Goal: Task Accomplishment & Management: Manage account settings

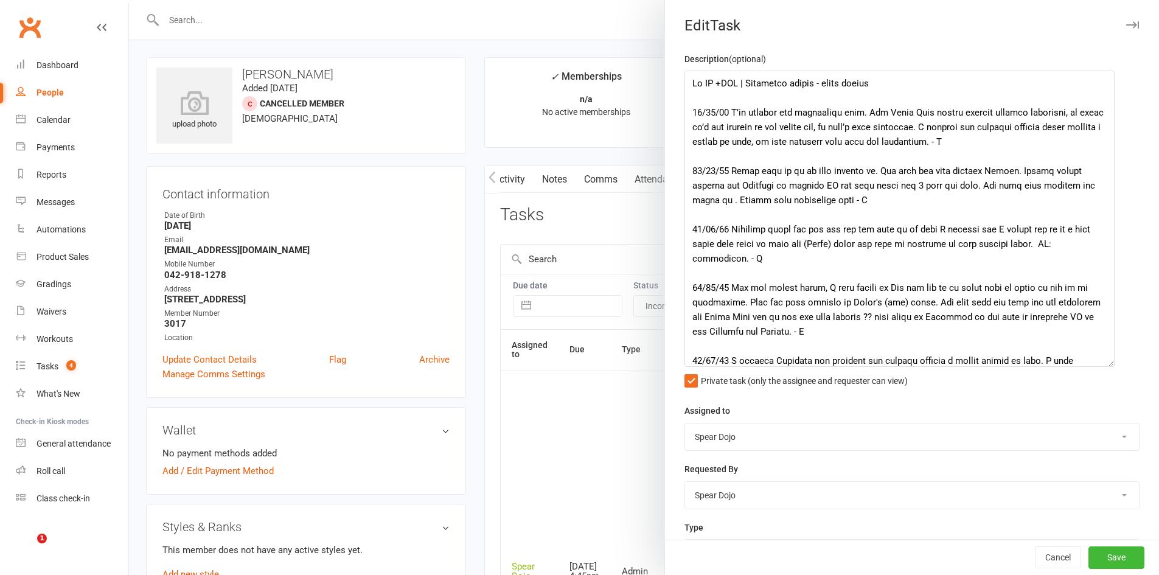
select select "incomplete"
select select "19839"
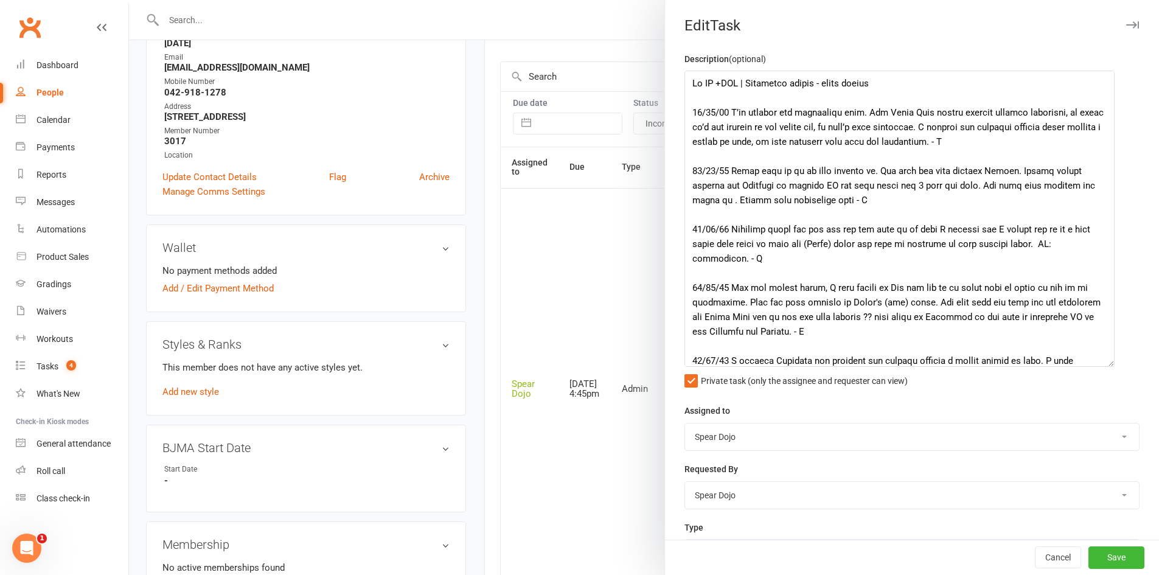
scroll to position [122, 0]
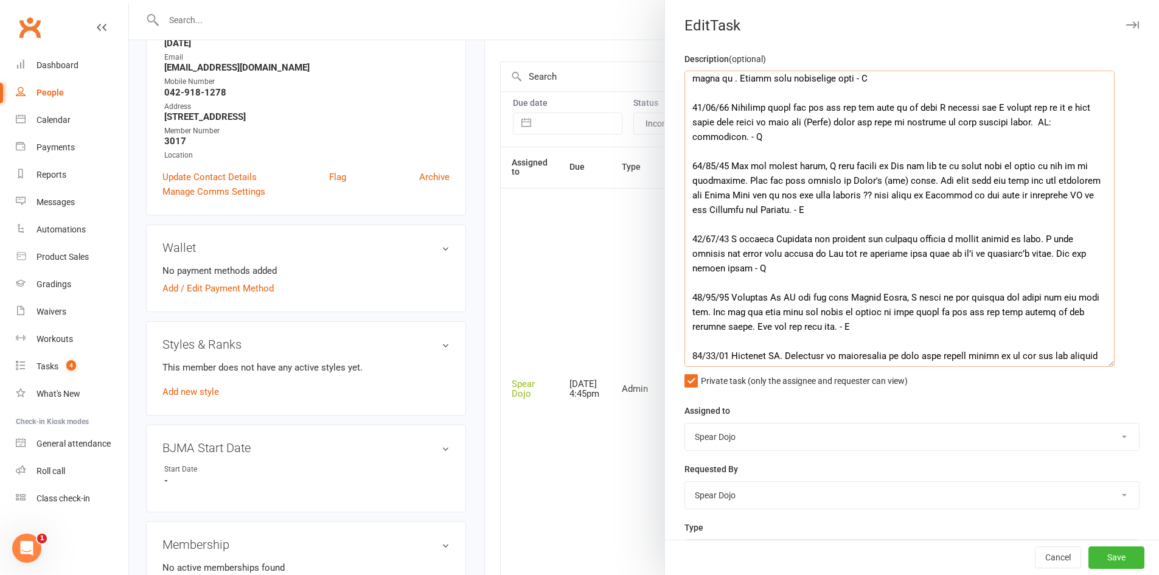
click at [955, 309] on textarea at bounding box center [900, 219] width 430 height 296
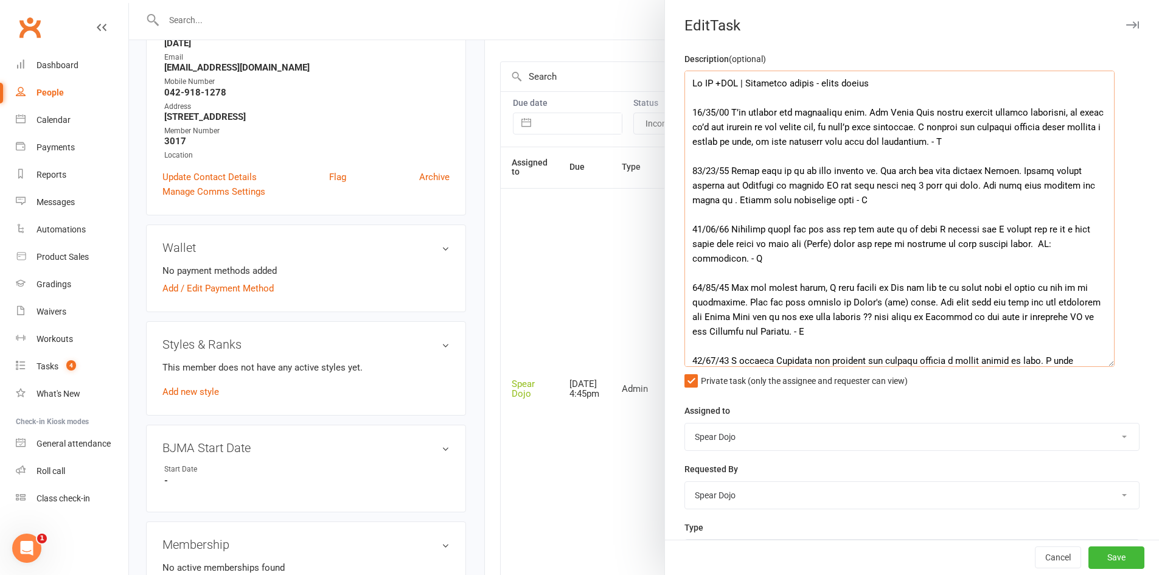
scroll to position [61, 0]
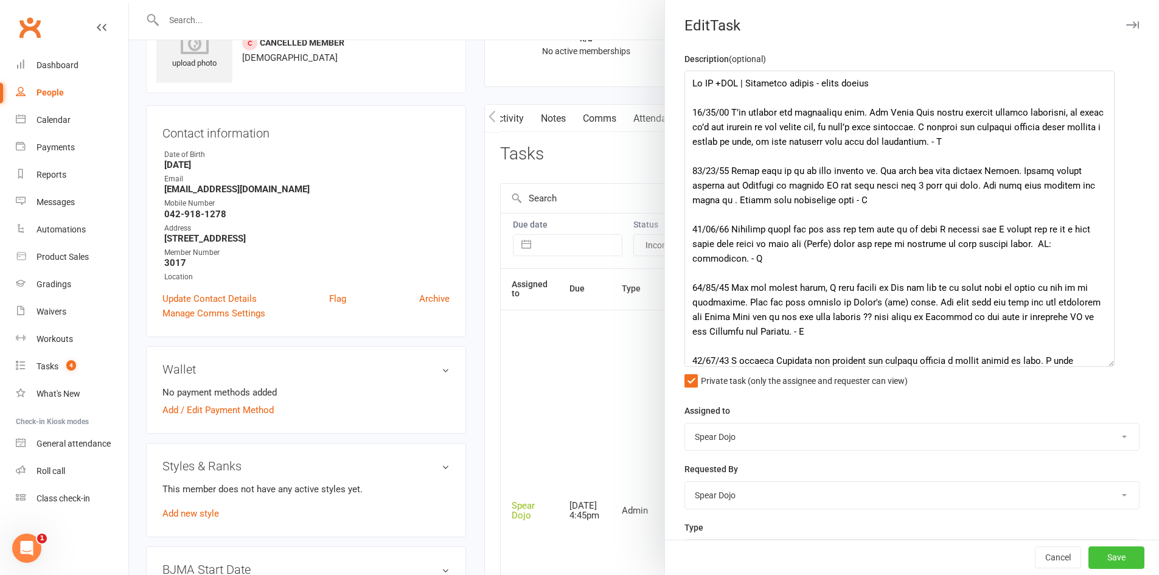
click at [1110, 559] on button "Save" at bounding box center [1117, 558] width 56 height 22
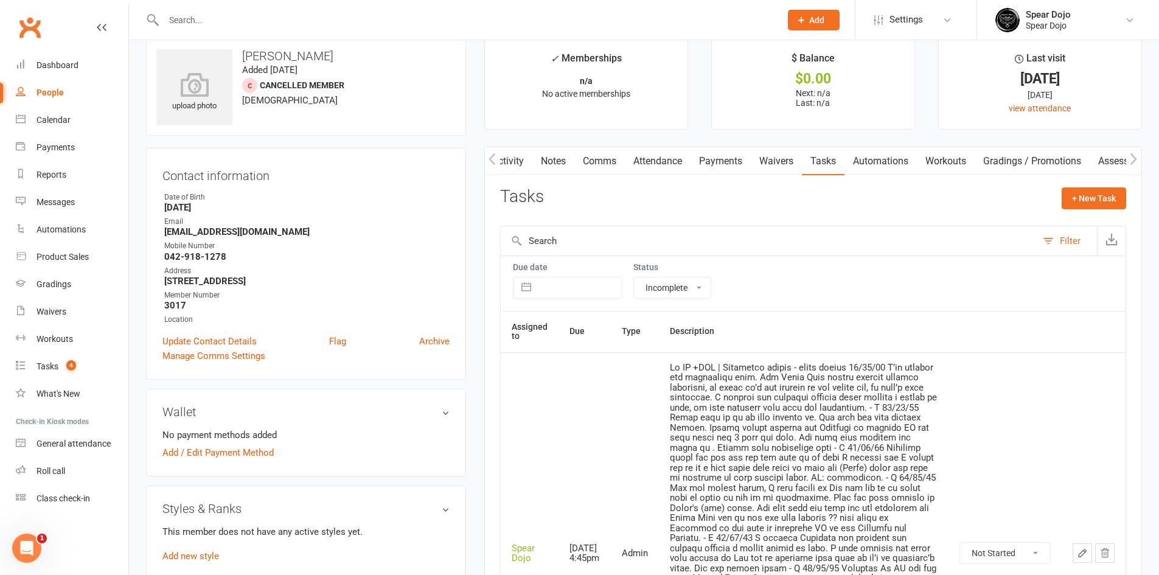
scroll to position [0, 0]
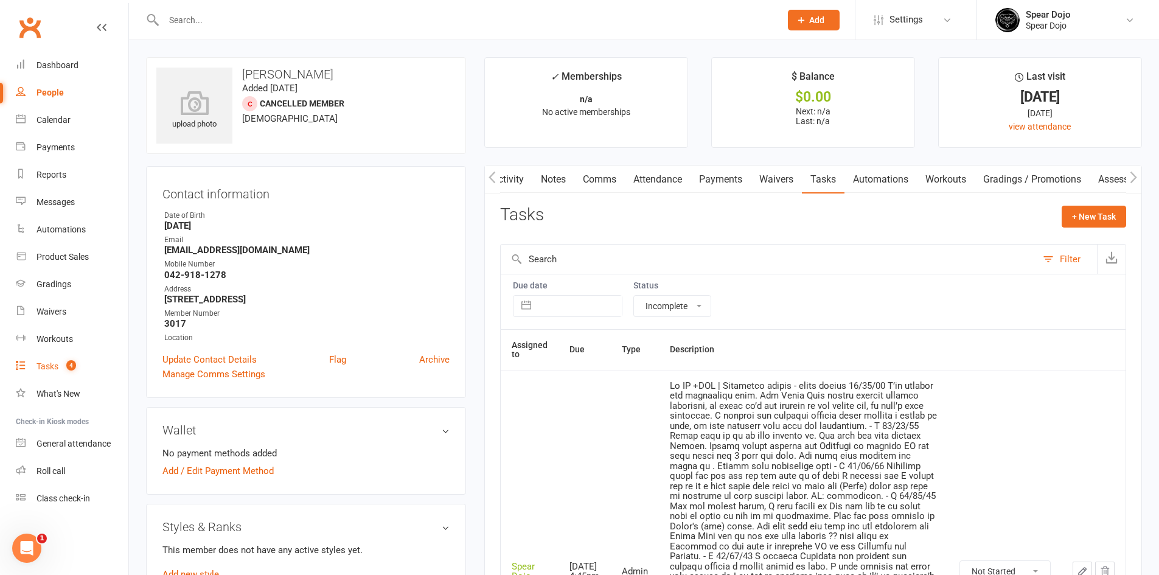
click at [62, 371] on count-badge "4" at bounding box center [68, 367] width 16 height 10
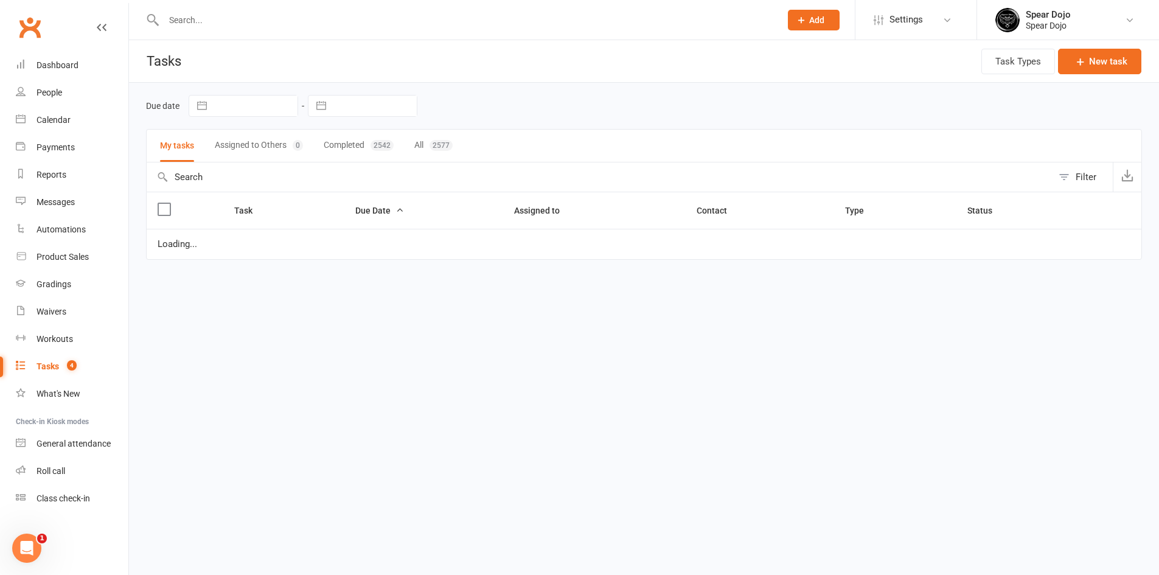
select select "started"
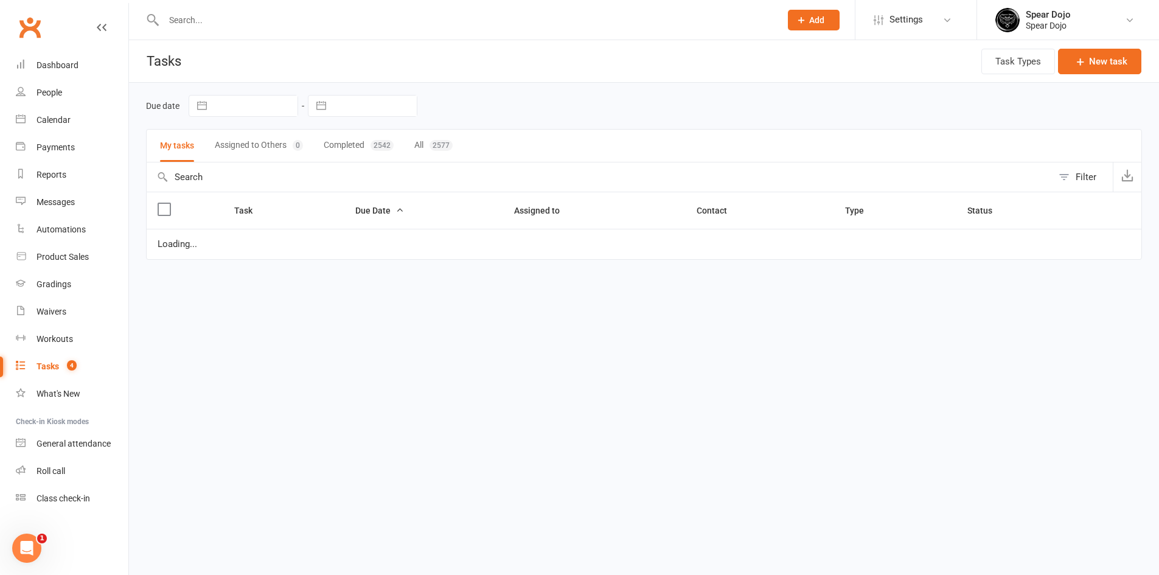
select select "started"
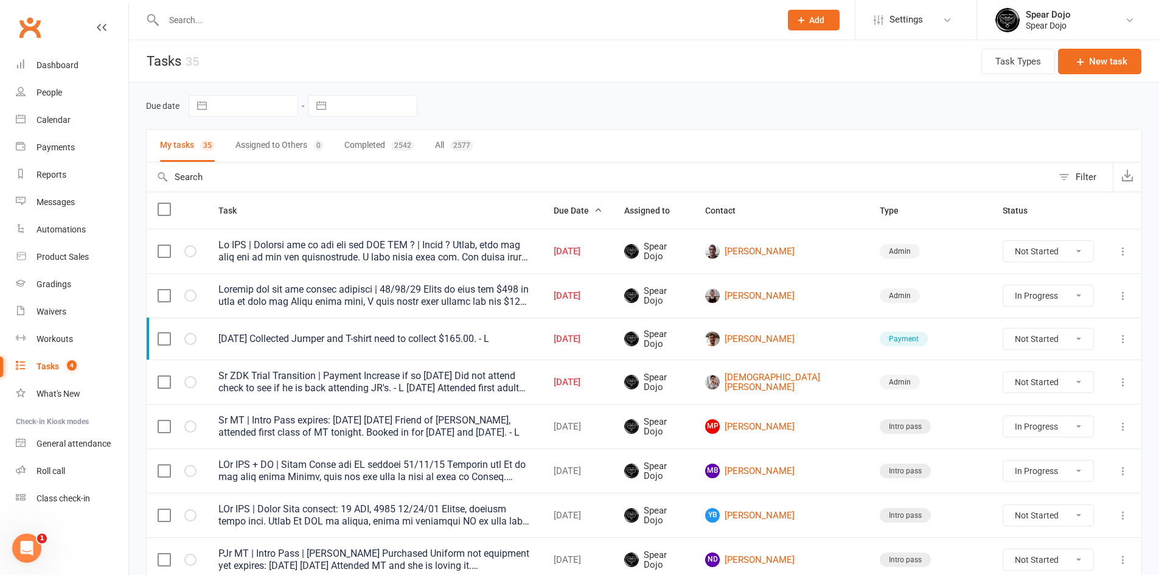
click at [219, 16] on input "text" at bounding box center [466, 20] width 612 height 17
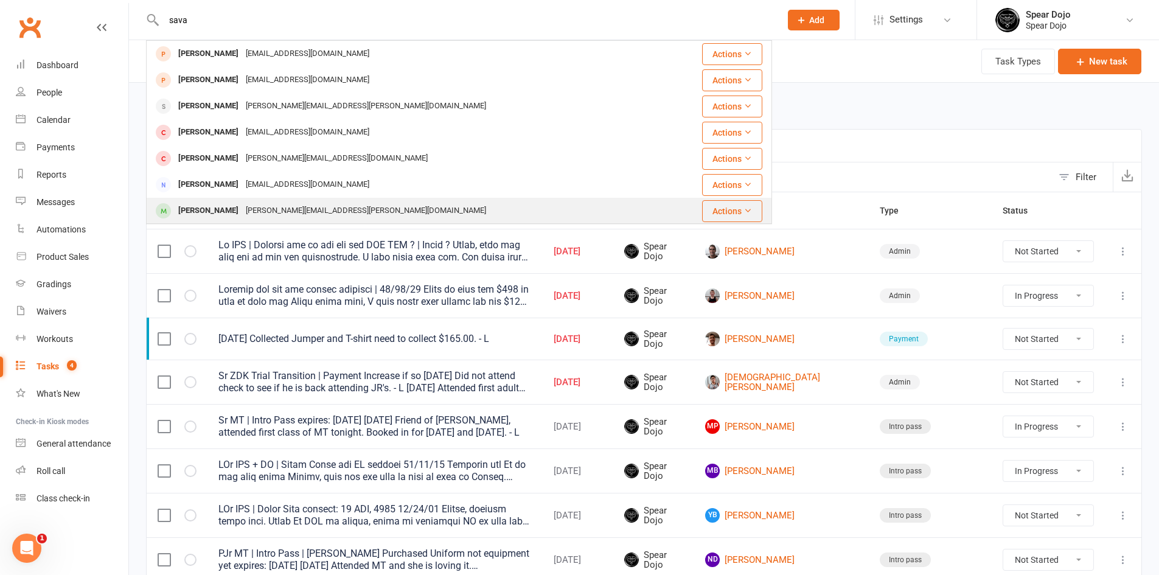
type input "sava"
click at [237, 200] on div "Savannah Johnson [EMAIL_ADDRESS][PERSON_NAME][DOMAIN_NAME]" at bounding box center [406, 210] width 519 height 25
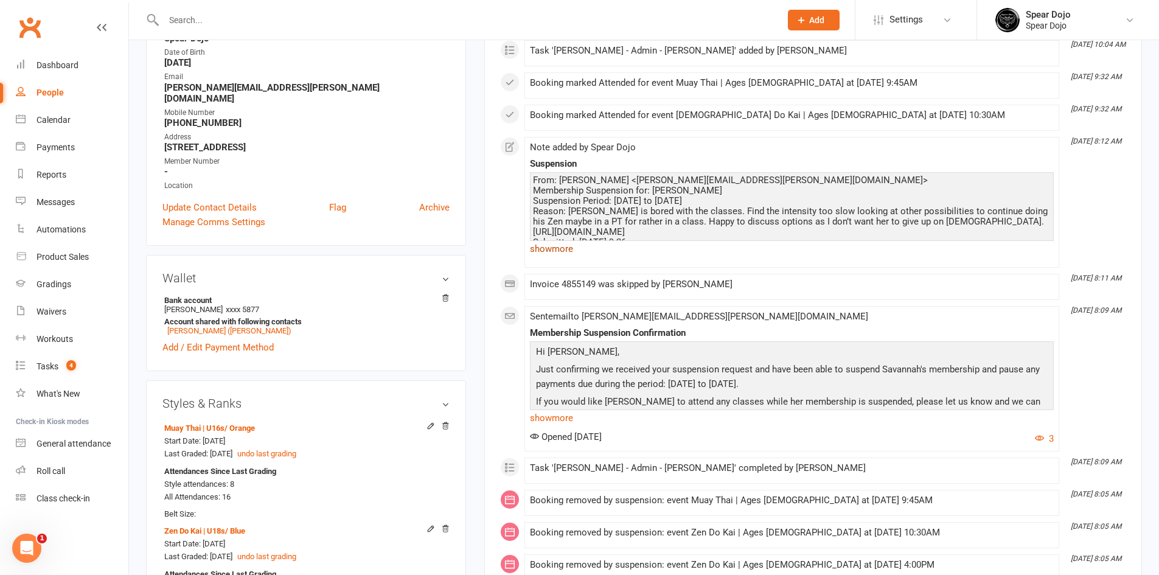
scroll to position [243, 0]
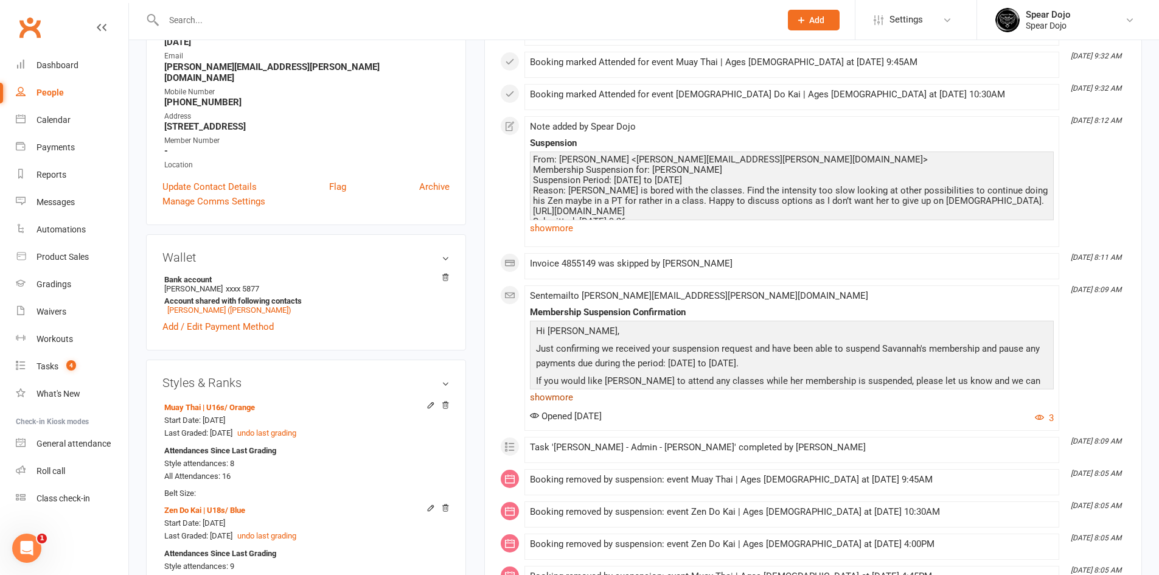
click at [570, 399] on link "show more" at bounding box center [792, 397] width 524 height 17
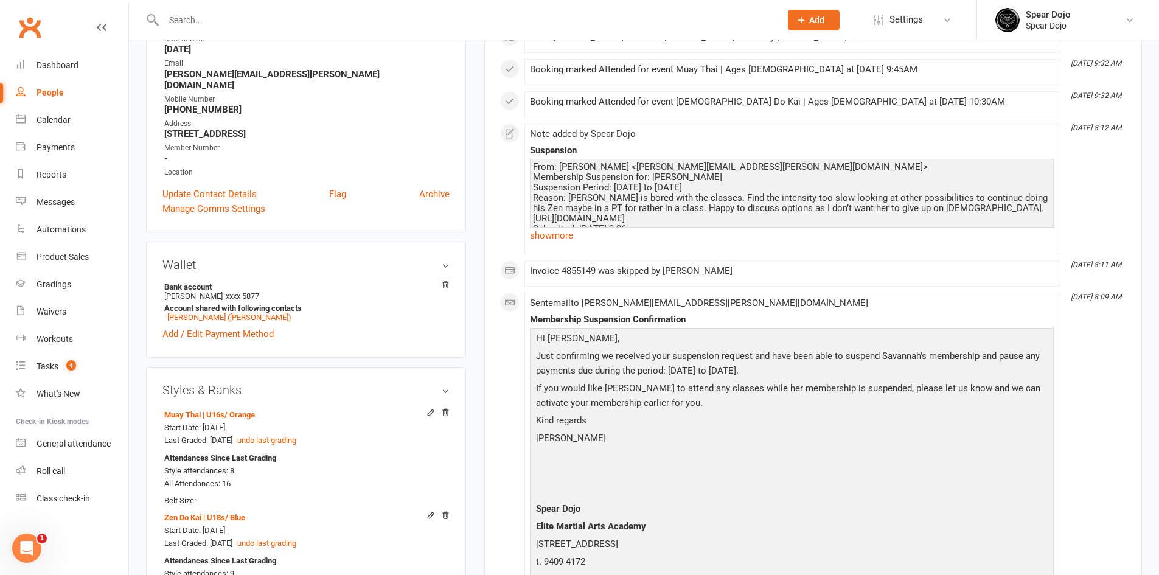
scroll to position [61, 0]
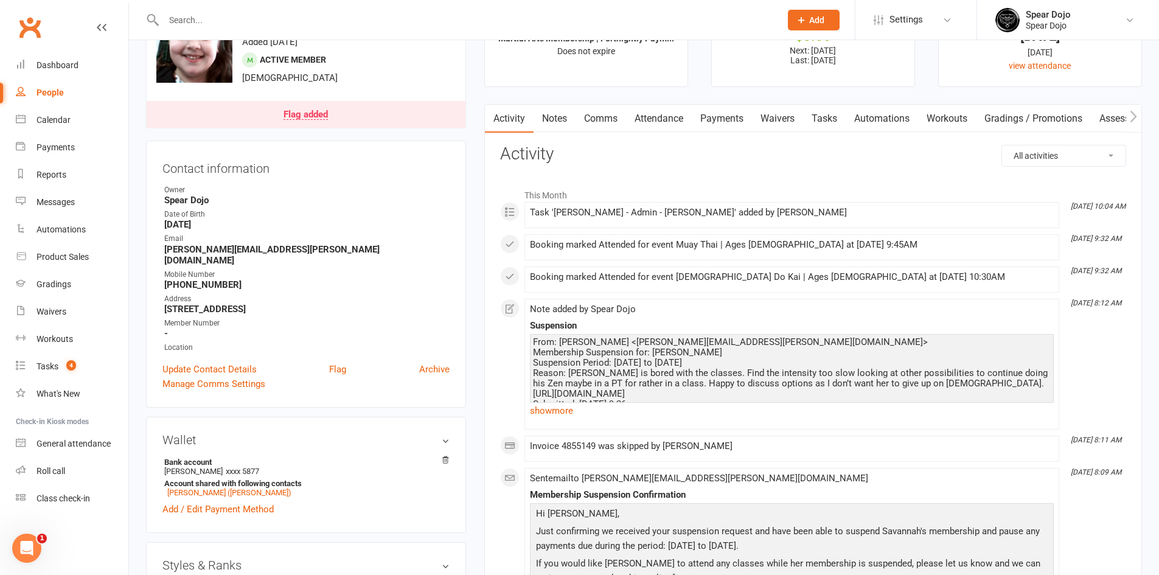
click at [816, 118] on link "Tasks" at bounding box center [824, 119] width 43 height 28
select select "incomplete"
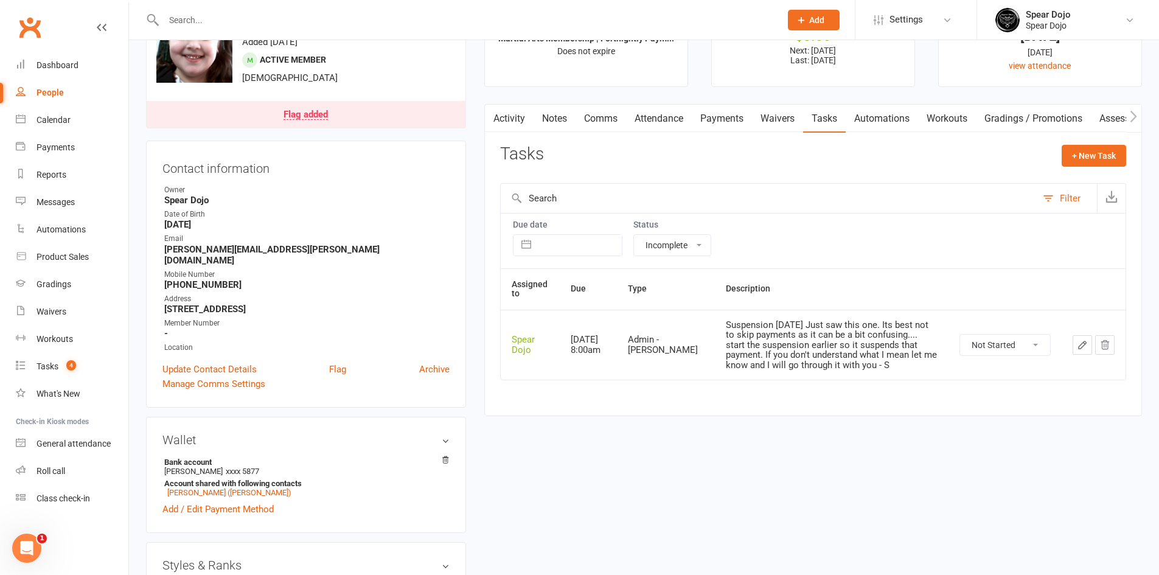
click at [711, 122] on link "Payments" at bounding box center [722, 119] width 60 height 28
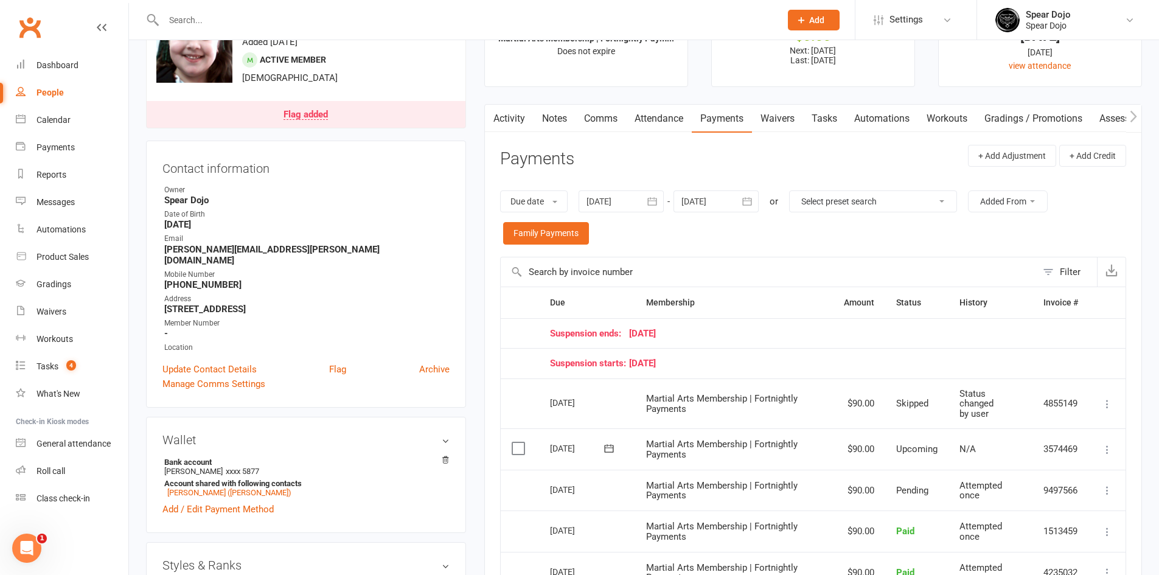
click at [831, 125] on link "Tasks" at bounding box center [824, 119] width 43 height 28
select select "incomplete"
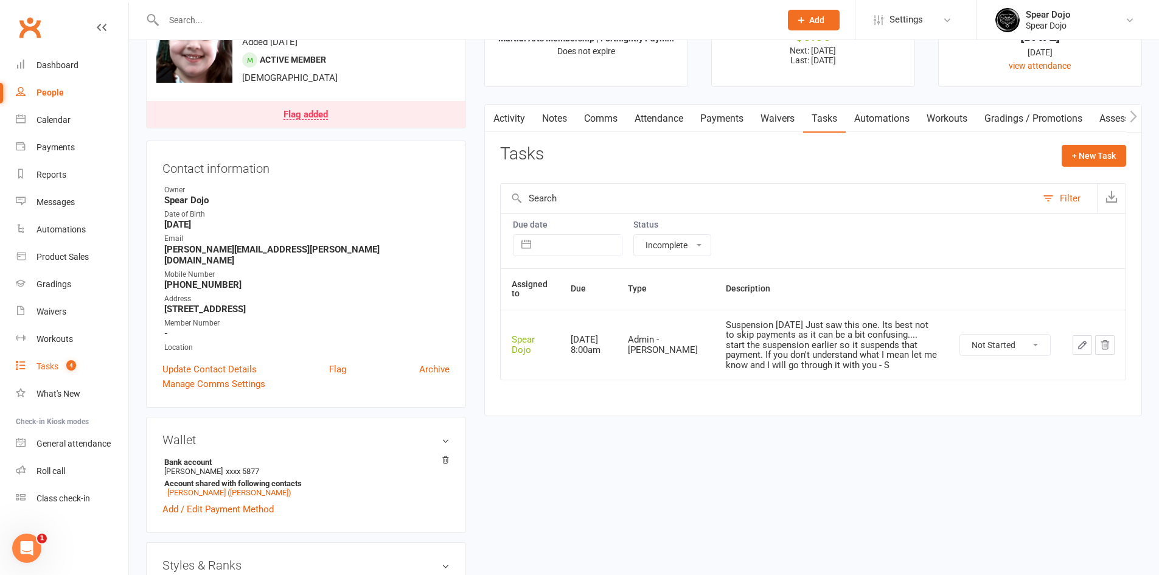
click at [54, 365] on div "Tasks" at bounding box center [48, 367] width 22 height 10
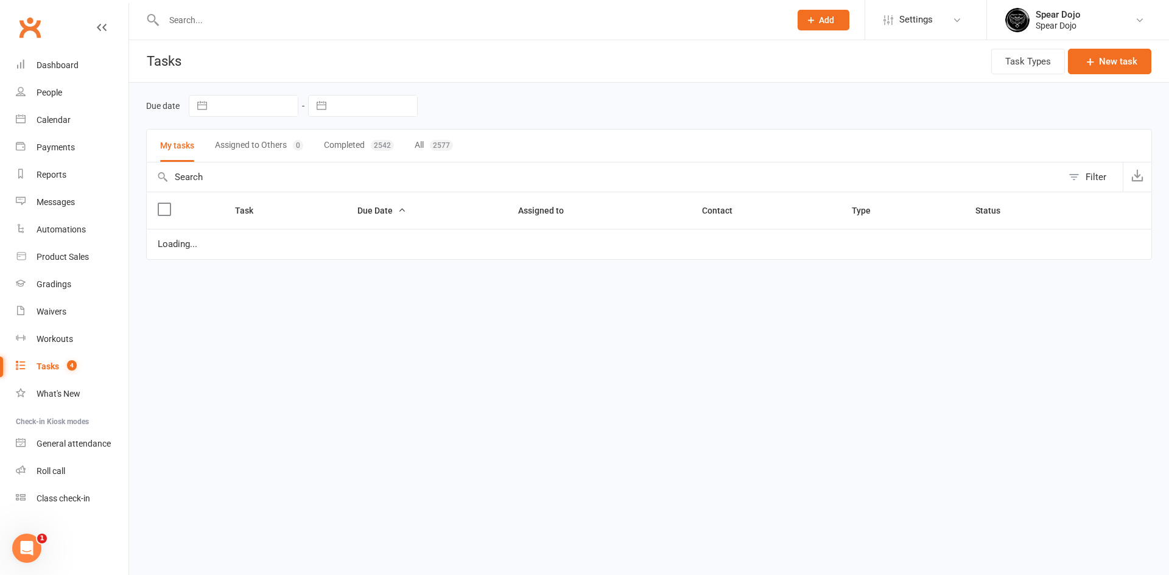
select select "started"
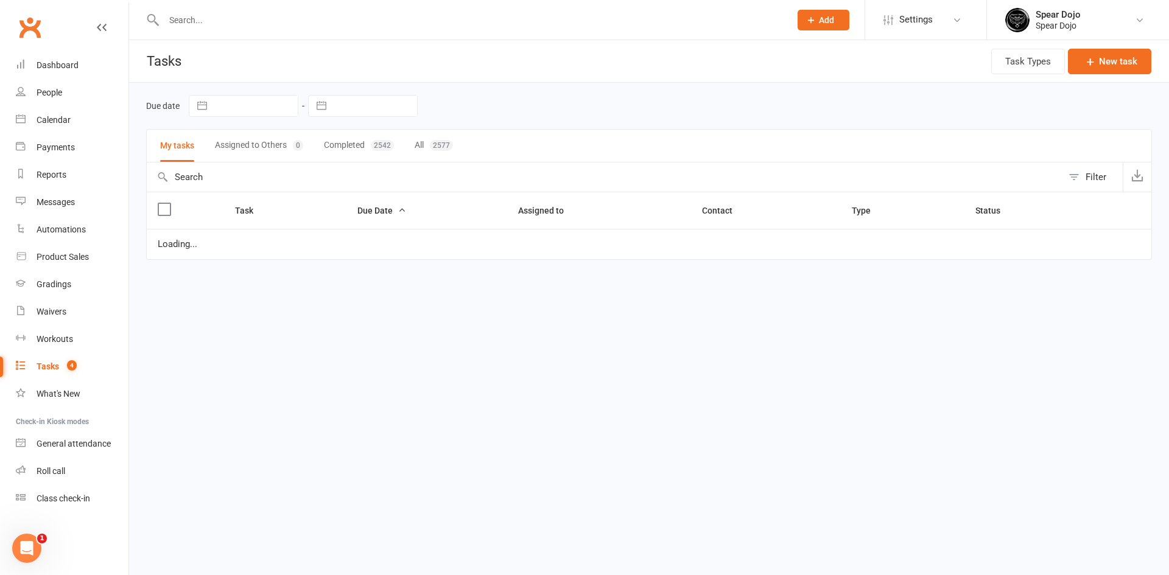
select select "started"
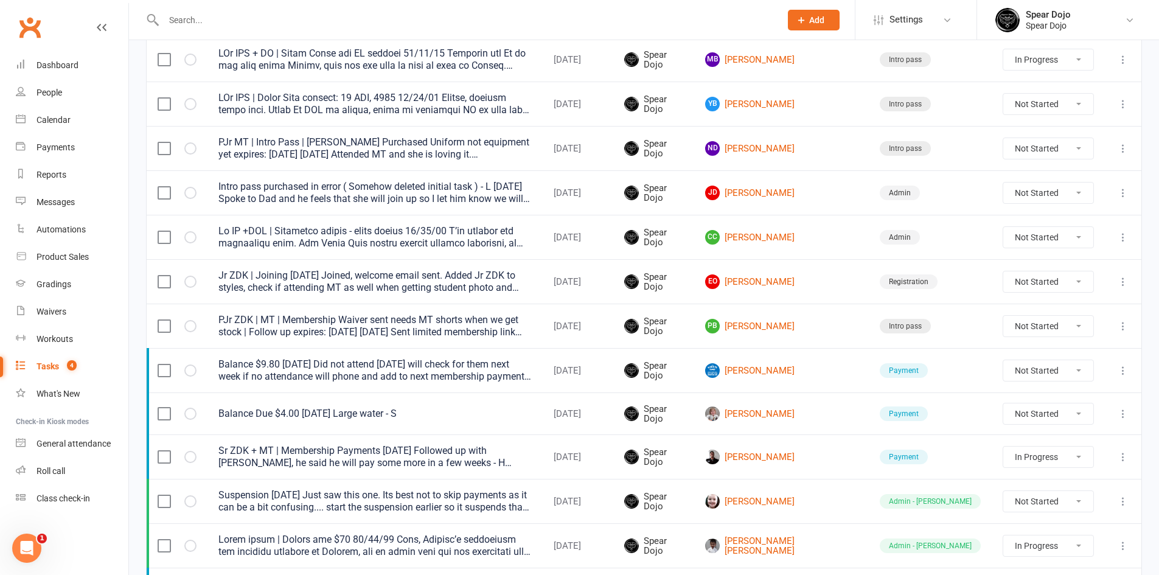
scroll to position [426, 0]
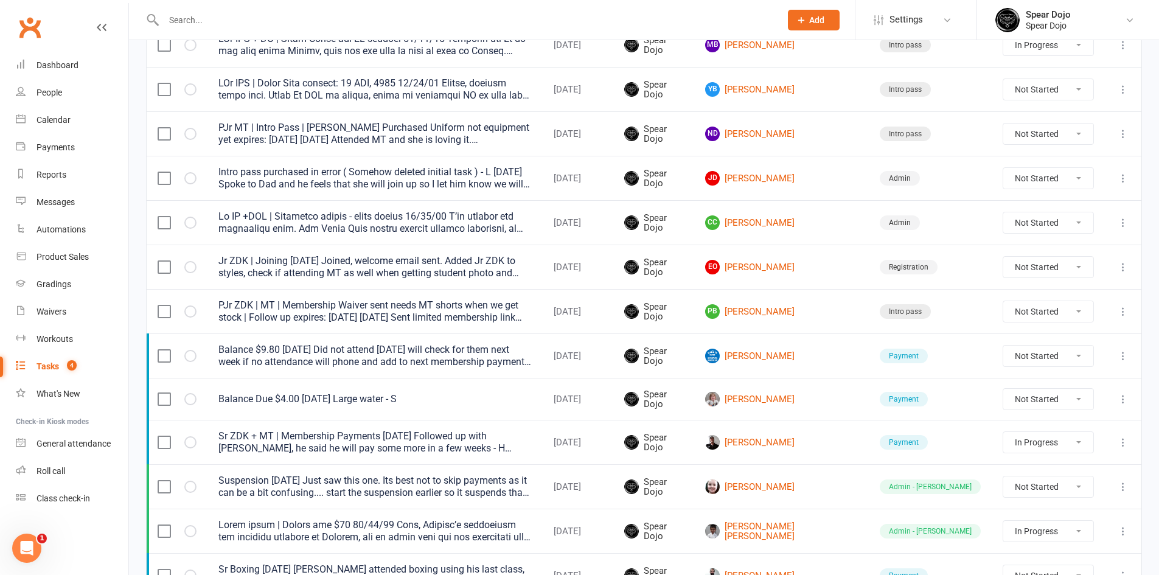
click at [495, 316] on div "PJr ZDK | MT | Membership Waiver sent needs MT shorts when we get stock | Follo…" at bounding box center [375, 311] width 313 height 24
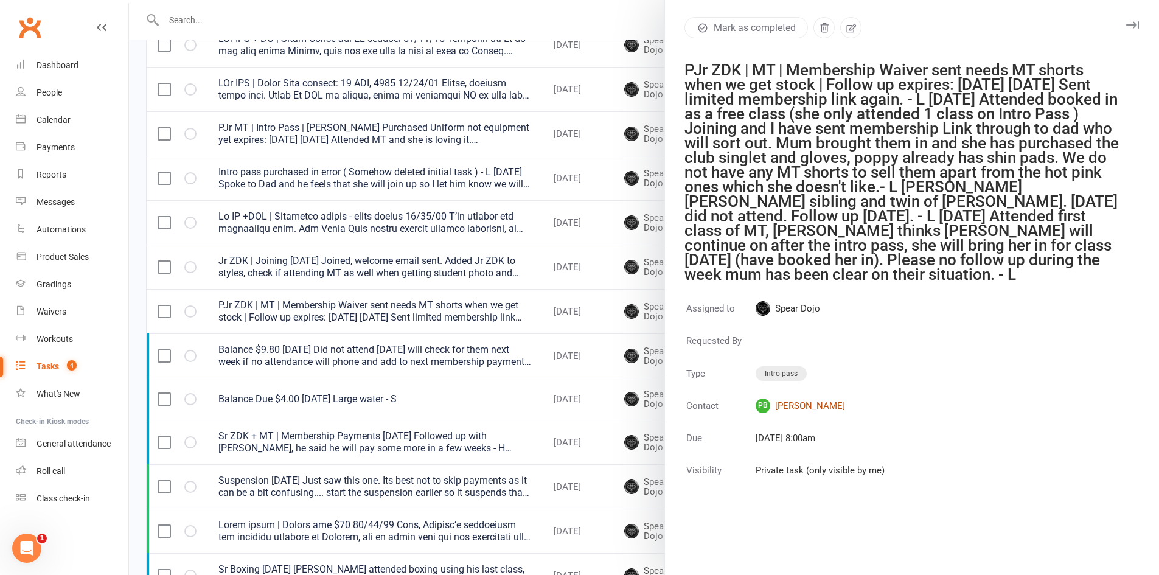
click at [802, 401] on link "PB Poppy Brown" at bounding box center [820, 406] width 129 height 15
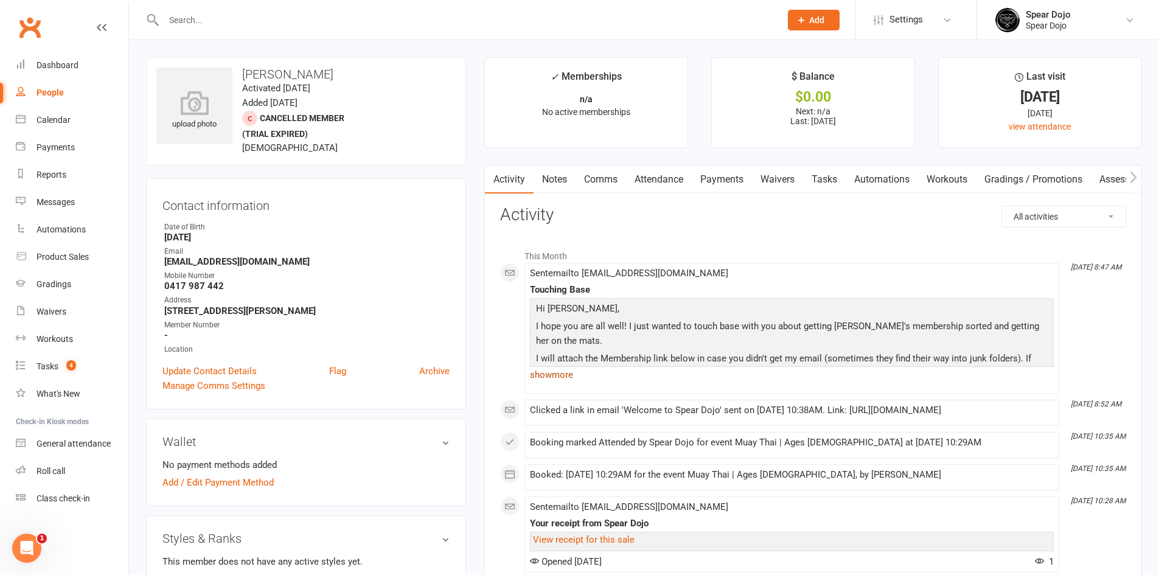
click at [558, 371] on link "show more" at bounding box center [792, 374] width 524 height 17
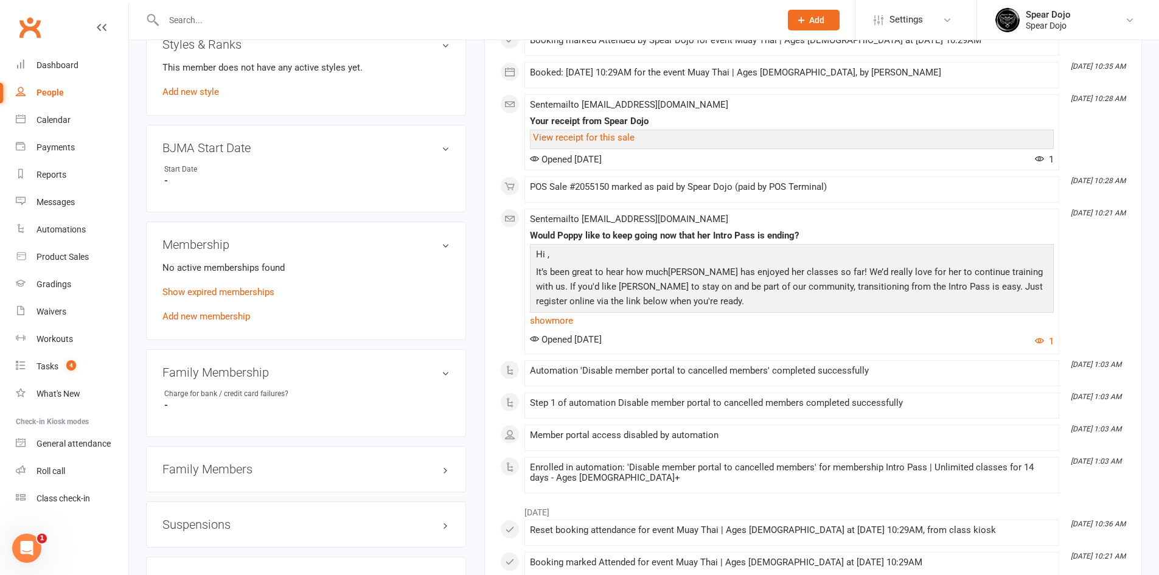
scroll to position [548, 0]
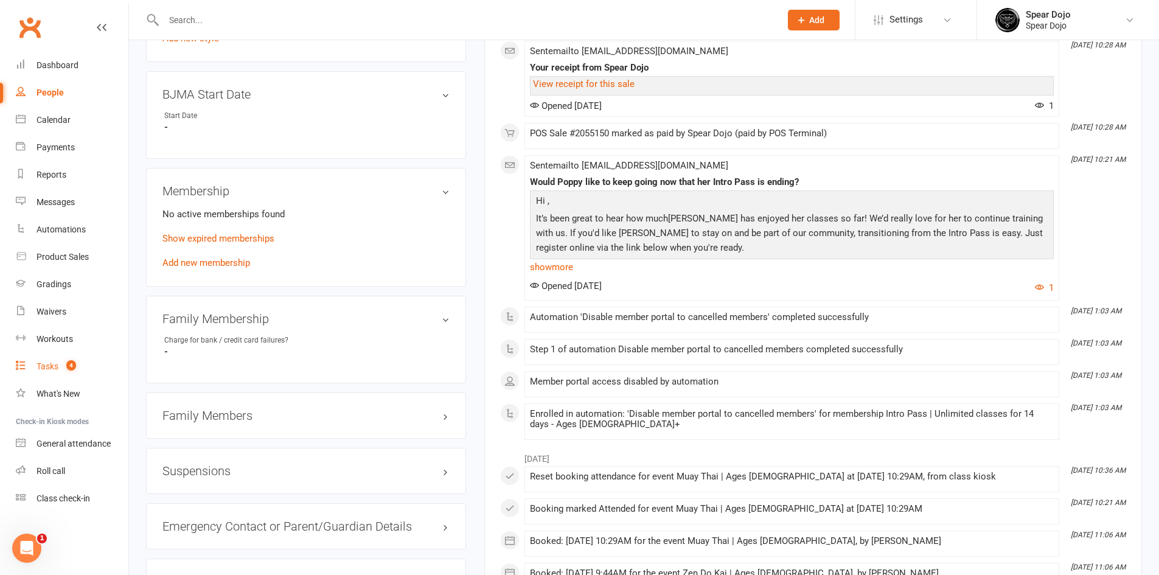
click at [51, 360] on link "Tasks 4" at bounding box center [72, 366] width 113 height 27
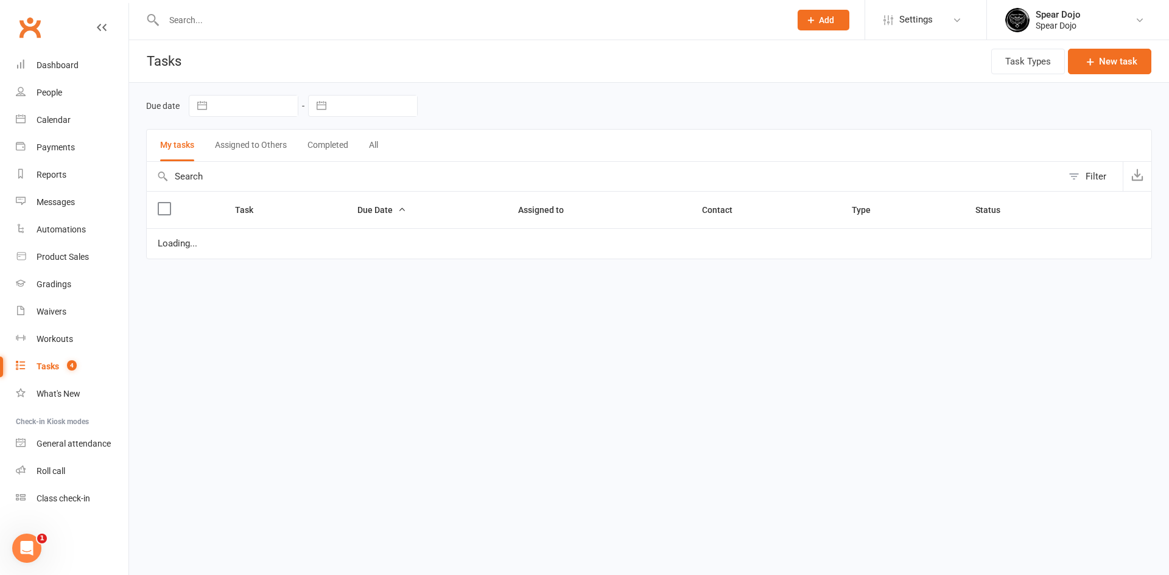
select select "started"
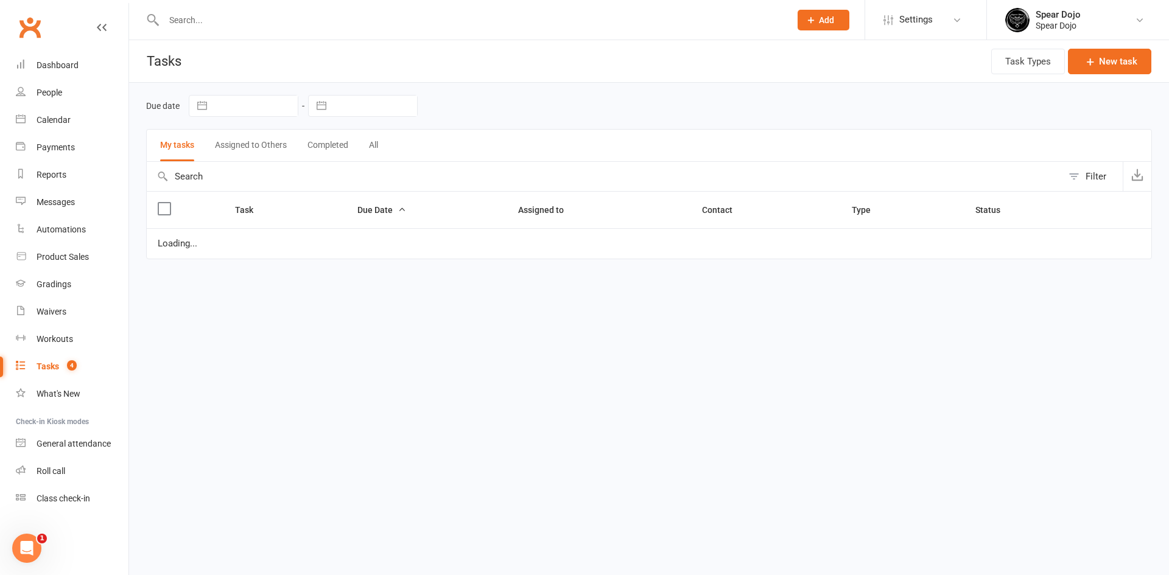
select select "started"
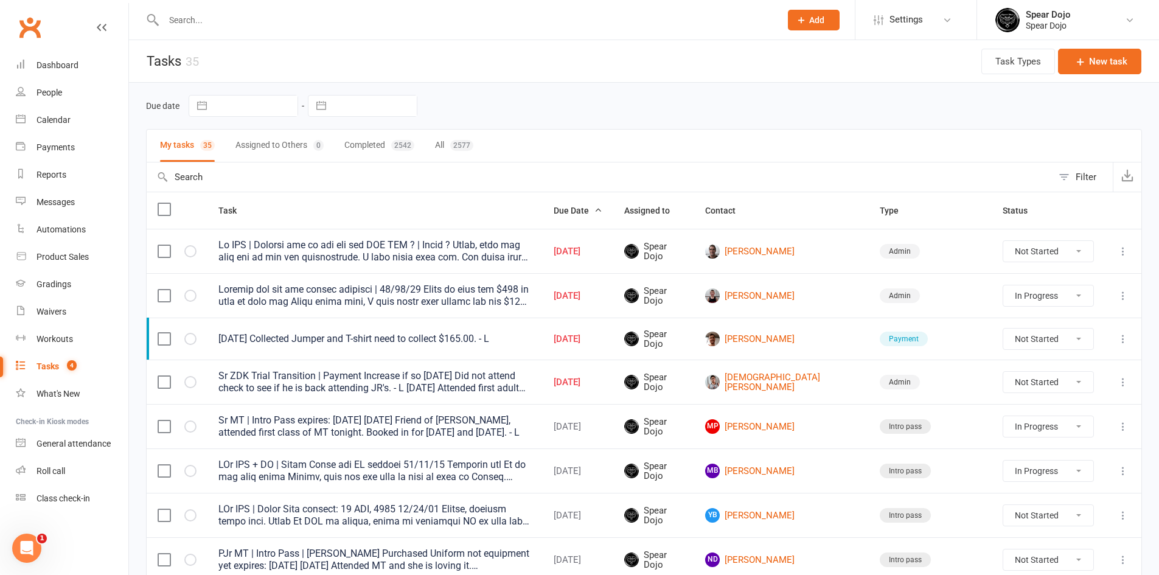
scroll to position [122, 0]
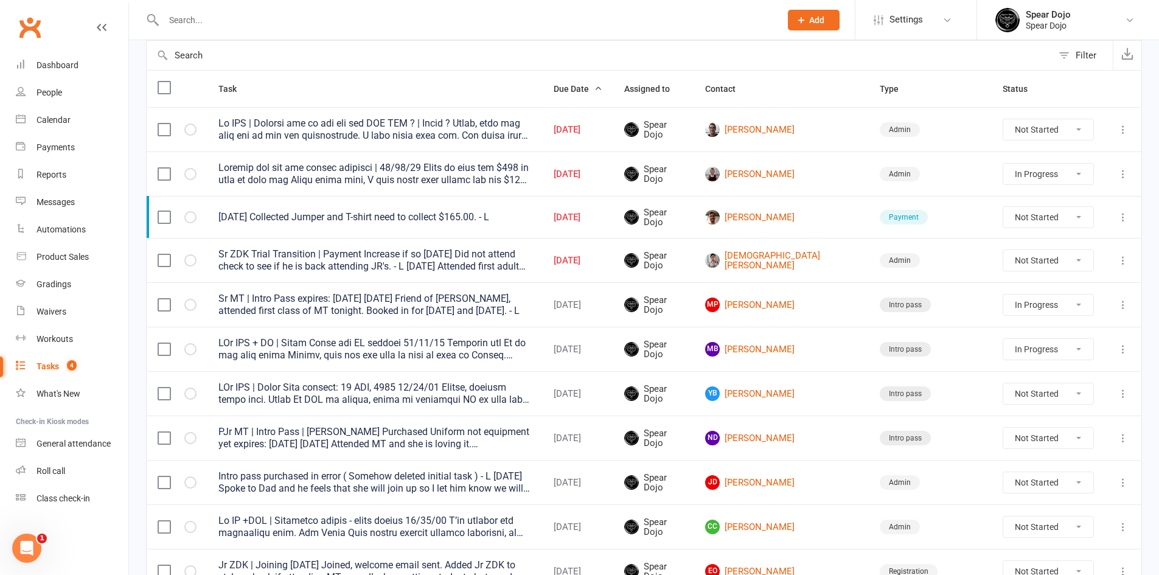
click at [1123, 215] on icon at bounding box center [1123, 217] width 12 height 12
click at [1021, 263] on link "Edit" at bounding box center [1061, 265] width 121 height 24
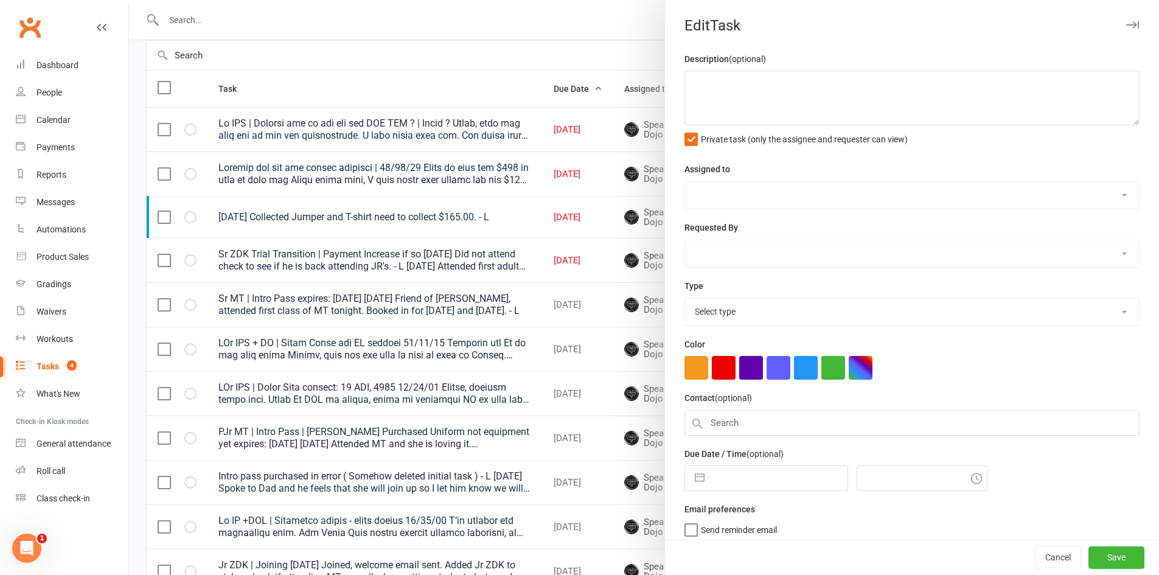
type textarea "[DATE] Collected Jumper and T-shirt need to collect $165.00. - L"
select select "43986"
type input "[DATE]"
type input "5:00pm"
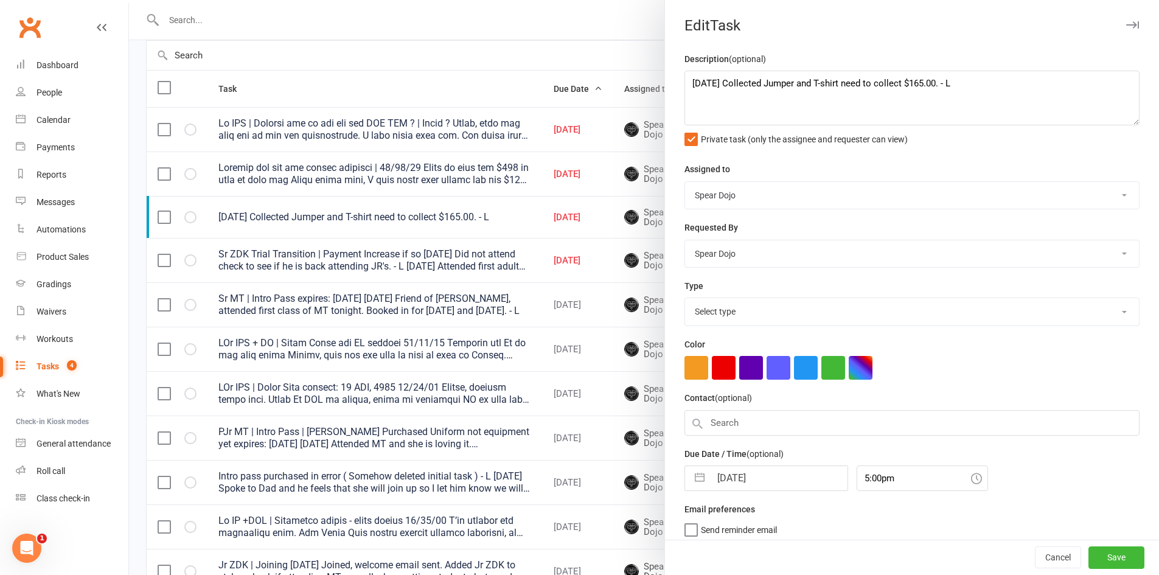
select select "19884"
click at [689, 480] on button "button" at bounding box center [700, 475] width 22 height 24
select select "6"
select select "2025"
select select "7"
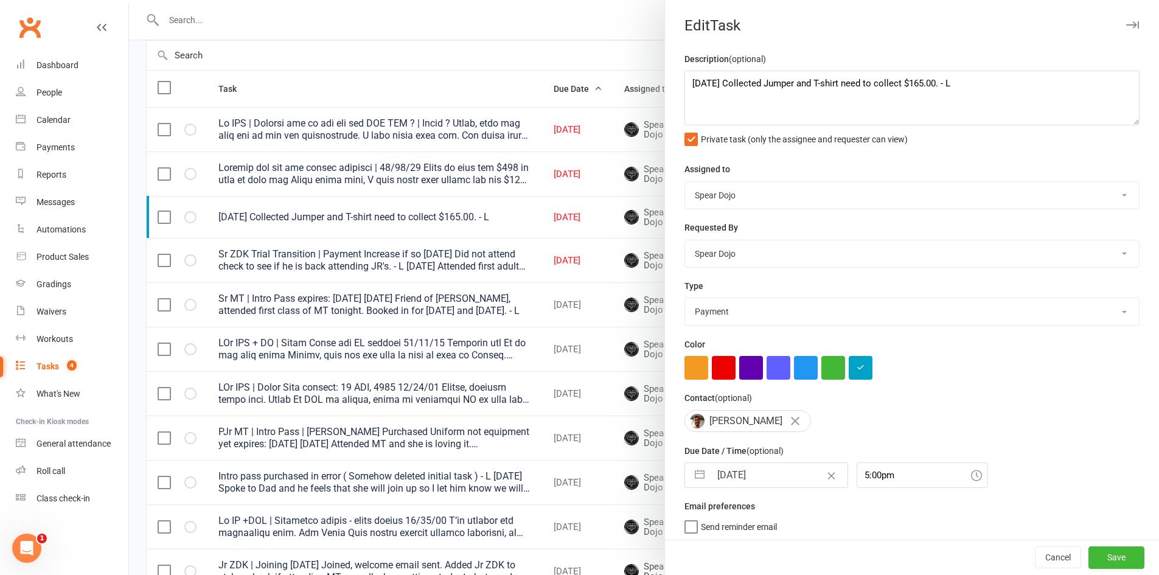
select select "2025"
select select "8"
select select "2025"
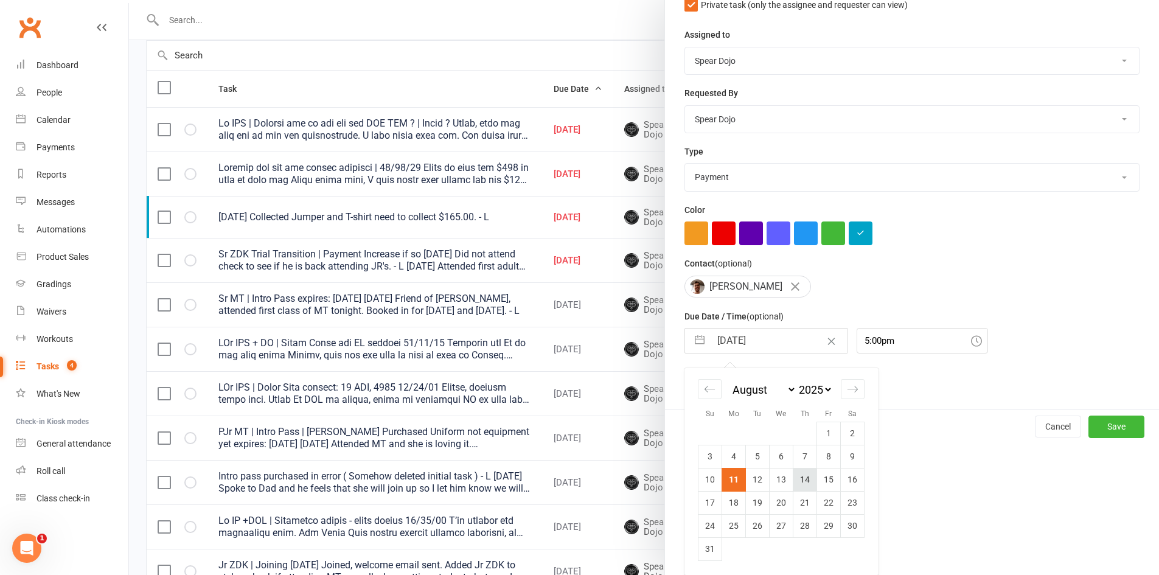
click at [799, 482] on td "14" at bounding box center [806, 479] width 24 height 23
type input "[DATE]"
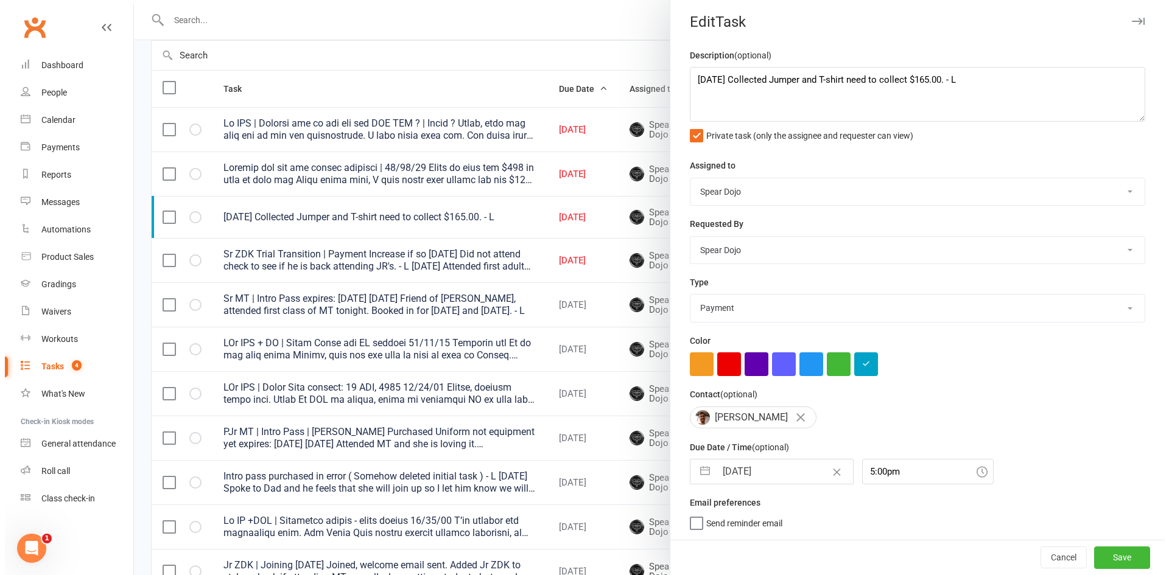
scroll to position [9, 0]
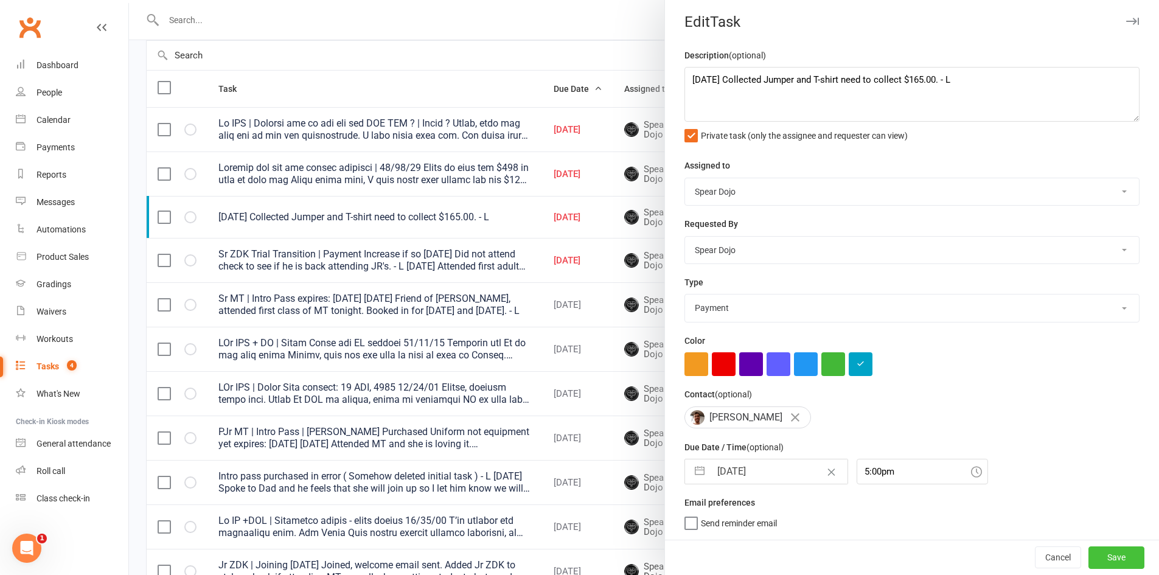
click at [1105, 556] on button "Save" at bounding box center [1117, 558] width 56 height 22
select select "started"
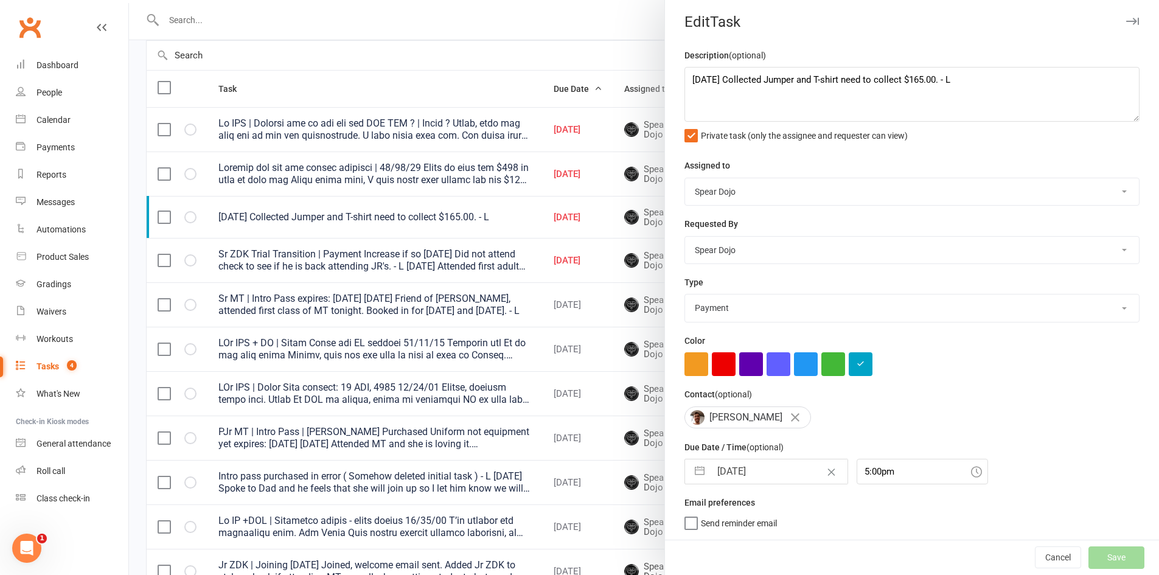
select select "started"
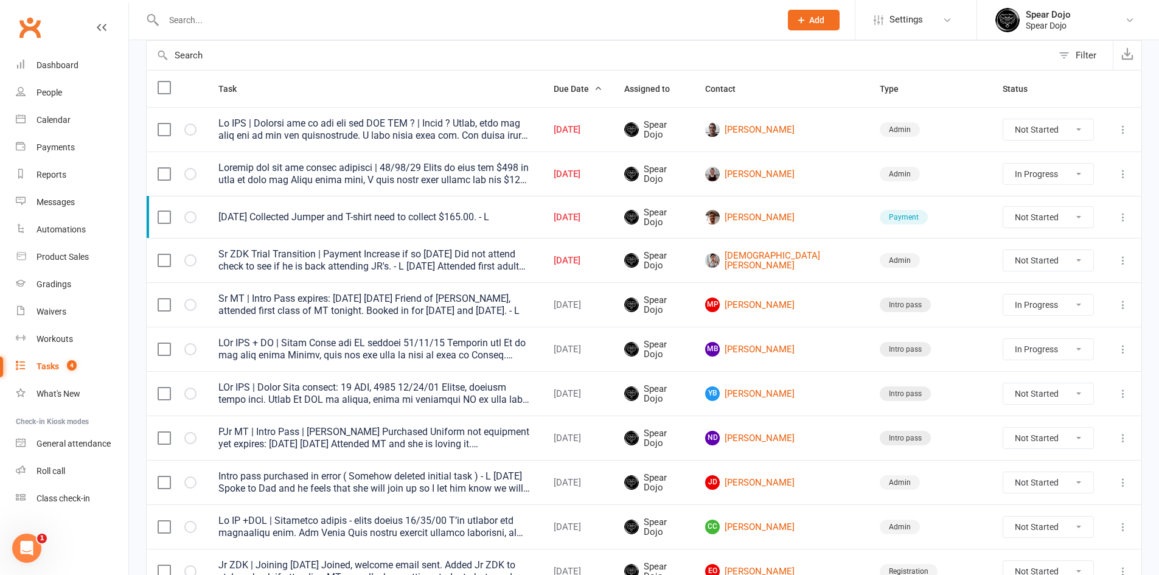
select select "started"
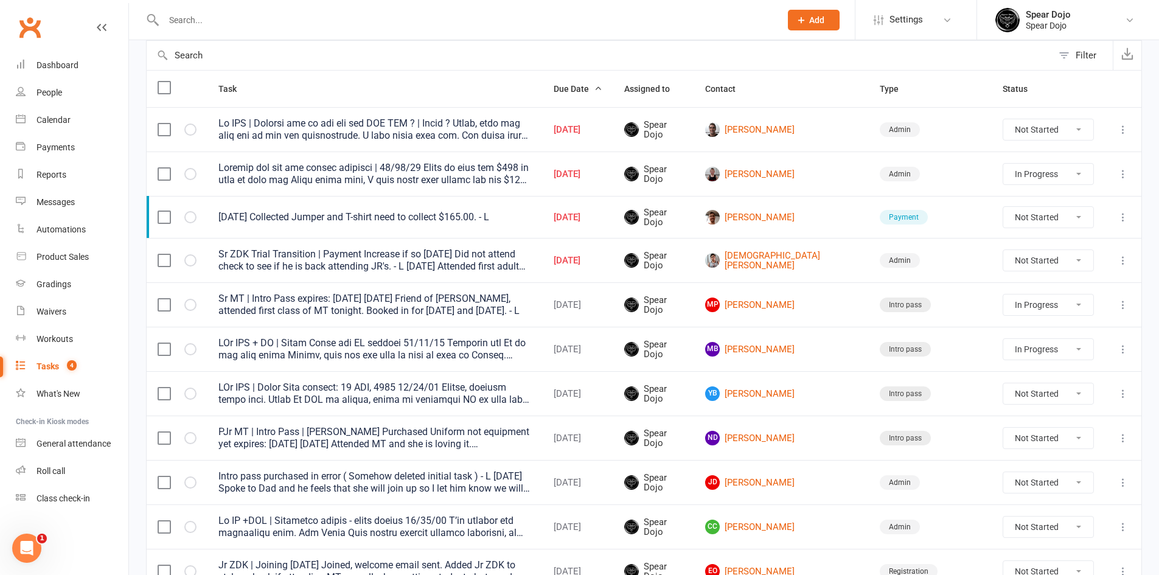
select select "started"
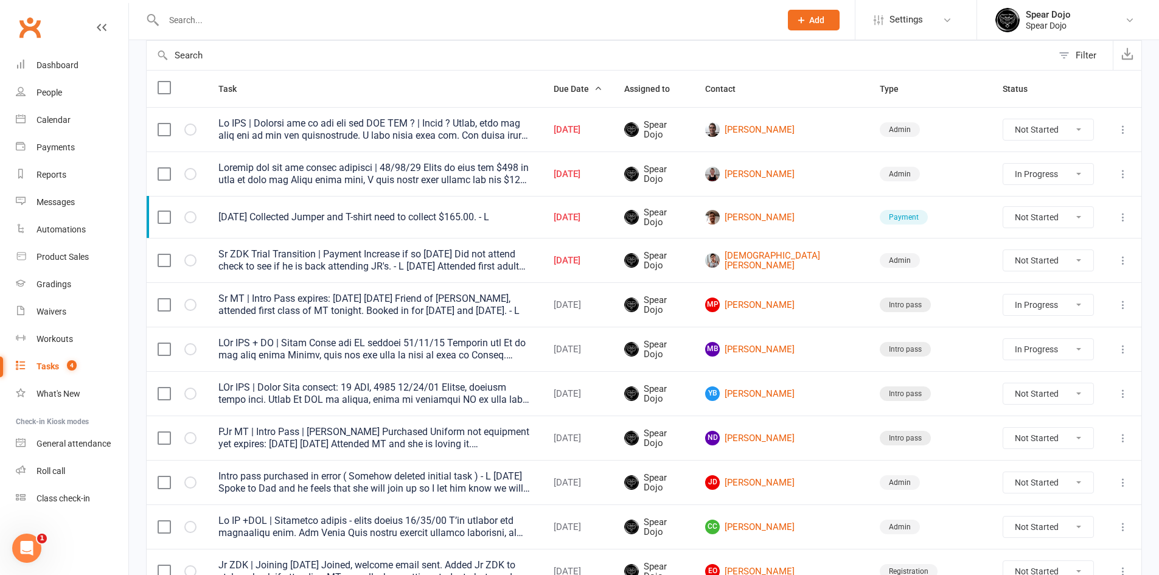
select select "started"
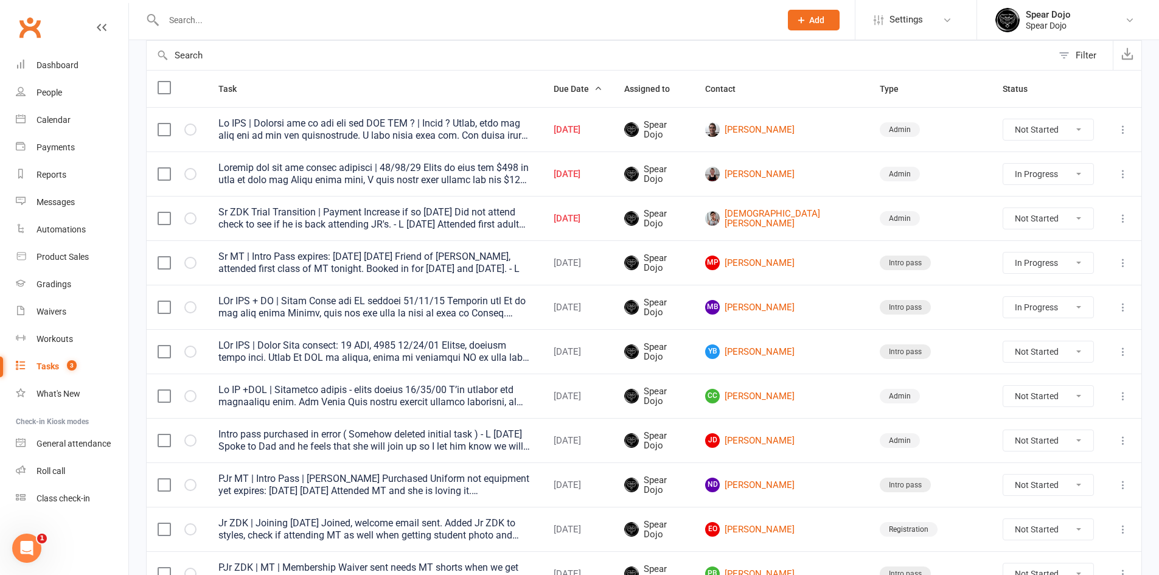
click at [510, 167] on div at bounding box center [375, 174] width 313 height 24
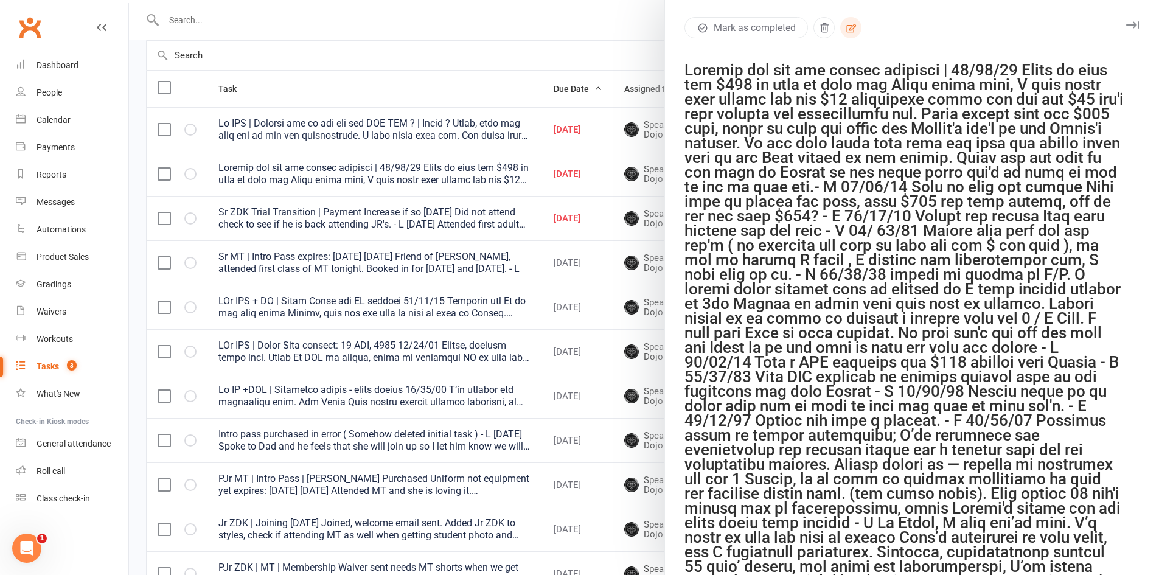
click at [853, 36] on button "button" at bounding box center [851, 27] width 21 height 21
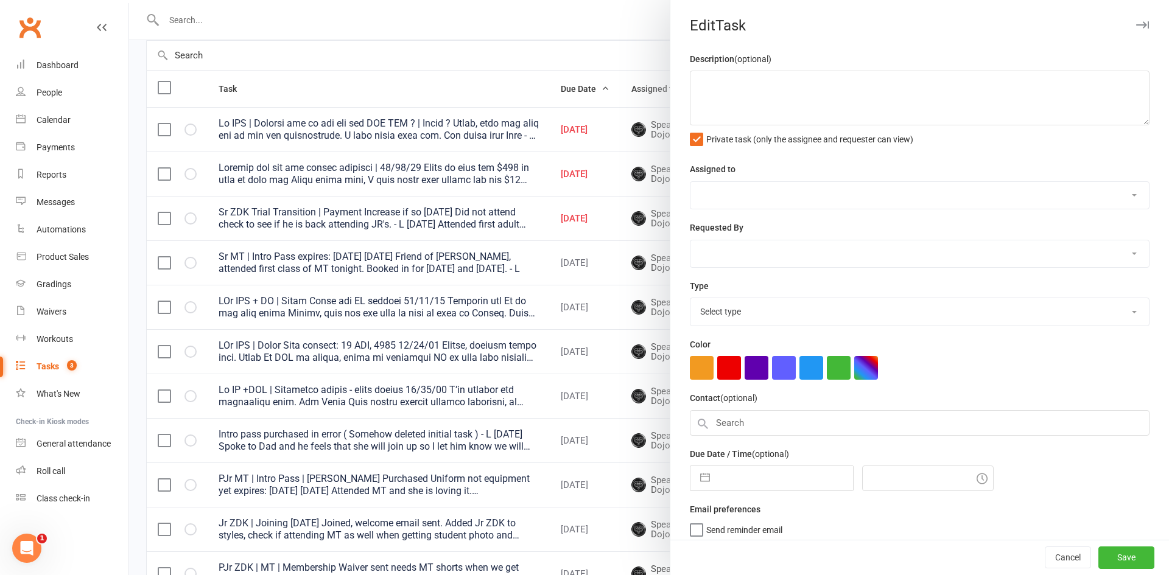
type textarea "Payment has had two failed attempts | [DATE] [PERSON_NAME] he paid the $120 in …"
select select "43986"
type input "[DATE]"
type input "8:00am"
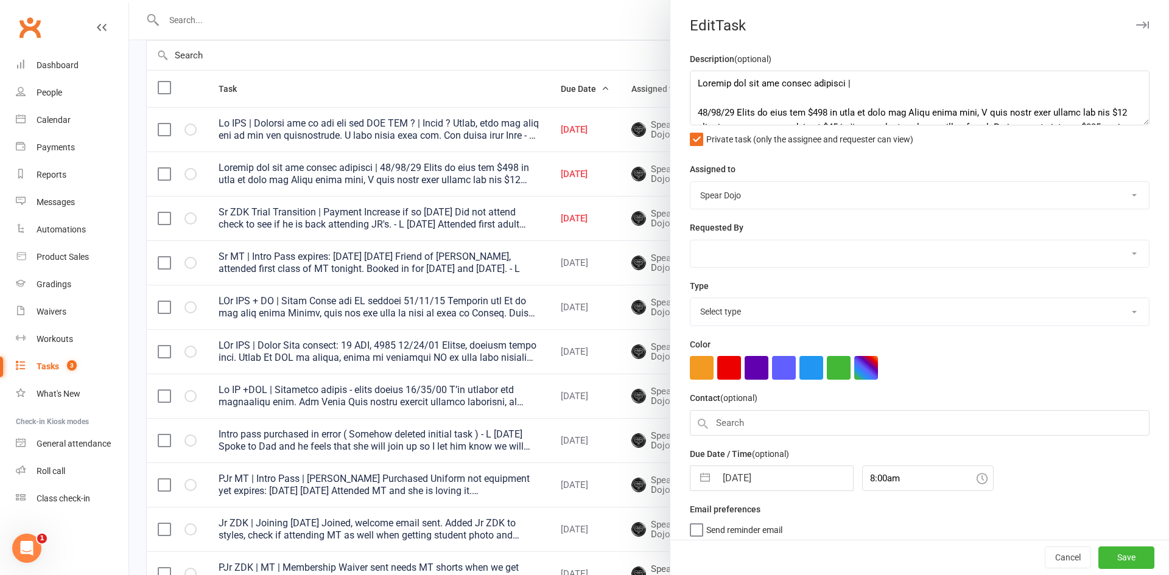
select select "19839"
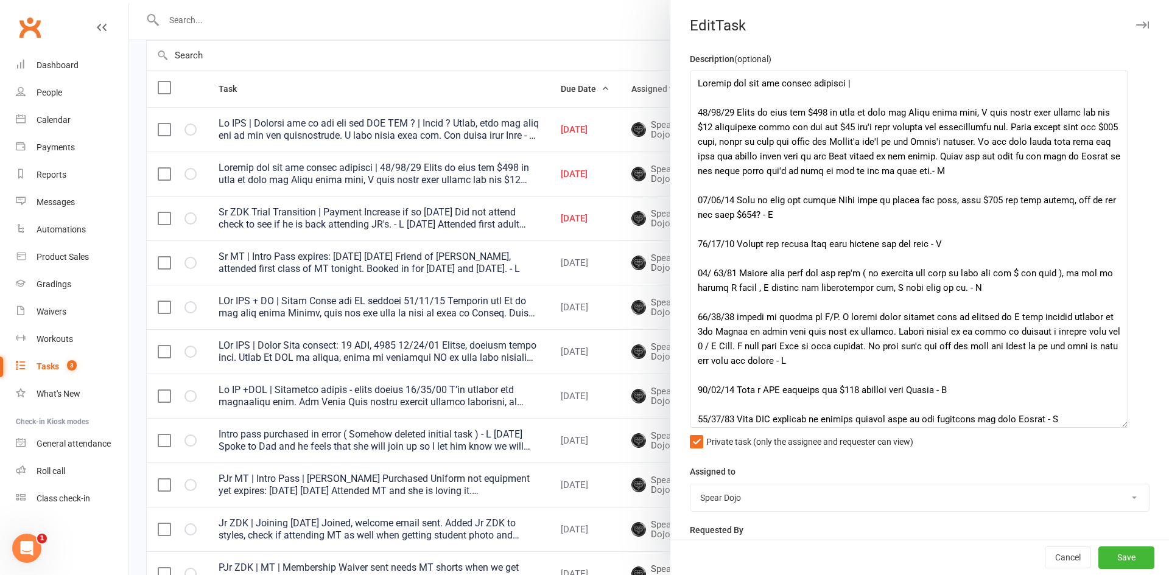
drag, startPoint x: 1129, startPoint y: 124, endPoint x: 1122, endPoint y: 427, distance: 303.8
click at [1122, 427] on textarea at bounding box center [909, 249] width 438 height 357
click at [921, 96] on textarea at bounding box center [909, 250] width 438 height 358
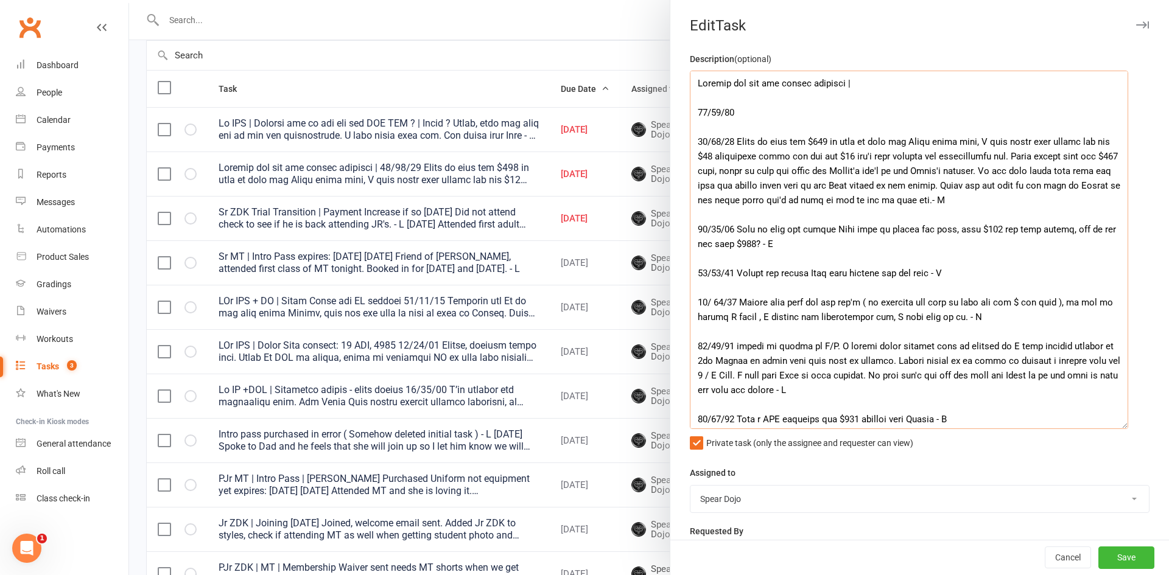
click at [903, 125] on textarea at bounding box center [909, 250] width 438 height 358
click at [903, 114] on textarea at bounding box center [909, 250] width 438 height 358
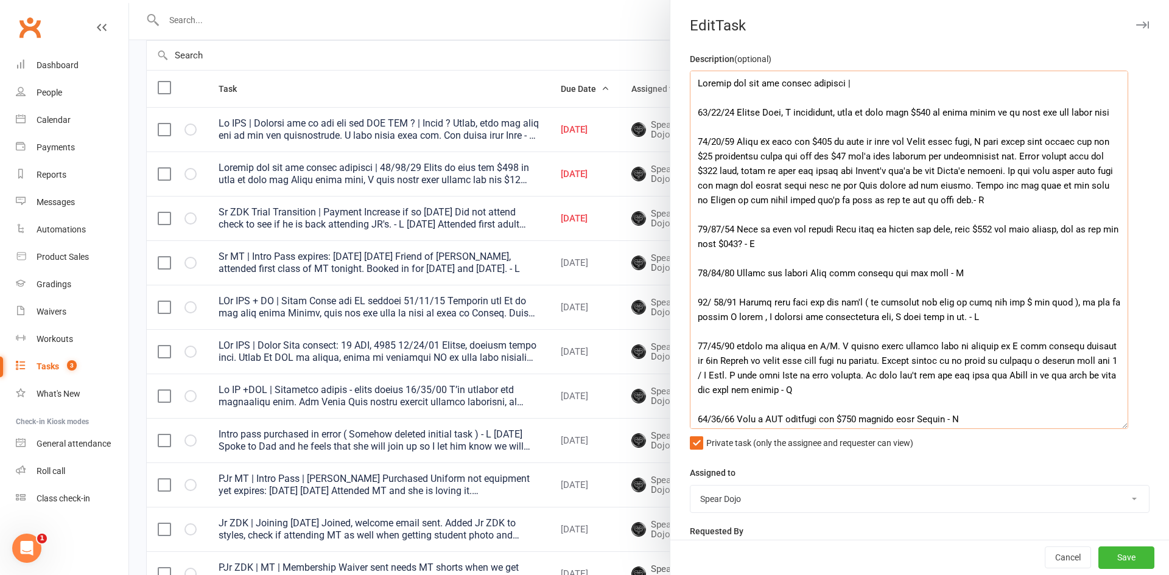
click at [962, 115] on textarea at bounding box center [909, 250] width 438 height 358
click at [894, 113] on textarea at bounding box center [909, 250] width 438 height 358
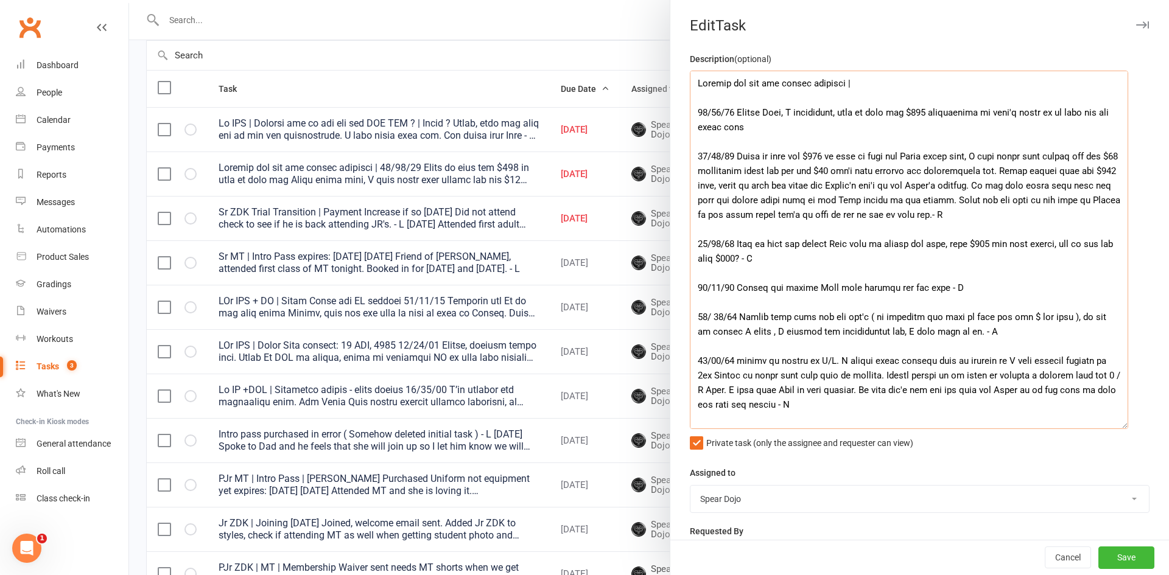
click at [730, 131] on textarea at bounding box center [909, 250] width 438 height 358
click at [818, 128] on textarea at bounding box center [909, 250] width 438 height 358
click at [861, 113] on textarea at bounding box center [909, 250] width 438 height 358
click at [1077, 111] on textarea at bounding box center [909, 250] width 438 height 358
click at [917, 157] on textarea at bounding box center [909, 250] width 438 height 358
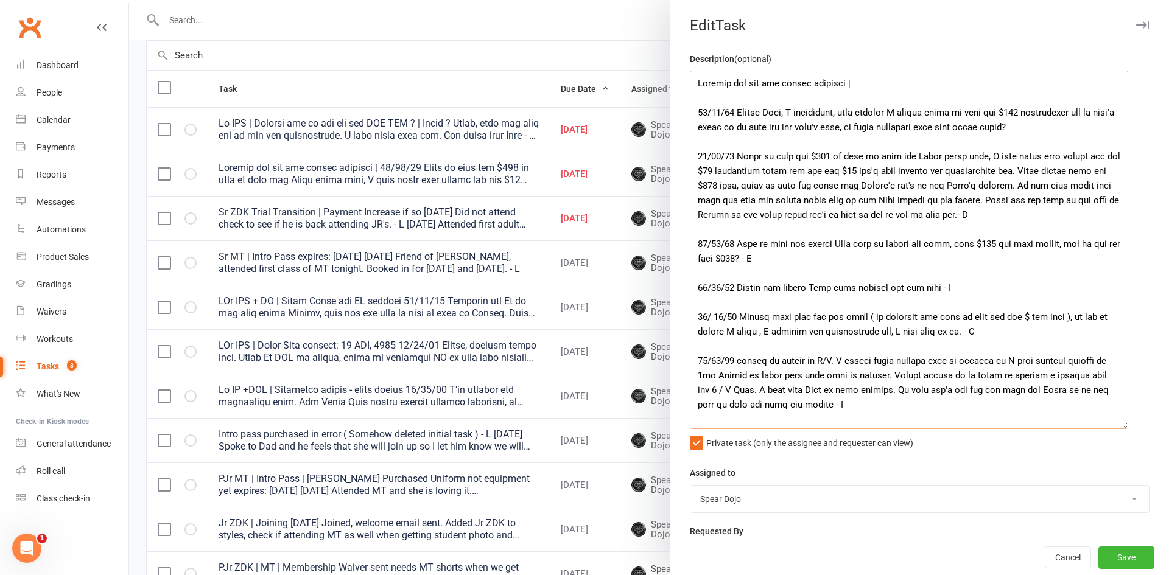
drag, startPoint x: 791, startPoint y: 127, endPoint x: 852, endPoint y: 122, distance: 61.6
click at [852, 122] on textarea at bounding box center [909, 250] width 438 height 358
click at [769, 126] on textarea at bounding box center [909, 250] width 438 height 358
click at [839, 128] on textarea at bounding box center [909, 250] width 438 height 358
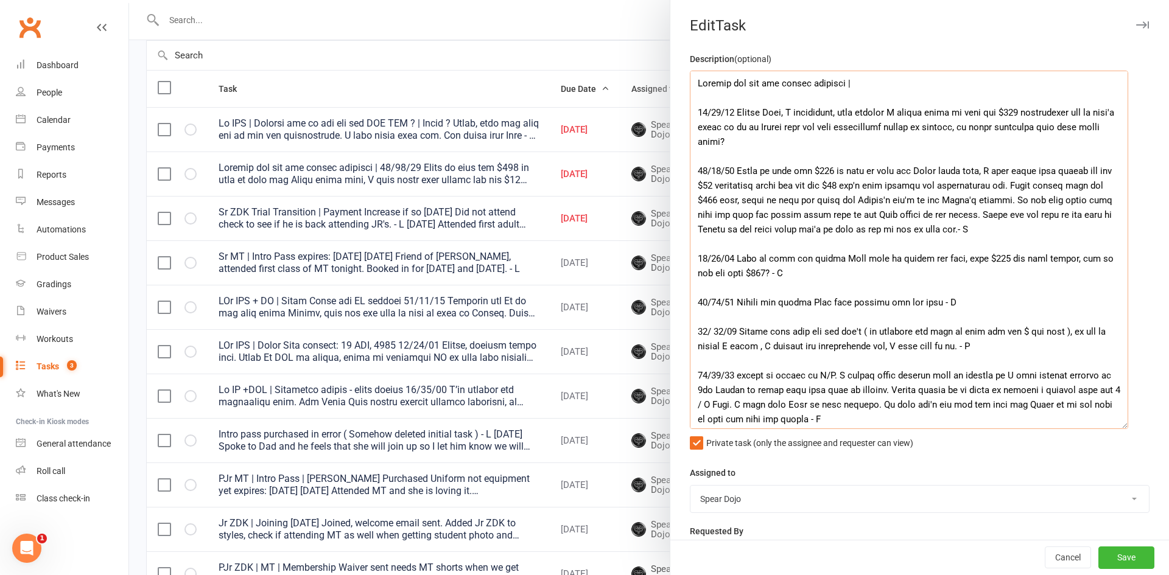
click at [858, 152] on textarea at bounding box center [909, 250] width 438 height 358
drag, startPoint x: 938, startPoint y: 127, endPoint x: 973, endPoint y: 127, distance: 35.3
click at [973, 127] on textarea at bounding box center [909, 250] width 438 height 358
click at [977, 128] on textarea at bounding box center [909, 250] width 438 height 358
click at [913, 147] on textarea at bounding box center [909, 250] width 438 height 358
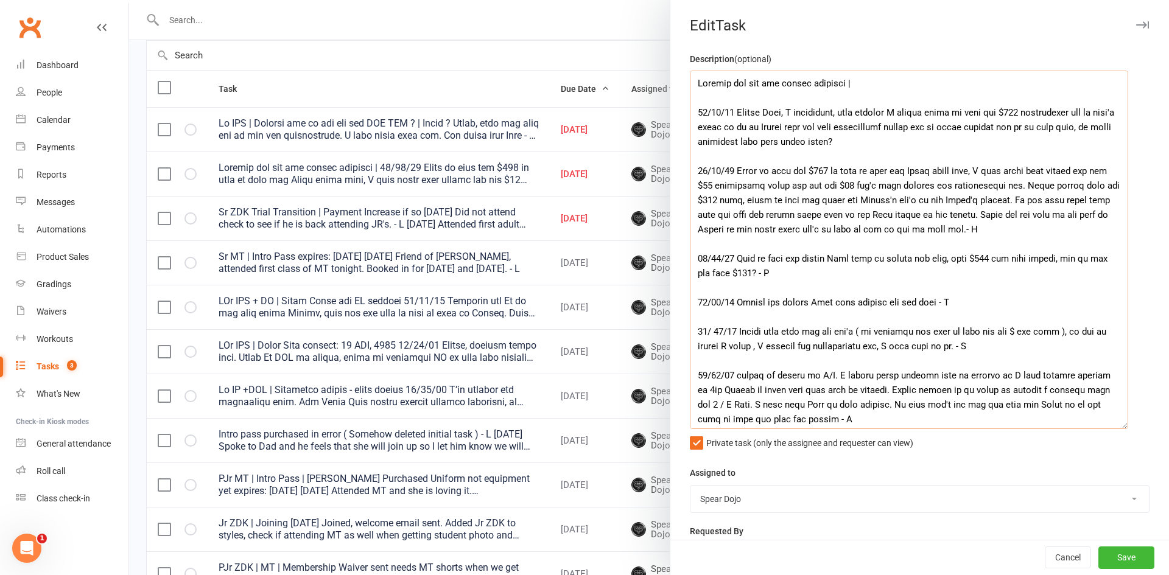
drag, startPoint x: 861, startPoint y: 143, endPoint x: 735, endPoint y: 109, distance: 130.5
click at [735, 109] on textarea at bounding box center [909, 250] width 438 height 358
click at [810, 115] on textarea at bounding box center [909, 250] width 438 height 358
drag, startPoint x: 789, startPoint y: 111, endPoint x: 864, endPoint y: 144, distance: 81.0
click at [864, 144] on textarea at bounding box center [909, 250] width 438 height 358
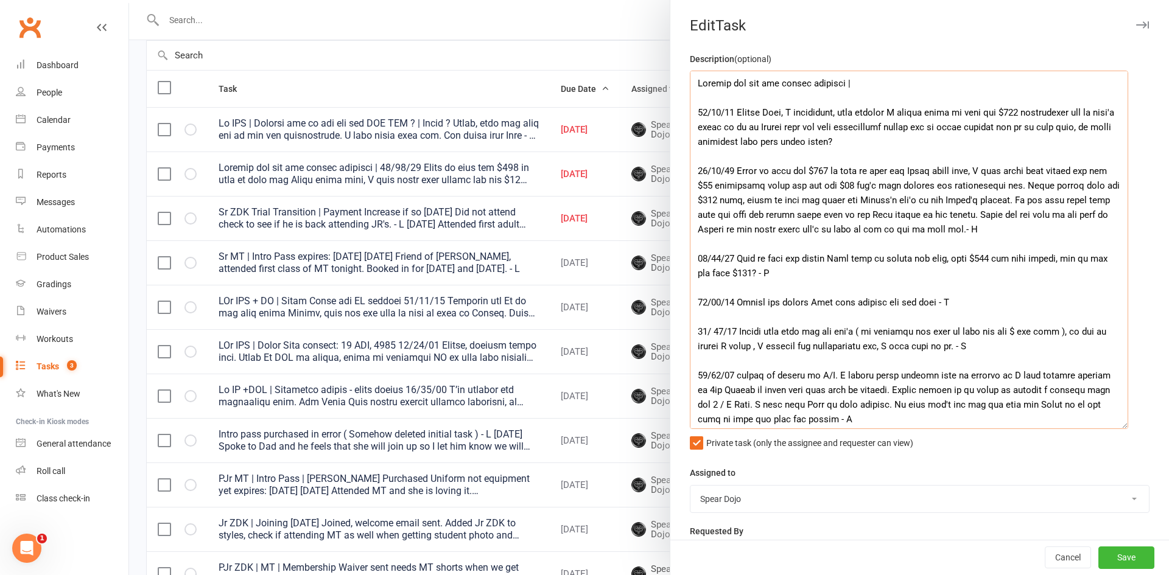
paste textarea "I just wanted to double-check because there was $210 outstanding, and it wasn’t…"
click at [961, 142] on textarea at bounding box center [909, 250] width 438 height 358
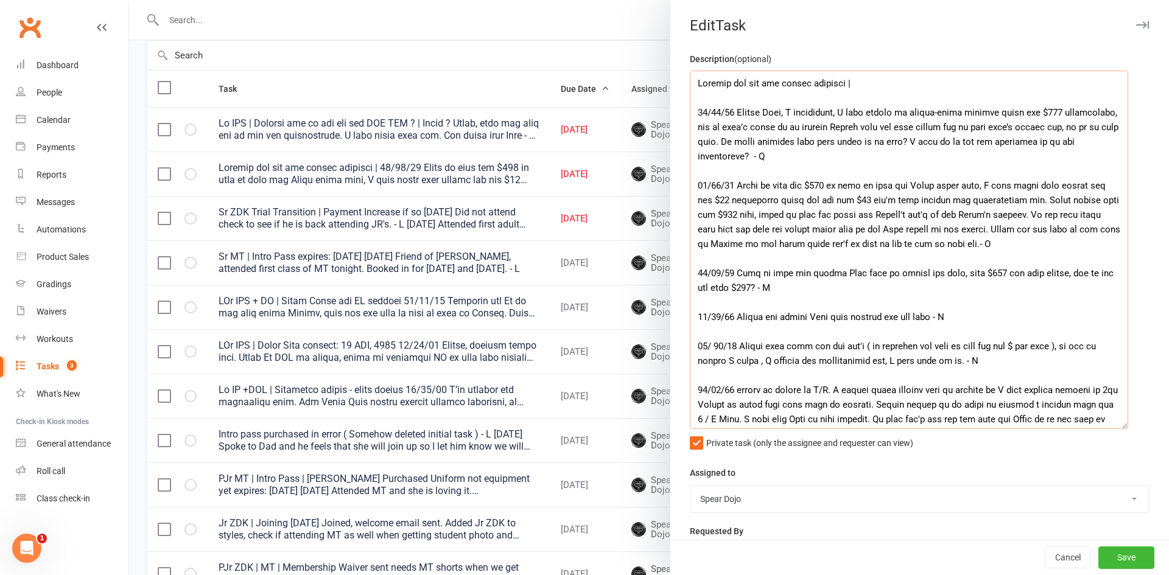
click at [755, 155] on textarea at bounding box center [909, 250] width 438 height 358
click at [962, 141] on textarea at bounding box center [909, 250] width 438 height 358
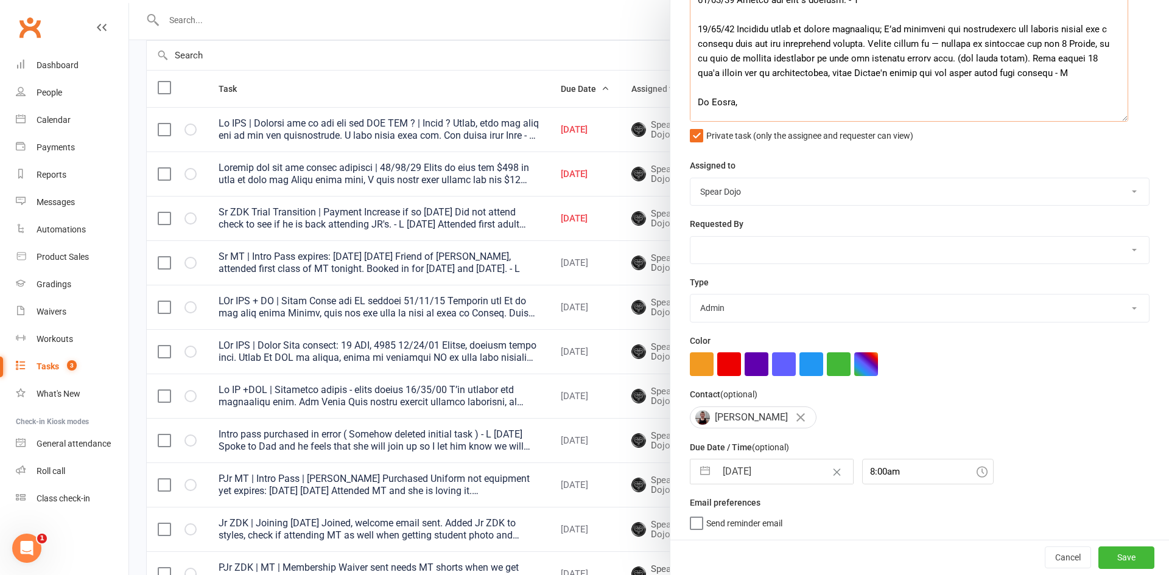
scroll to position [312, 0]
type textarea "Loremip dol sit ame consec adipisci | 04/13/74 Elitse Doei, T incididunt, U lab…"
click at [706, 472] on button "button" at bounding box center [705, 472] width 22 height 24
select select "6"
select select "2025"
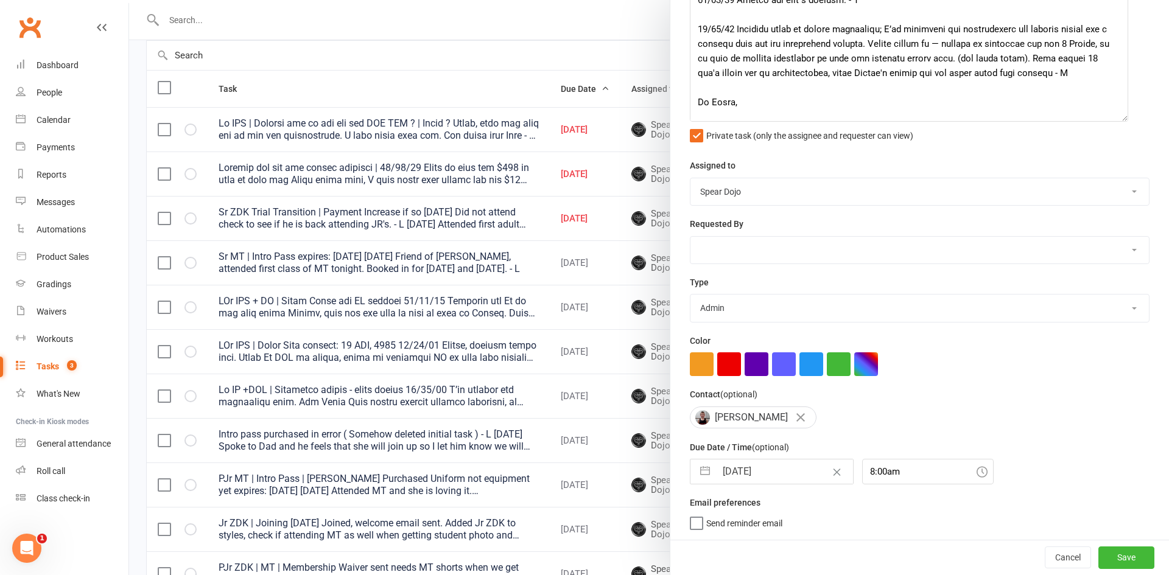
select select "7"
select select "2025"
select select "8"
select select "2025"
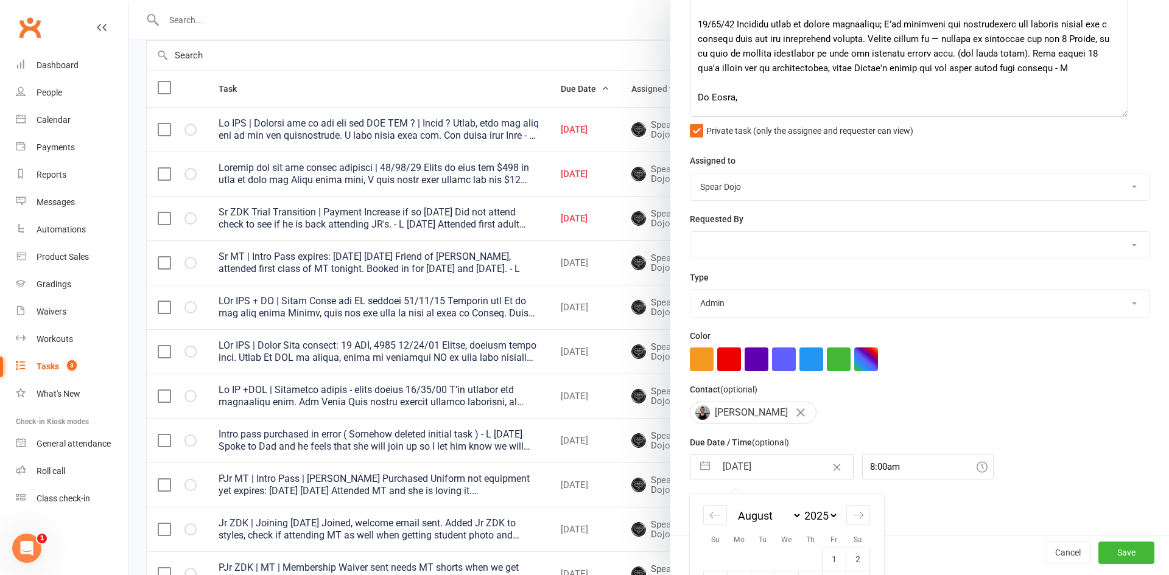
scroll to position [442, 0]
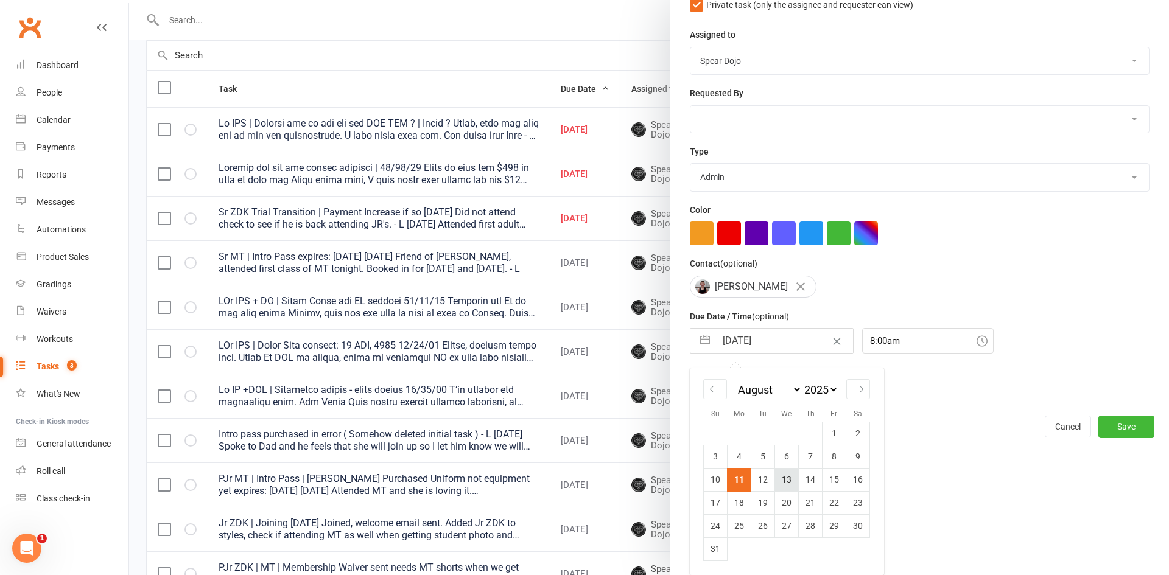
click at [781, 488] on td "13" at bounding box center [787, 479] width 24 height 23
type input "[DATE]"
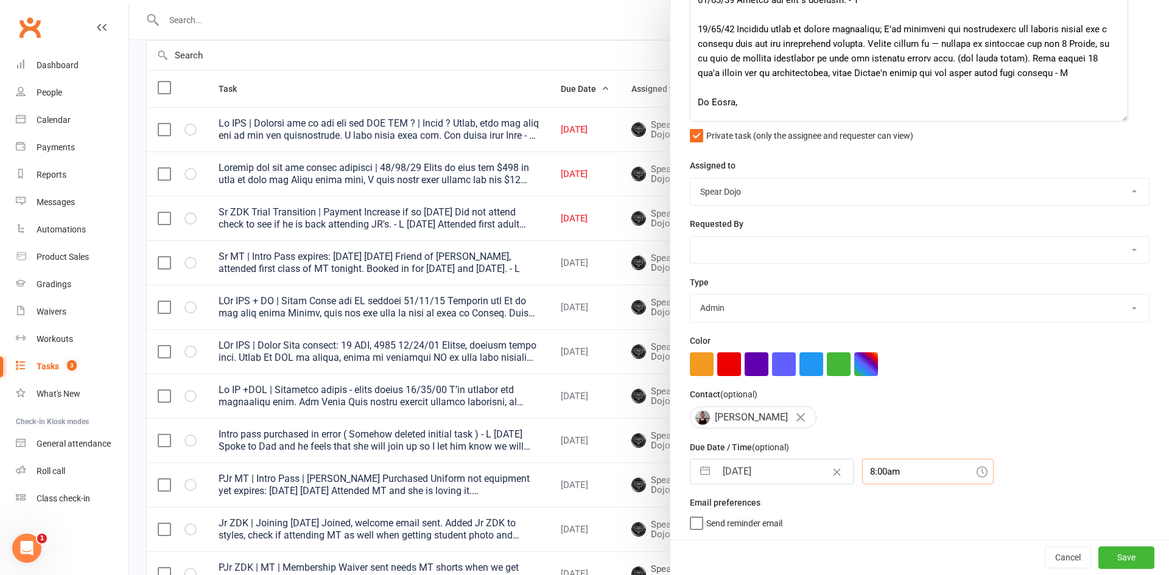
scroll to position [343, 0]
click at [867, 468] on div "8:00am" at bounding box center [927, 472] width 131 height 26
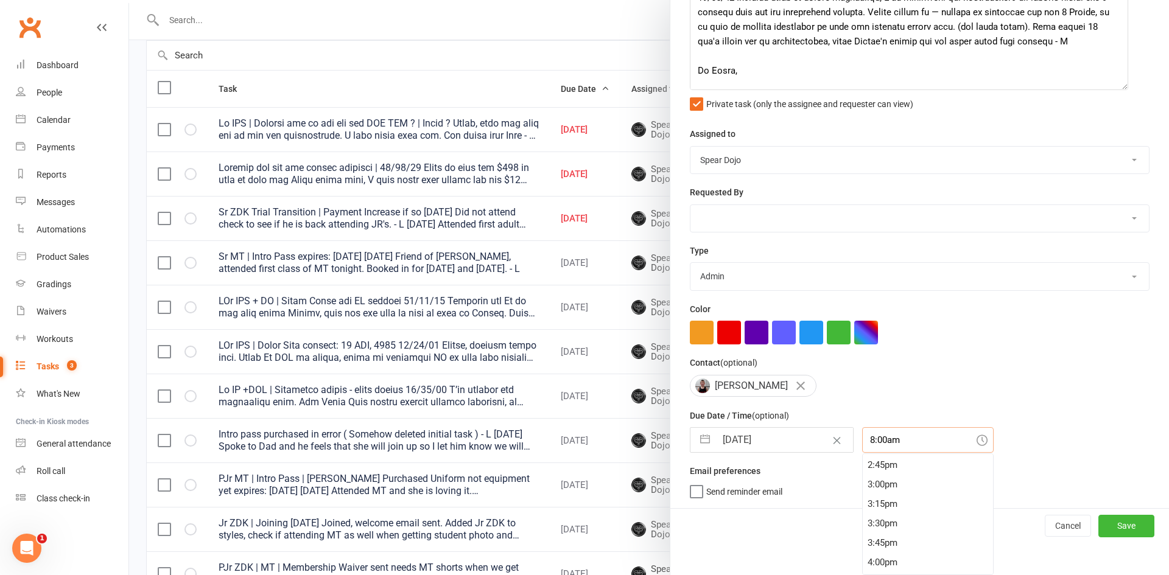
scroll to position [1152, 0]
click at [889, 479] on div "3:00pm" at bounding box center [927, 480] width 130 height 19
type input "3:00pm"
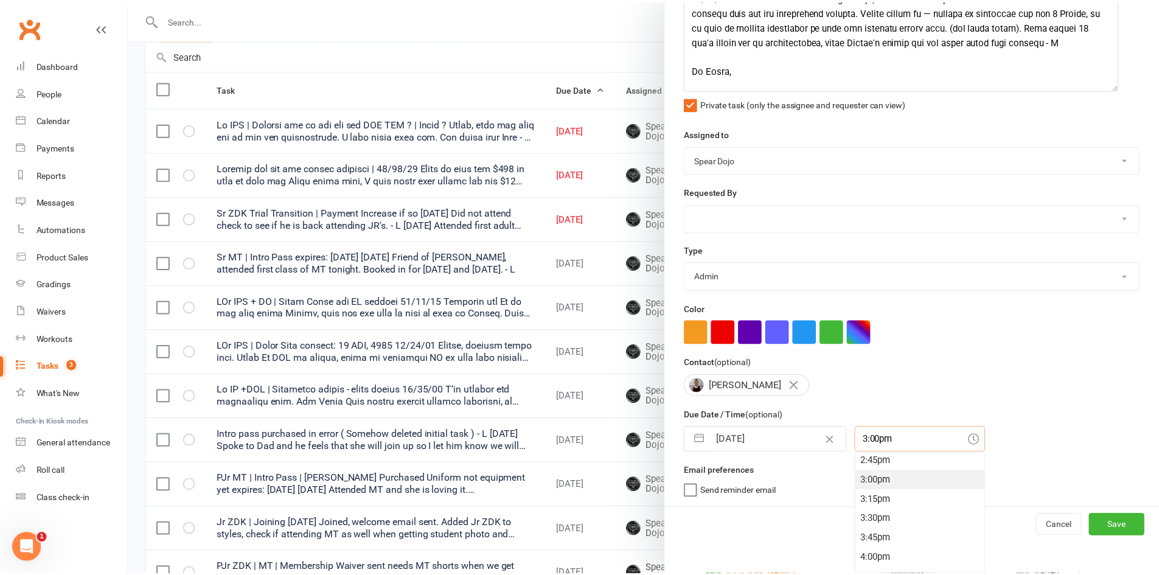
scroll to position [312, 0]
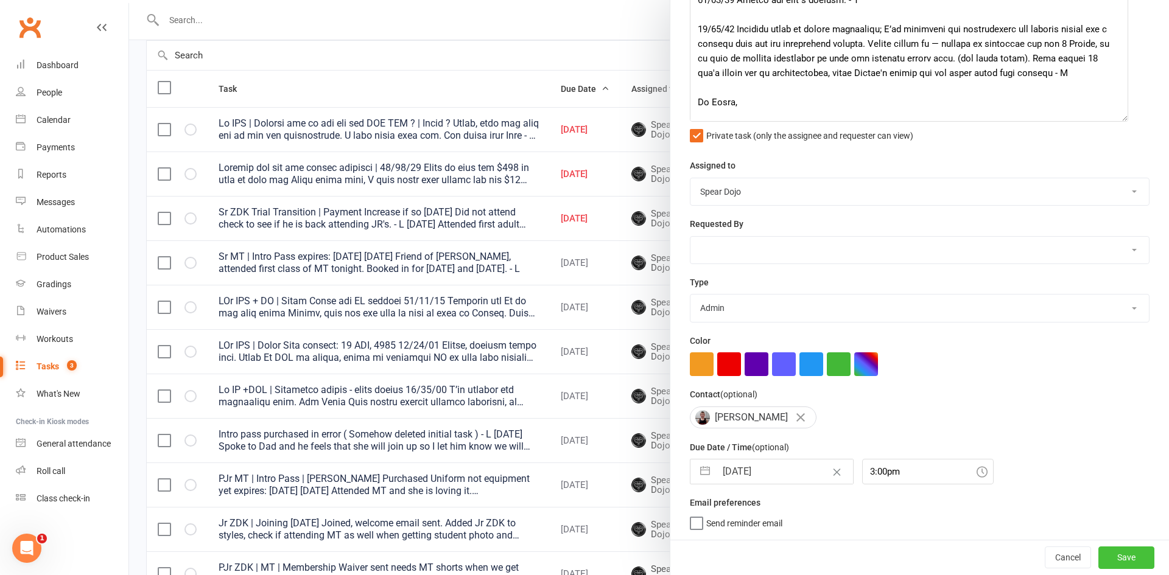
click at [1113, 559] on button "Save" at bounding box center [1126, 558] width 56 height 22
select select "started"
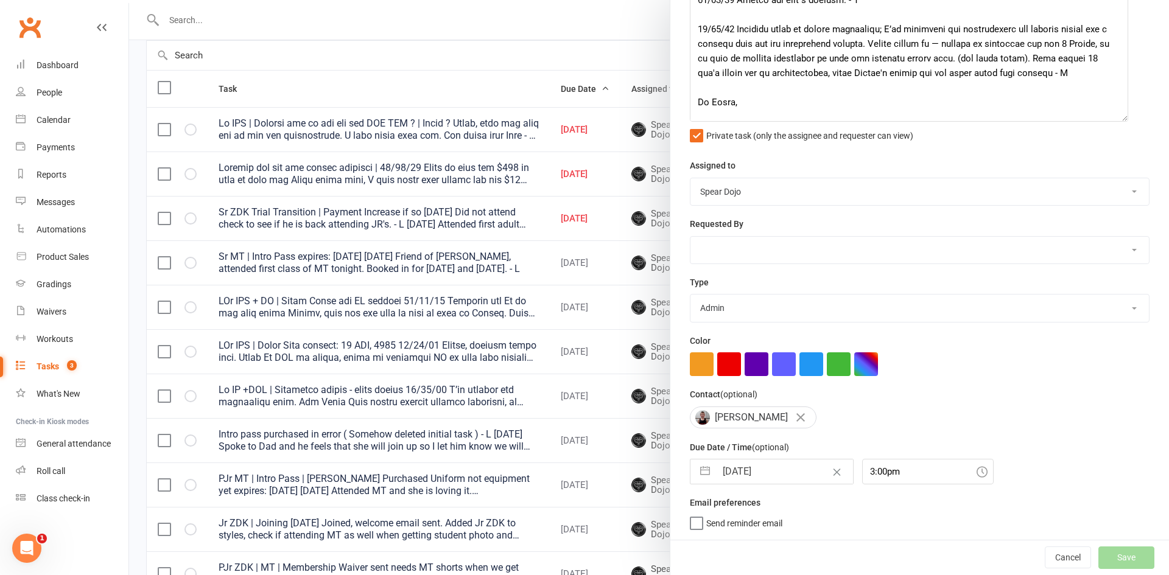
select select "started"
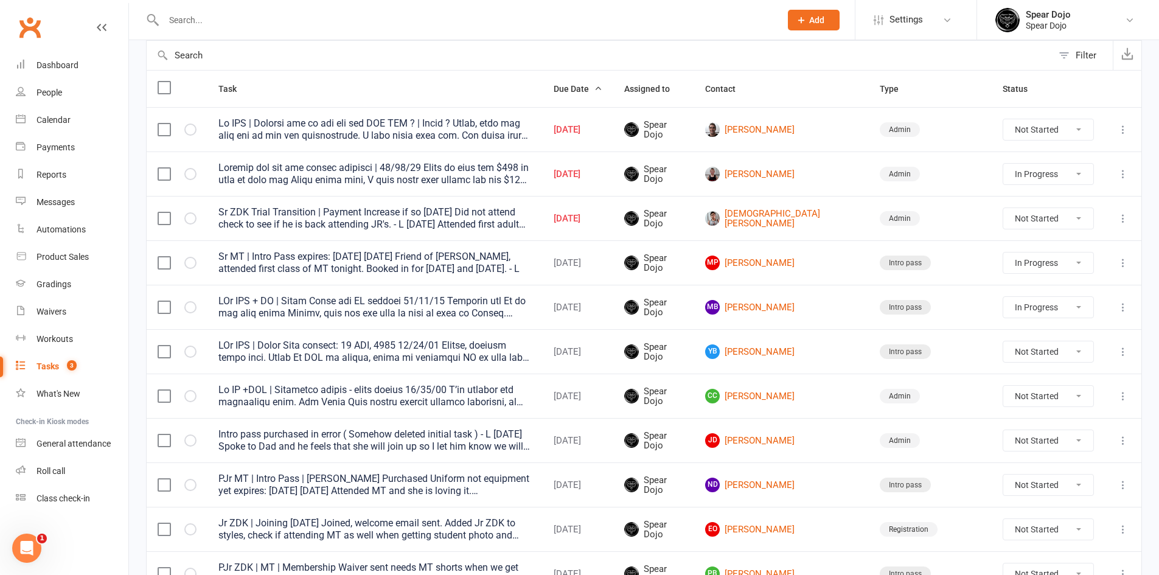
select select "started"
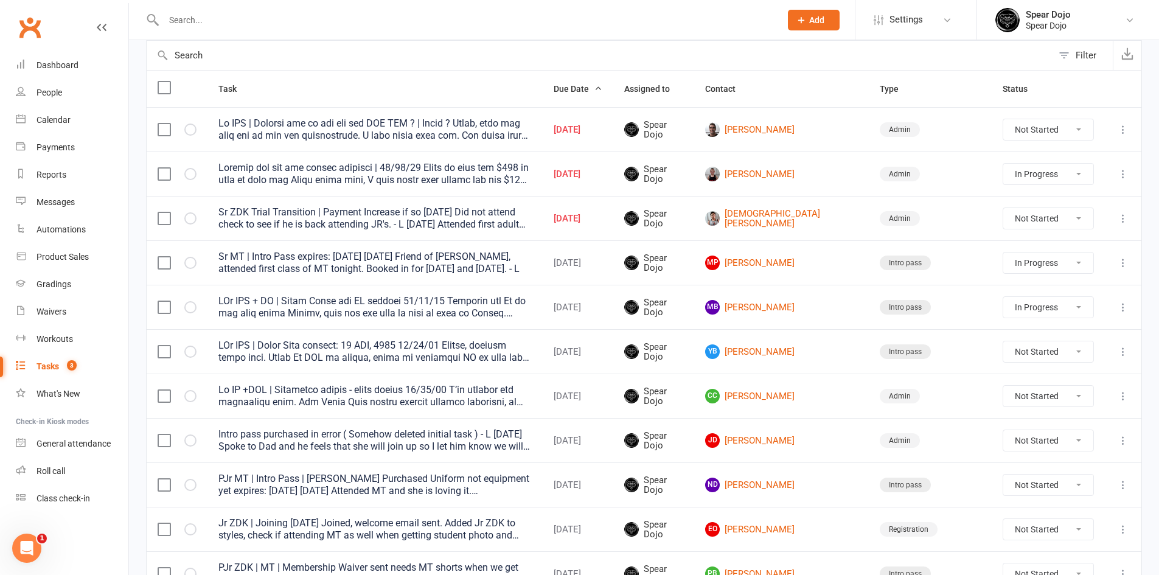
select select "started"
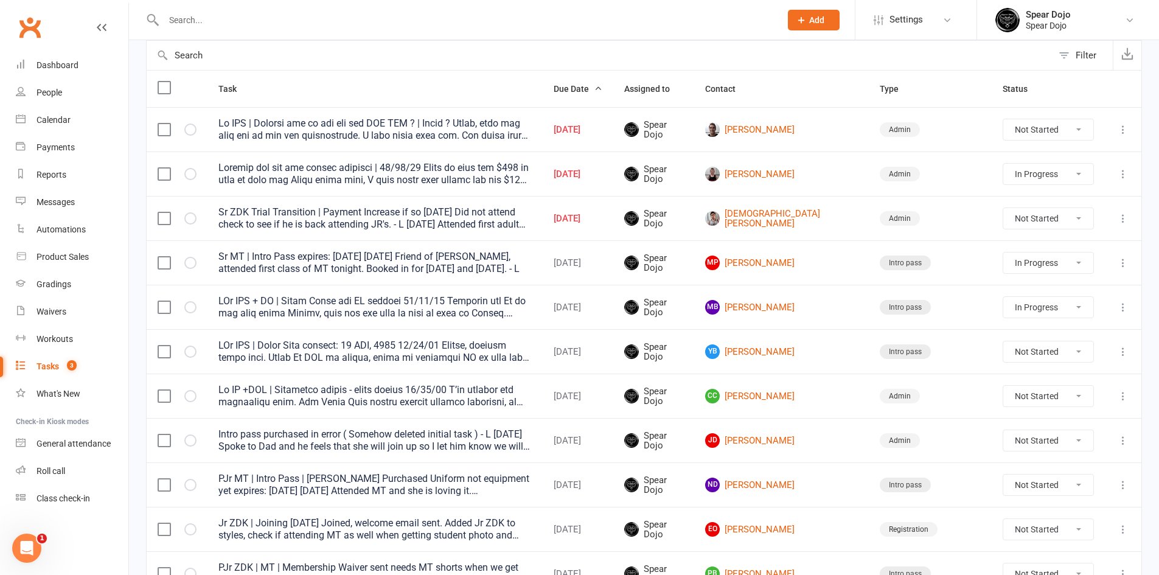
select select "started"
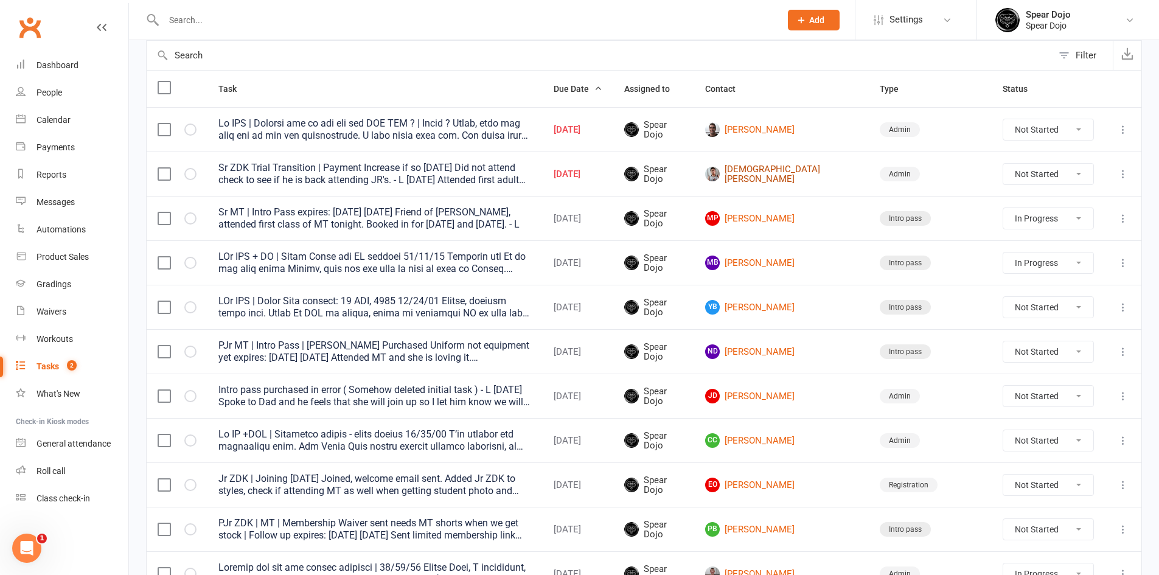
click at [819, 171] on link "[DEMOGRAPHIC_DATA][PERSON_NAME]" at bounding box center [781, 174] width 153 height 20
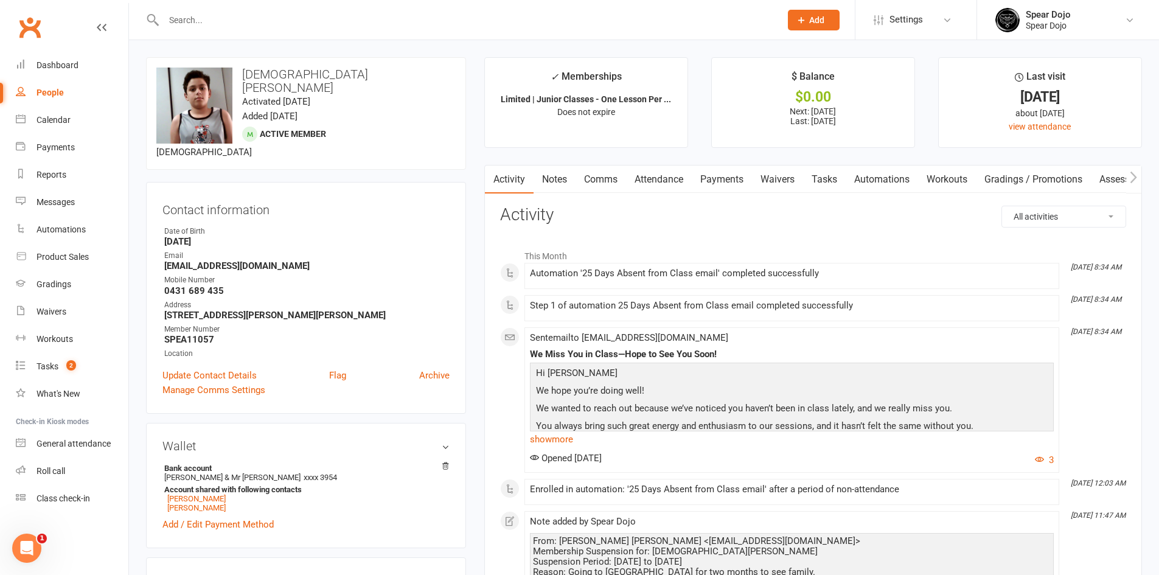
click at [668, 179] on link "Attendance" at bounding box center [659, 180] width 66 height 28
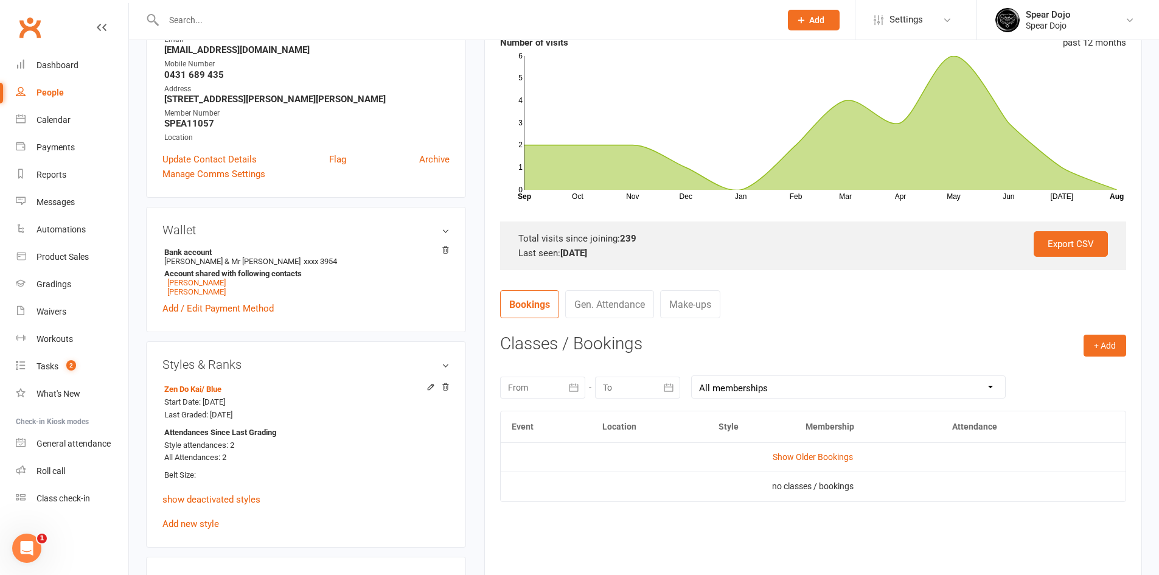
scroll to position [243, 0]
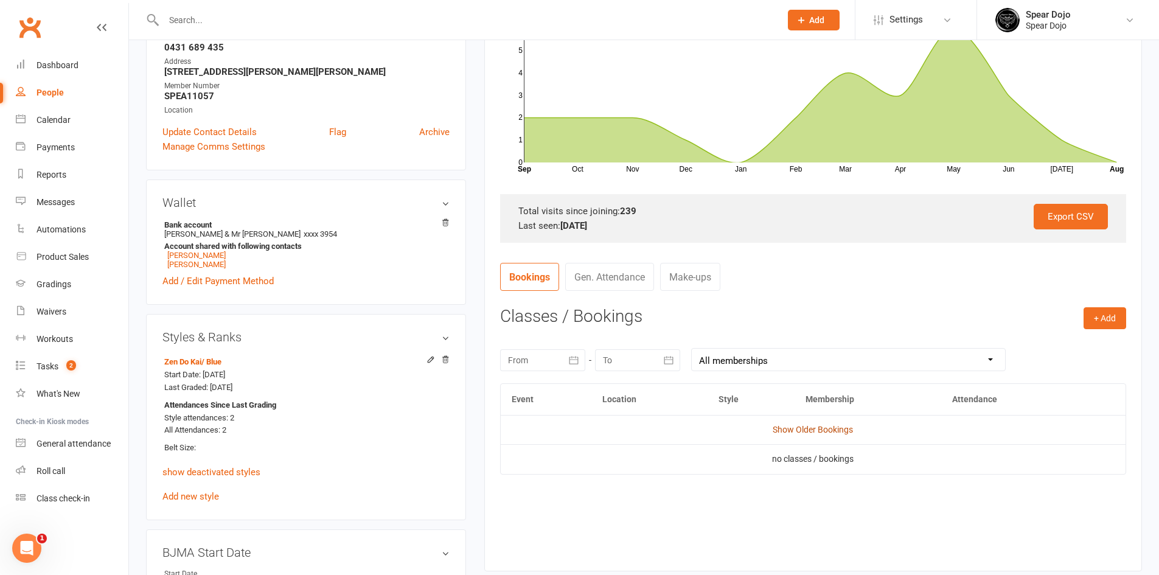
click at [791, 425] on link "Show Older Bookings" at bounding box center [813, 430] width 80 height 10
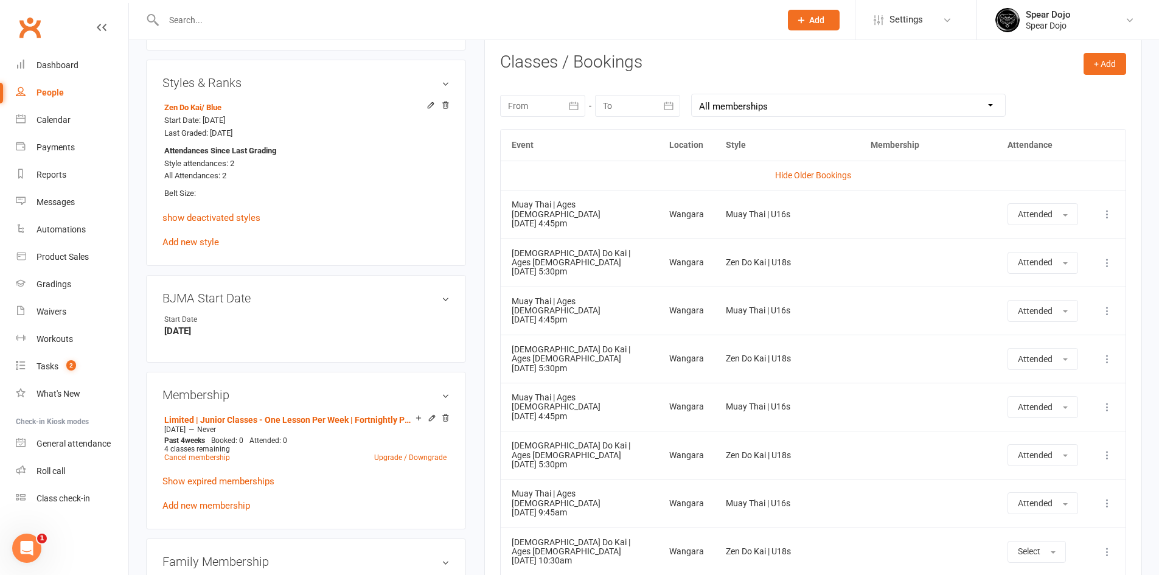
scroll to position [365, 0]
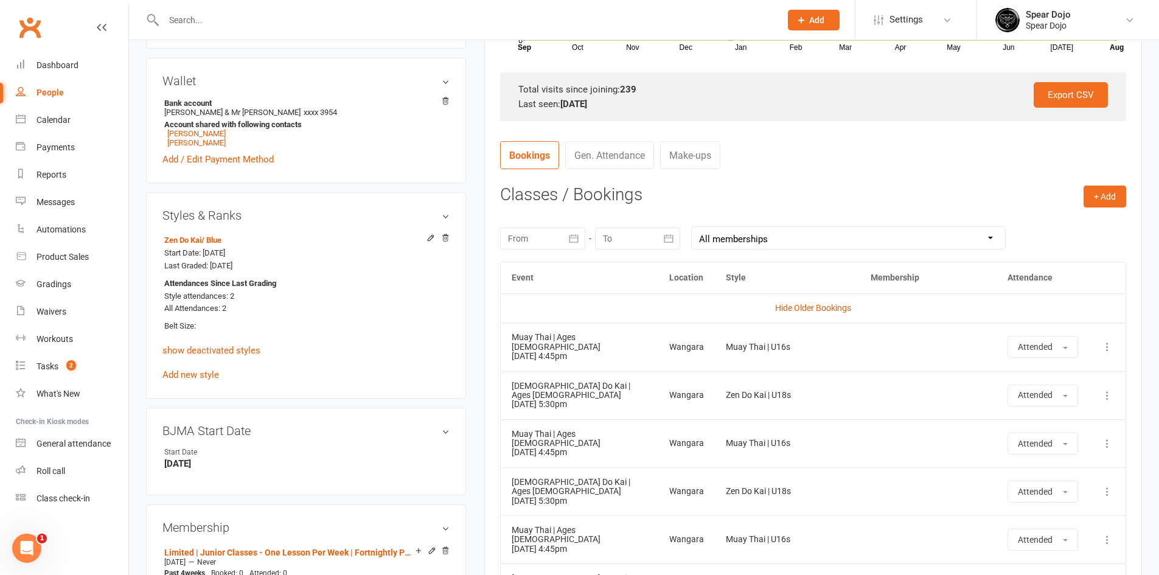
click at [581, 236] on button "button" at bounding box center [575, 239] width 22 height 22
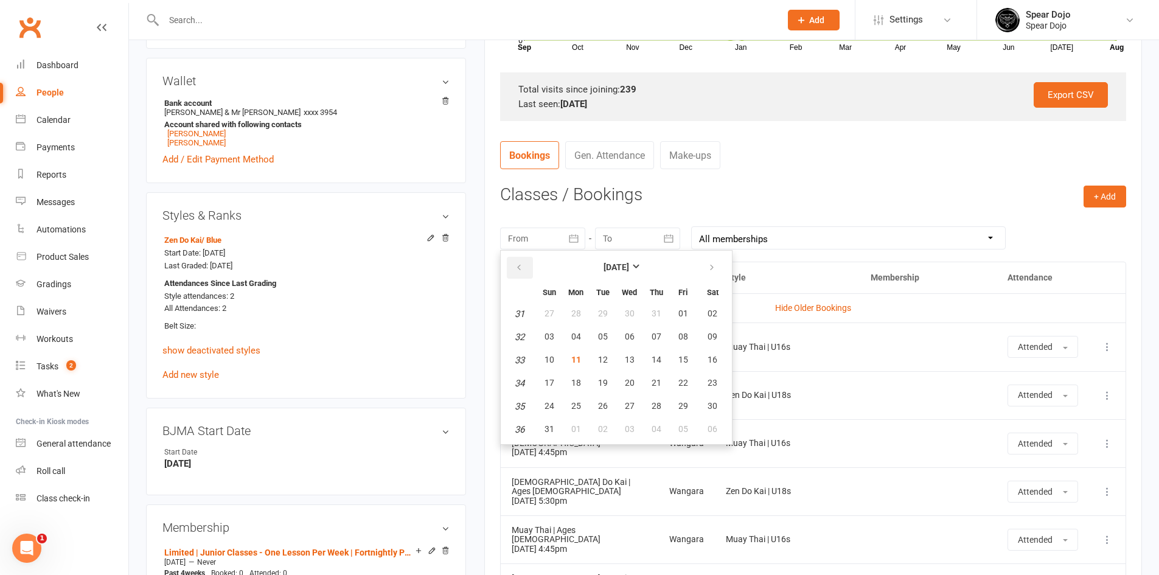
click at [522, 269] on icon "button" at bounding box center [519, 268] width 9 height 10
click at [522, 270] on icon "button" at bounding box center [519, 268] width 9 height 10
click at [547, 313] on span "01" at bounding box center [550, 314] width 10 height 10
type input "[DATE]"
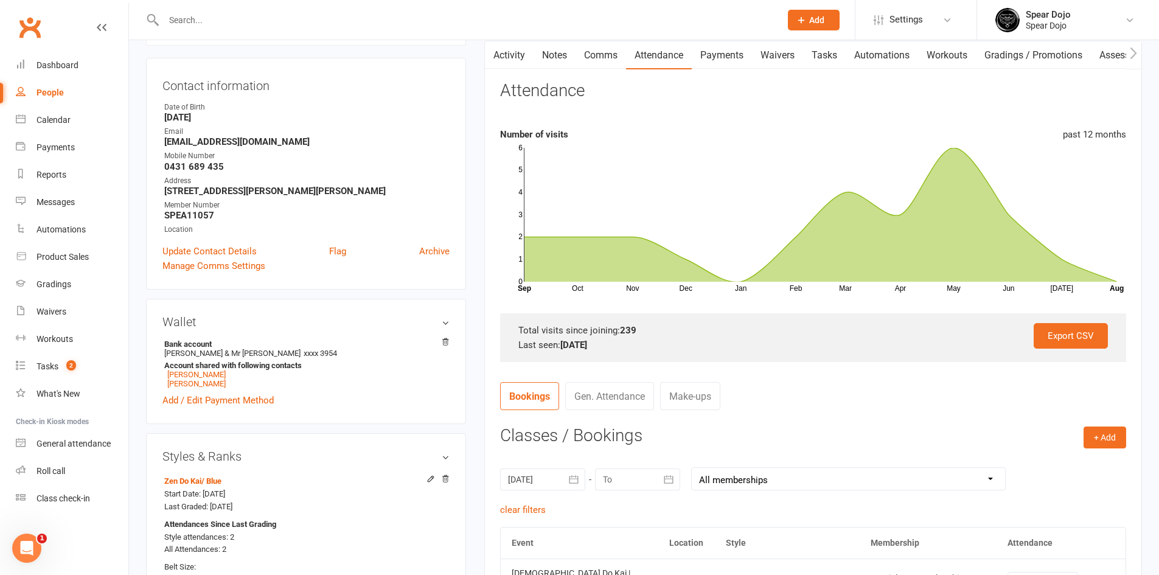
scroll to position [0, 0]
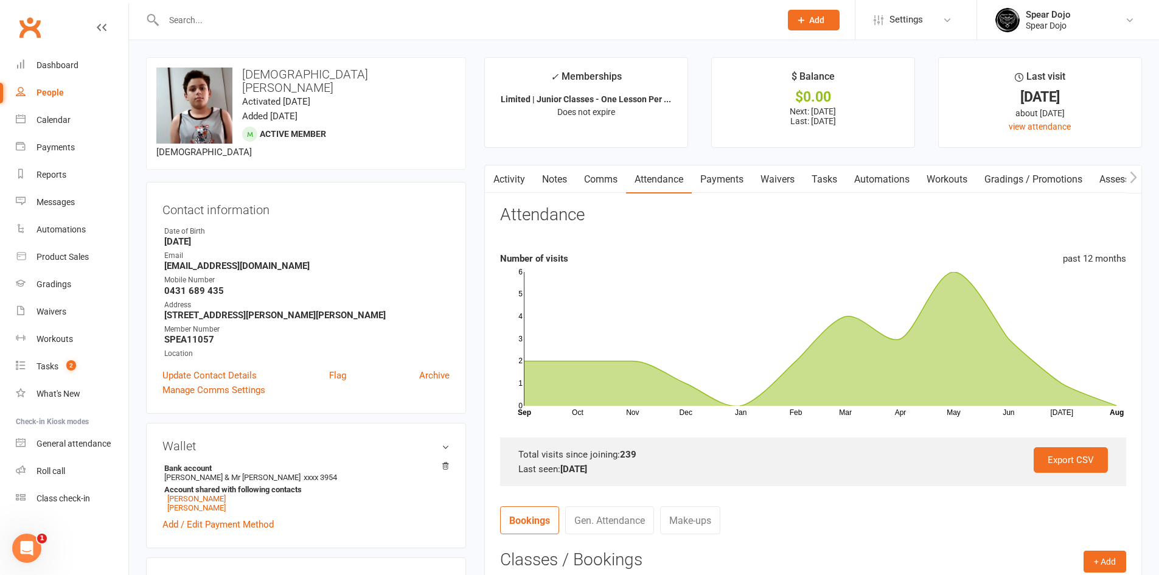
click at [824, 177] on link "Tasks" at bounding box center [824, 180] width 43 height 28
select select "incomplete"
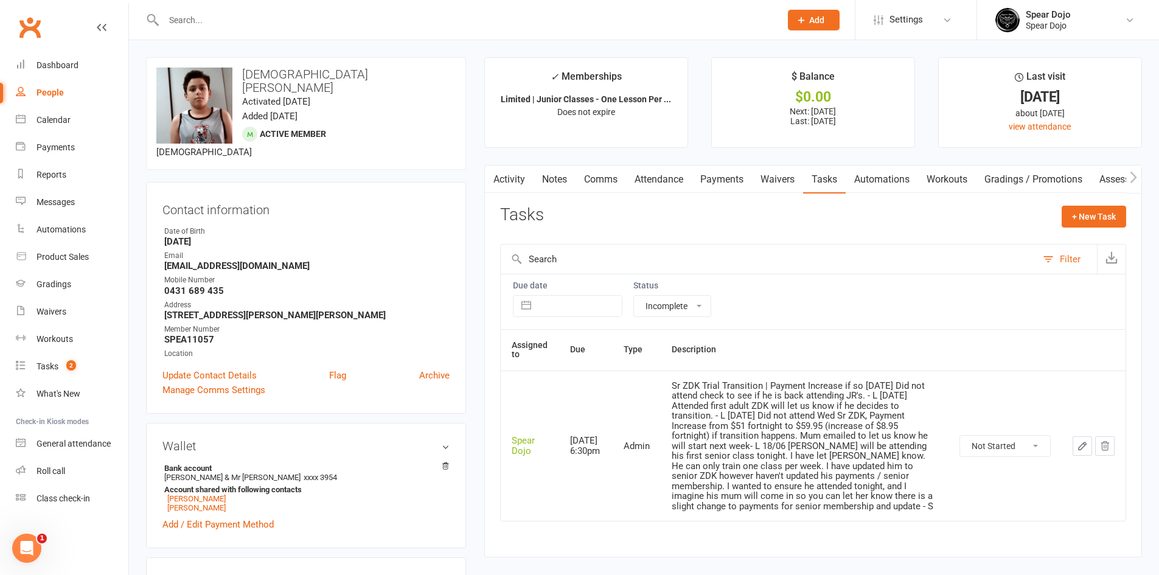
click at [716, 181] on link "Payments" at bounding box center [722, 180] width 60 height 28
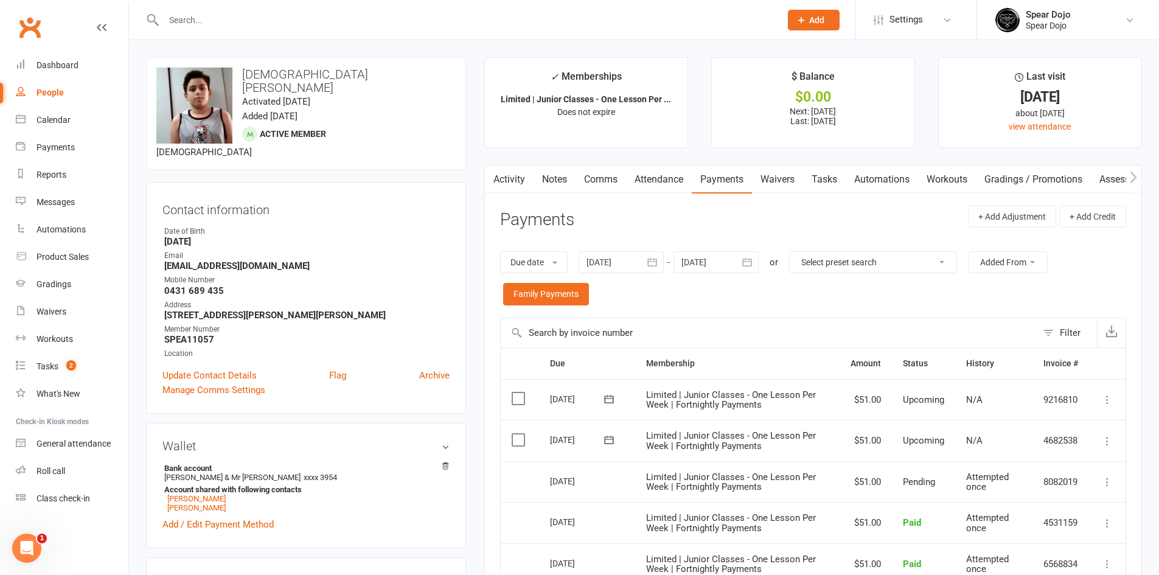
click at [517, 184] on link "Activity" at bounding box center [509, 180] width 49 height 28
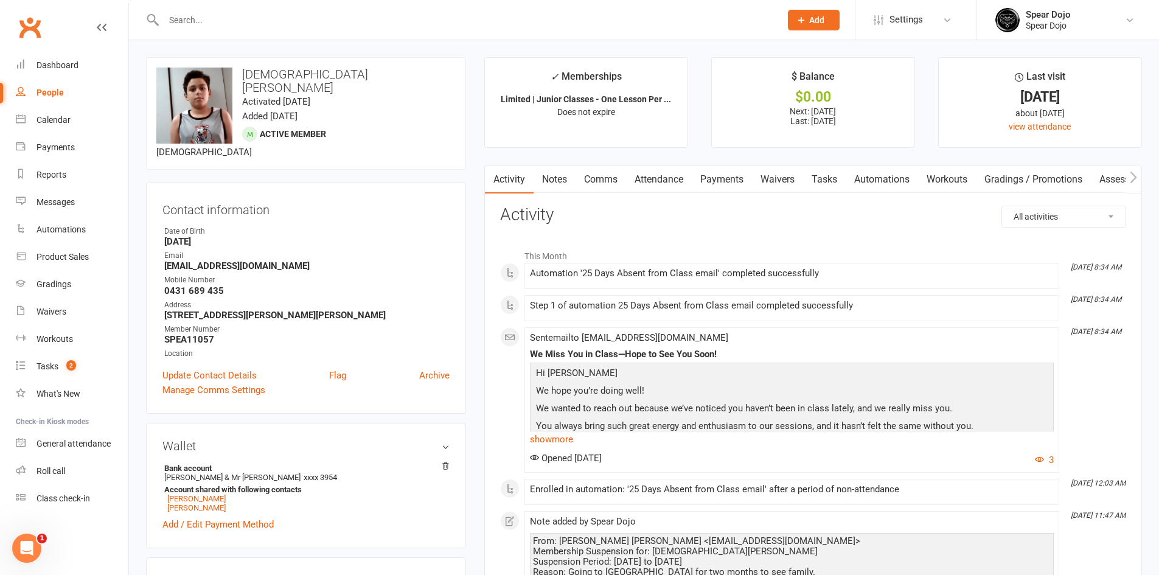
click at [831, 178] on link "Tasks" at bounding box center [824, 180] width 43 height 28
select select "incomplete"
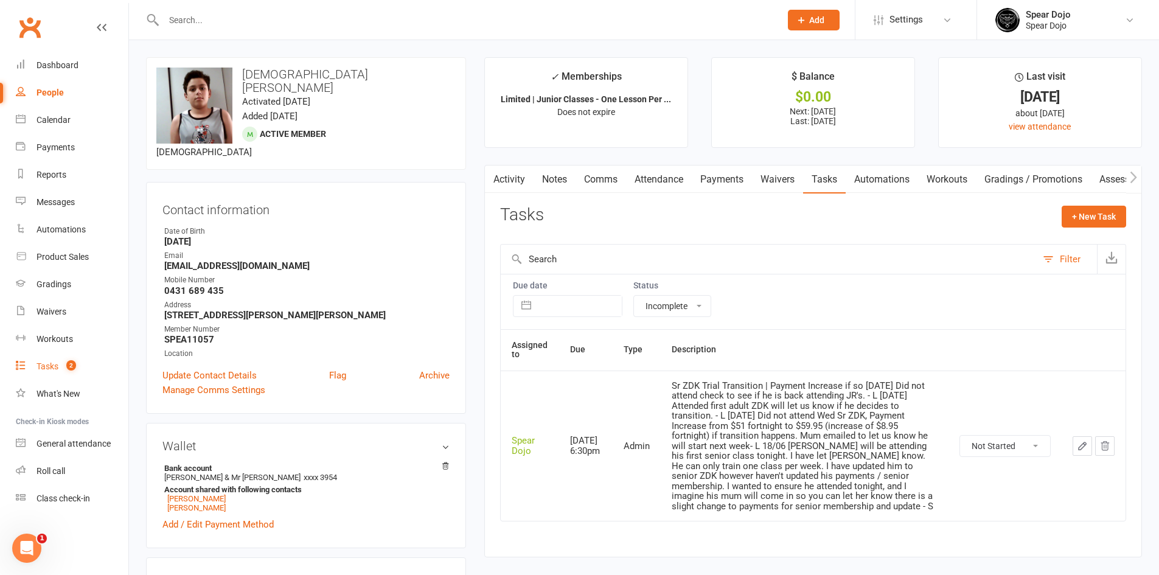
click at [52, 364] on div "Tasks" at bounding box center [48, 367] width 22 height 10
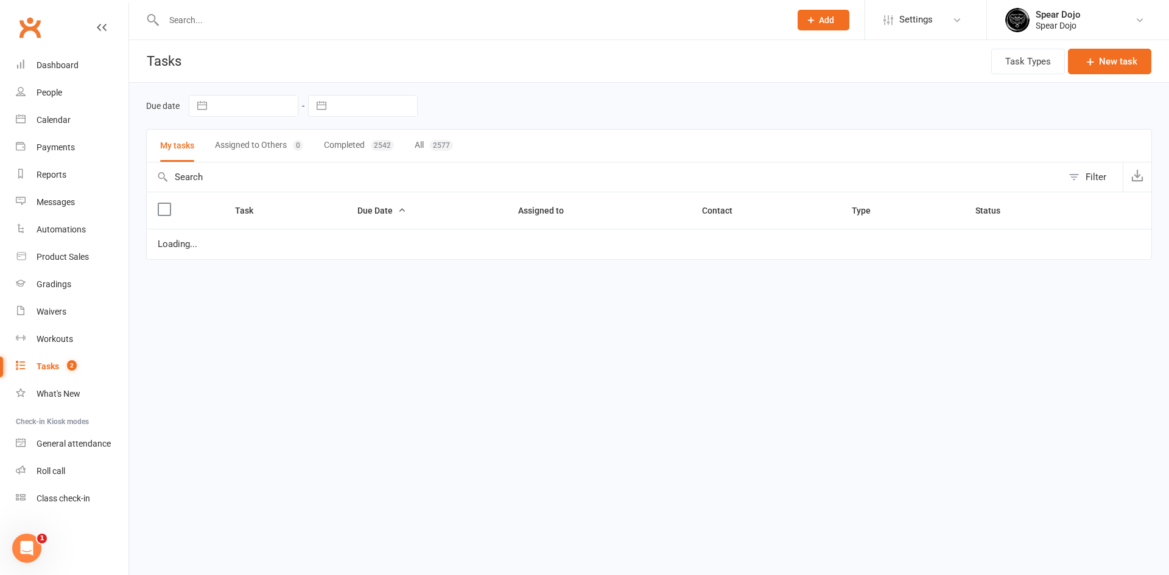
select select "started"
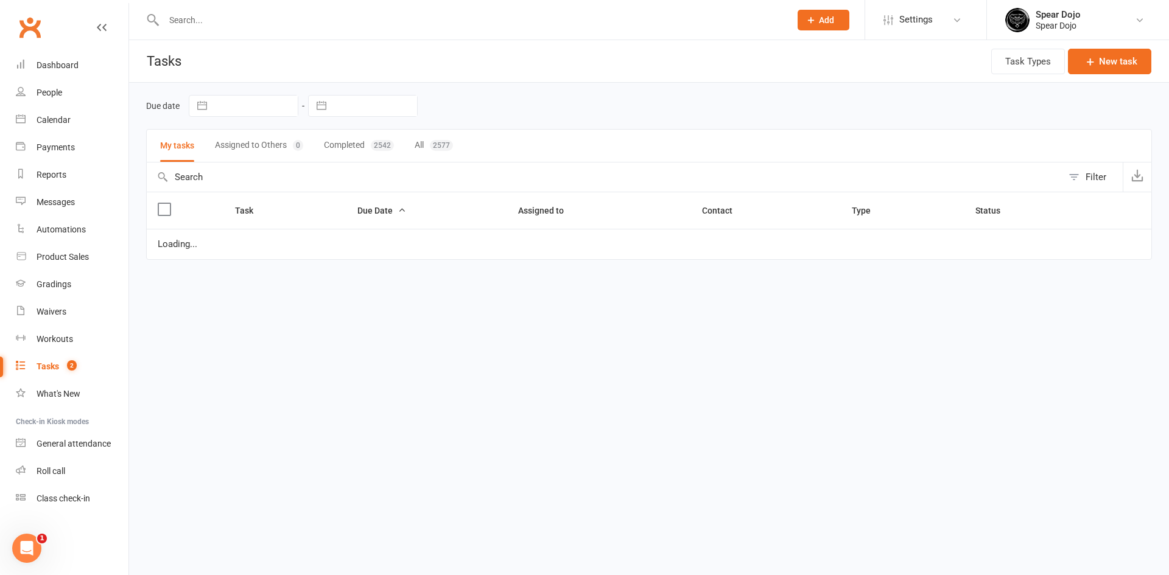
select select "started"
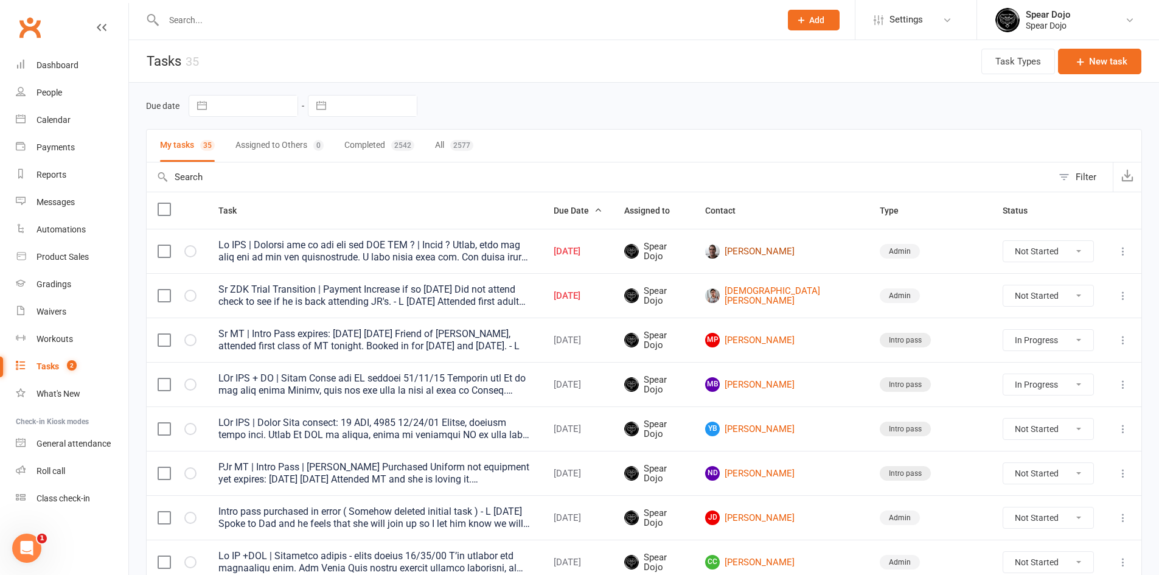
click at [841, 244] on link "[PERSON_NAME]" at bounding box center [781, 251] width 153 height 15
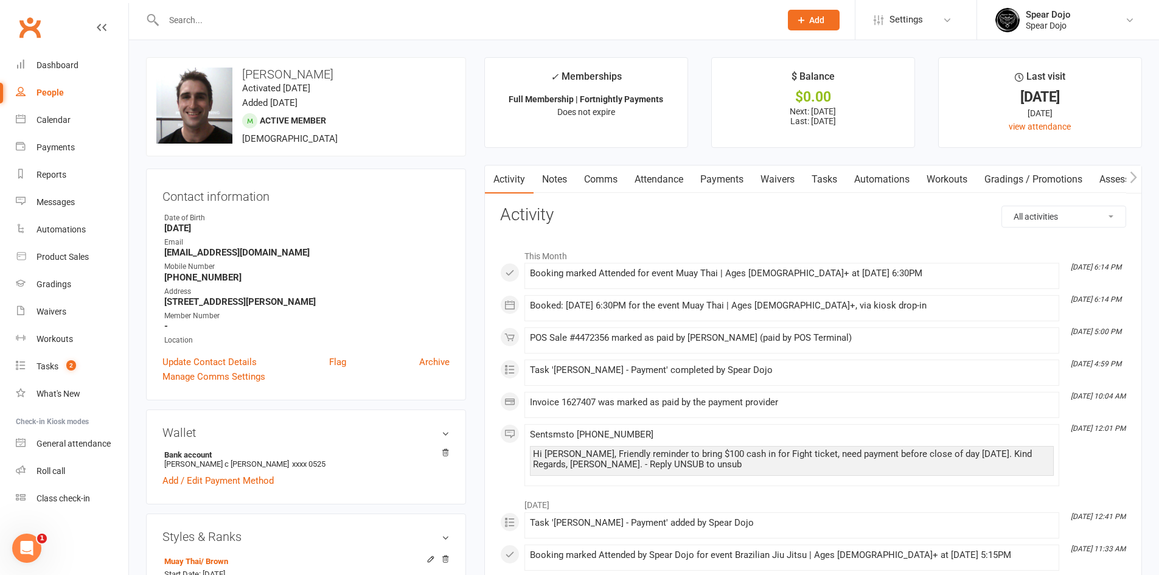
click at [731, 178] on link "Payments" at bounding box center [722, 180] width 60 height 28
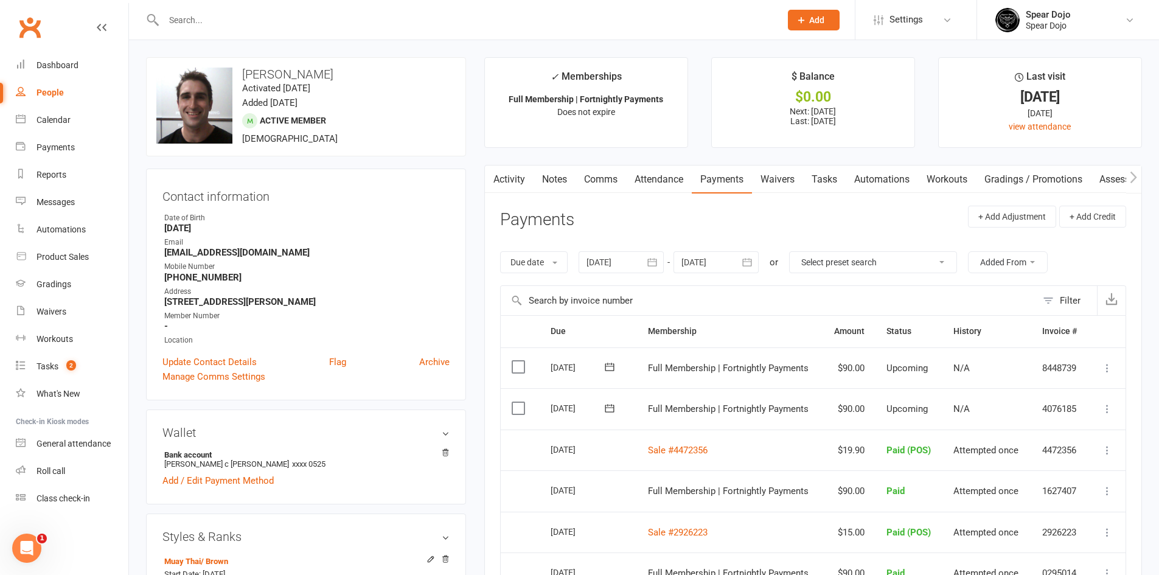
scroll to position [122, 0]
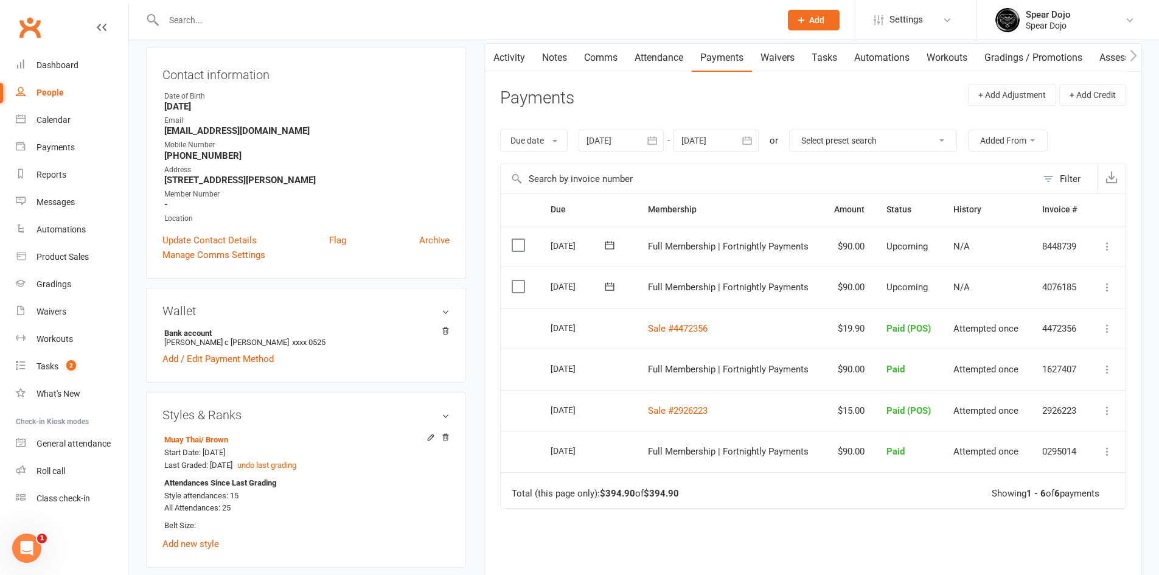
click at [822, 63] on link "Tasks" at bounding box center [824, 58] width 43 height 28
select select "incomplete"
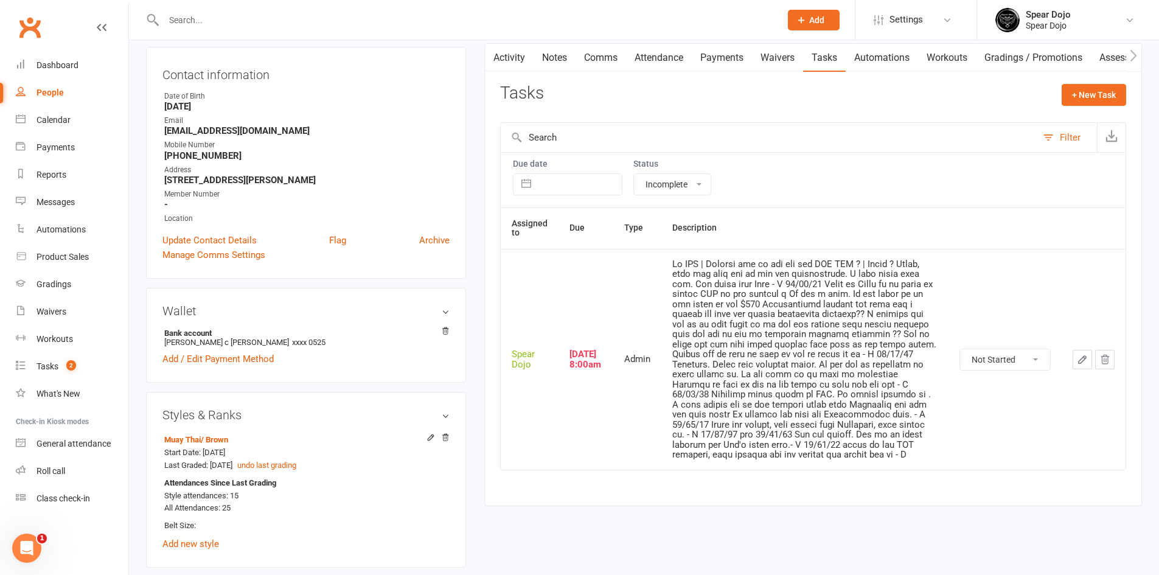
click at [1084, 363] on icon "button" at bounding box center [1082, 359] width 11 height 11
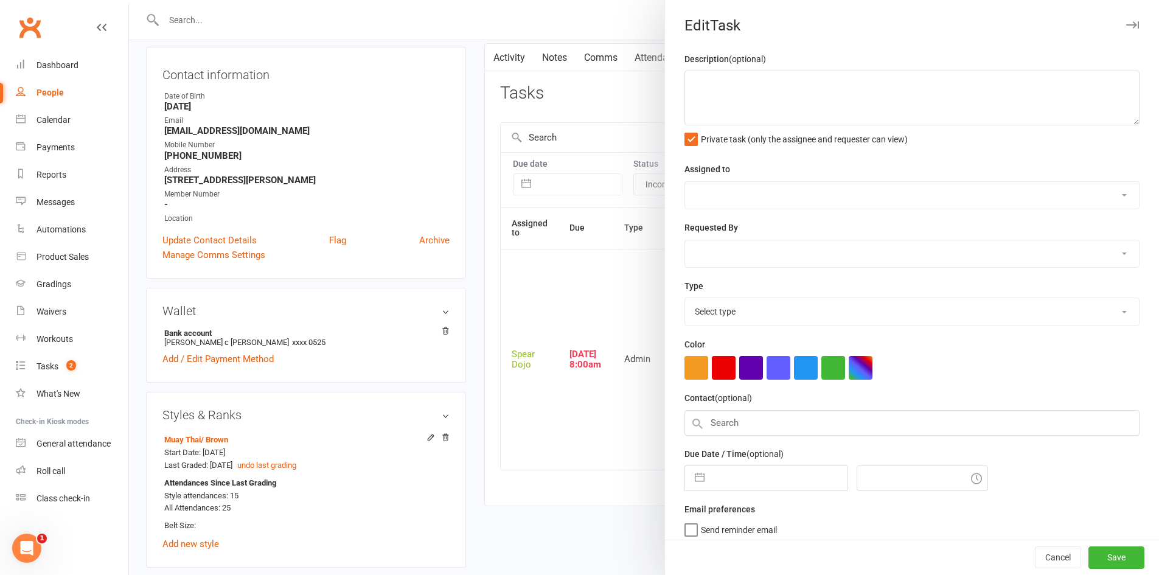
type textarea "Sr BJJ | Joining can he pay off the BJJ REG ? | [PERSON_NAME] ? [PERSON_NAME], …"
select select "43986"
type input "[DATE]"
type input "8:00am"
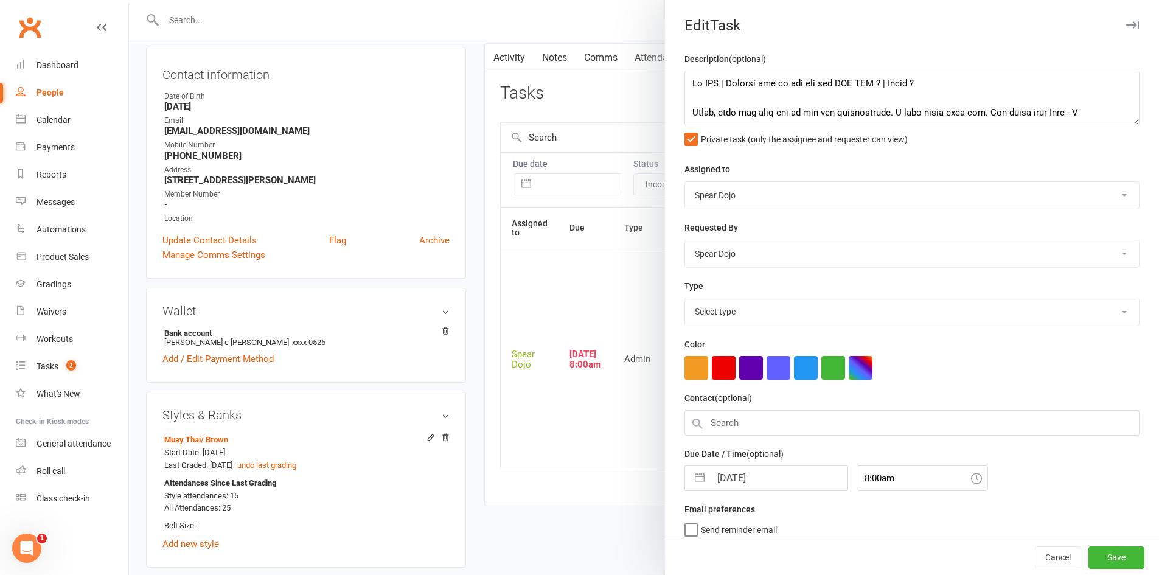
select select "19839"
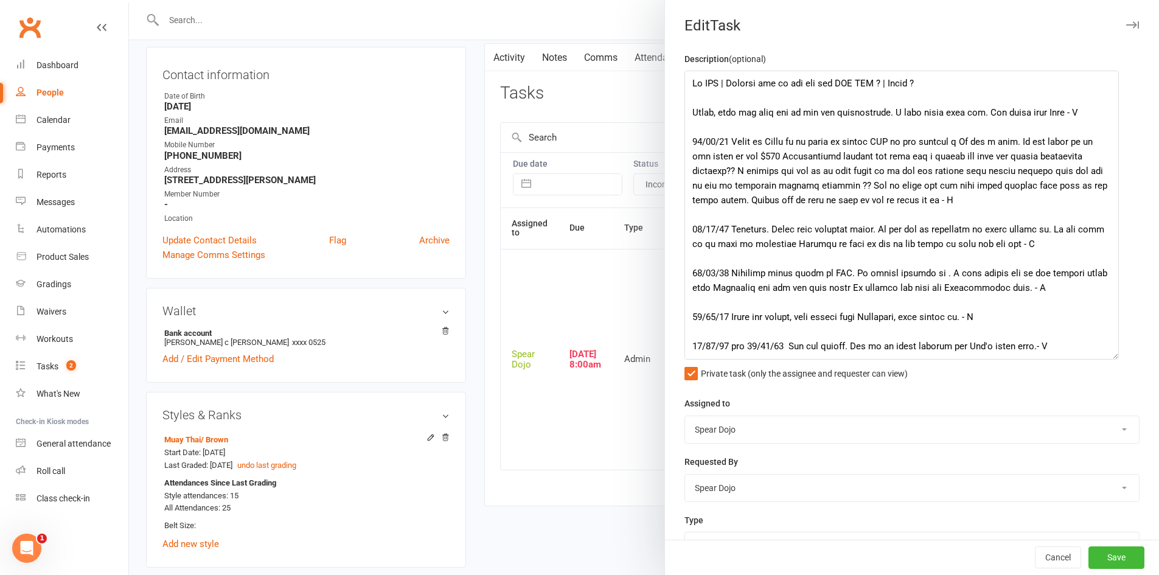
drag, startPoint x: 1116, startPoint y: 124, endPoint x: 1110, endPoint y: 368, distance: 243.5
click at [1110, 360] on textarea at bounding box center [902, 215] width 435 height 289
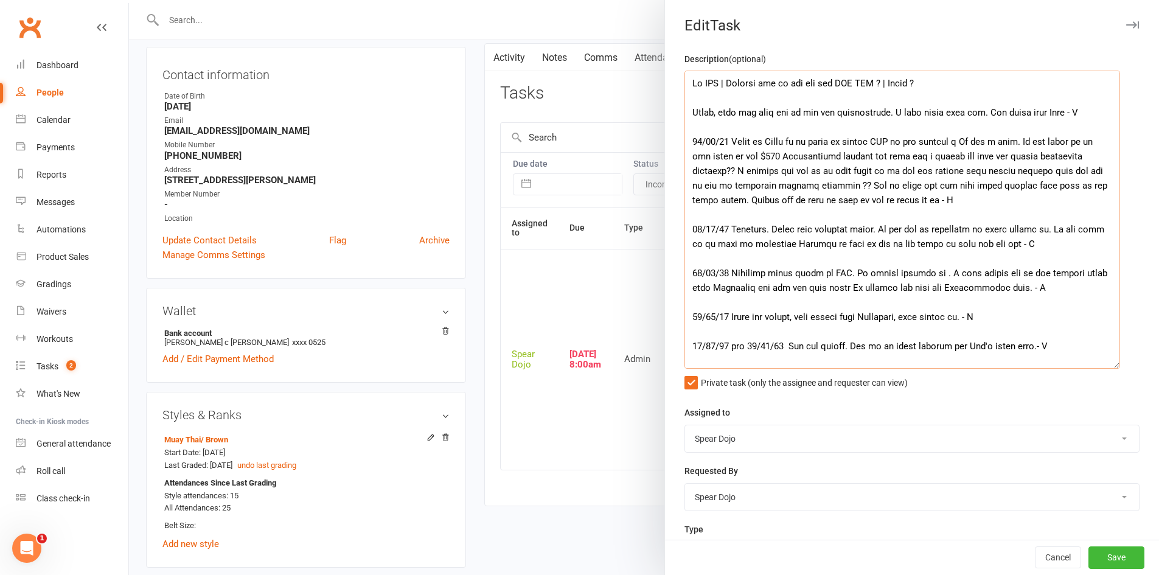
click at [825, 122] on textarea at bounding box center [903, 220] width 436 height 298
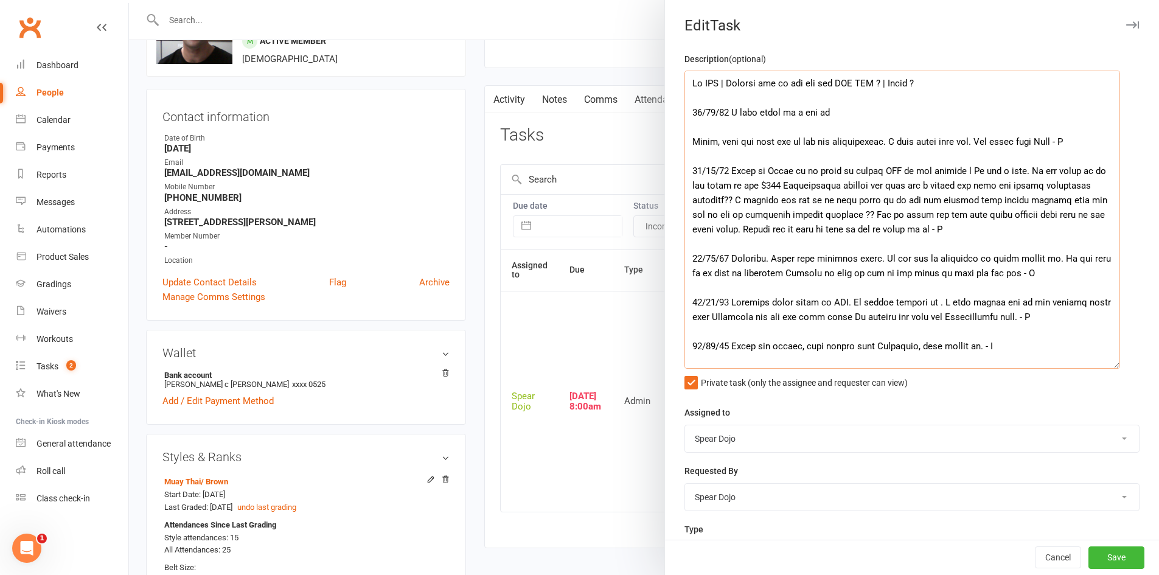
scroll to position [61, 0]
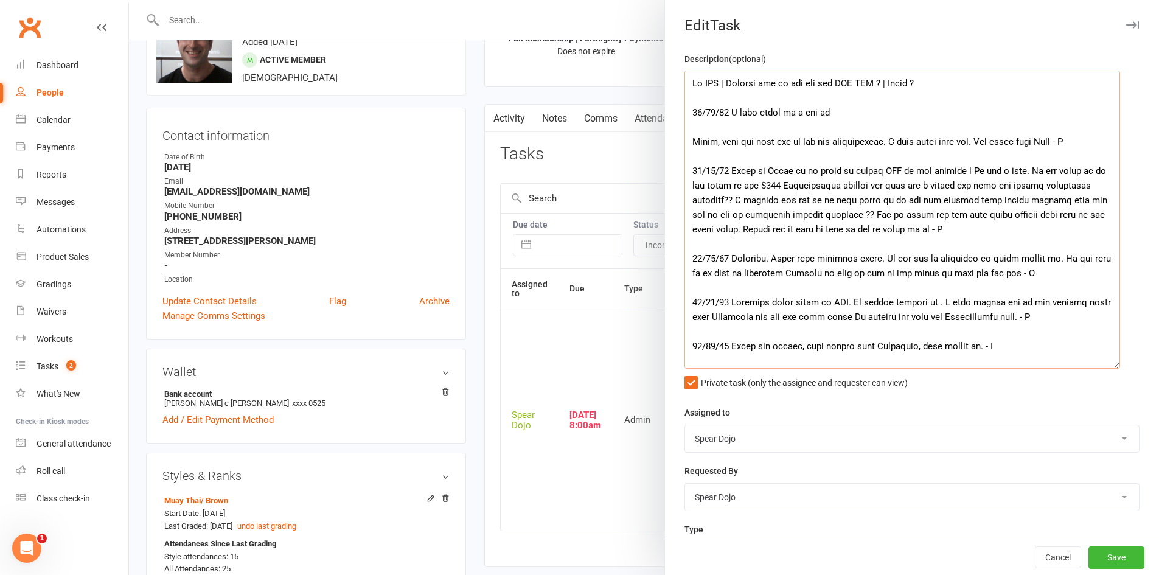
click at [749, 111] on textarea at bounding box center [903, 220] width 436 height 298
click at [862, 114] on textarea at bounding box center [903, 220] width 436 height 298
click at [879, 113] on textarea at bounding box center [903, 220] width 436 height 298
click at [919, 118] on textarea at bounding box center [903, 220] width 436 height 298
type textarea "Sr BJJ | Joining can he pay off the BJJ REG ? | [PERSON_NAME] ? [DATE] I can't …"
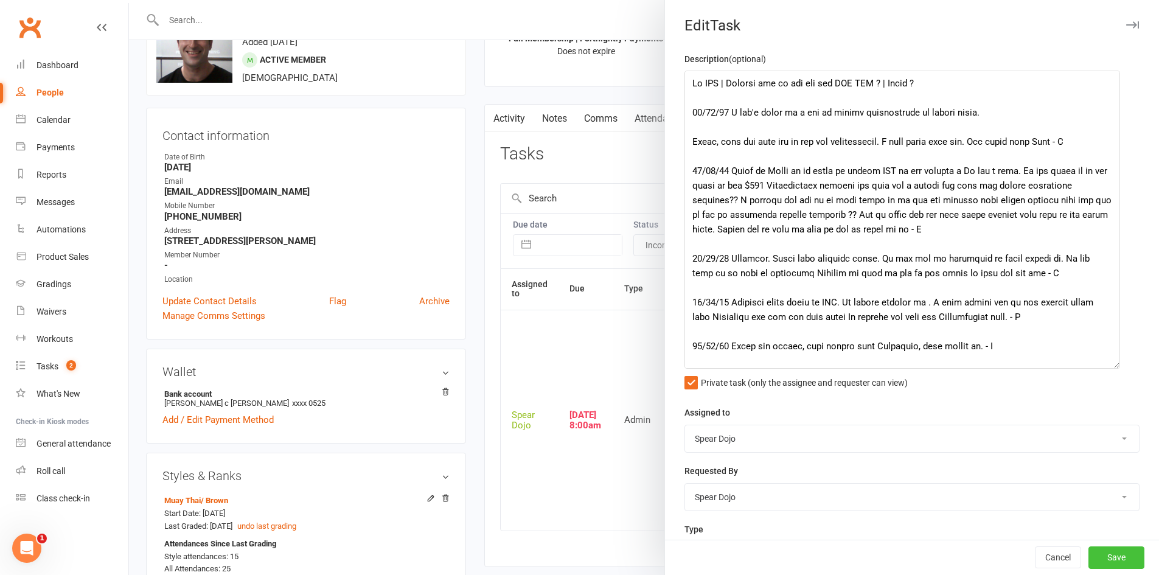
click at [1111, 563] on button "Save" at bounding box center [1117, 558] width 56 height 22
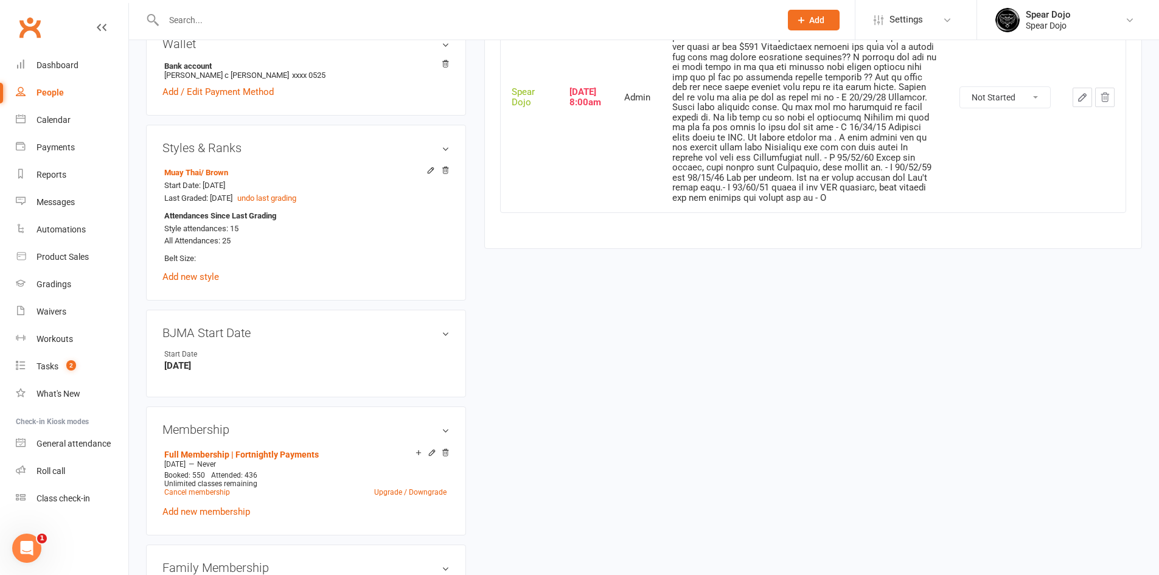
scroll to position [609, 0]
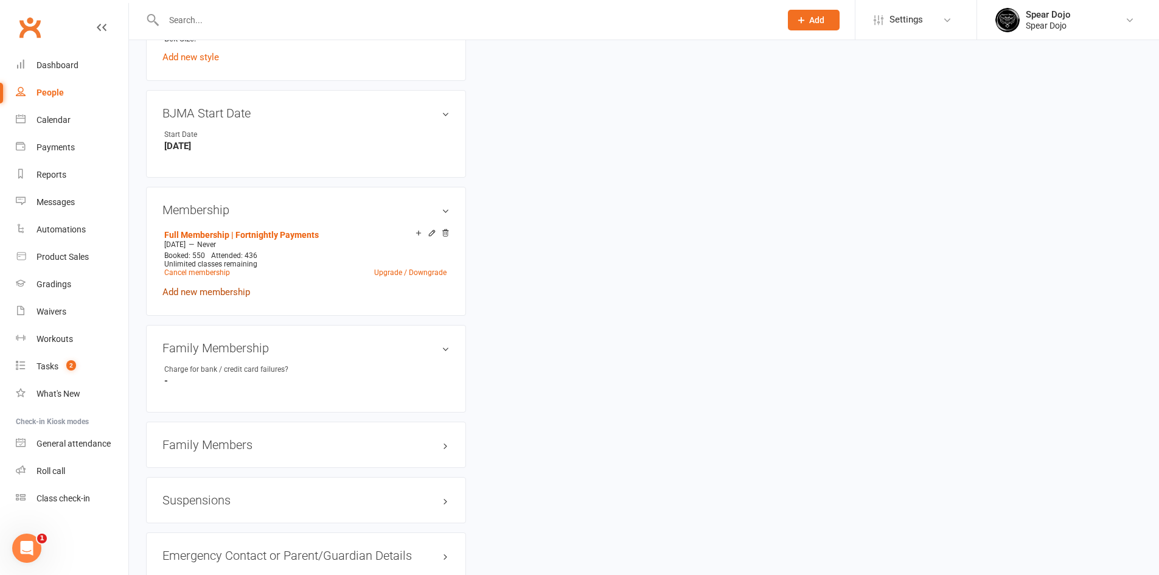
click at [216, 292] on link "Add new membership" at bounding box center [207, 292] width 88 height 11
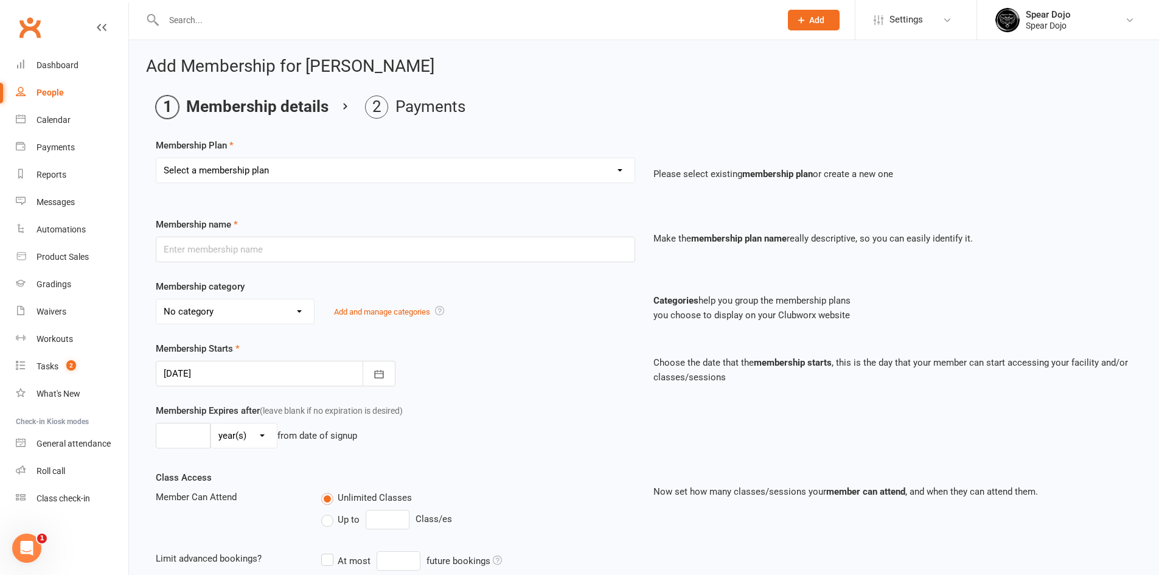
click at [374, 164] on select "Select a membership plan Create new Membership Plan Martial Arts Membership | F…" at bounding box center [395, 170] width 478 height 24
select select "15"
click at [156, 158] on select "Select a membership plan Create new Membership Plan Martial Arts Membership | F…" at bounding box center [395, 170] width 478 height 24
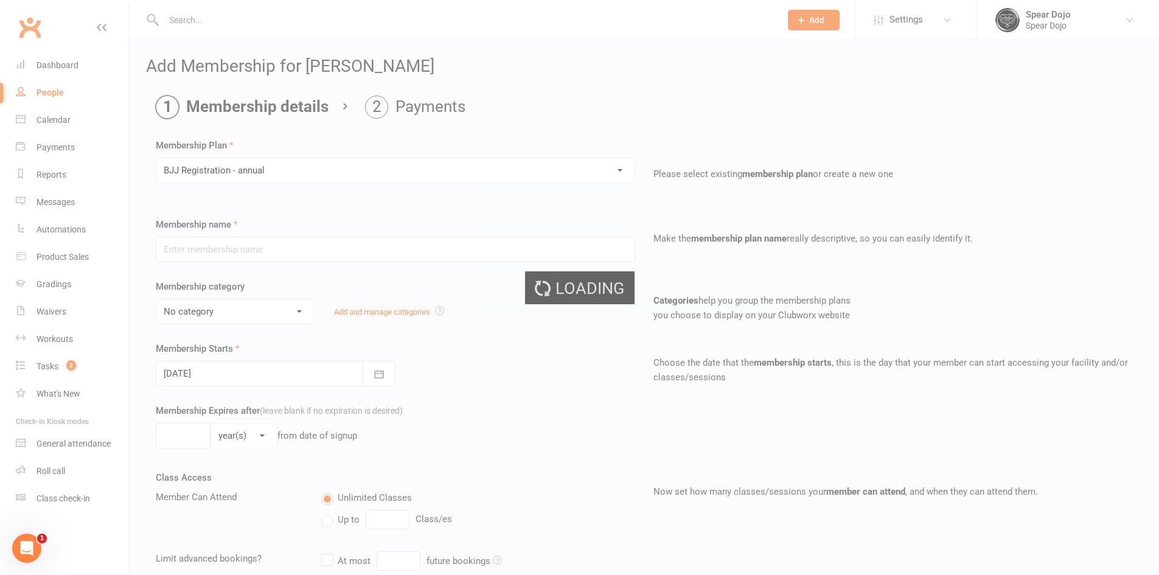
type input "BJJ Registration - annual"
select select "6"
type input "0"
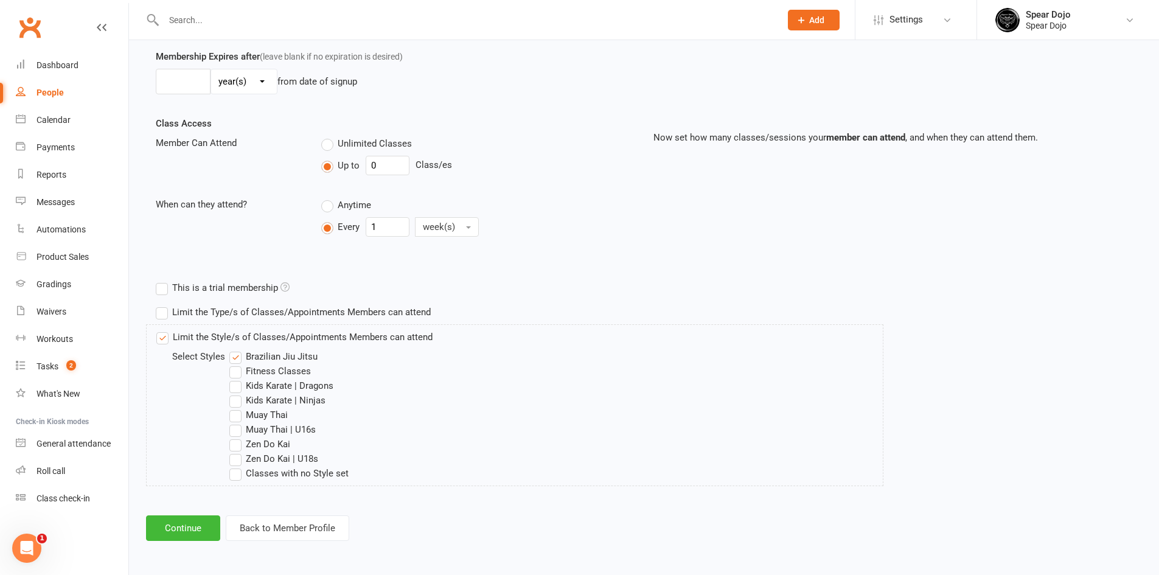
scroll to position [355, 0]
click at [194, 528] on button "Continue" at bounding box center [183, 528] width 74 height 26
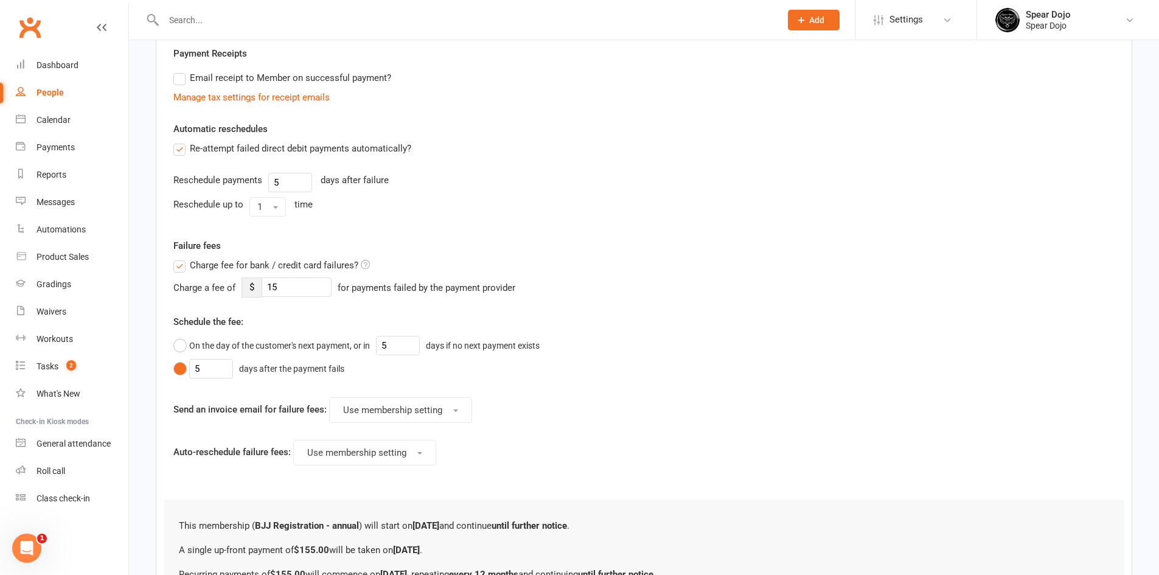
scroll to position [0, 0]
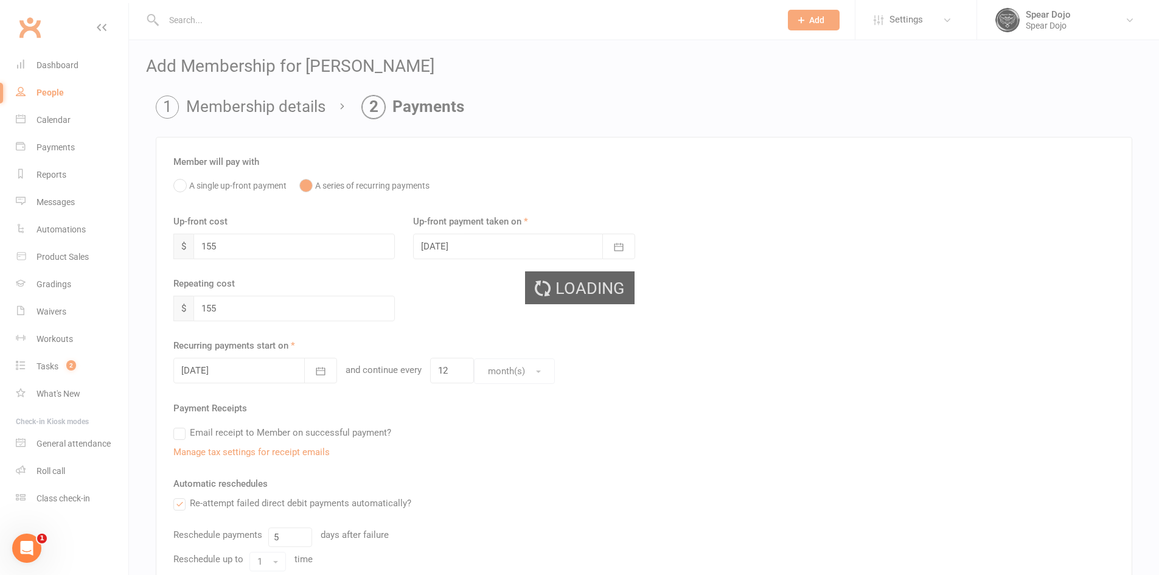
select select "incomplete"
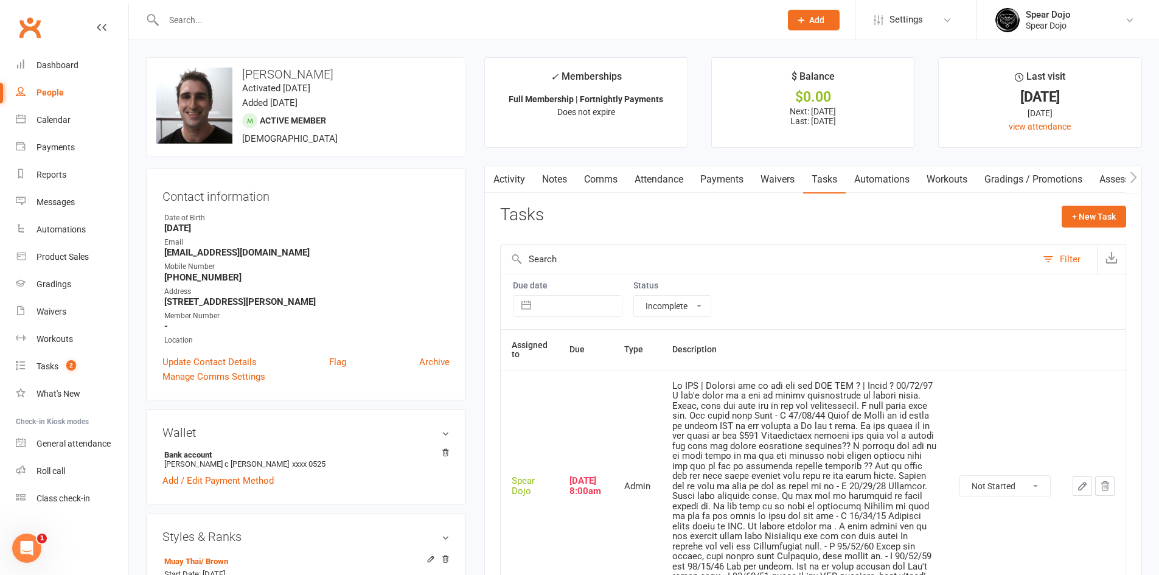
click at [1079, 486] on icon "button" at bounding box center [1082, 486] width 11 height 11
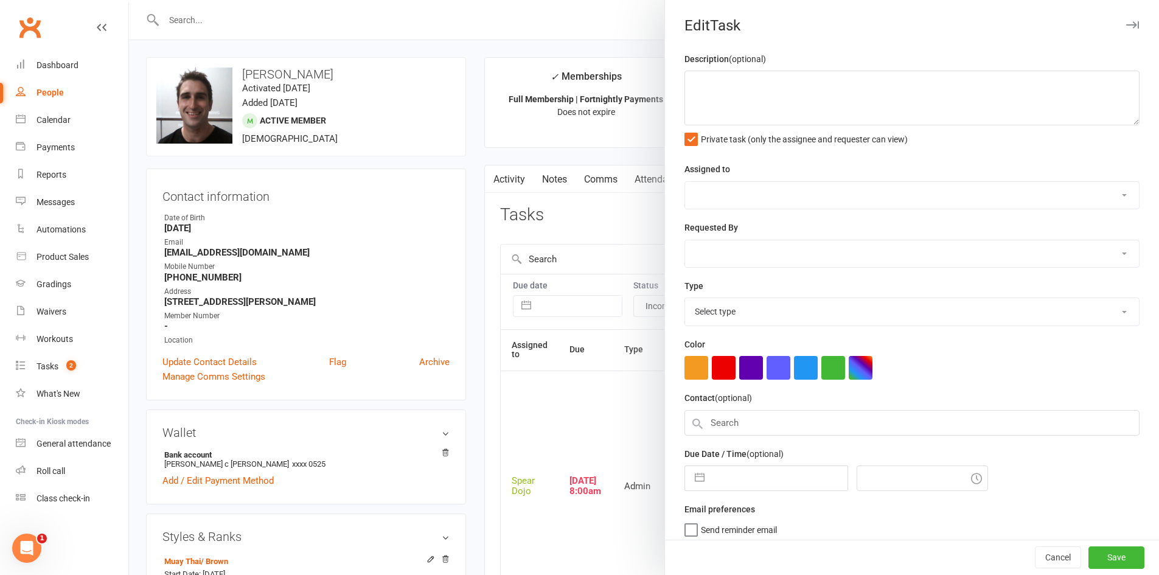
type textarea "Sr BJJ | Joining can he pay off the BJJ REG ? | [PERSON_NAME] ? [DATE] I can't …"
select select "43986"
type input "[DATE]"
type input "8:00am"
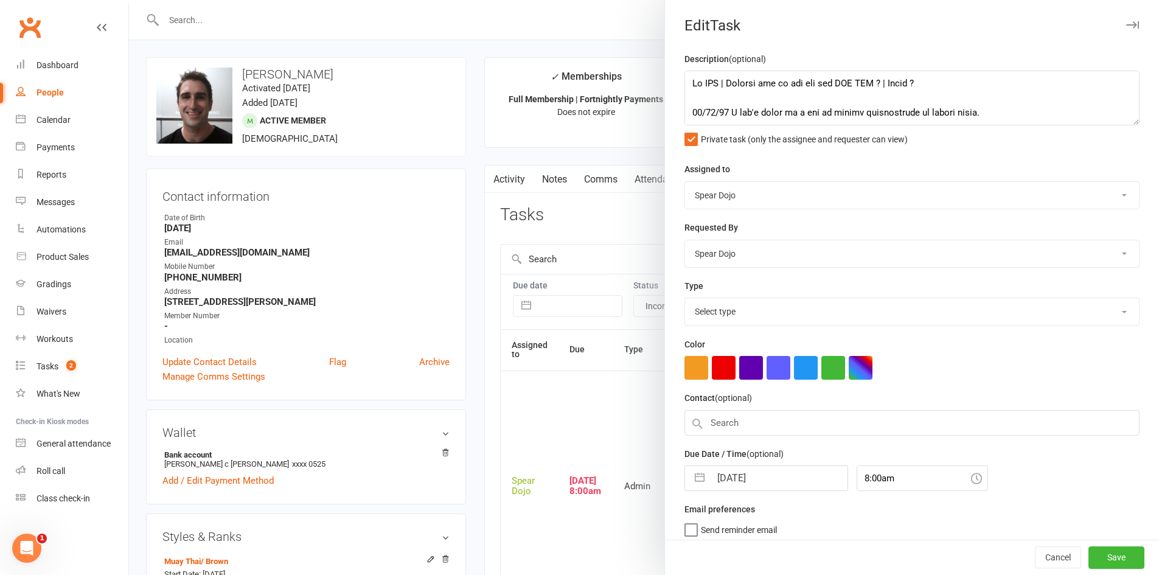
select select "19839"
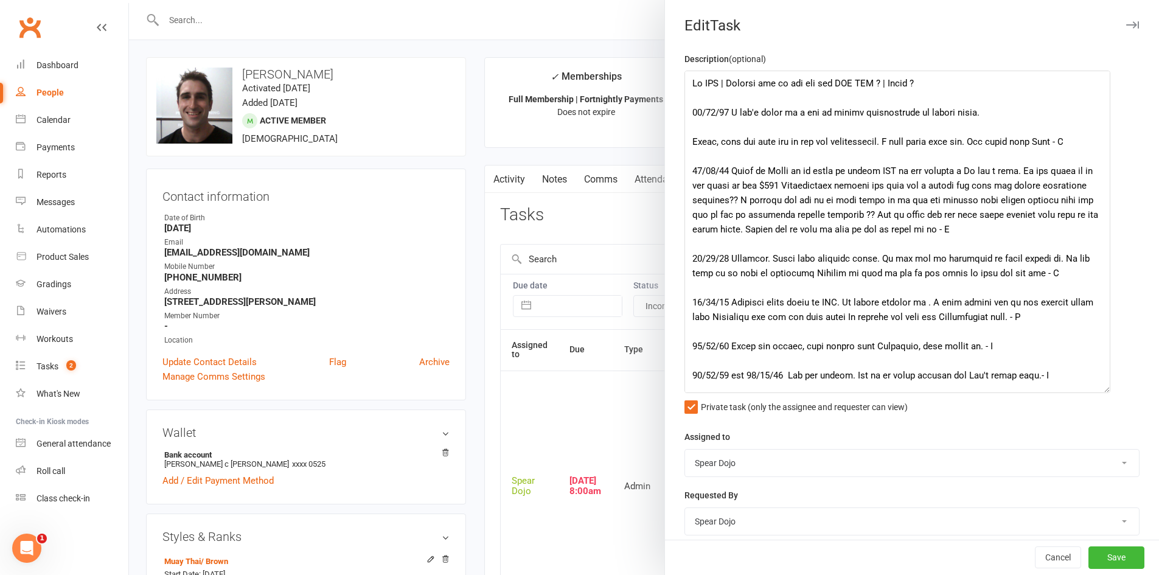
drag, startPoint x: 1117, startPoint y: 124, endPoint x: 1099, endPoint y: 389, distance: 265.4
click at [1102, 393] on textarea at bounding box center [898, 232] width 426 height 323
click at [794, 114] on textarea at bounding box center [898, 234] width 427 height 326
click at [1019, 113] on textarea at bounding box center [898, 234] width 427 height 326
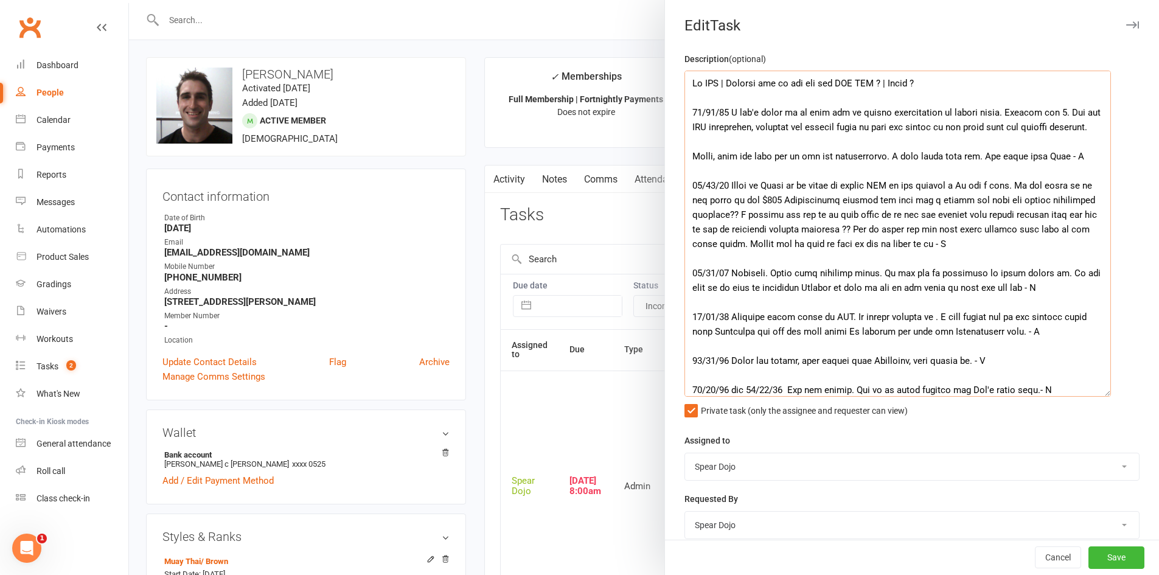
drag, startPoint x: 1019, startPoint y: 113, endPoint x: 1063, endPoint y: 346, distance: 237.2
click at [1026, 213] on textarea at bounding box center [898, 234] width 427 height 326
click at [921, 168] on textarea at bounding box center [898, 234] width 427 height 326
click at [1001, 111] on textarea at bounding box center [898, 234] width 427 height 326
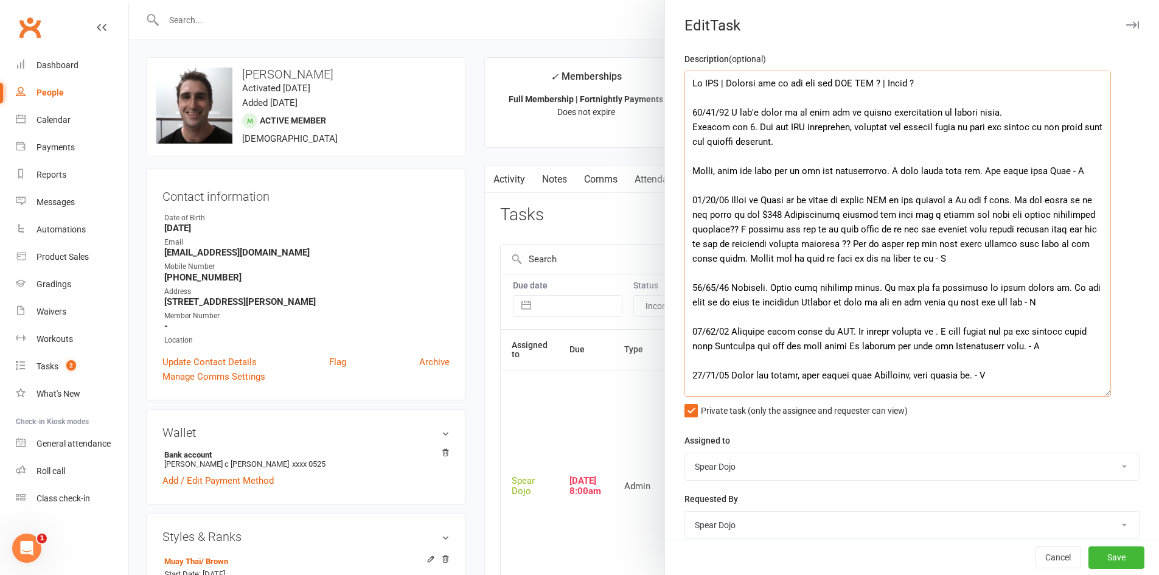
click at [734, 129] on textarea at bounding box center [898, 234] width 427 height 326
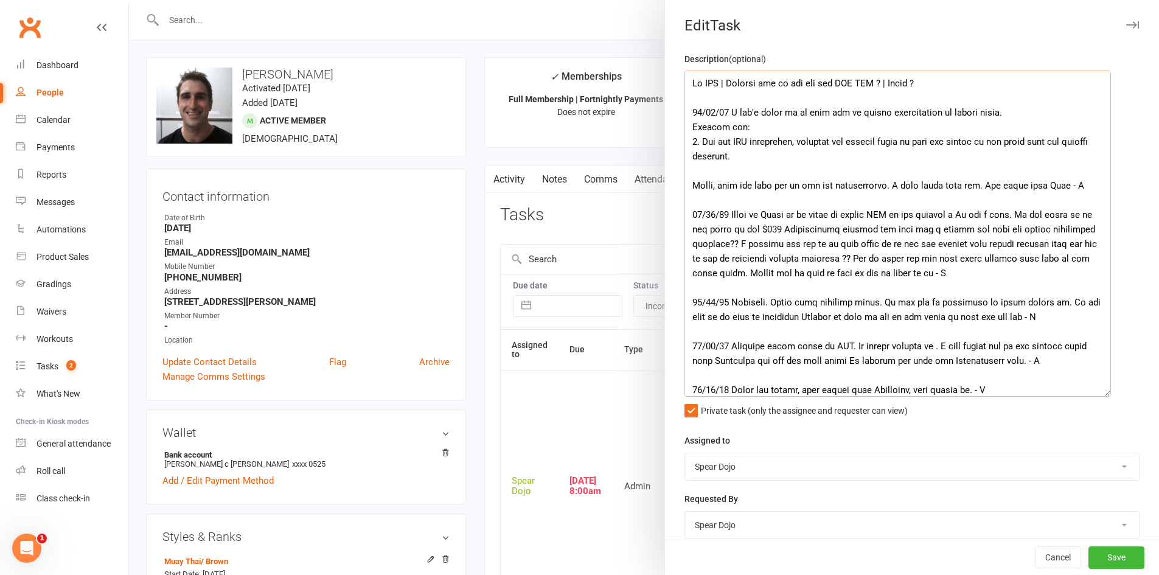
click at [791, 163] on textarea at bounding box center [898, 234] width 427 height 326
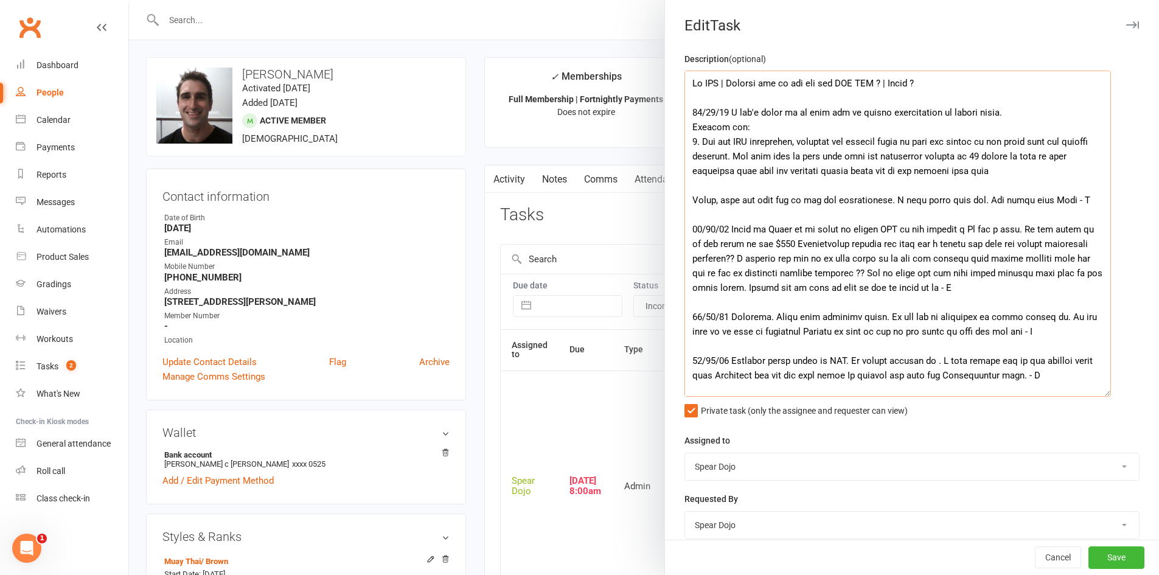
click at [1046, 157] on textarea at bounding box center [898, 234] width 427 height 326
drag, startPoint x: 710, startPoint y: 171, endPoint x: 803, endPoint y: 171, distance: 93.1
click at [803, 171] on textarea at bounding box center [898, 234] width 427 height 326
drag, startPoint x: 1044, startPoint y: 156, endPoint x: 1046, endPoint y: 170, distance: 14.7
click at [1046, 170] on textarea at bounding box center [898, 234] width 427 height 326
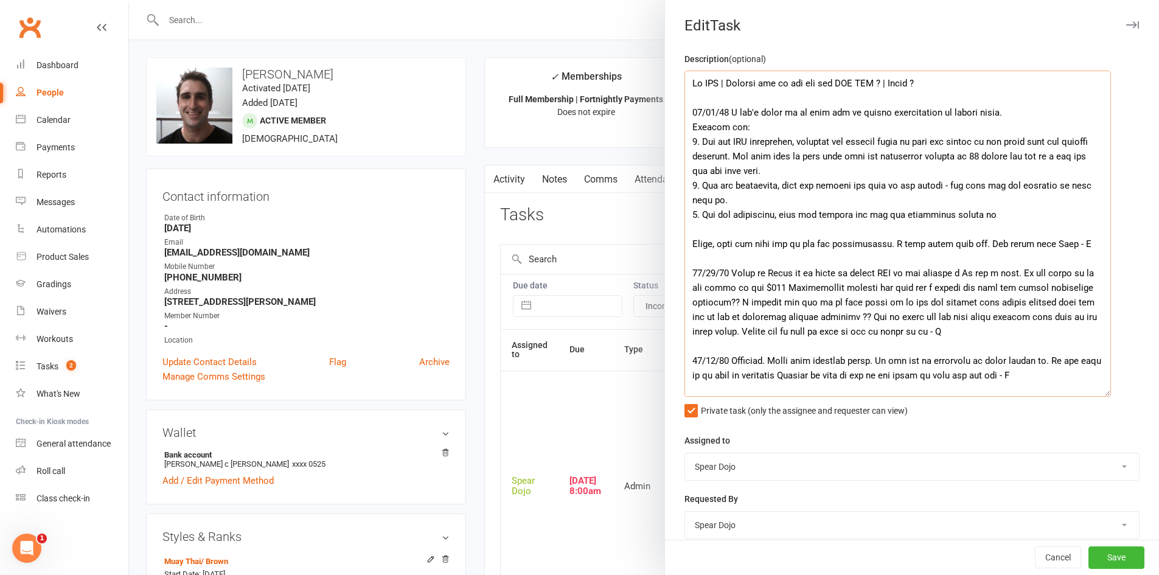
click at [732, 187] on textarea at bounding box center [898, 234] width 427 height 326
click at [755, 203] on textarea at bounding box center [898, 234] width 427 height 326
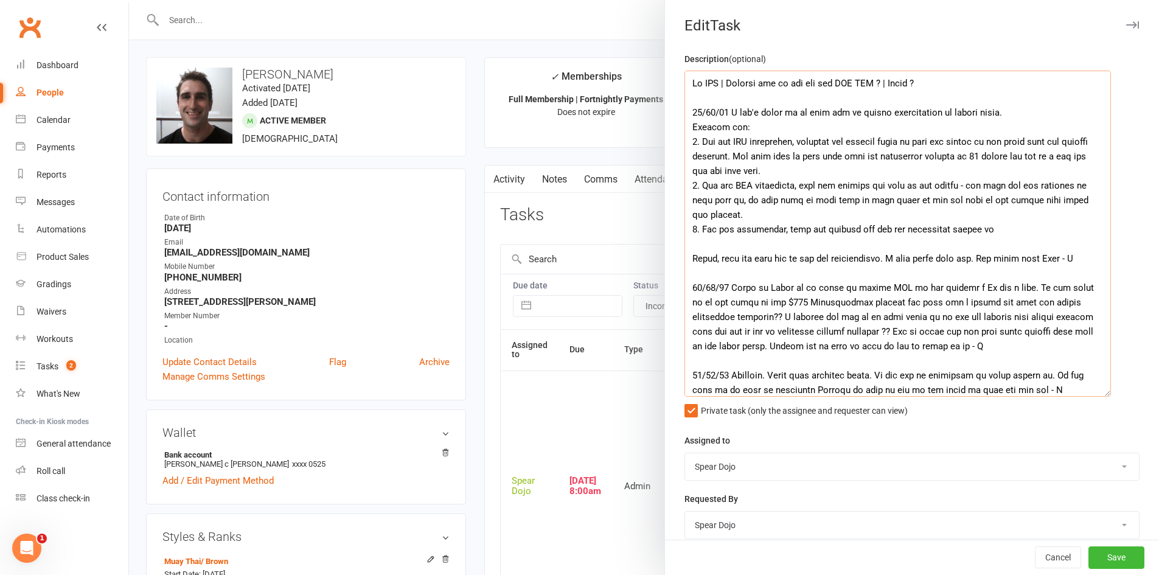
drag, startPoint x: 937, startPoint y: 112, endPoint x: 994, endPoint y: 111, distance: 56.6
click at [994, 111] on textarea at bounding box center [898, 234] width 427 height 326
click at [1020, 145] on textarea at bounding box center [898, 234] width 427 height 326
click at [957, 173] on textarea at bounding box center [898, 234] width 427 height 326
click at [811, 169] on textarea at bounding box center [898, 234] width 427 height 326
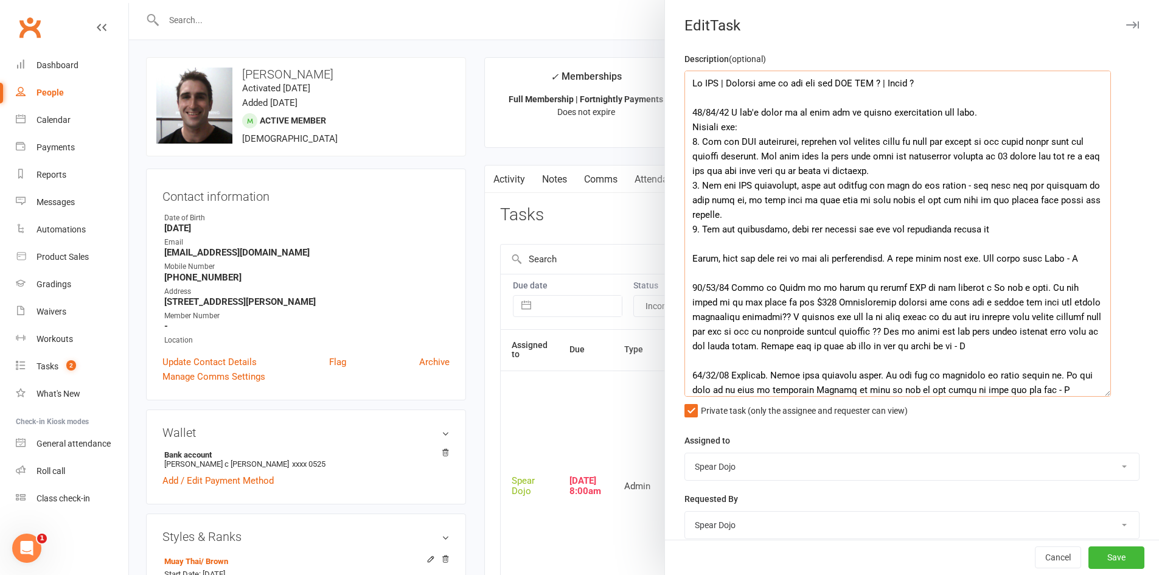
click at [772, 209] on textarea at bounding box center [898, 234] width 427 height 326
click at [971, 191] on textarea at bounding box center [898, 234] width 427 height 326
click at [753, 200] on textarea at bounding box center [898, 234] width 427 height 326
click at [942, 212] on textarea at bounding box center [898, 234] width 427 height 326
click at [1062, 199] on textarea at bounding box center [898, 234] width 427 height 326
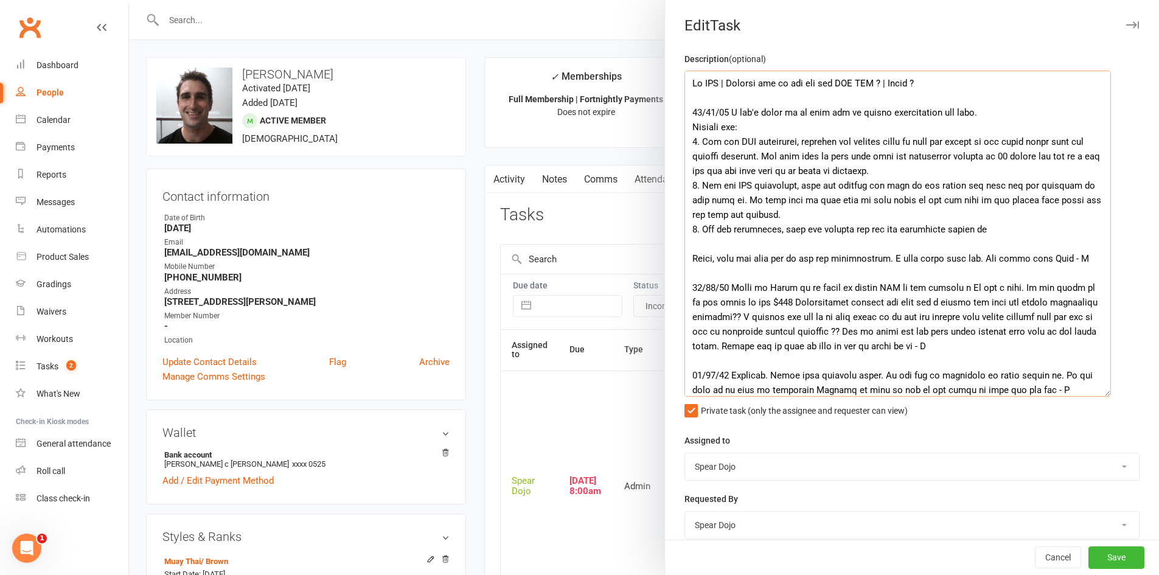
click at [771, 212] on textarea at bounding box center [898, 234] width 427 height 326
click at [880, 214] on textarea at bounding box center [898, 234] width 427 height 326
click at [858, 229] on textarea at bounding box center [898, 234] width 427 height 326
click at [1014, 229] on textarea at bounding box center [898, 234] width 427 height 326
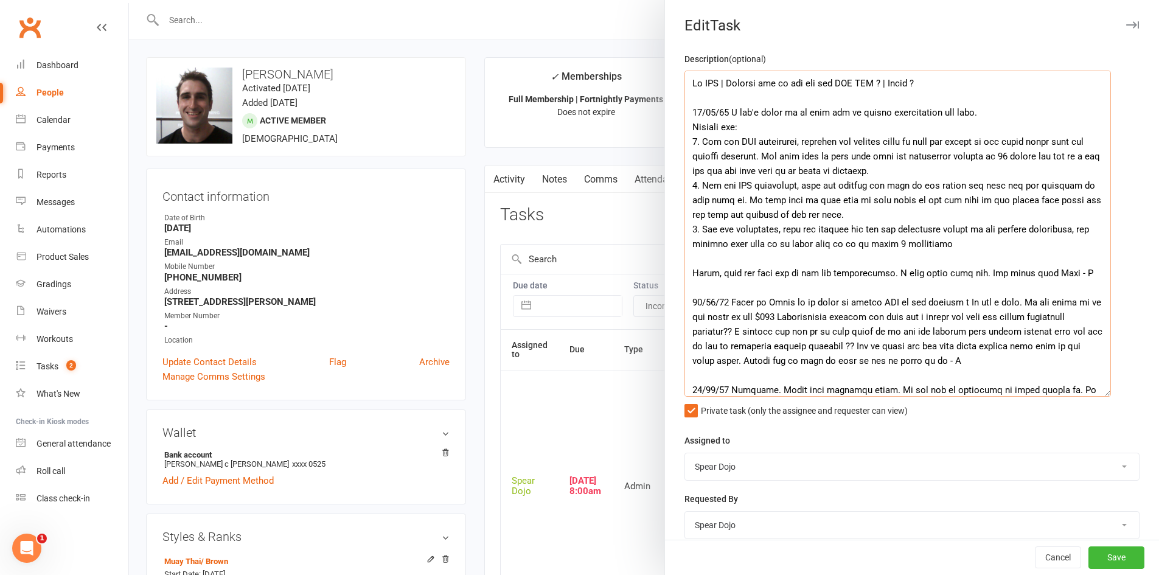
click at [985, 242] on textarea at bounding box center [898, 234] width 427 height 326
click at [995, 248] on textarea at bounding box center [898, 234] width 427 height 326
click at [1074, 240] on textarea at bounding box center [898, 234] width 427 height 326
drag, startPoint x: 838, startPoint y: 243, endPoint x: 744, endPoint y: 245, distance: 93.1
click at [744, 245] on textarea at bounding box center [898, 234] width 427 height 326
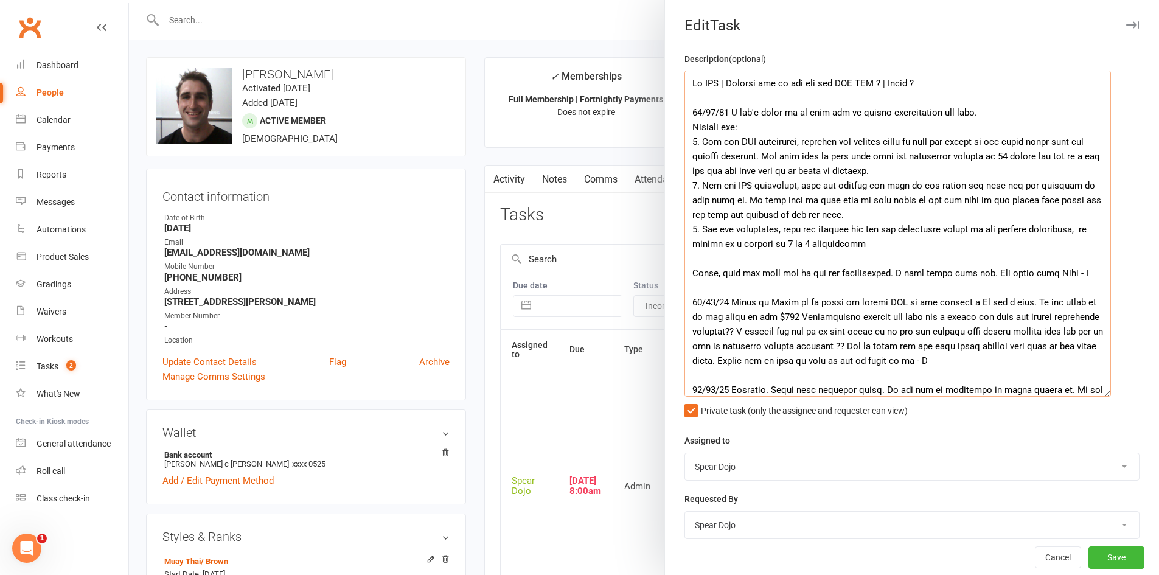
click at [1062, 231] on textarea at bounding box center [898, 234] width 427 height 326
click at [890, 247] on textarea at bounding box center [898, 234] width 427 height 326
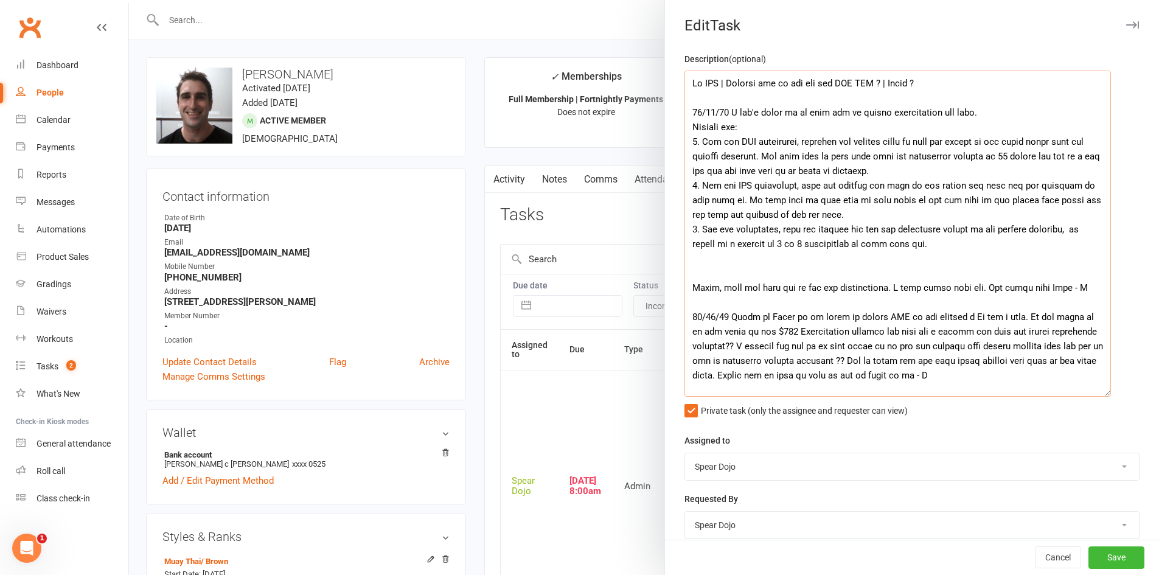
click at [965, 246] on textarea at bounding box center [898, 234] width 427 height 326
click at [782, 230] on textarea at bounding box center [898, 234] width 427 height 326
click at [866, 229] on textarea at bounding box center [898, 234] width 427 height 326
click at [950, 229] on textarea at bounding box center [898, 234] width 427 height 326
click at [777, 243] on textarea at bounding box center [898, 234] width 427 height 326
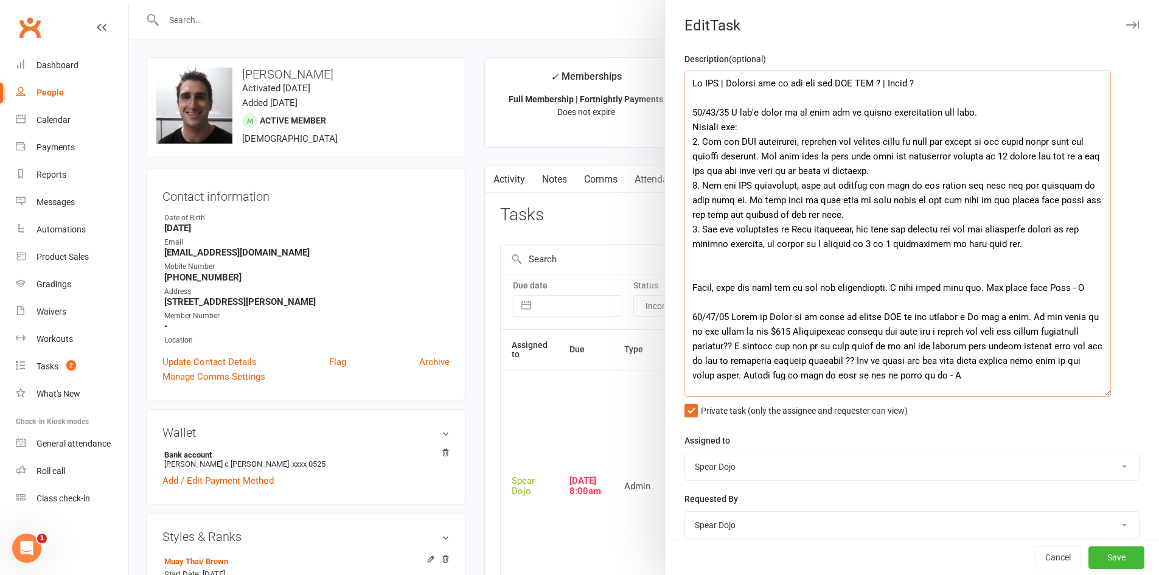
click at [1038, 243] on textarea at bounding box center [898, 234] width 427 height 326
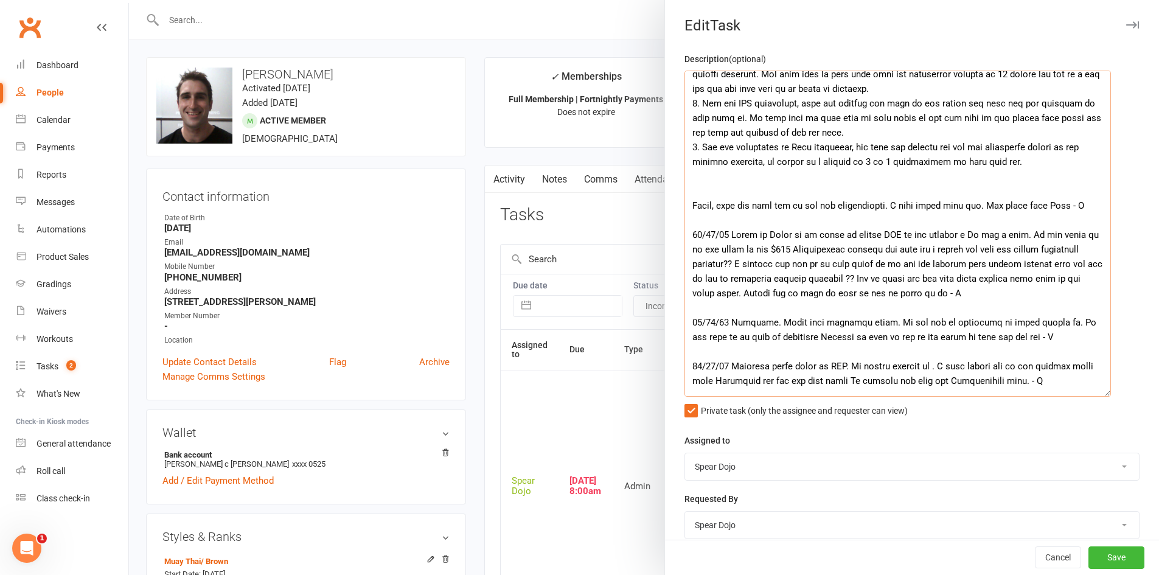
scroll to position [61, 0]
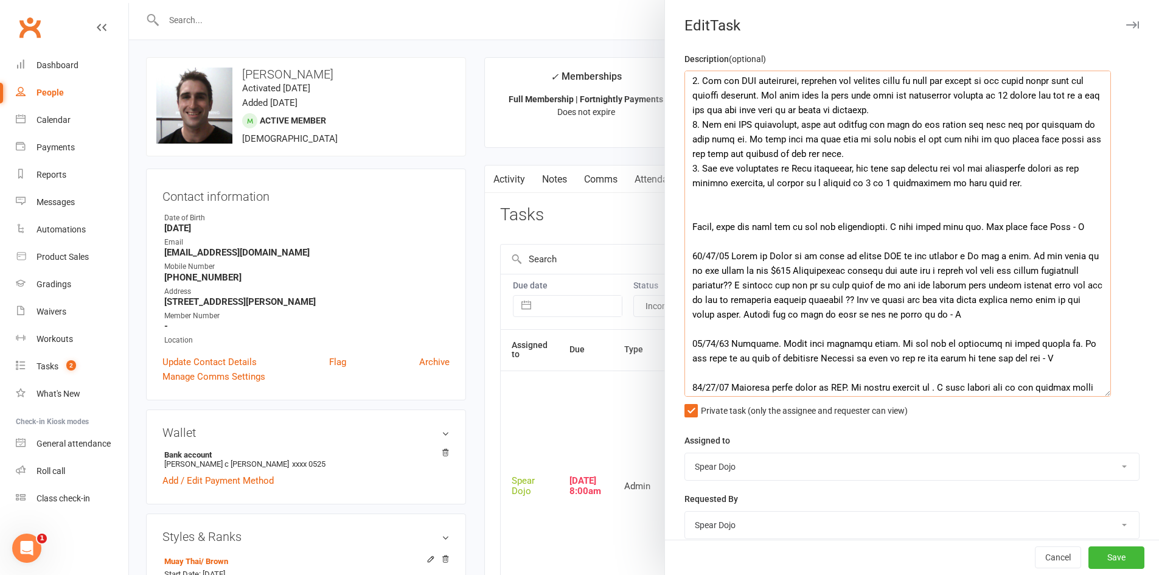
click at [799, 124] on textarea at bounding box center [898, 234] width 427 height 326
click at [827, 140] on textarea at bounding box center [898, 234] width 427 height 326
click at [772, 183] on textarea at bounding box center [898, 234] width 427 height 326
click at [1079, 183] on textarea at bounding box center [898, 234] width 427 height 326
click at [1005, 202] on textarea at bounding box center [898, 234] width 427 height 326
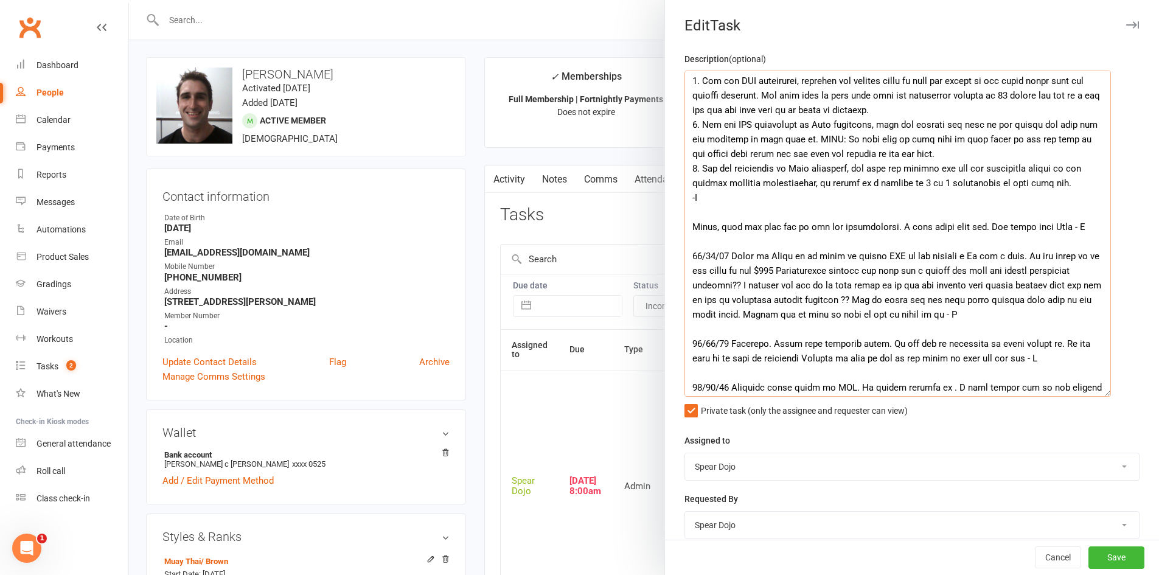
click at [690, 199] on textarea at bounding box center [898, 234] width 427 height 326
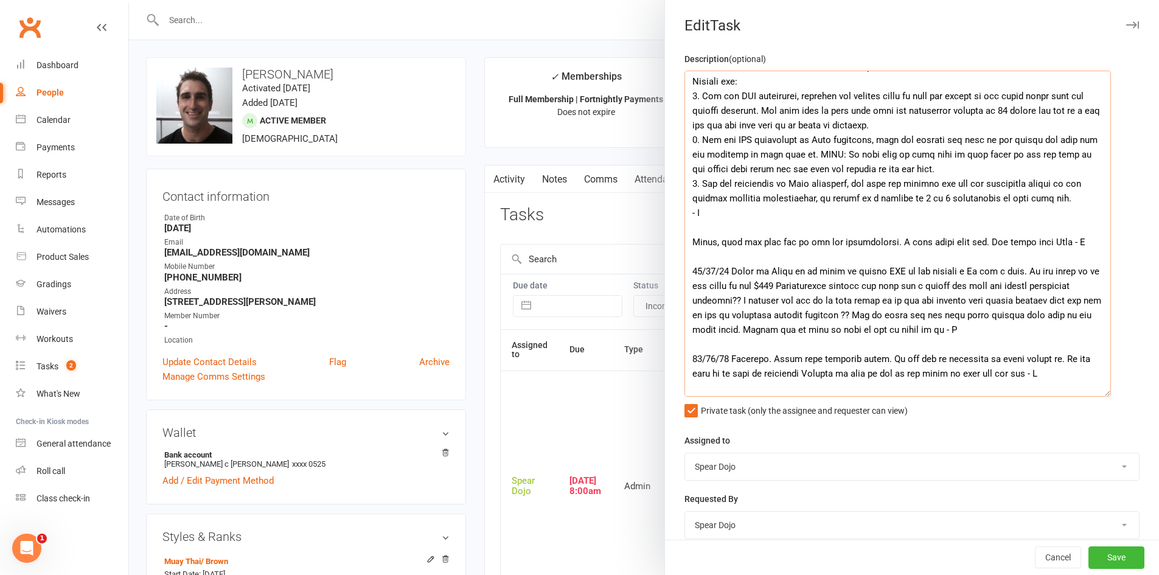
click at [977, 83] on textarea at bounding box center [898, 234] width 427 height 326
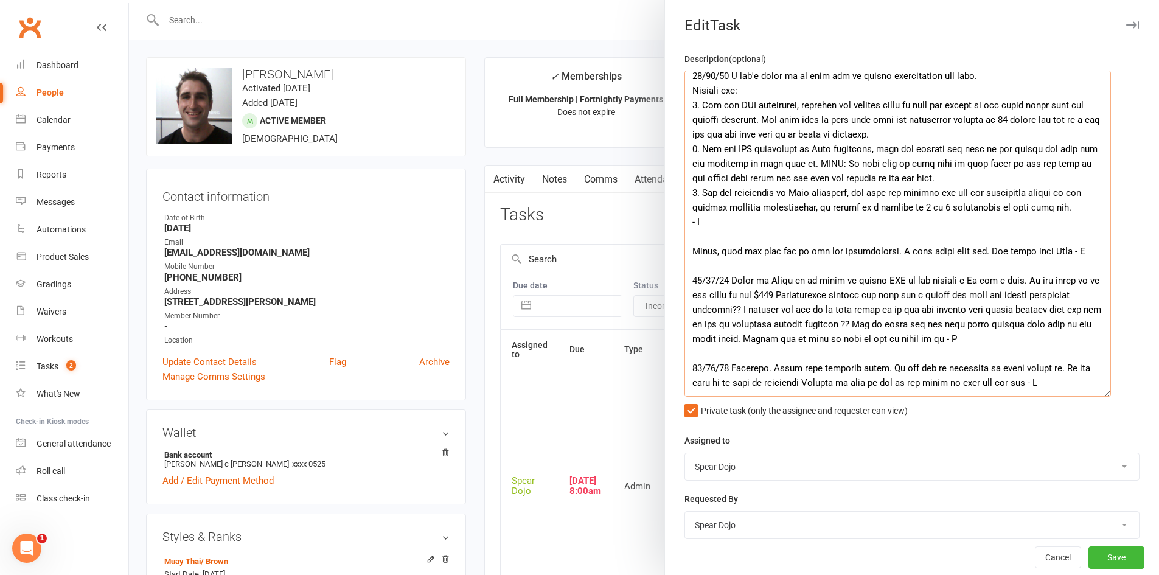
click at [978, 103] on textarea at bounding box center [898, 234] width 427 height 326
click at [976, 105] on textarea at bounding box center [898, 234] width 427 height 326
click at [735, 121] on textarea at bounding box center [898, 234] width 427 height 326
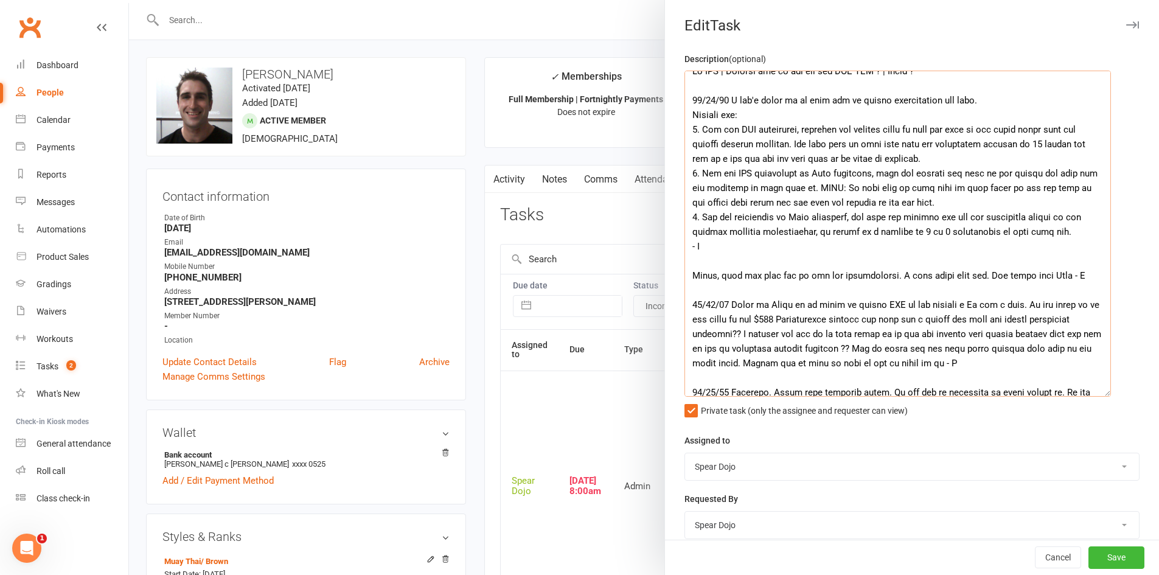
scroll to position [0, 0]
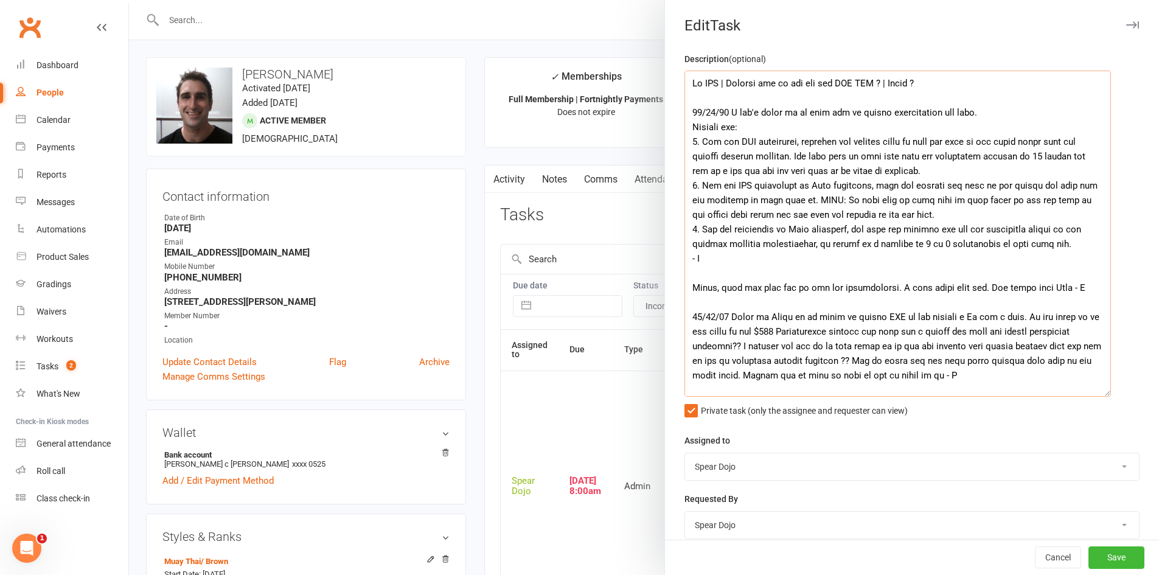
drag, startPoint x: 935, startPoint y: 110, endPoint x: 964, endPoint y: 114, distance: 29.0
click at [964, 114] on textarea at bounding box center [898, 234] width 427 height 326
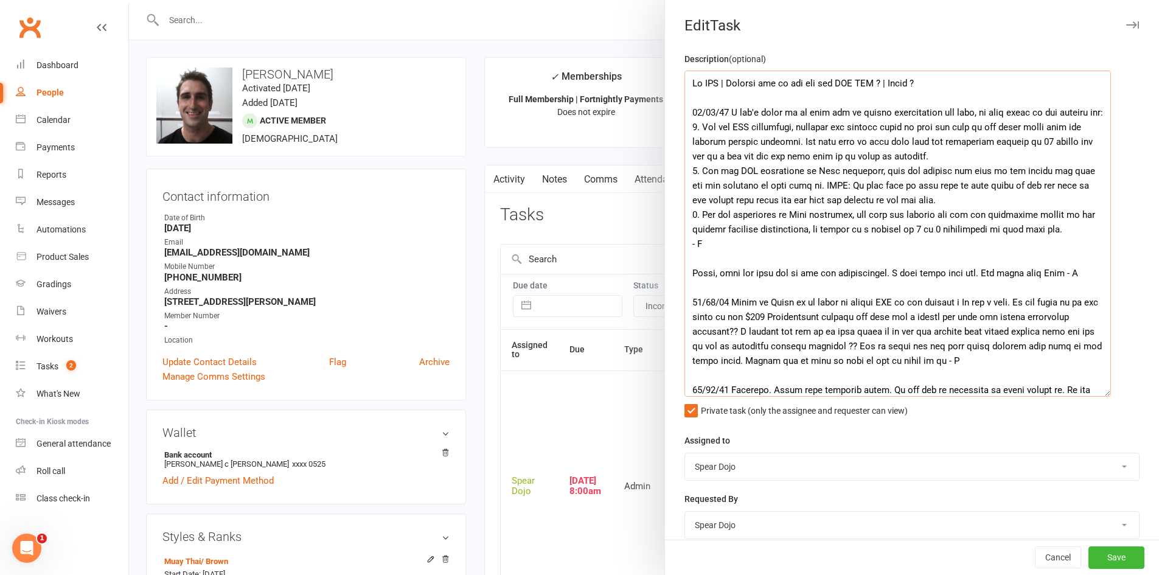
click at [956, 128] on textarea at bounding box center [898, 234] width 427 height 326
click at [991, 173] on textarea at bounding box center [898, 234] width 427 height 326
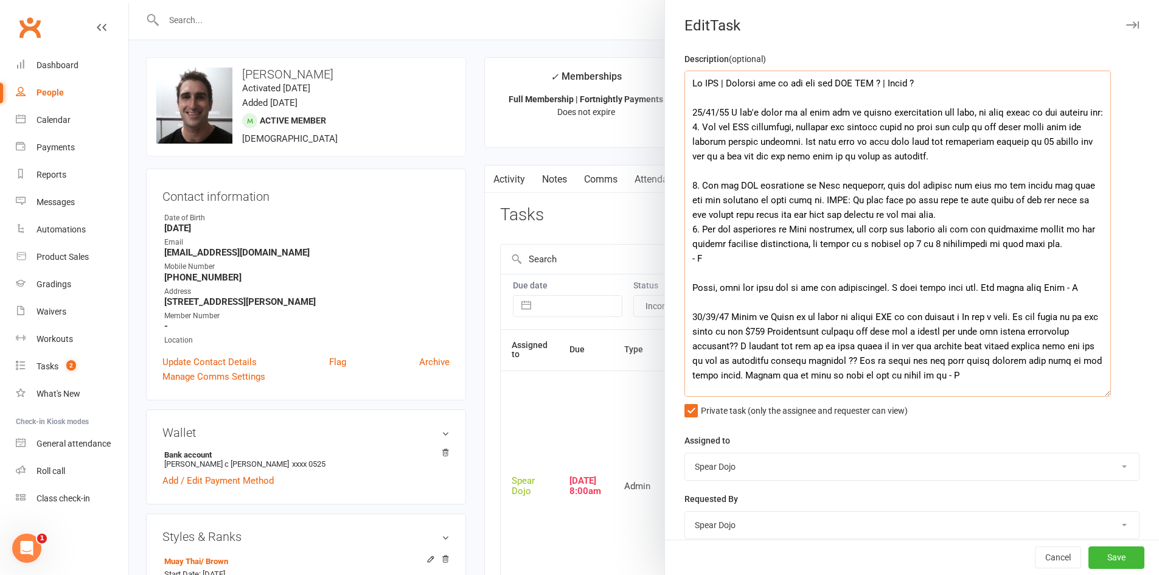
drag, startPoint x: 733, startPoint y: 112, endPoint x: 697, endPoint y: 139, distance: 45.6
click at [697, 139] on textarea at bounding box center [898, 234] width 427 height 326
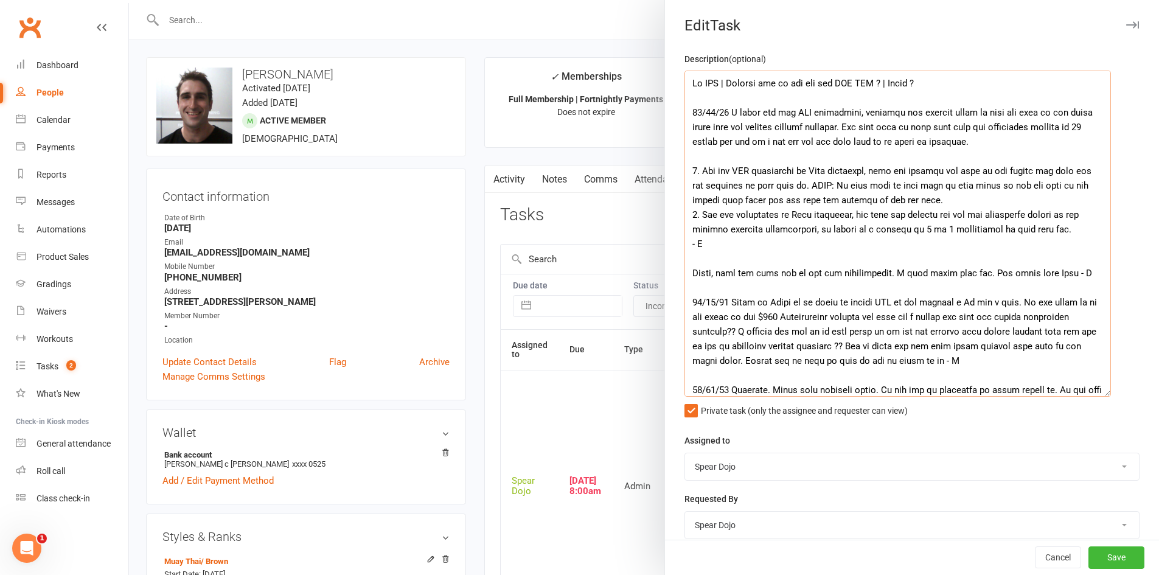
click at [881, 127] on textarea at bounding box center [898, 234] width 427 height 326
click at [883, 145] on textarea at bounding box center [898, 234] width 427 height 326
click at [907, 169] on textarea at bounding box center [898, 234] width 427 height 326
drag, startPoint x: 897, startPoint y: 126, endPoint x: 886, endPoint y: 124, distance: 11.8
click at [886, 124] on textarea at bounding box center [898, 234] width 427 height 326
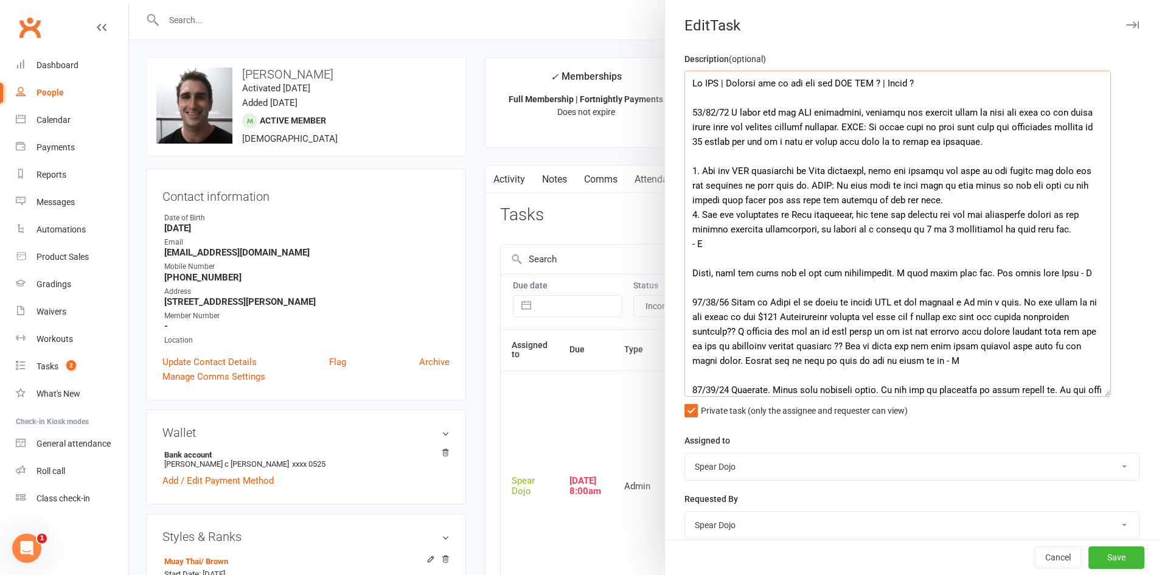
click at [798, 156] on textarea at bounding box center [898, 234] width 427 height 326
drag, startPoint x: 1076, startPoint y: 231, endPoint x: 657, endPoint y: 158, distance: 425.7
click at [129, 0] on react-component "Edit Task Description (optional) Private task (only the assignee and requester …" at bounding box center [129, 0] width 0 height 0
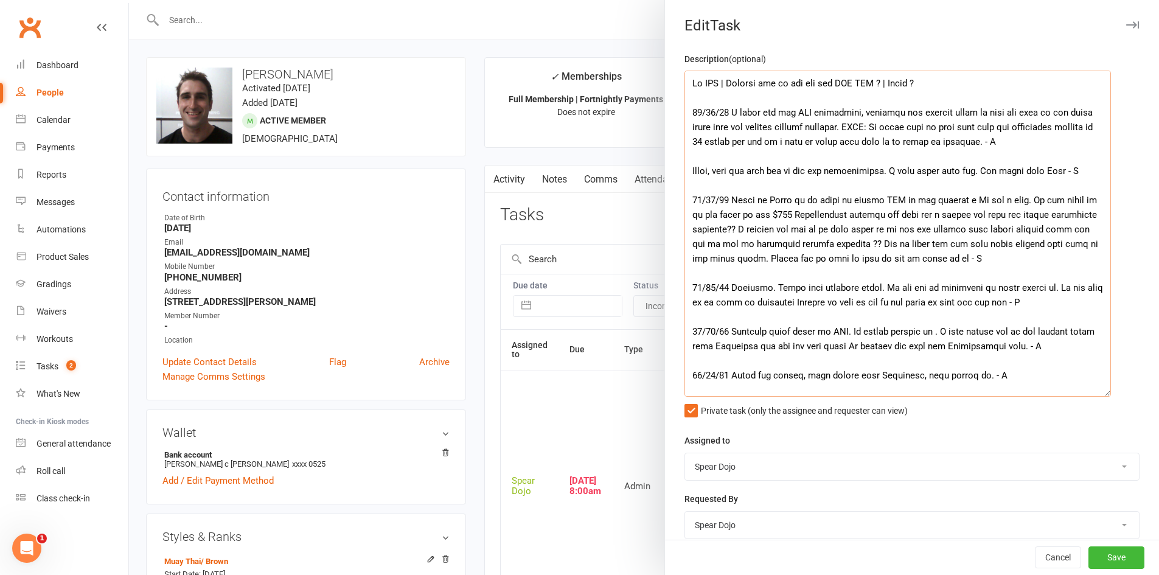
click at [1012, 111] on textarea at bounding box center [898, 234] width 427 height 326
drag, startPoint x: 1009, startPoint y: 141, endPoint x: 722, endPoint y: 161, distance: 288.0
click at [722, 161] on textarea at bounding box center [898, 234] width 427 height 326
click at [754, 189] on textarea at bounding box center [898, 234] width 427 height 326
click at [932, 142] on textarea at bounding box center [898, 234] width 427 height 326
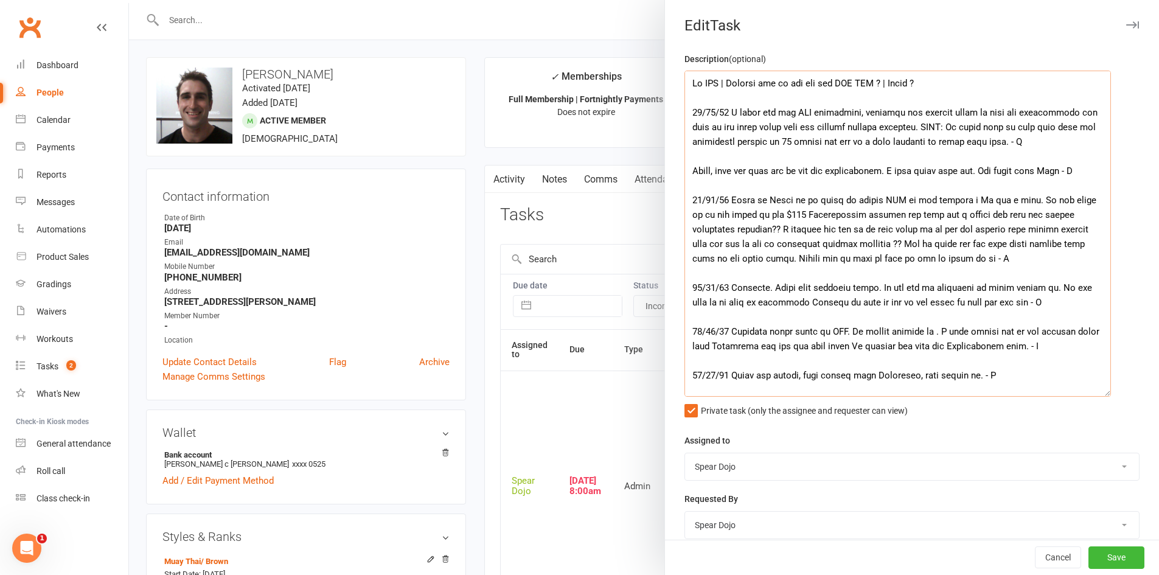
click at [1037, 159] on textarea at bounding box center [898, 234] width 427 height 326
click at [861, 141] on textarea at bounding box center [898, 234] width 427 height 326
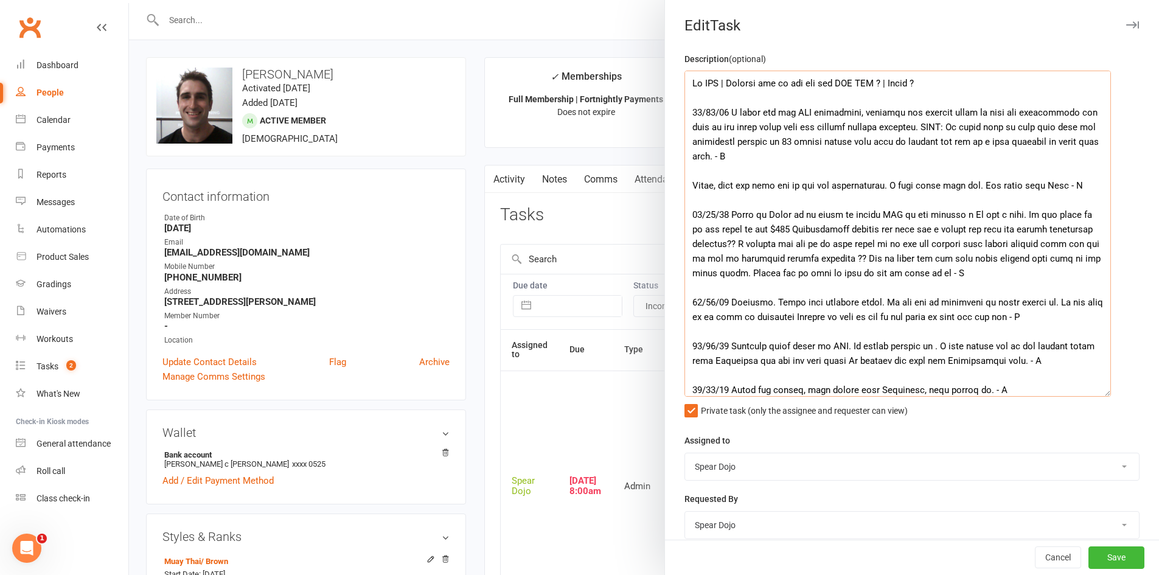
click at [853, 176] on textarea at bounding box center [898, 234] width 427 height 326
click at [764, 153] on textarea at bounding box center [898, 234] width 427 height 326
click at [771, 156] on textarea at bounding box center [898, 234] width 427 height 326
click at [769, 172] on textarea at bounding box center [898, 234] width 427 height 326
click at [766, 156] on textarea at bounding box center [898, 234] width 427 height 326
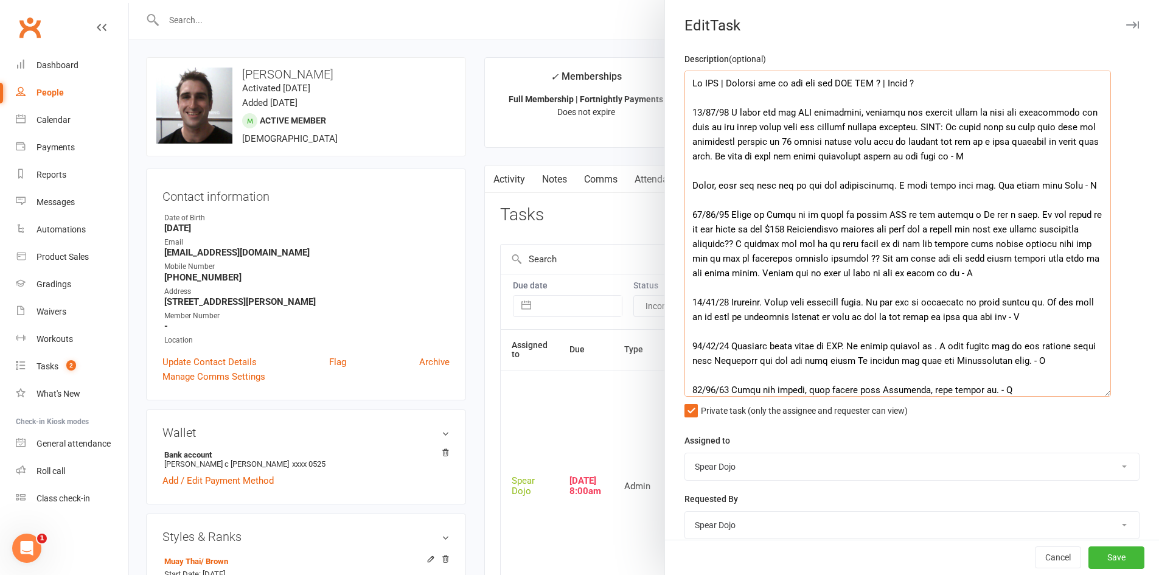
click at [1008, 156] on textarea at bounding box center [898, 234] width 427 height 326
click at [1008, 157] on textarea at bounding box center [898, 234] width 427 height 326
drag, startPoint x: 719, startPoint y: 173, endPoint x: 729, endPoint y: 112, distance: 61.6
click at [729, 112] on textarea at bounding box center [898, 234] width 427 height 326
paste textarea "’d add the BJJ membership, adjusting the payment terms to match the instalments…"
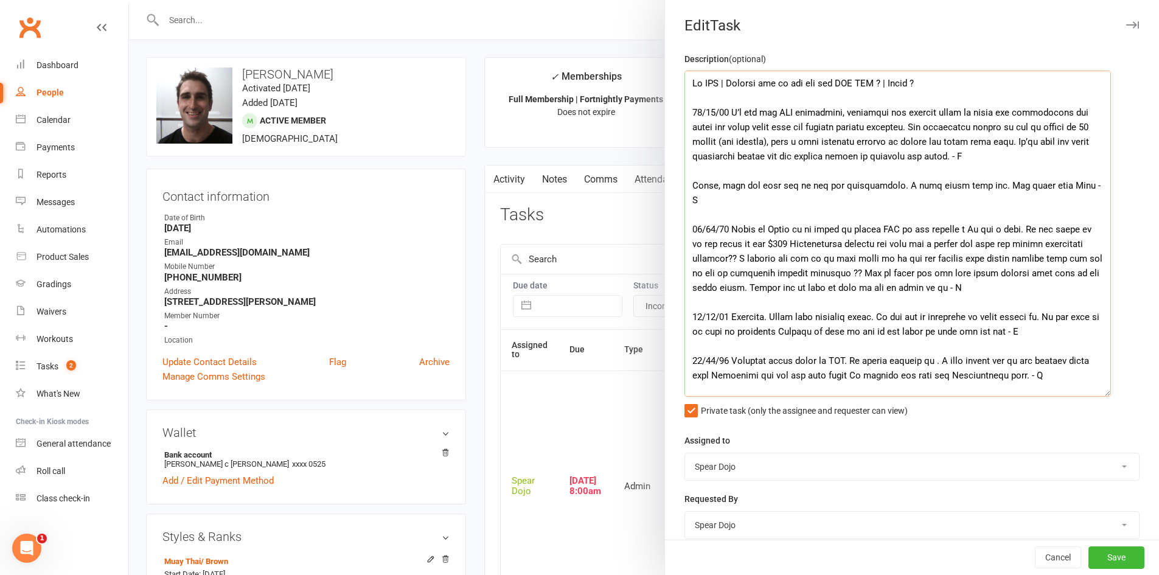
click at [729, 111] on textarea at bounding box center [898, 234] width 427 height 326
drag, startPoint x: 729, startPoint y: 111, endPoint x: 985, endPoint y: 156, distance: 260.1
click at [985, 156] on textarea at bounding box center [898, 234] width 427 height 326
paste textarea "the payment terms to fit the instalments, and align the debit dates with his cu…"
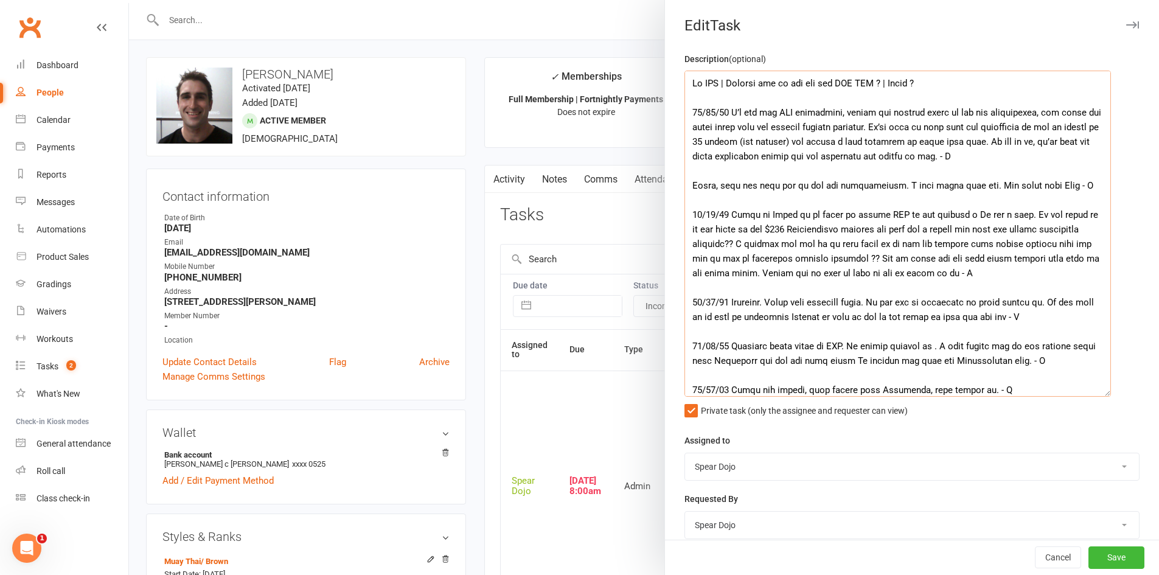
click at [847, 156] on textarea at bounding box center [898, 234] width 427 height 326
click at [1061, 158] on textarea at bounding box center [898, 234] width 427 height 326
click at [860, 180] on textarea at bounding box center [898, 234] width 427 height 326
click at [842, 111] on textarea at bounding box center [898, 234] width 427 height 326
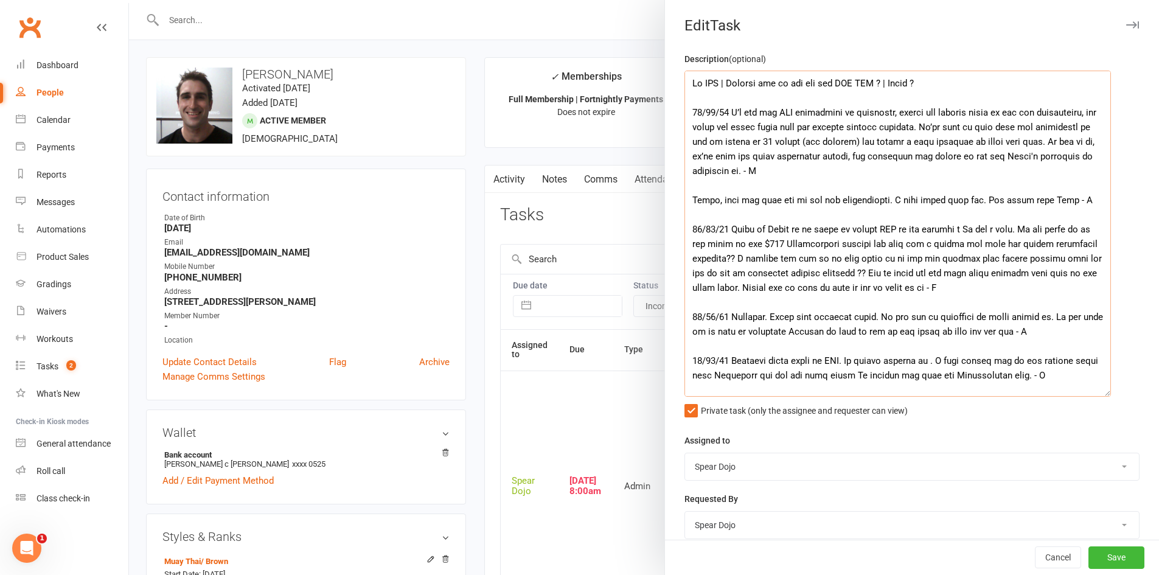
click at [810, 172] on textarea at bounding box center [898, 234] width 427 height 326
click at [760, 172] on textarea at bounding box center [898, 234] width 427 height 326
click at [842, 206] on textarea at bounding box center [898, 234] width 427 height 326
click at [790, 174] on textarea at bounding box center [898, 234] width 427 height 326
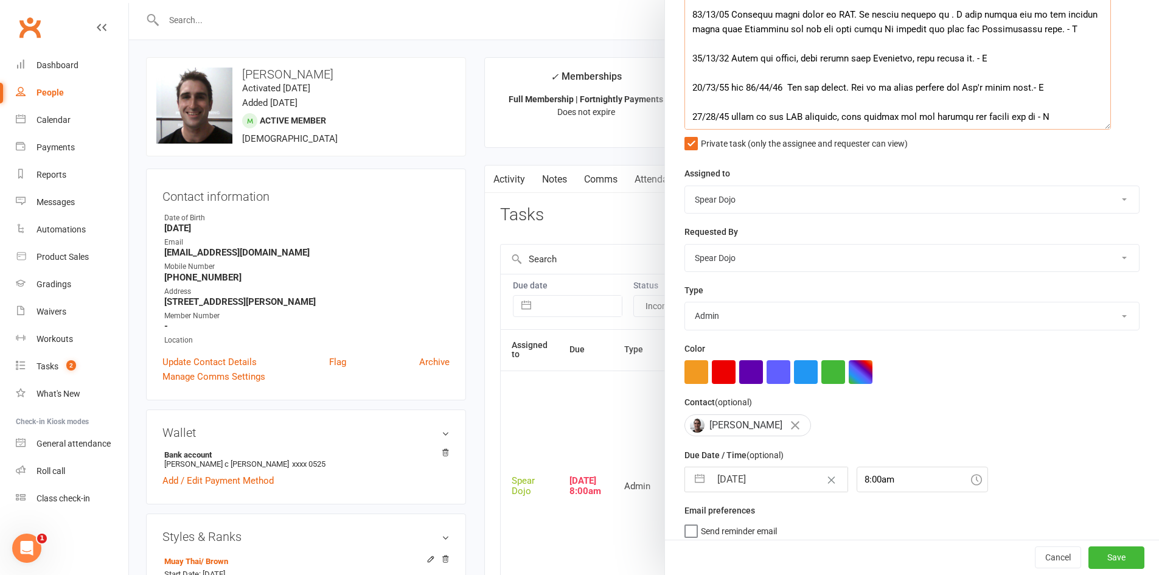
scroll to position [280, 0]
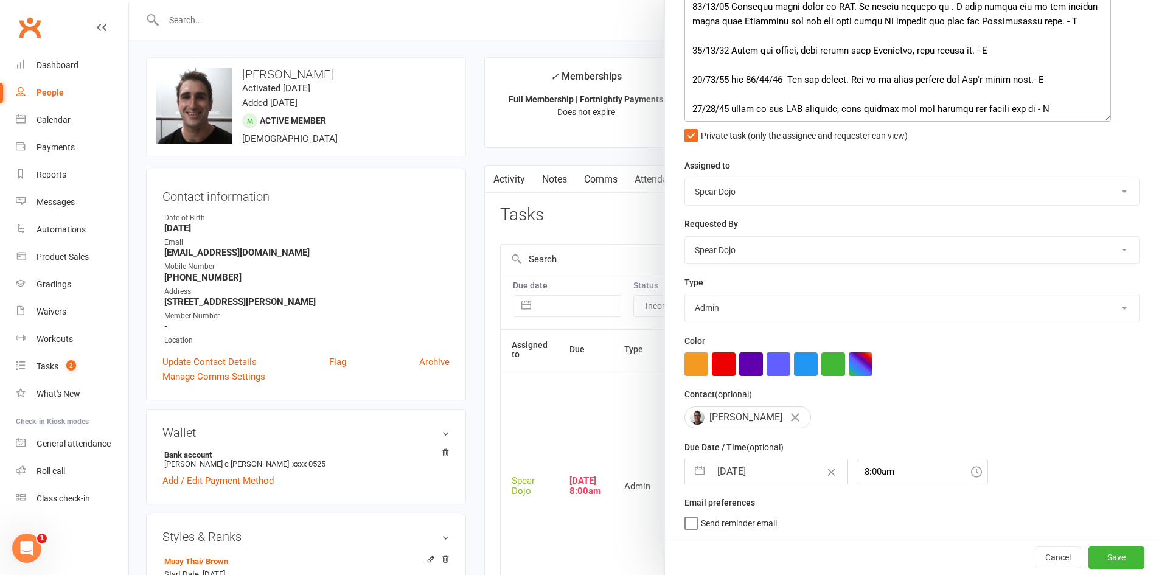
type textarea "Lo IPS | Dolorsi ame co adi eli sed DOE TEM ? | Incid ? 20/34/07 U’l etd mag AL…"
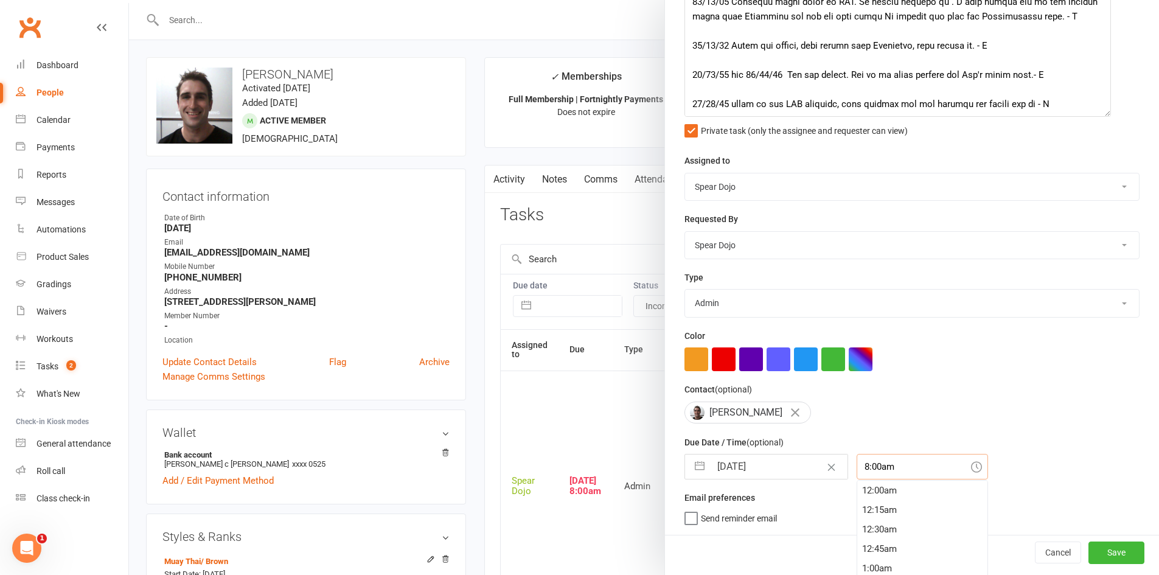
click at [877, 468] on input "8:00am" at bounding box center [922, 467] width 131 height 26
click at [888, 564] on div "5:15pm" at bounding box center [923, 560] width 130 height 19
type input "5:15pm"
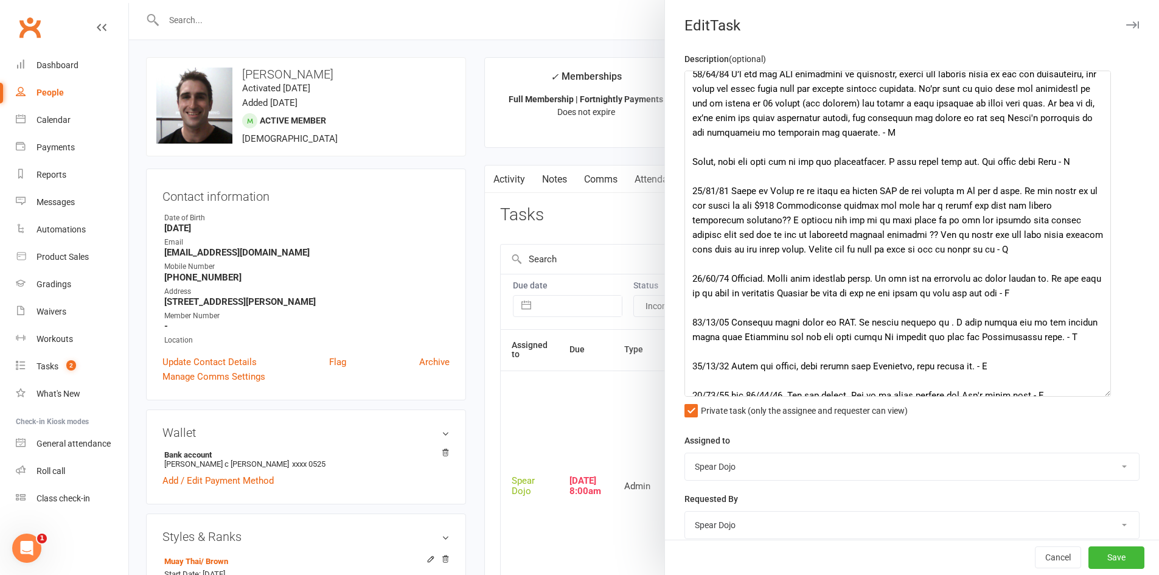
scroll to position [0, 0]
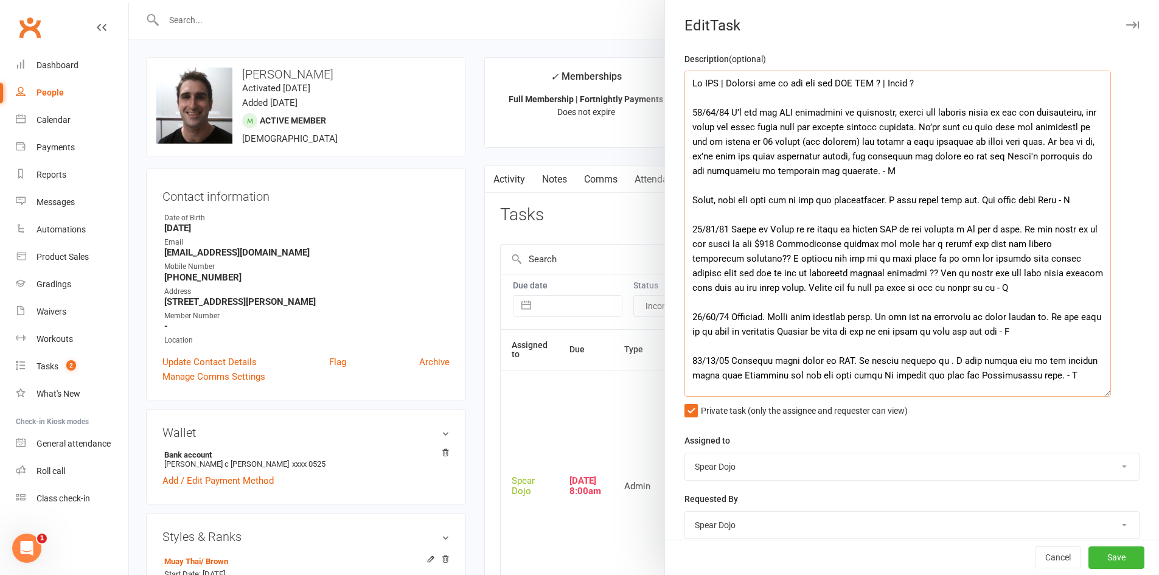
drag, startPoint x: 722, startPoint y: 82, endPoint x: 965, endPoint y: 88, distance: 242.9
click at [965, 88] on textarea at bounding box center [898, 234] width 427 height 326
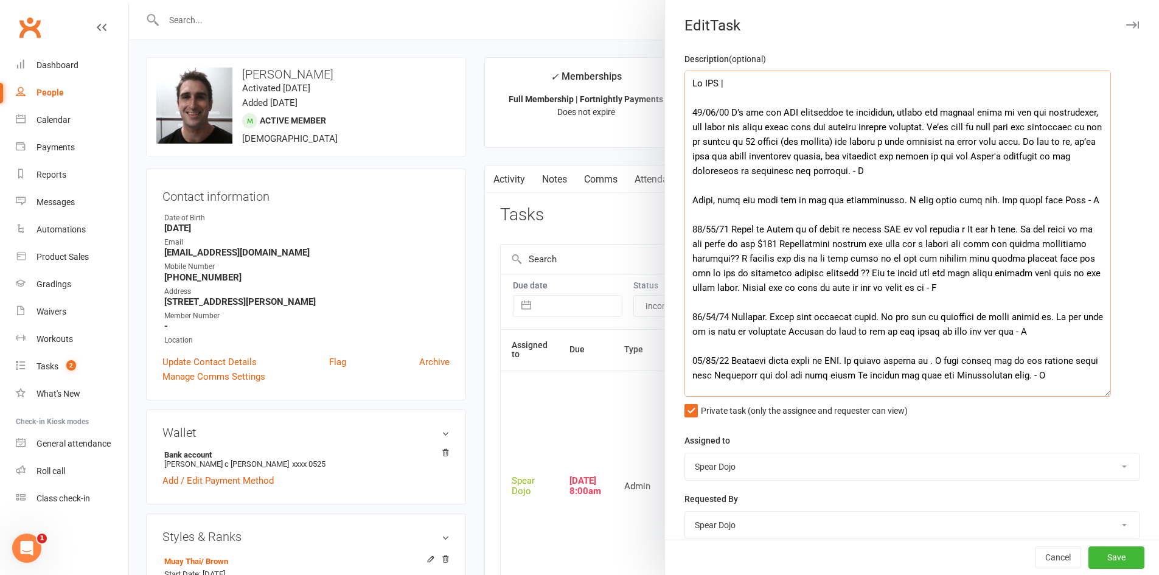
click at [726, 187] on textarea at bounding box center [898, 234] width 427 height 326
click at [708, 217] on textarea at bounding box center [898, 234] width 427 height 326
paste textarea "Joining can he pay off the BJJ REG ? | [PERSON_NAME] ?"
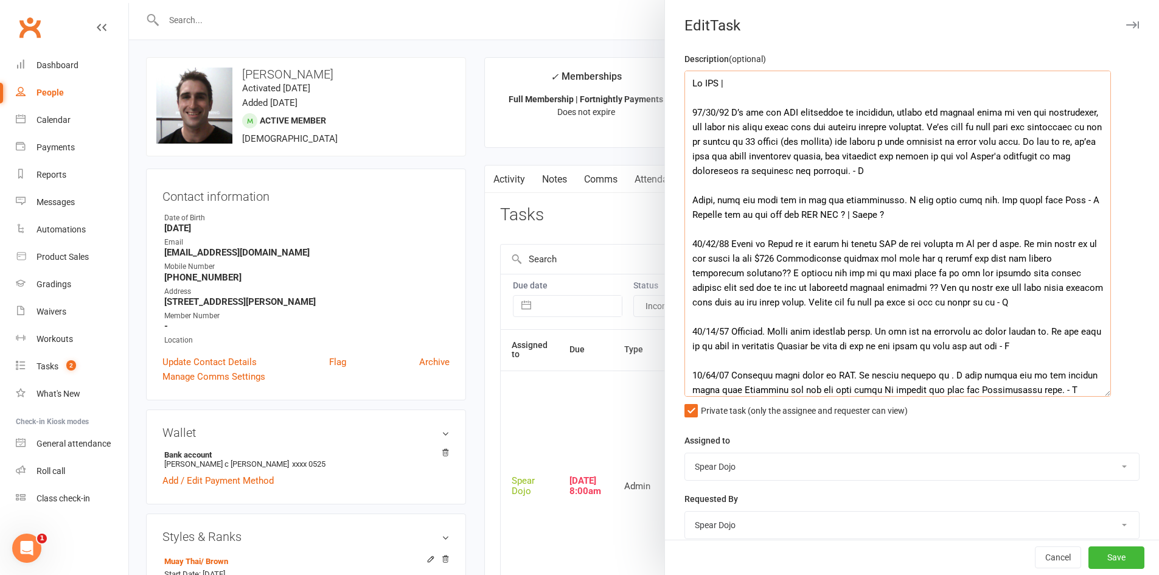
click at [688, 217] on textarea at bounding box center [898, 234] width 427 height 326
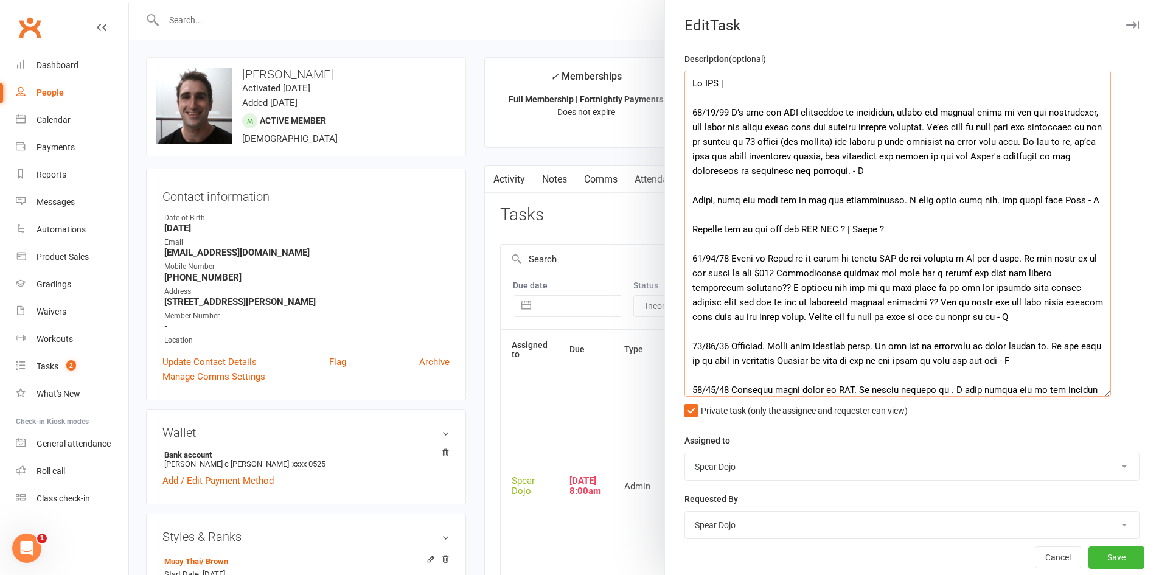
click at [788, 91] on textarea at bounding box center [898, 234] width 427 height 326
click at [908, 171] on textarea at bounding box center [898, 234] width 427 height 326
click at [892, 113] on textarea at bounding box center [898, 234] width 427 height 326
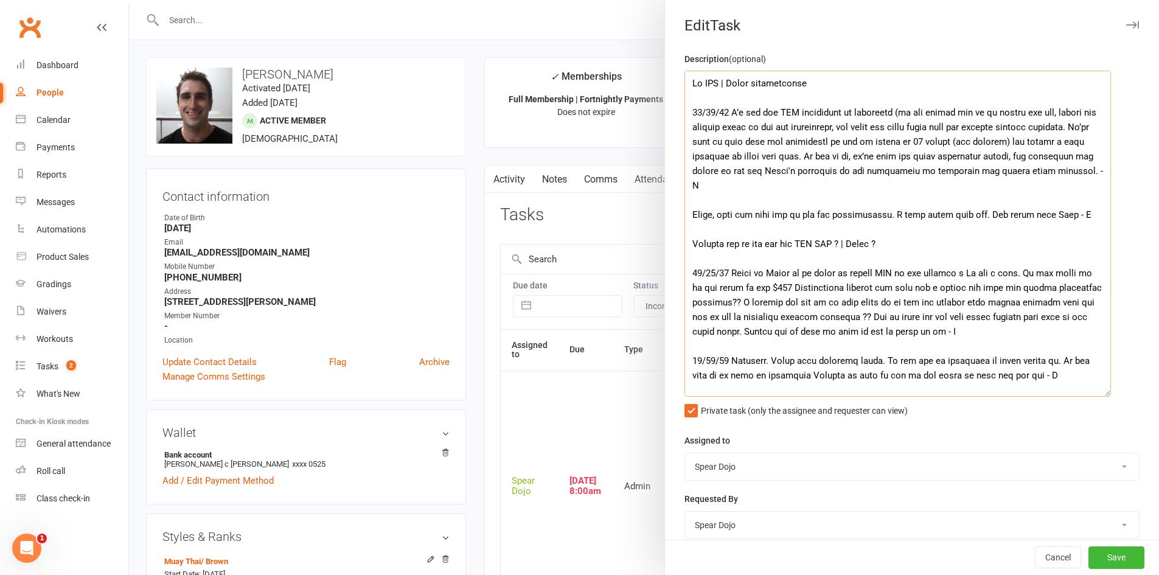
click at [909, 110] on textarea at bounding box center [898, 234] width 427 height 326
click at [897, 108] on textarea at bounding box center [898, 234] width 427 height 326
click at [909, 114] on textarea at bounding box center [898, 234] width 427 height 326
drag, startPoint x: 741, startPoint y: 112, endPoint x: 769, endPoint y: 110, distance: 28.1
click at [769, 110] on textarea at bounding box center [898, 234] width 427 height 326
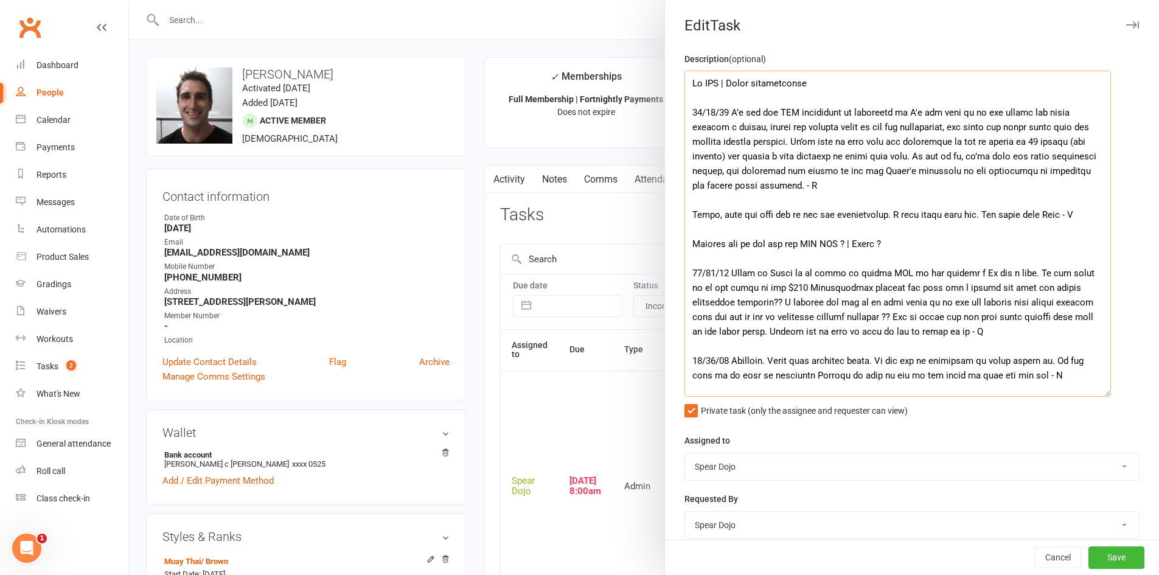
click at [755, 130] on textarea at bounding box center [898, 234] width 427 height 326
type textarea "Lo IPS | Dolor sitametconse 38/92/28 A’e sed doe TEM incididunt ut laboreetd ma…"
click at [1115, 564] on button "Save" at bounding box center [1117, 558] width 56 height 22
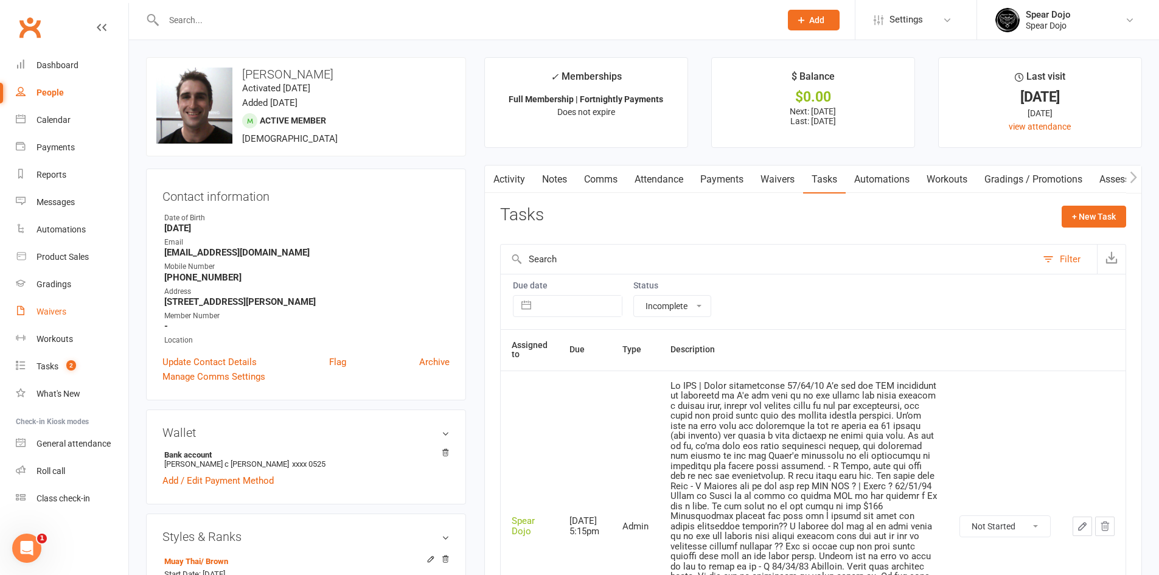
click at [57, 306] on link "Waivers" at bounding box center [72, 311] width 113 height 27
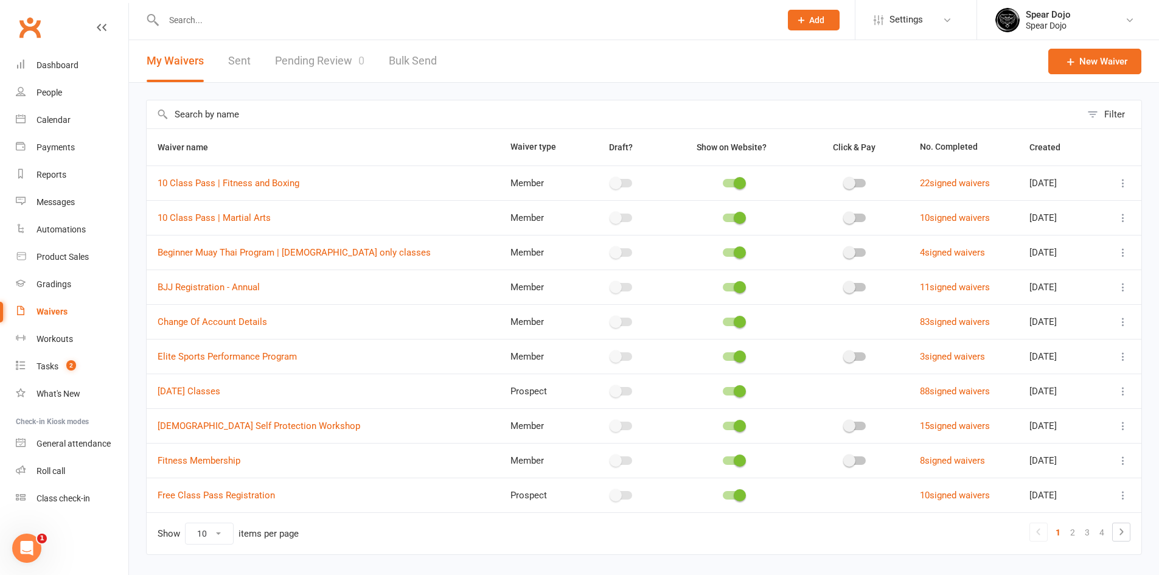
click at [290, 118] on input "text" at bounding box center [614, 114] width 935 height 28
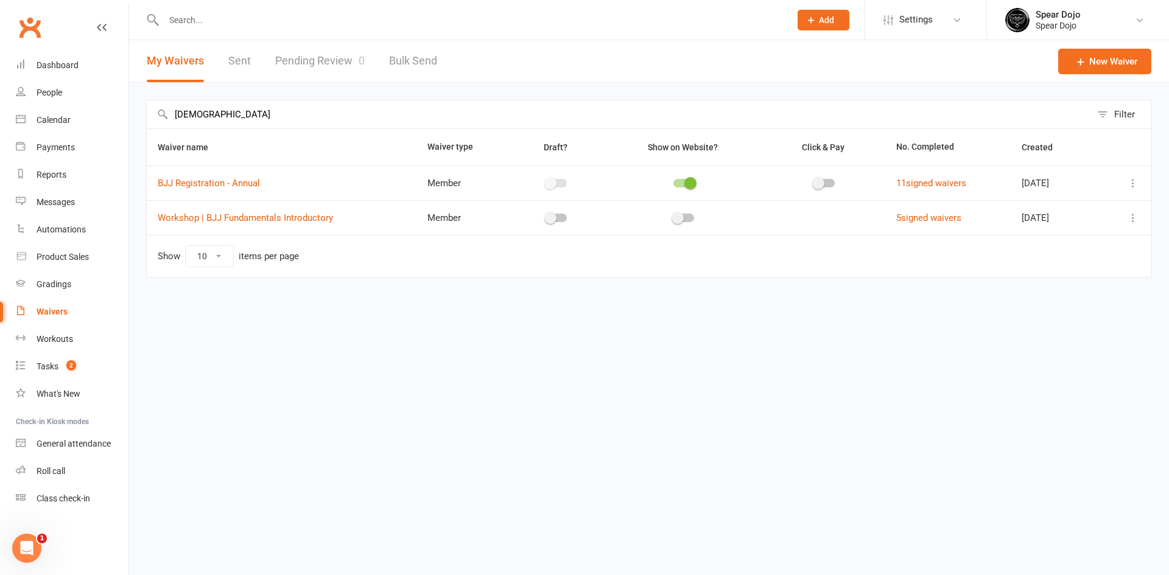
type input "[DEMOGRAPHIC_DATA]"
click at [1134, 182] on icon at bounding box center [1133, 183] width 12 height 12
click at [1089, 255] on link "Copy external link to clipboard" at bounding box center [1067, 255] width 143 height 24
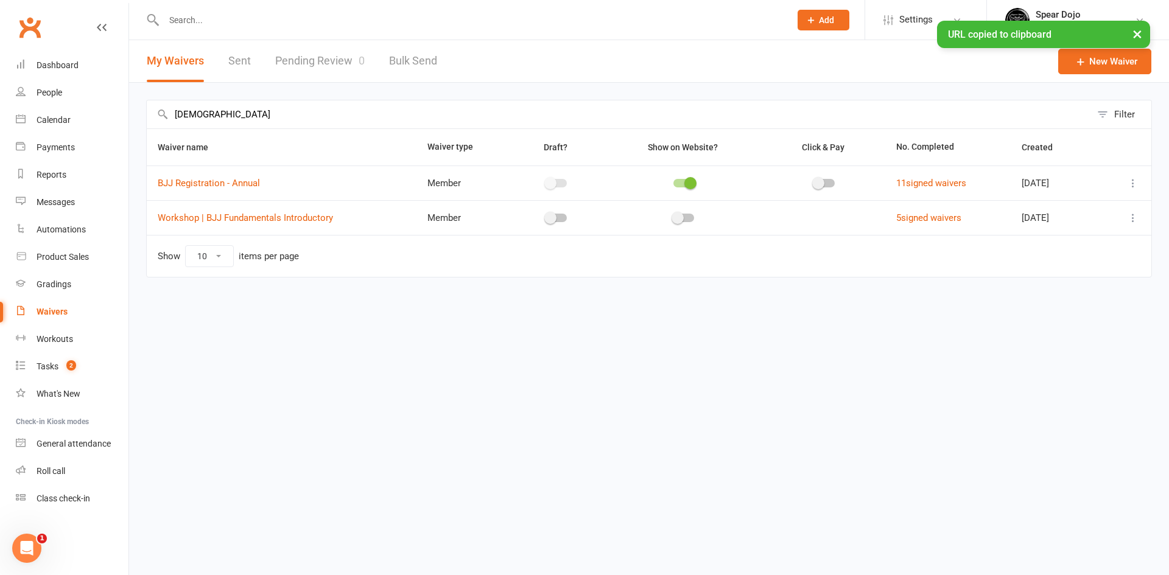
click at [225, 21] on div "× URL copied to clipboard" at bounding box center [576, 21] width 1153 height 0
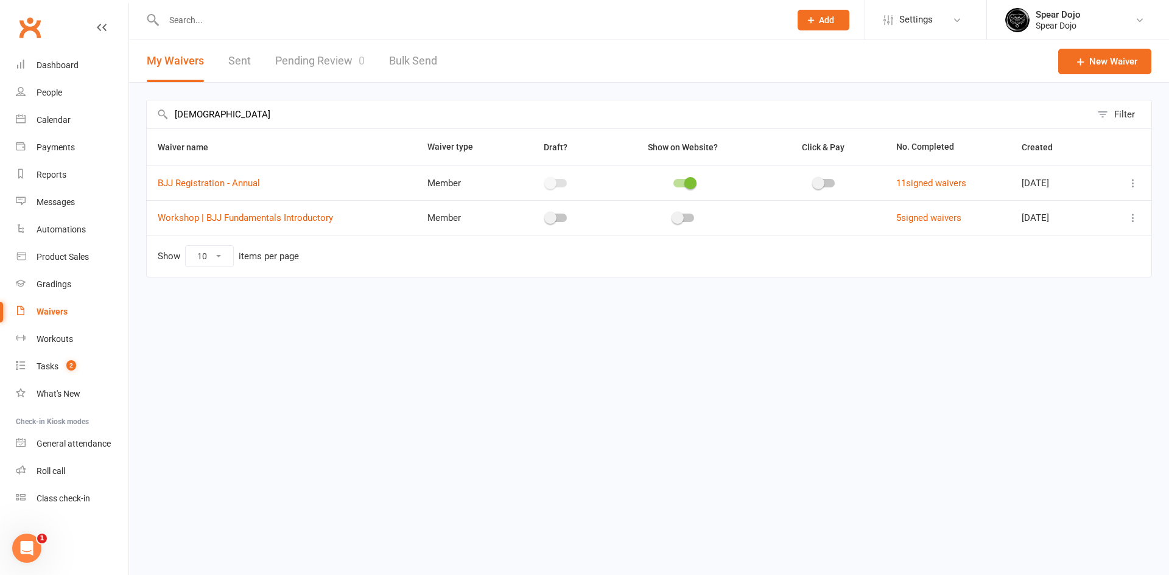
click at [207, 20] on input "text" at bounding box center [470, 20] width 621 height 17
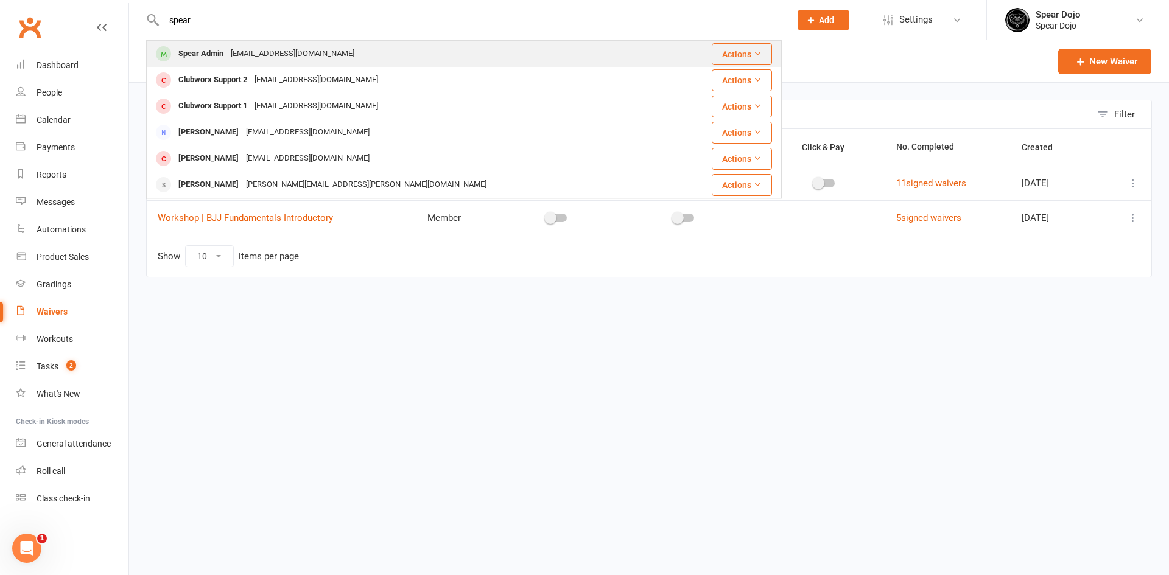
type input "spear"
click at [209, 53] on div "Spear Admin" at bounding box center [201, 54] width 52 height 18
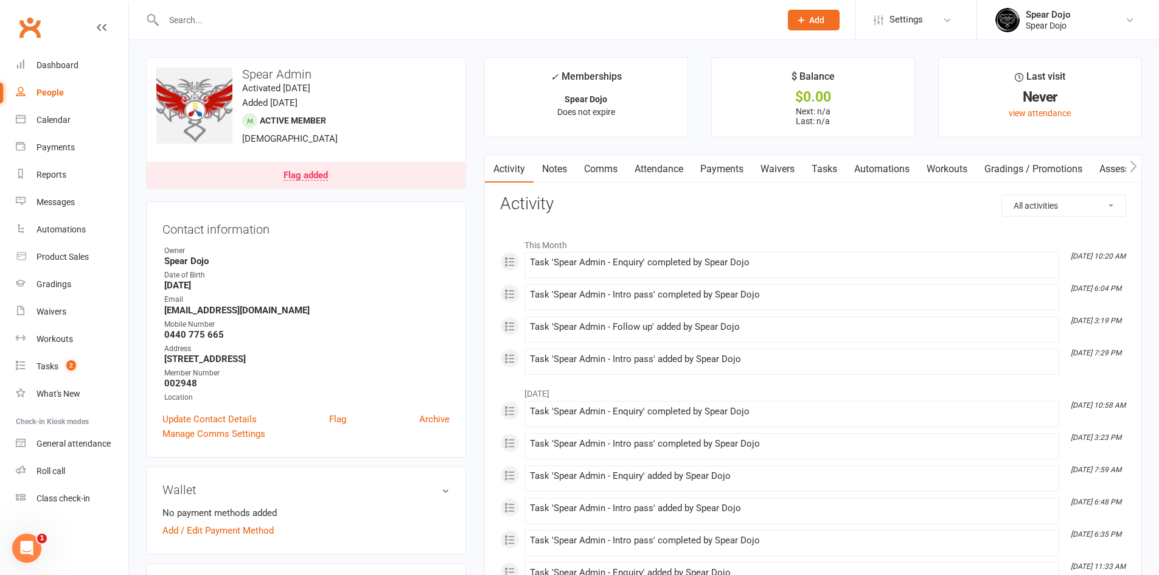
click at [771, 168] on link "Waivers" at bounding box center [777, 169] width 51 height 28
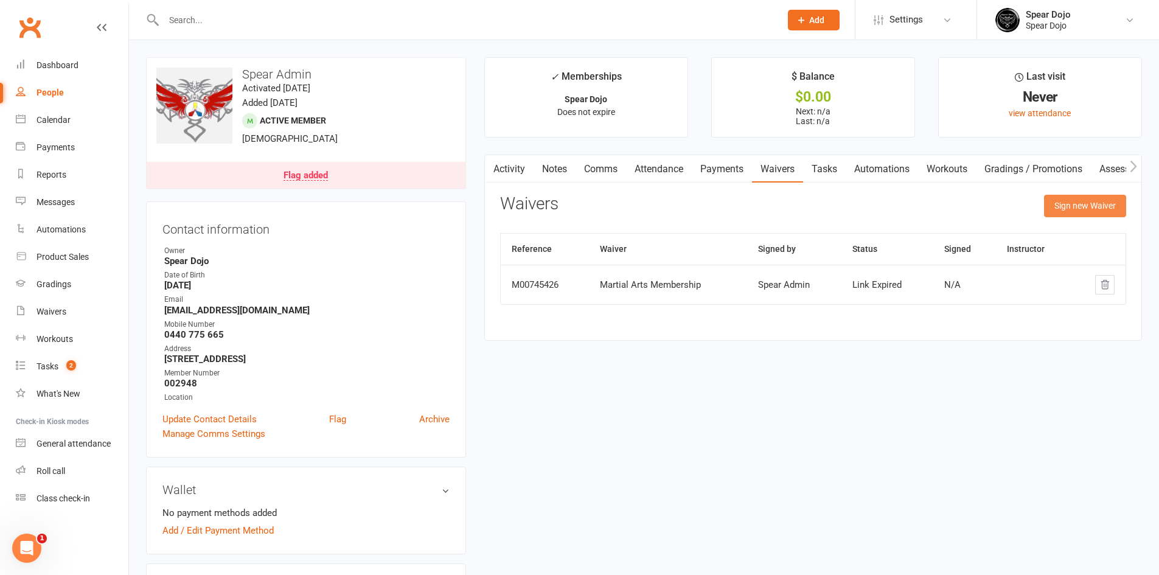
click at [1099, 201] on button "Sign new Waiver" at bounding box center [1085, 206] width 82 height 22
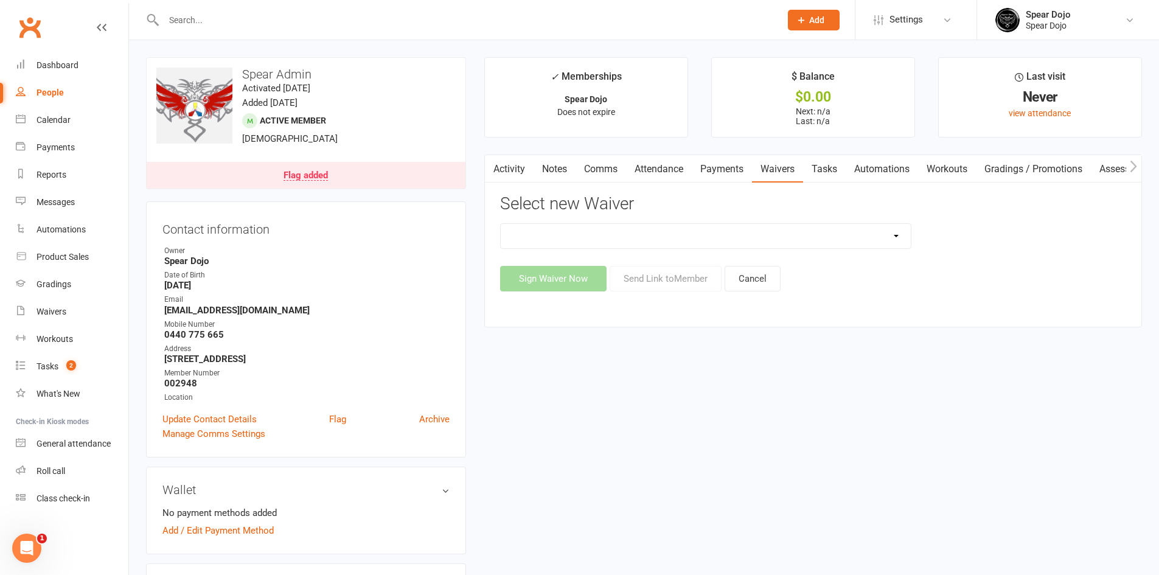
click at [894, 237] on select "10 Class Pass | Fitness and Boxing 10 Class Pass | Martial Arts Beginner Muay T…" at bounding box center [706, 236] width 410 height 24
select select "9601"
click at [501, 224] on select "10 Class Pass | Fitness and Boxing 10 Class Pass | Martial Arts Beginner Muay T…" at bounding box center [706, 236] width 410 height 24
click at [584, 276] on button "Sign Waiver Now" at bounding box center [553, 279] width 107 height 26
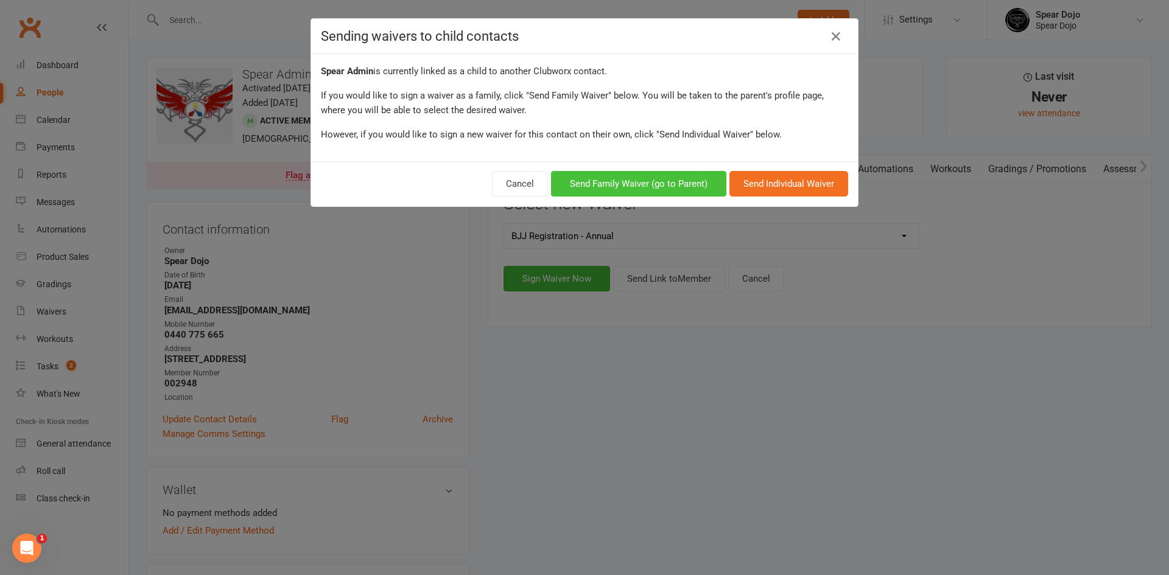
click at [676, 182] on button "Send Family Waiver (go to Parent)" at bounding box center [638, 184] width 175 height 26
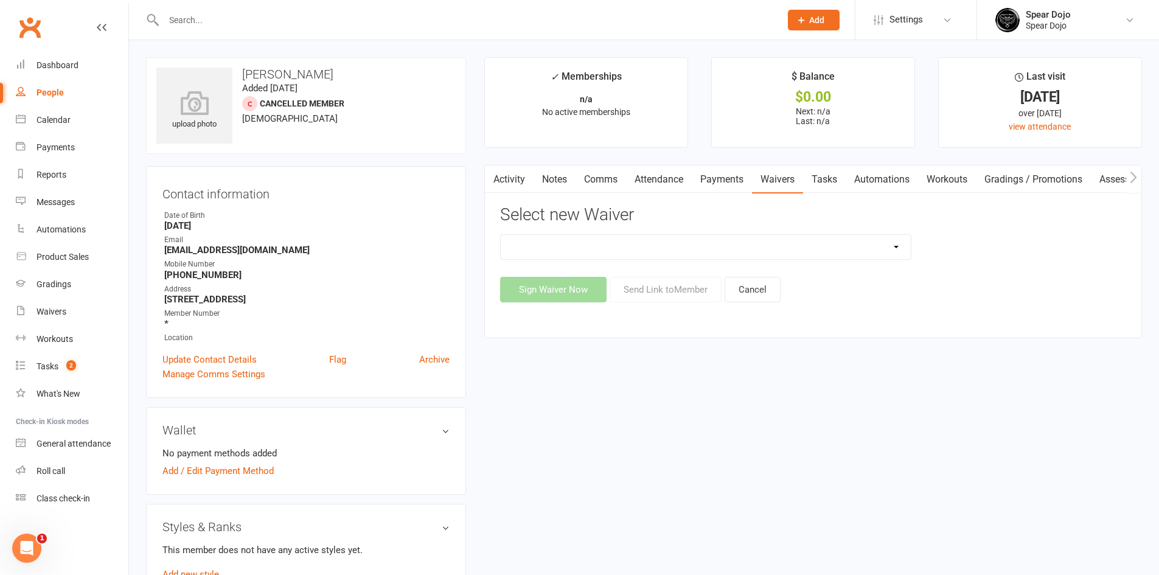
click at [646, 245] on select "10 Class Pass | Fitness and Boxing 10 Class Pass | Martial Arts Beginner Muay T…" at bounding box center [706, 247] width 410 height 24
select select "9601"
click at [501, 235] on select "10 Class Pass | Fitness and Boxing 10 Class Pass | Martial Arts Beginner Muay T…" at bounding box center [706, 247] width 410 height 24
click at [755, 285] on button "Cancel" at bounding box center [753, 290] width 56 height 26
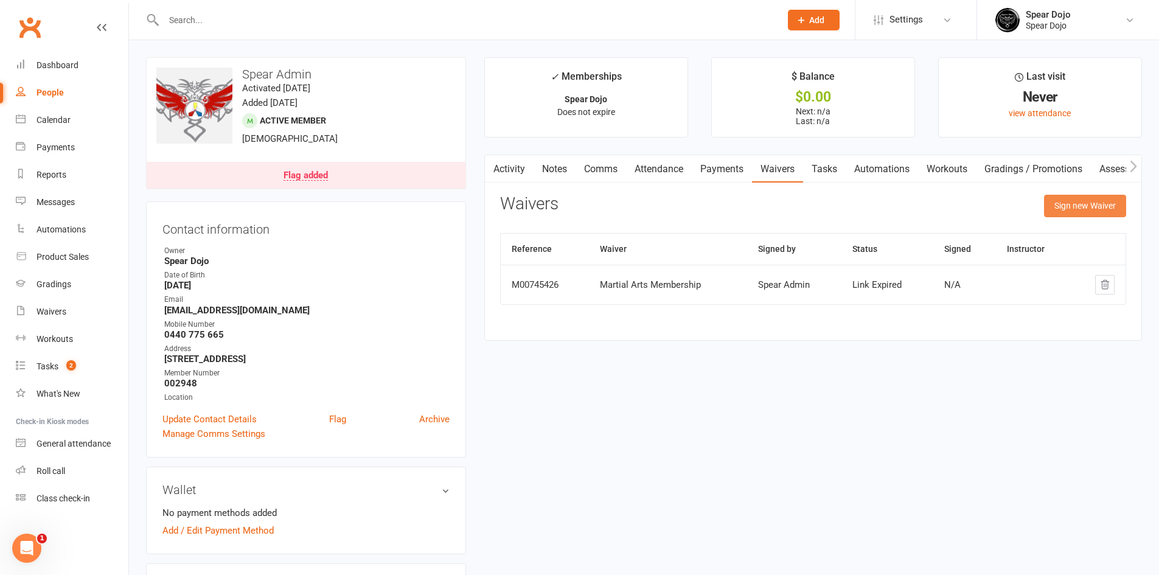
click at [1099, 206] on button "Sign new Waiver" at bounding box center [1085, 206] width 82 height 22
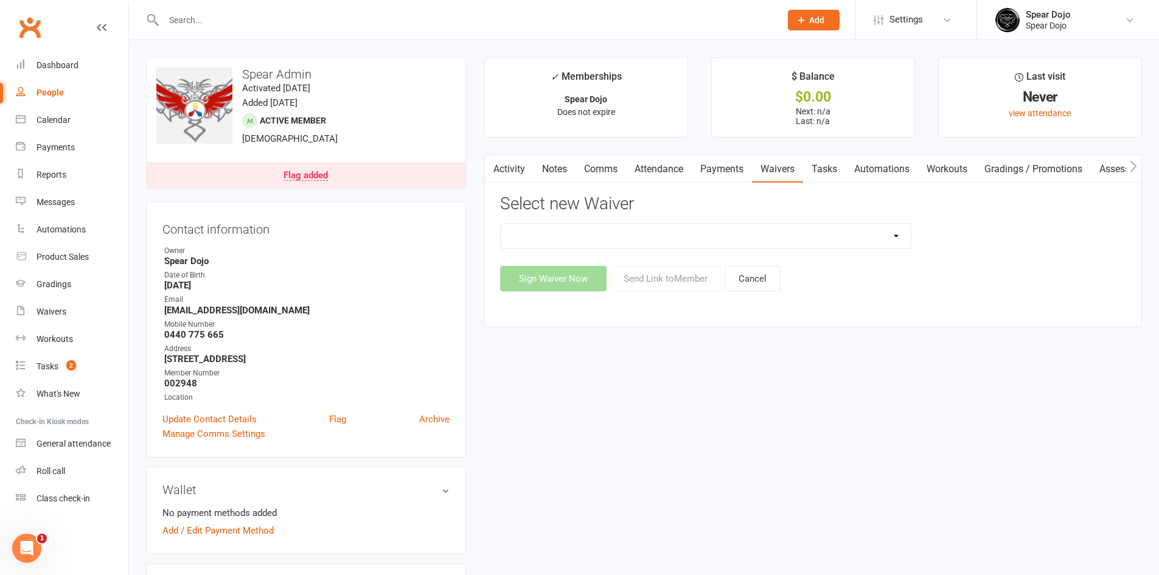
click at [800, 231] on select "10 Class Pass | Fitness and Boxing 10 Class Pass | Martial Arts Beginner Muay T…" at bounding box center [706, 236] width 410 height 24
select select "9601"
click at [501, 224] on select "10 Class Pass | Fitness and Boxing 10 Class Pass | Martial Arts Beginner Muay T…" at bounding box center [706, 236] width 410 height 24
click at [565, 275] on button "Sign Waiver Now" at bounding box center [553, 279] width 107 height 26
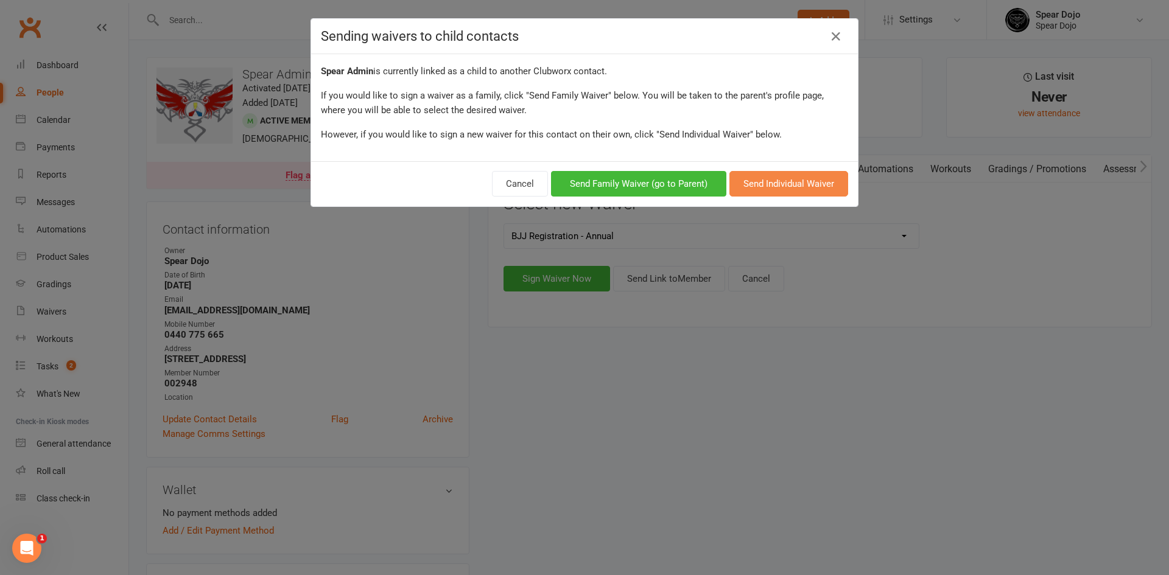
click at [779, 181] on button "Send Individual Waiver" at bounding box center [788, 184] width 119 height 26
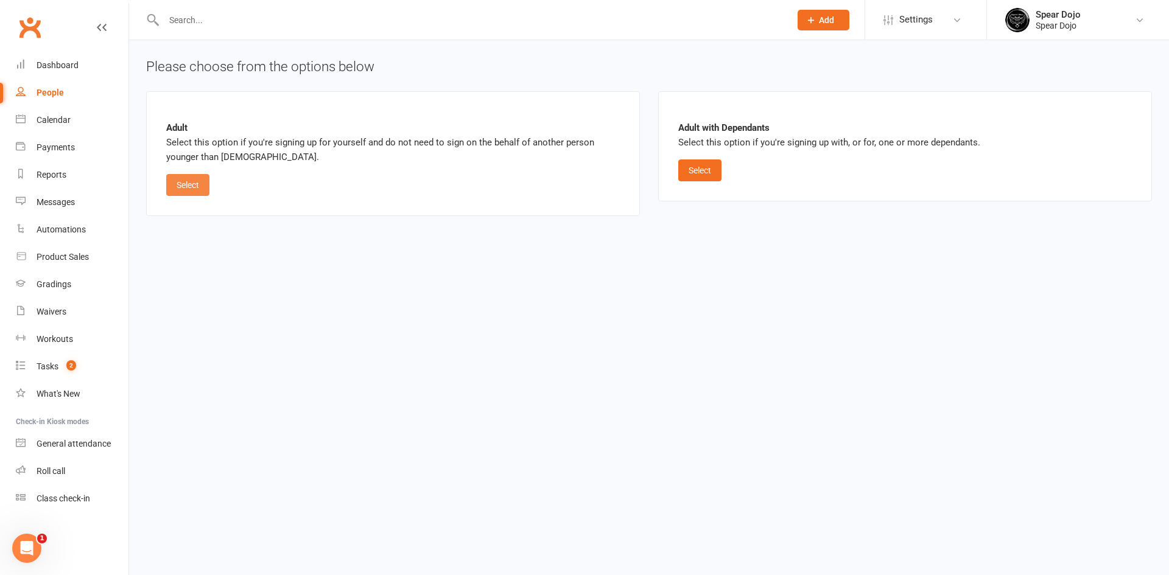
click at [197, 181] on button "Select" at bounding box center [187, 185] width 43 height 22
select select "bank_account"
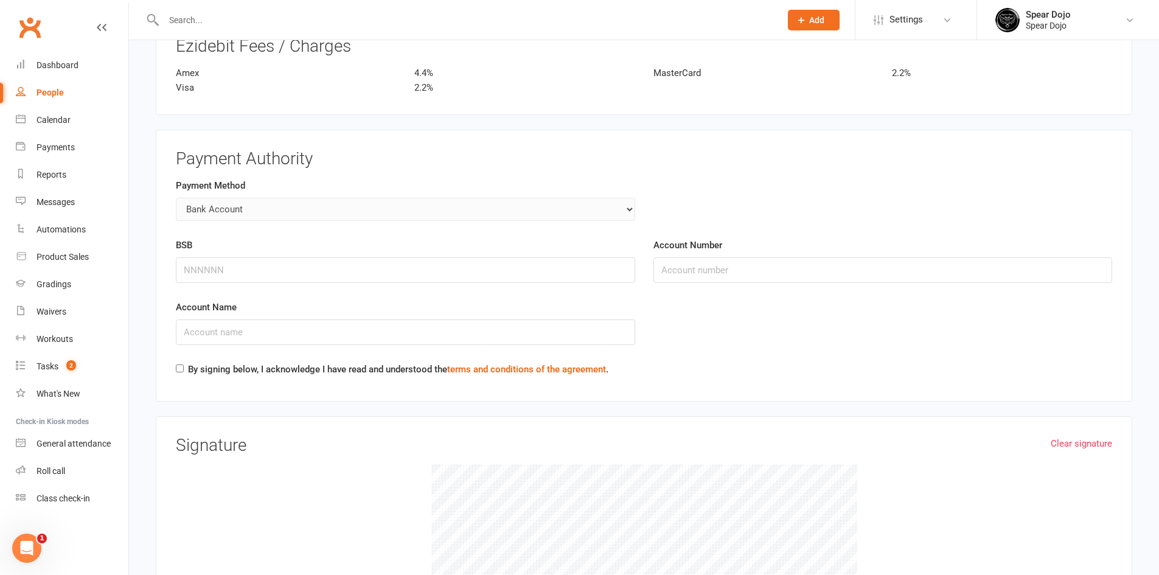
scroll to position [1662, 0]
click at [184, 372] on div "By signing below, I acknowledge I have read and understood the terms and condit…" at bounding box center [392, 372] width 433 height 19
click at [178, 372] on input "By signing below, I acknowledge I have read and understood the terms and condit…" at bounding box center [180, 370] width 8 height 8
checkbox input "true"
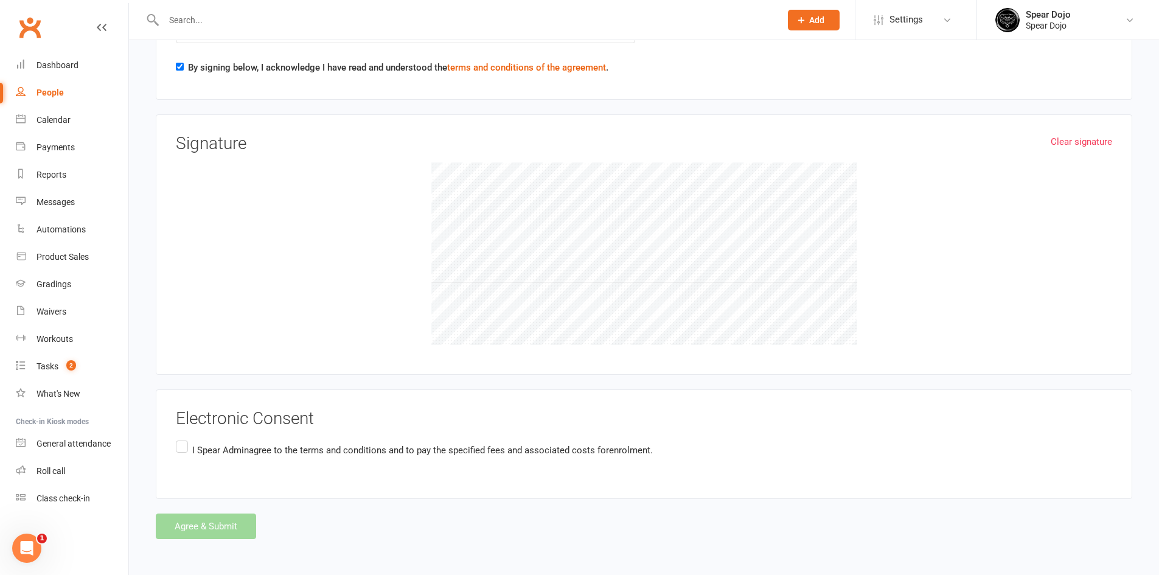
scroll to position [1967, 0]
click at [183, 450] on label "I Spear Admin agree to the terms and conditions and to pay the specified fees a…" at bounding box center [414, 449] width 477 height 24
click at [183, 437] on input "I Spear Admin agree to the terms and conditions and to pay the specified fees a…" at bounding box center [180, 437] width 8 height 0
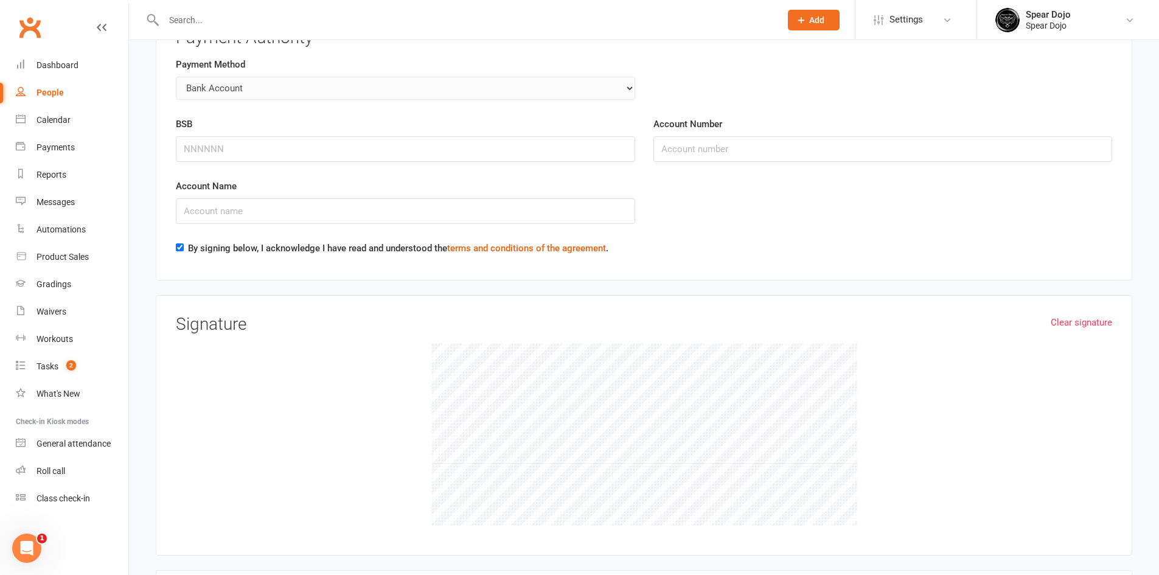
scroll to position [1784, 0]
click at [249, 149] on input "BSB" at bounding box center [406, 150] width 460 height 26
type input "066166"
click at [684, 147] on input "Account Number" at bounding box center [884, 150] width 460 height 26
type input "456785"
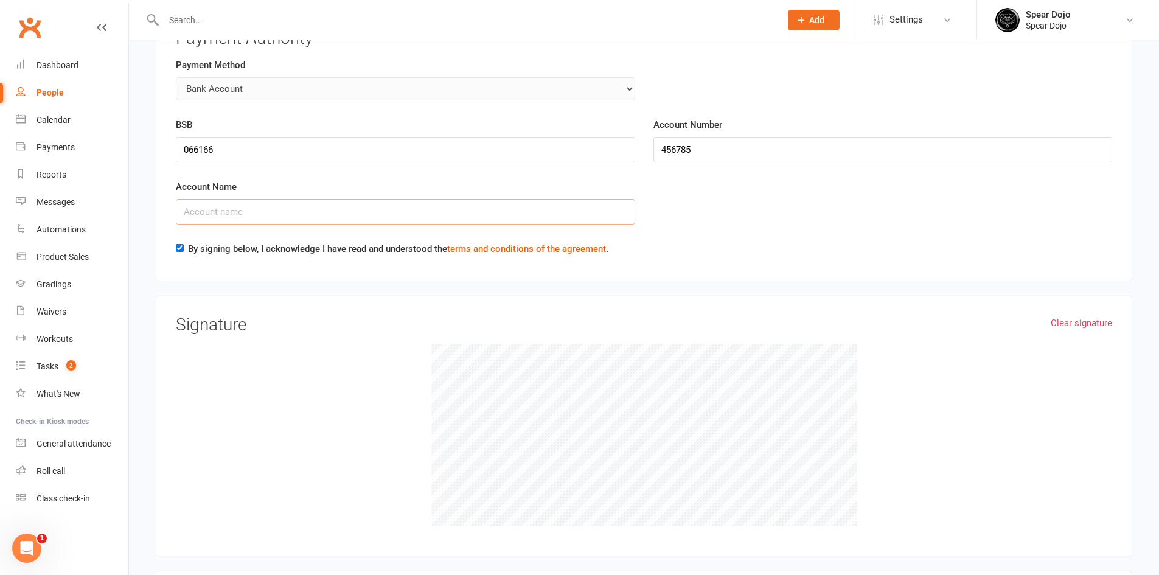
click at [464, 217] on input "Account Name" at bounding box center [406, 212] width 460 height 26
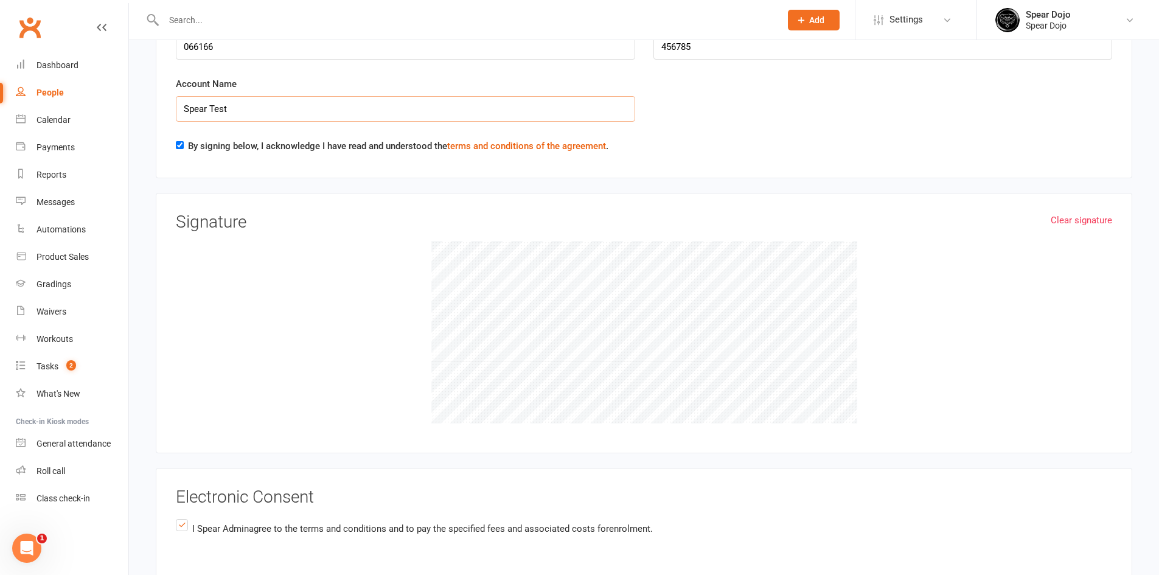
scroll to position [1967, 0]
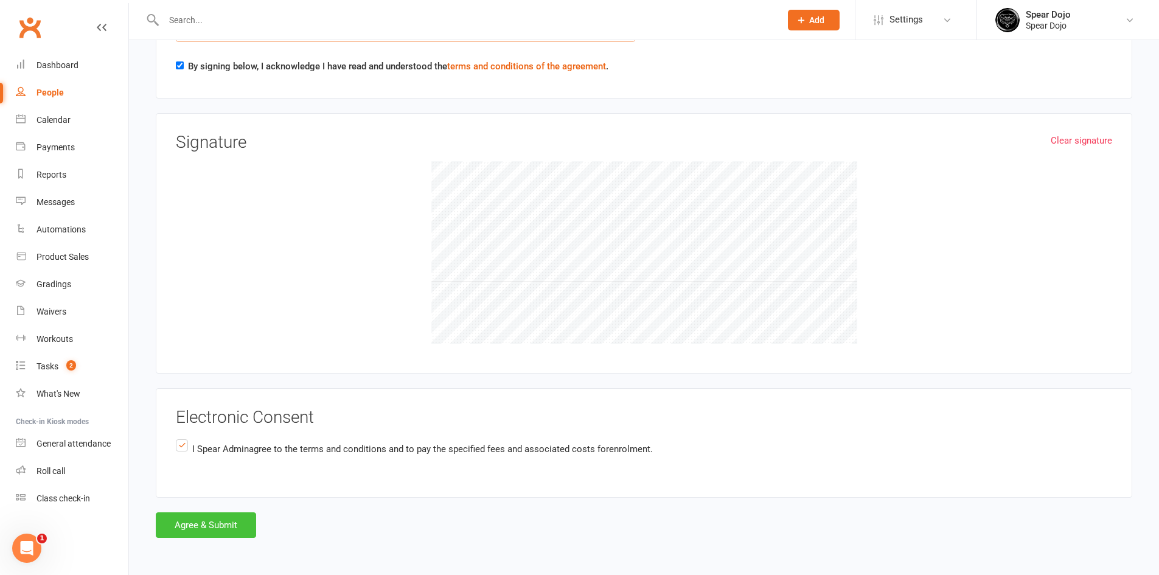
type input "Spear Test"
click at [208, 520] on button "Agree & Submit" at bounding box center [206, 525] width 100 height 26
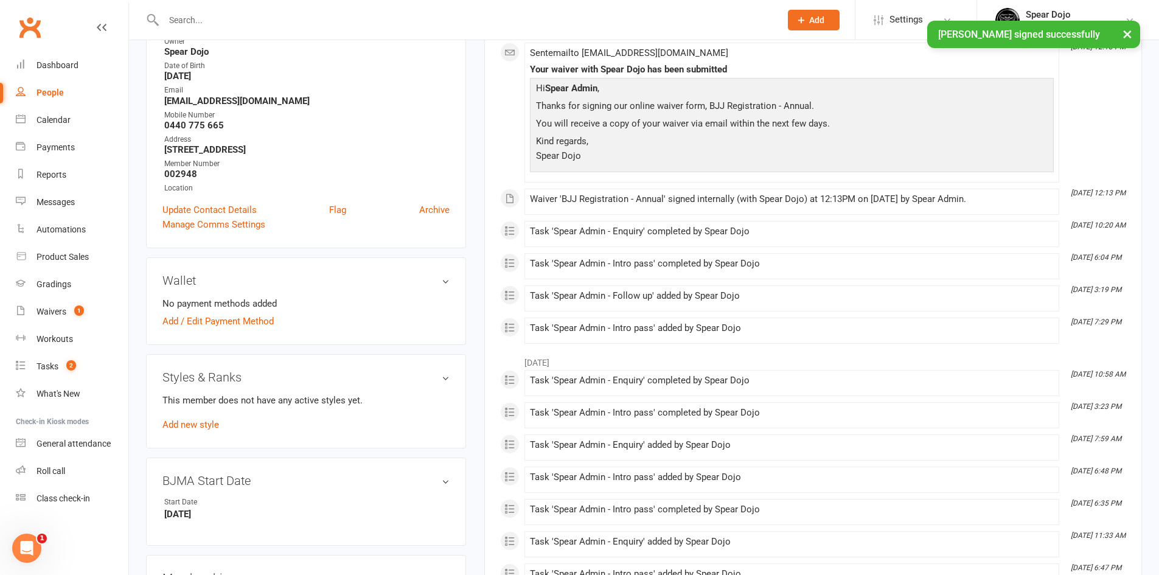
scroll to position [243, 0]
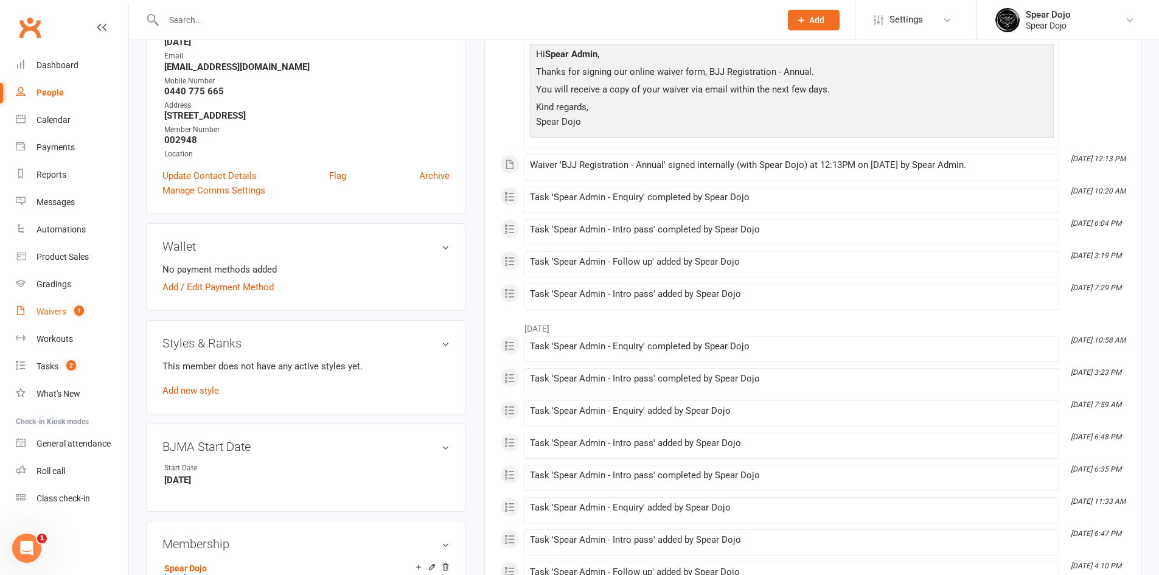
click at [55, 316] on div "Waivers" at bounding box center [52, 312] width 30 height 10
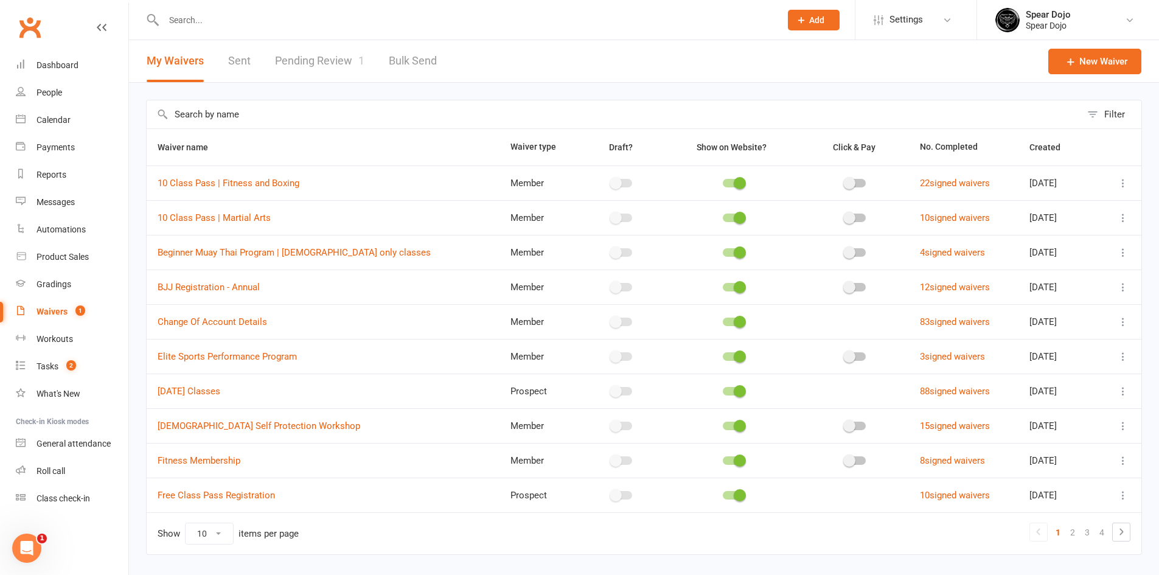
click at [331, 63] on link "Pending Review 1" at bounding box center [319, 61] width 89 height 42
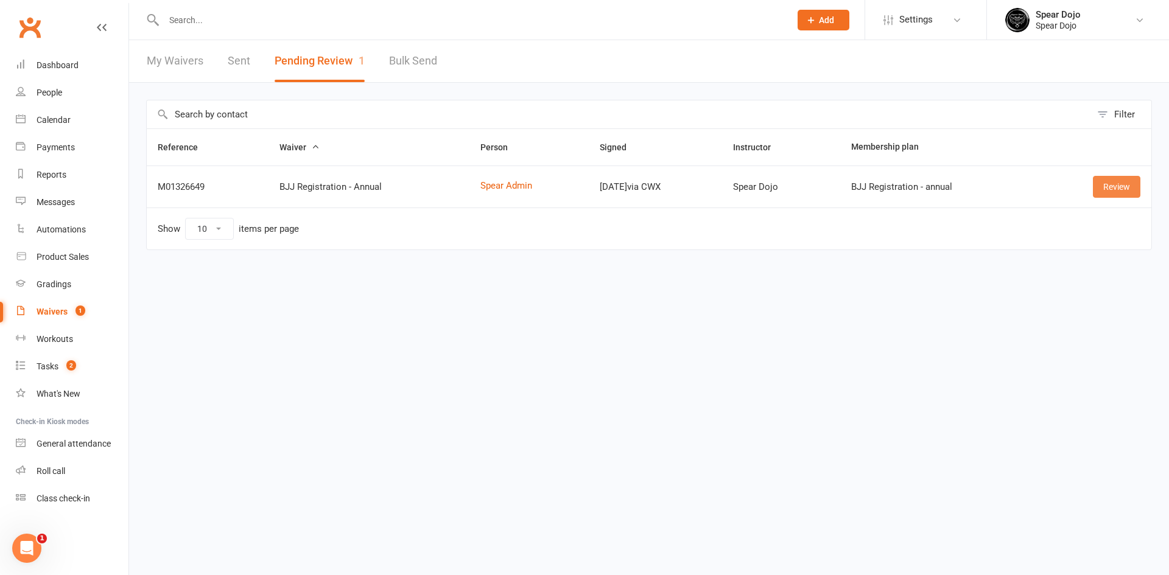
click at [1116, 194] on link "Review" at bounding box center [1116, 187] width 47 height 22
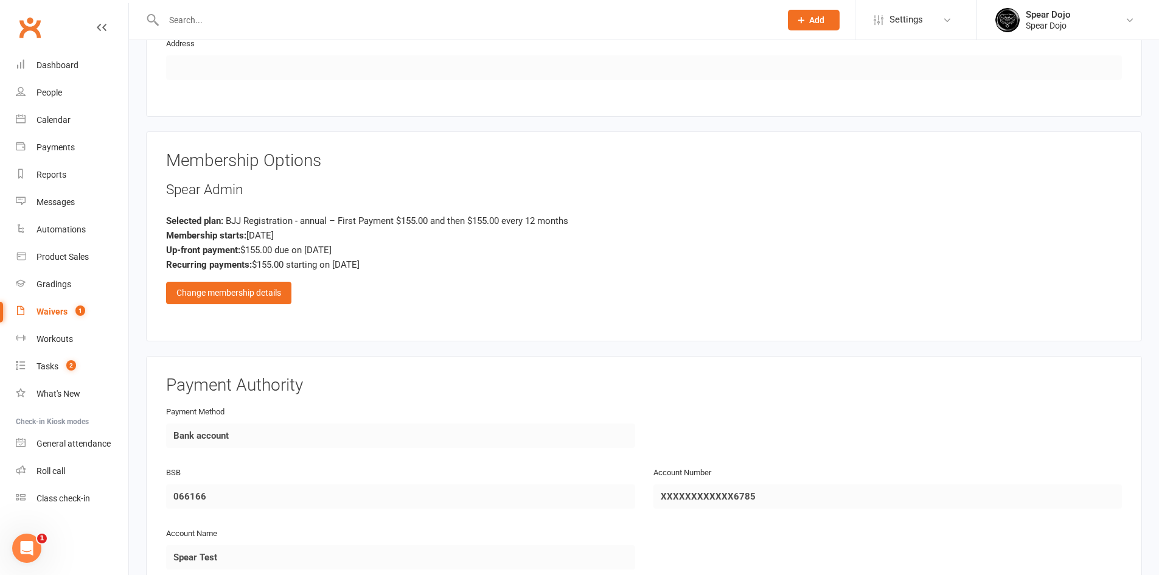
scroll to position [852, 0]
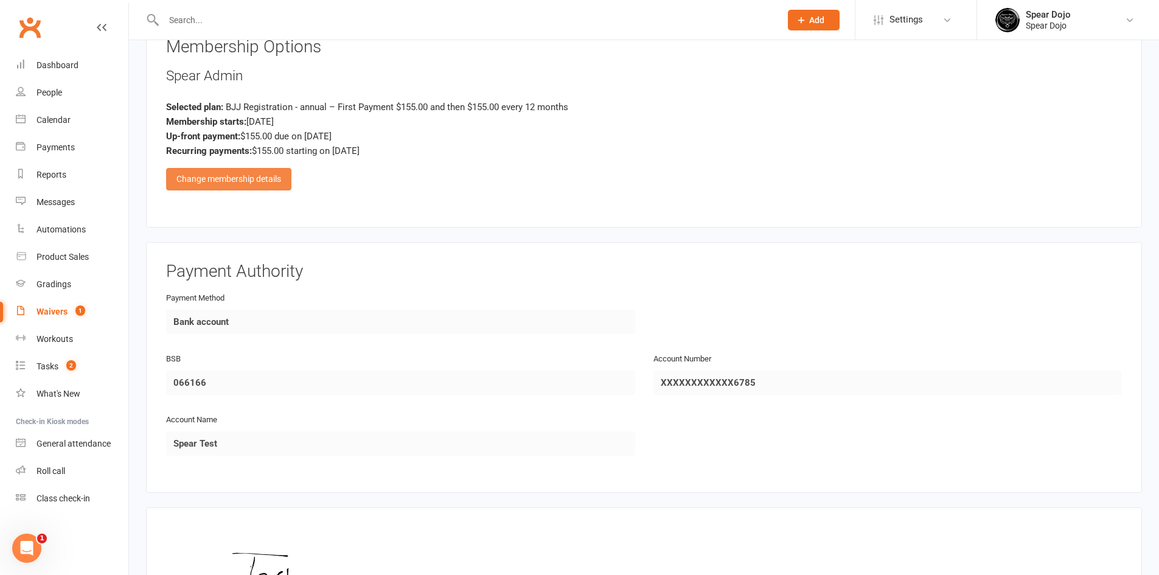
click at [277, 184] on div "Change membership details" at bounding box center [228, 179] width 125 height 22
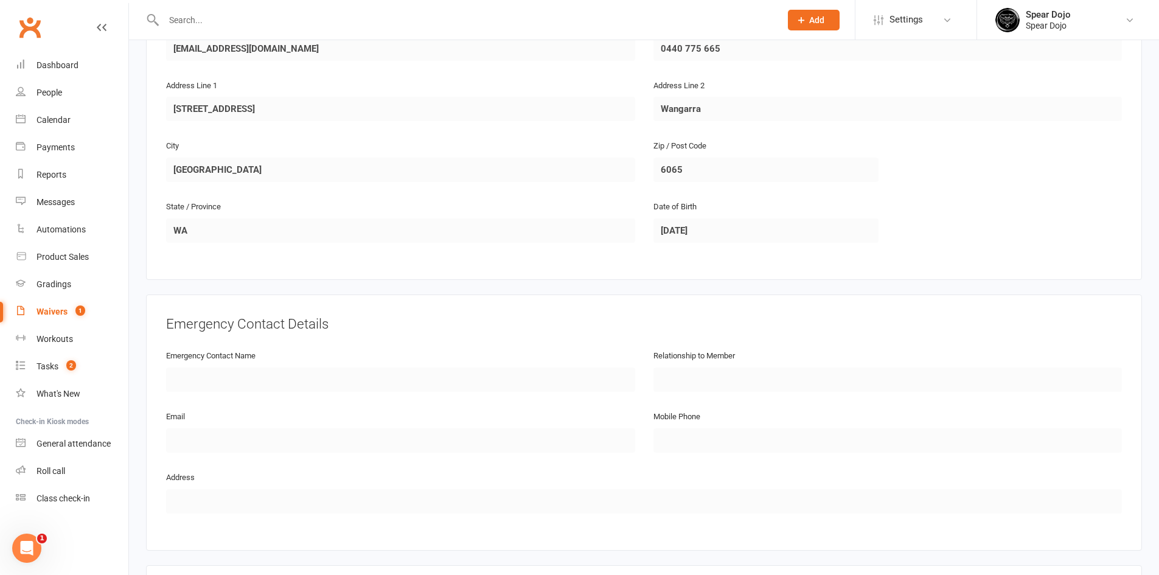
scroll to position [0, 0]
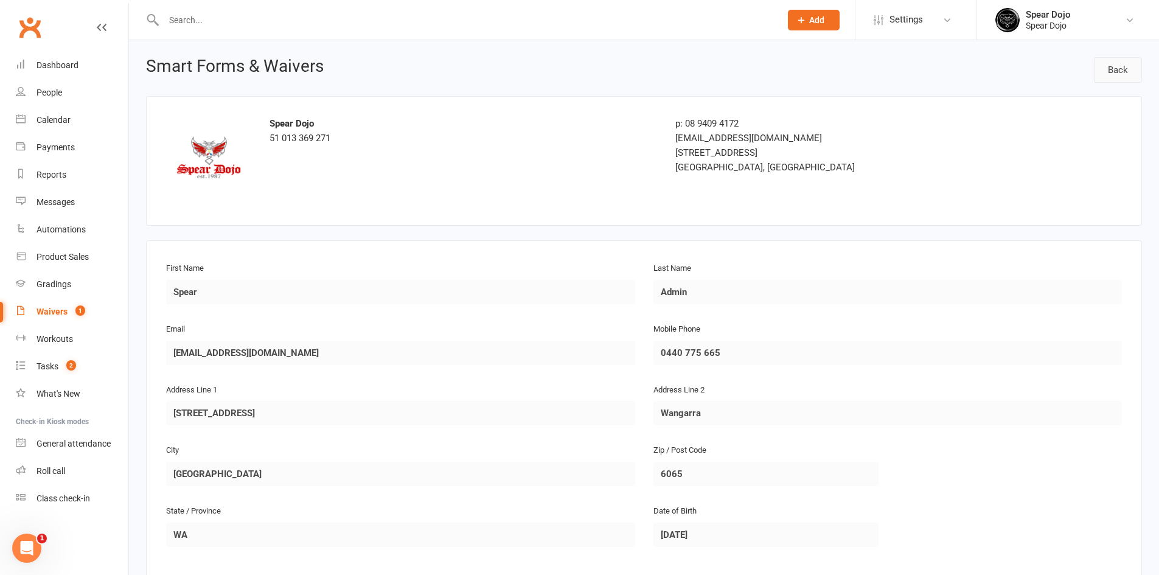
click at [1114, 72] on link "Back" at bounding box center [1118, 70] width 48 height 26
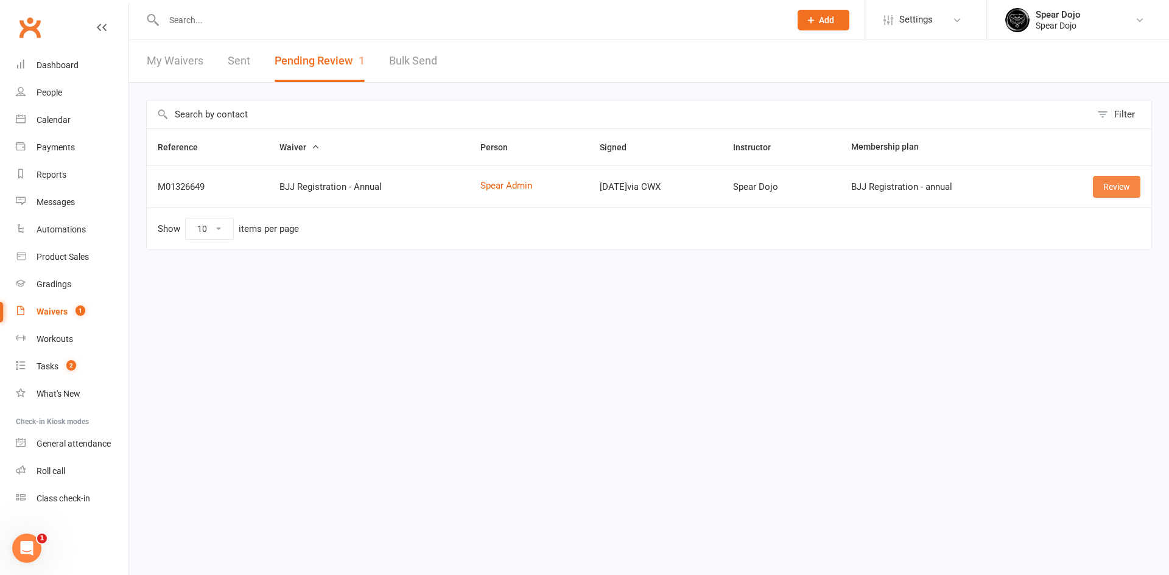
click at [1125, 190] on link "Review" at bounding box center [1116, 187] width 47 height 22
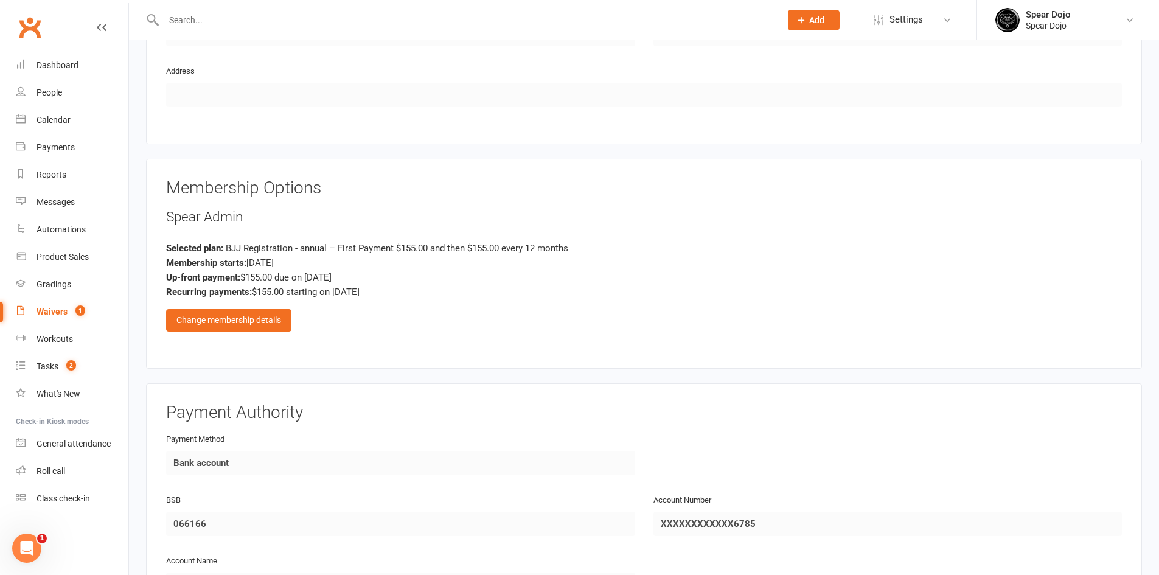
scroll to position [730, 0]
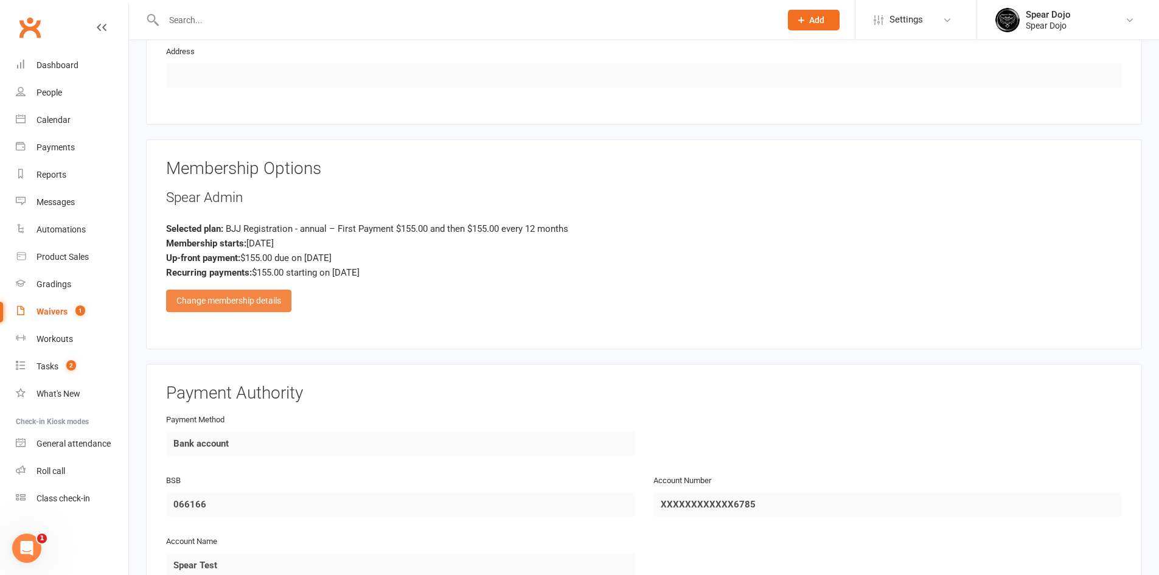
click at [248, 299] on div "Change membership details" at bounding box center [228, 301] width 125 height 22
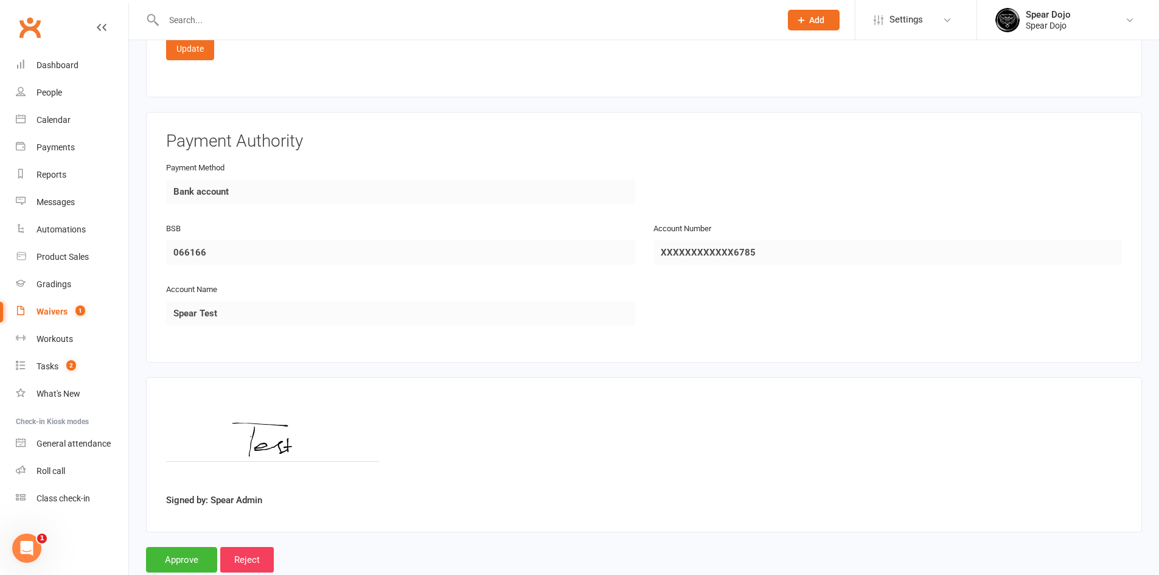
scroll to position [2317, 0]
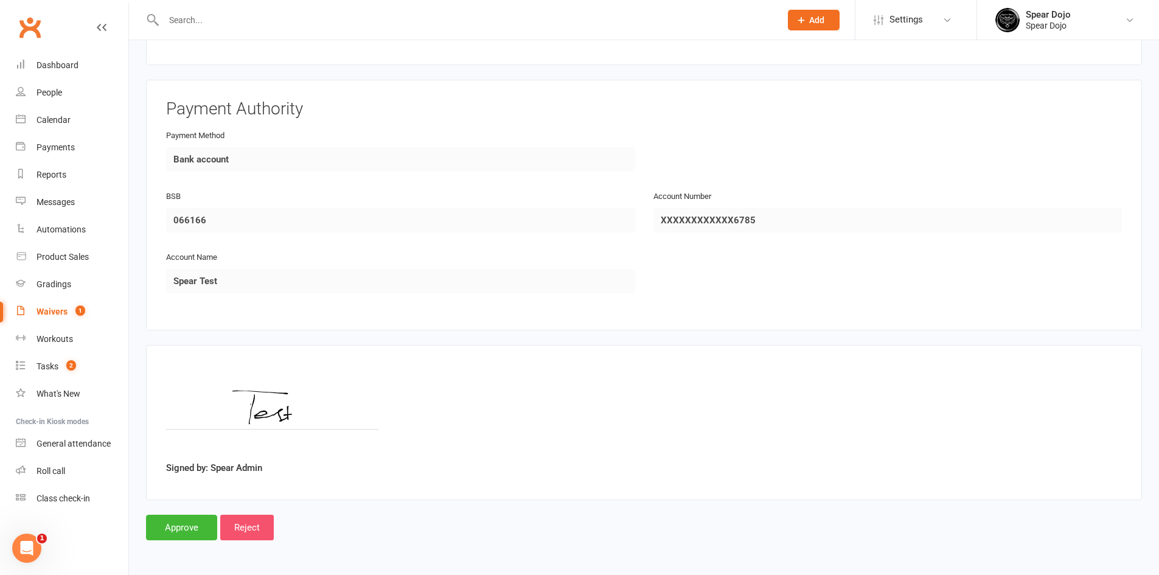
click at [242, 532] on input "Reject" at bounding box center [247, 528] width 54 height 26
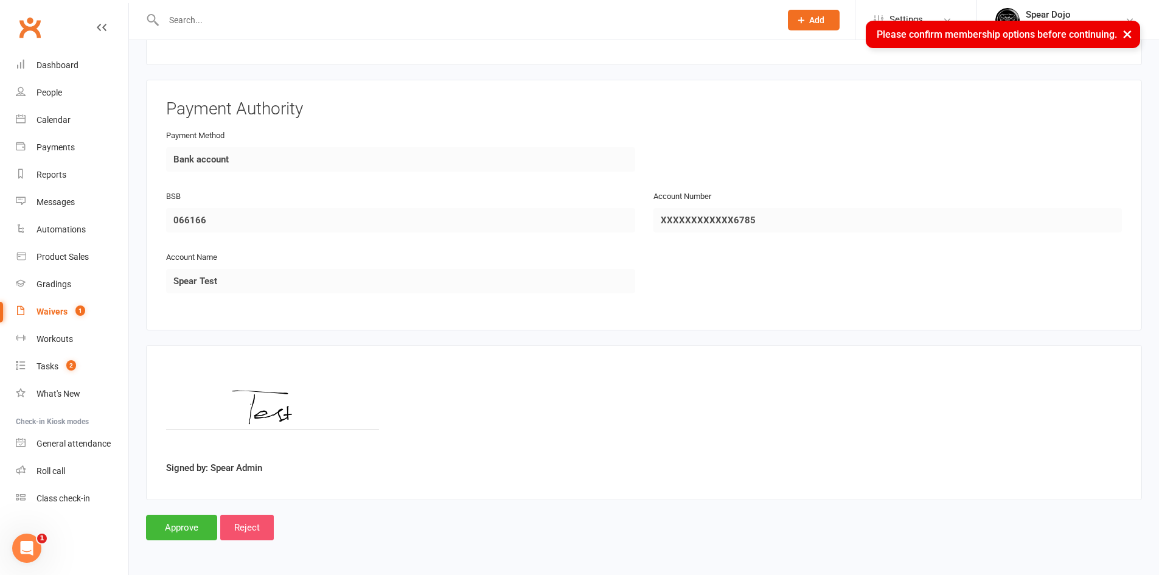
click at [259, 528] on input "Reject" at bounding box center [247, 528] width 54 height 26
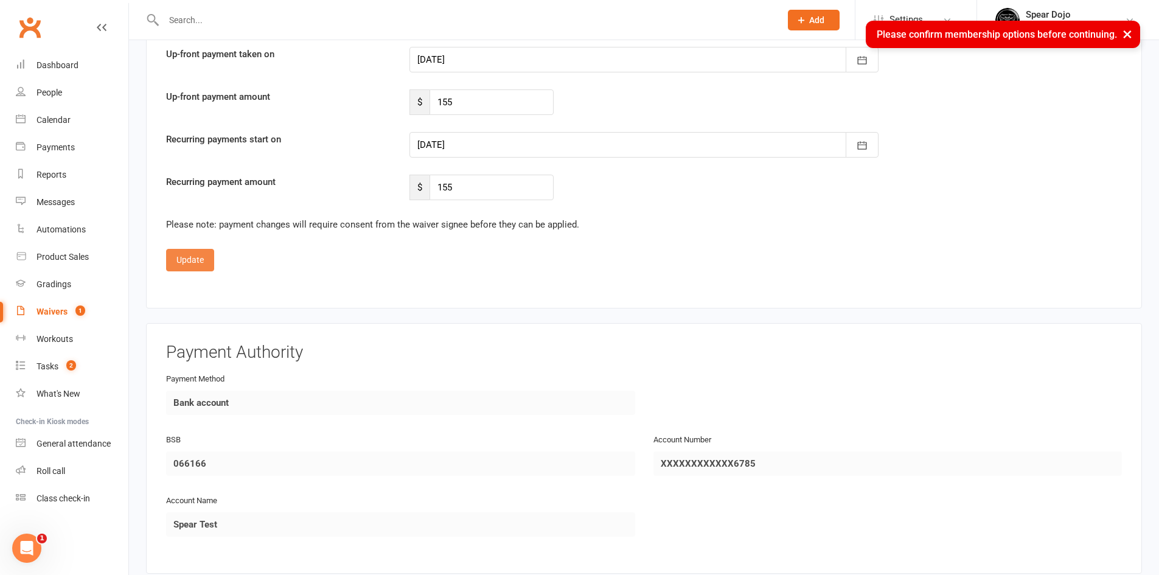
click at [186, 259] on button "Update" at bounding box center [190, 260] width 48 height 22
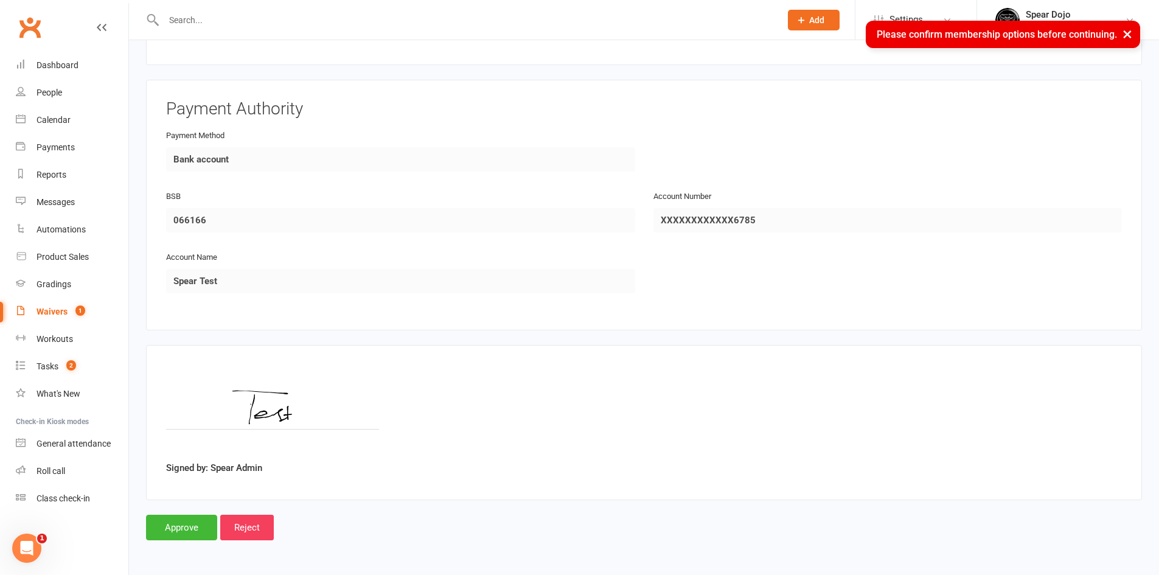
scroll to position [1015, 0]
click at [253, 520] on input "Reject" at bounding box center [247, 528] width 54 height 26
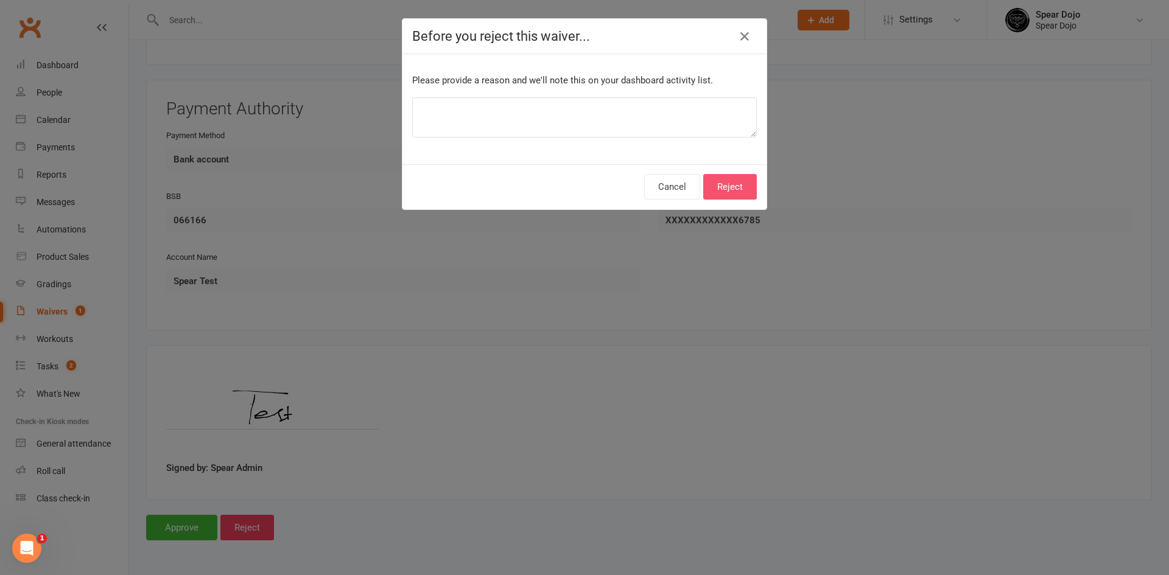
click at [721, 184] on button "Reject" at bounding box center [730, 187] width 54 height 26
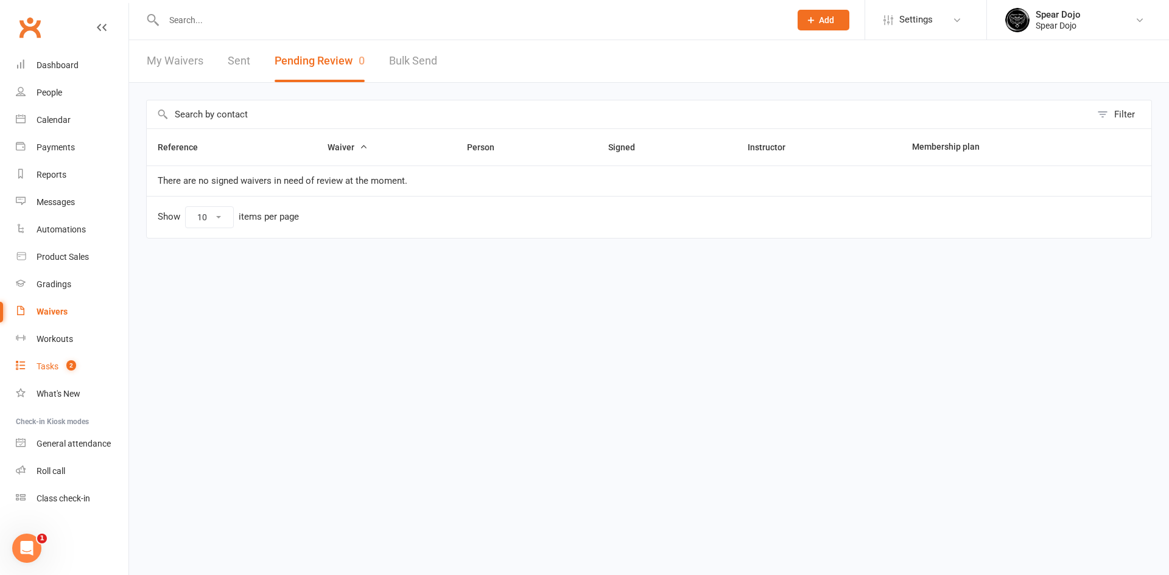
click at [48, 371] on div "Tasks" at bounding box center [48, 367] width 22 height 10
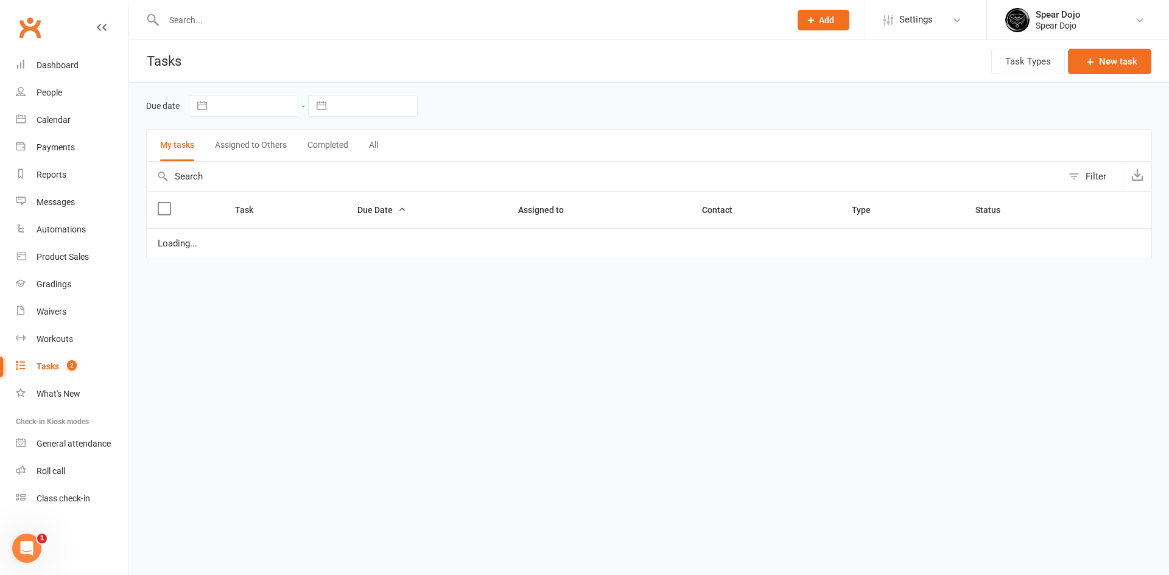
select select "started"
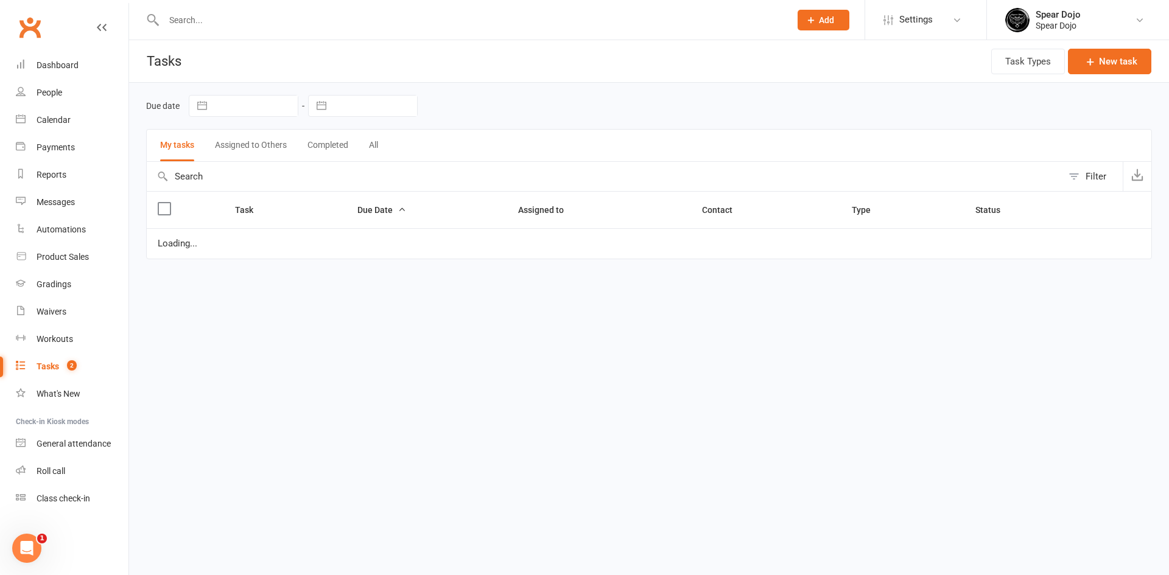
select select "started"
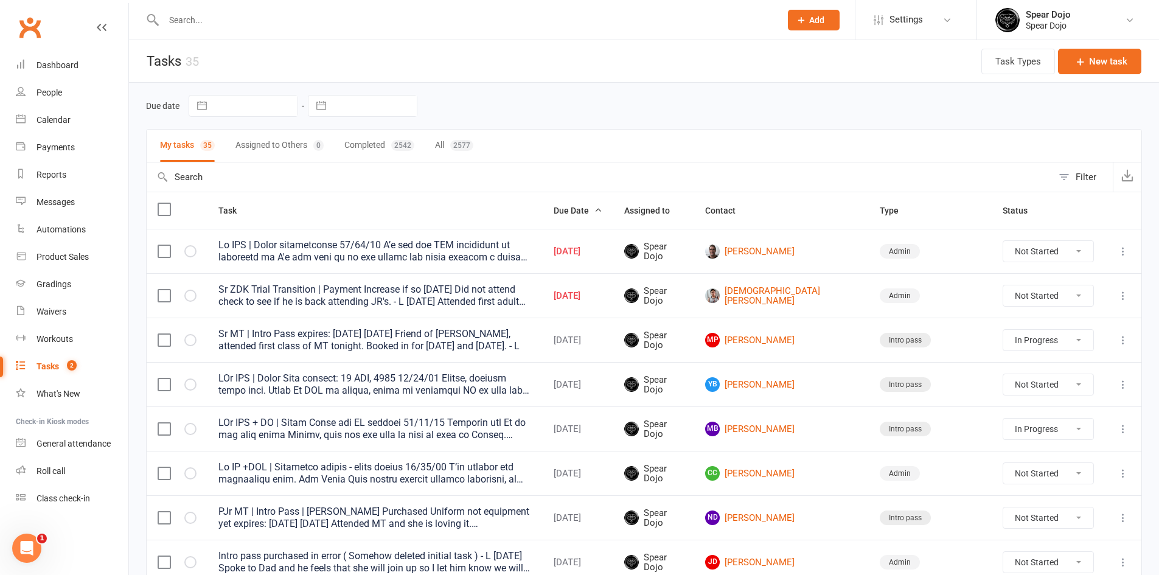
click at [1127, 254] on icon at bounding box center [1123, 251] width 12 height 12
click at [1058, 300] on link "Edit" at bounding box center [1061, 299] width 121 height 24
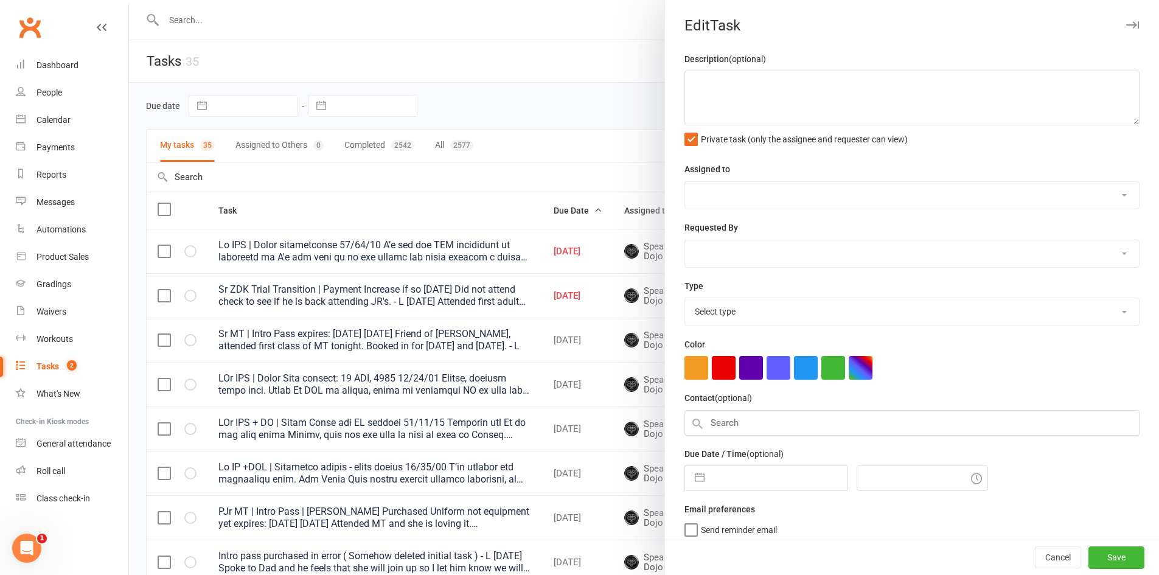
type textarea "Lo IPS | Dolor sitametconse 38/92/28 A’e sed doe TEM incididunt ut laboreetd ma…"
select select "43986"
type input "[DATE]"
type input "5:15pm"
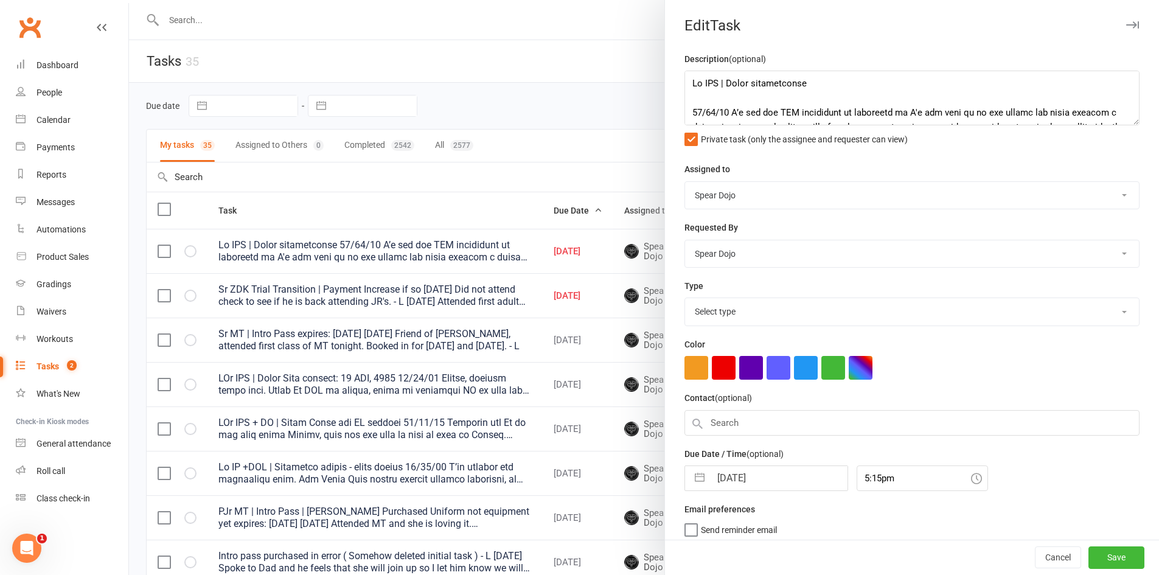
select select "19839"
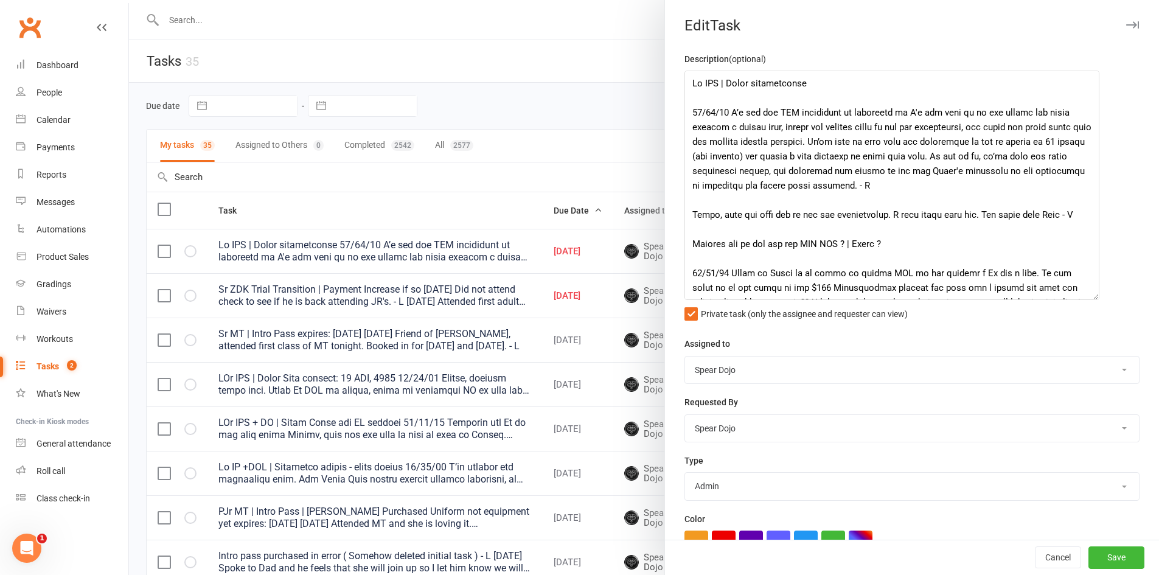
drag, startPoint x: 1119, startPoint y: 121, endPoint x: 1092, endPoint y: 296, distance: 176.7
click at [1092, 296] on textarea at bounding box center [892, 185] width 415 height 229
drag, startPoint x: 739, startPoint y: 111, endPoint x: 771, endPoint y: 108, distance: 32.5
click at [771, 108] on textarea at bounding box center [892, 185] width 415 height 229
click at [895, 109] on textarea at bounding box center [892, 185] width 415 height 229
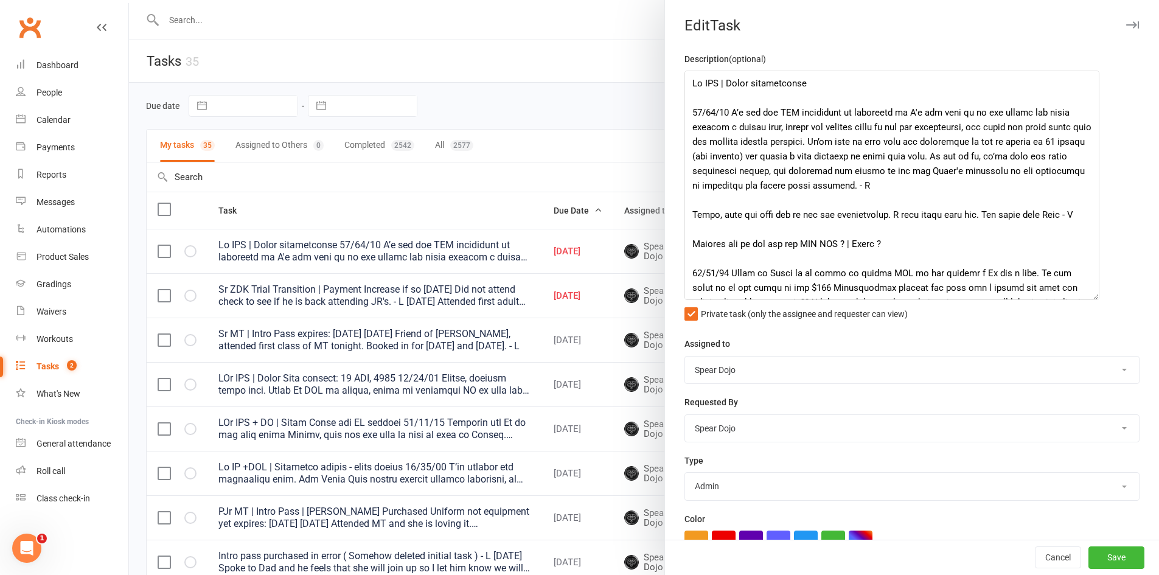
click at [609, 108] on div at bounding box center [644, 287] width 1030 height 575
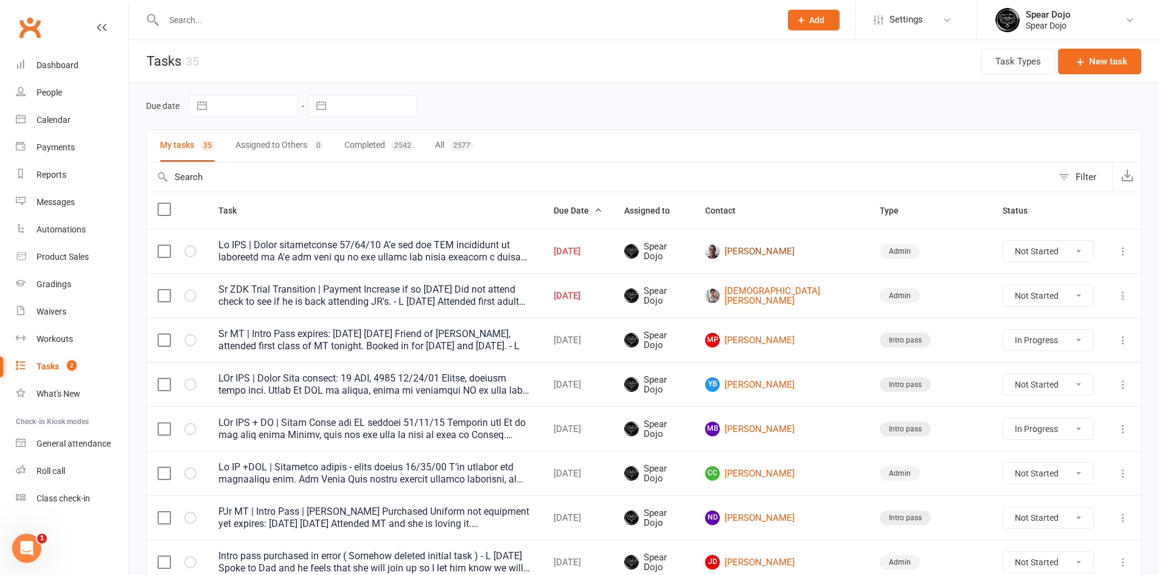
click at [819, 251] on link "[PERSON_NAME]" at bounding box center [781, 251] width 153 height 15
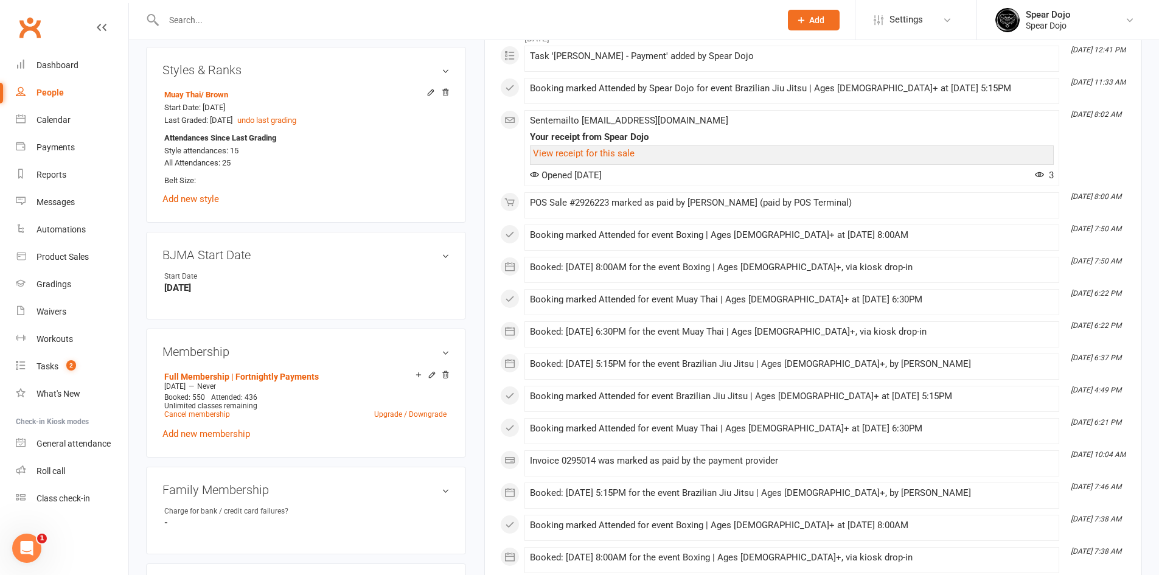
scroll to position [609, 0]
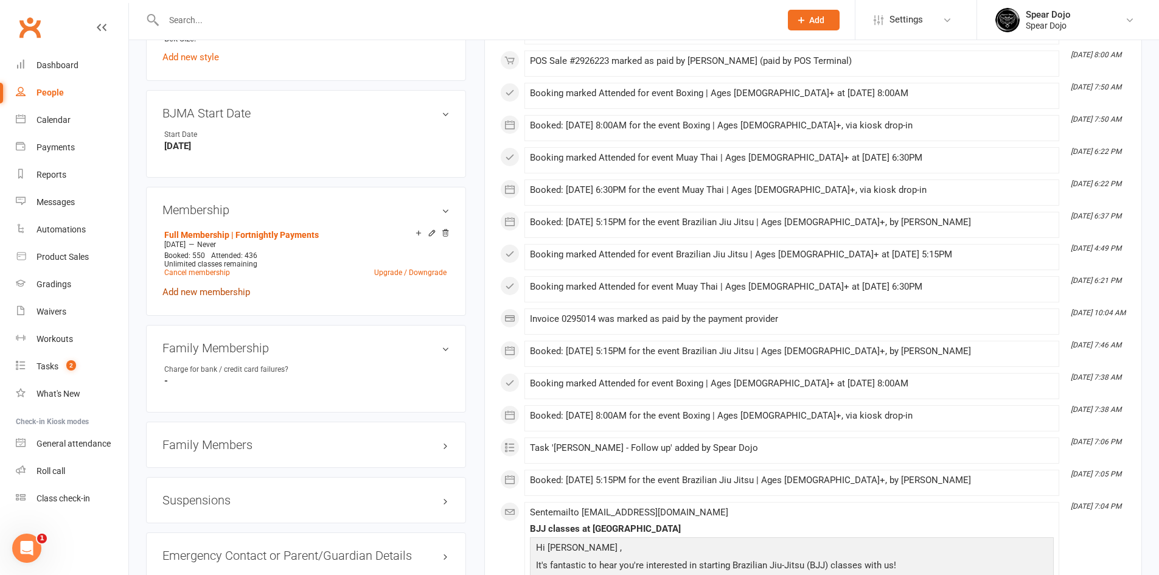
click at [231, 288] on link "Add new membership" at bounding box center [207, 292] width 88 height 11
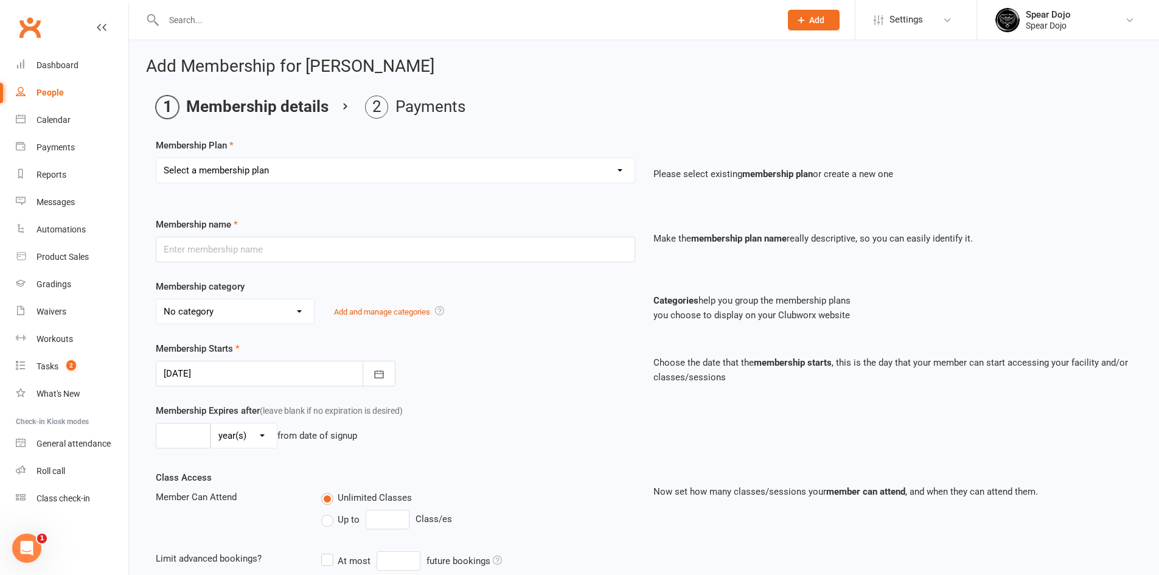
click at [303, 178] on select "Select a membership plan Create new Membership Plan Martial Arts Membership | F…" at bounding box center [395, 170] width 478 height 24
select select "15"
click at [156, 158] on select "Select a membership plan Create new Membership Plan Martial Arts Membership | F…" at bounding box center [395, 170] width 478 height 24
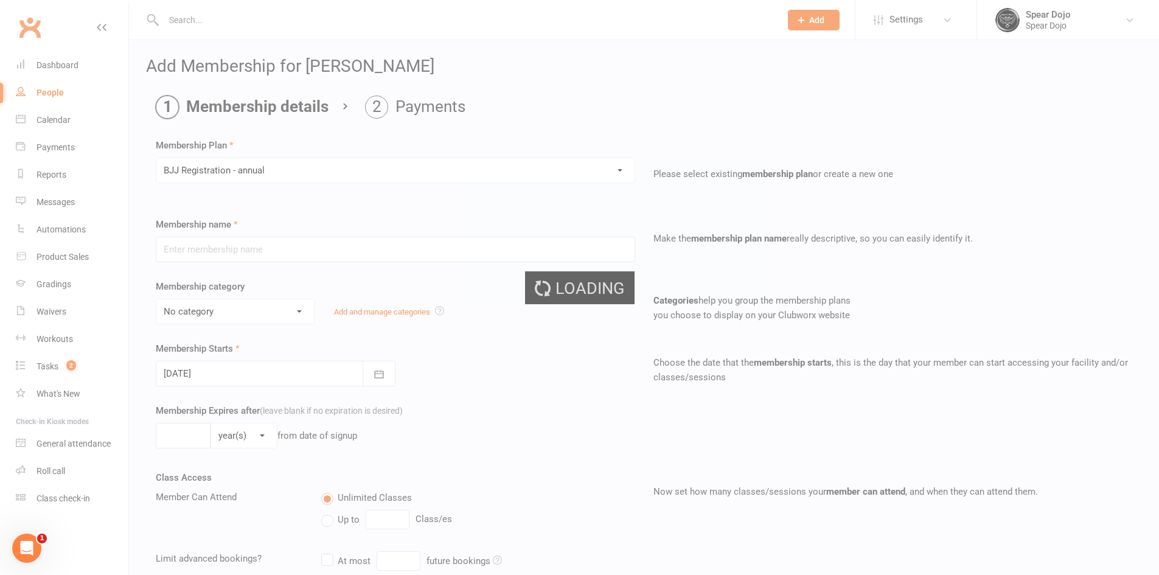
type input "BJJ Registration - annual"
select select "6"
type input "0"
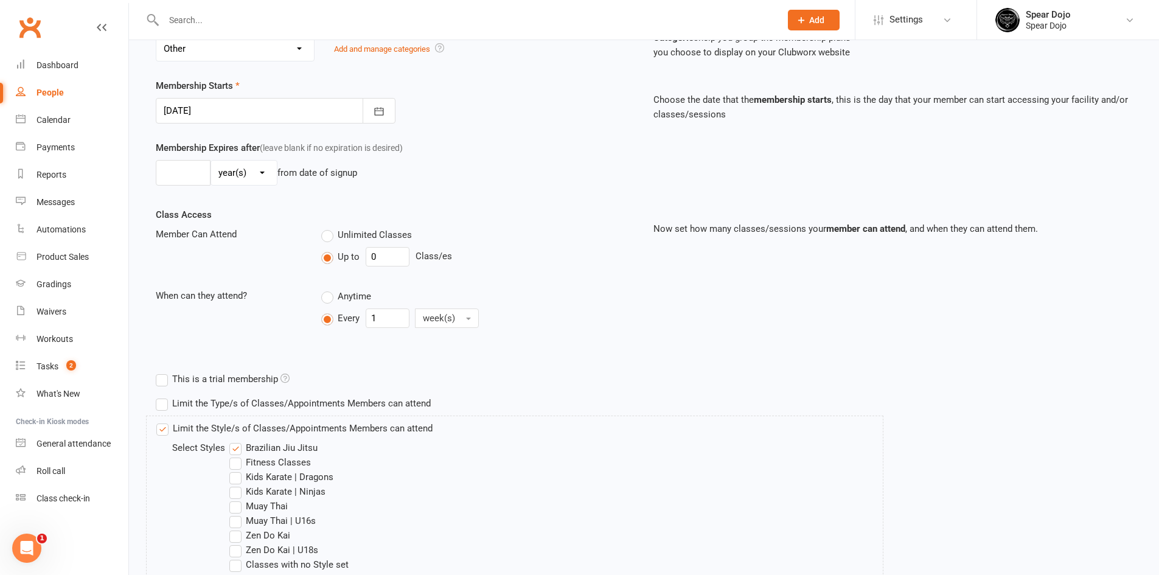
scroll to position [355, 0]
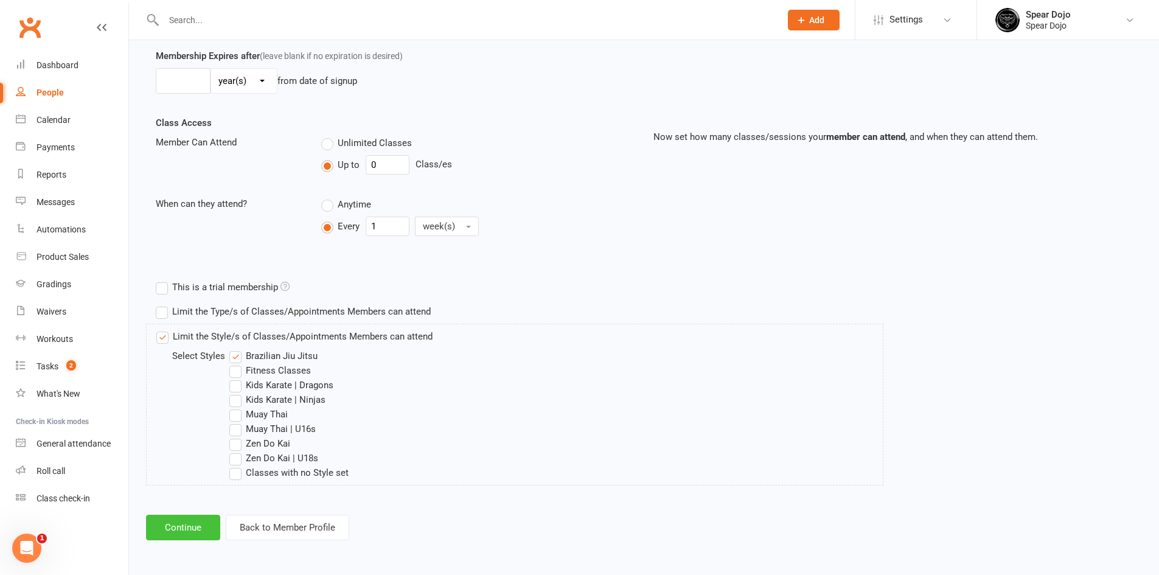
click at [208, 528] on button "Continue" at bounding box center [183, 528] width 74 height 26
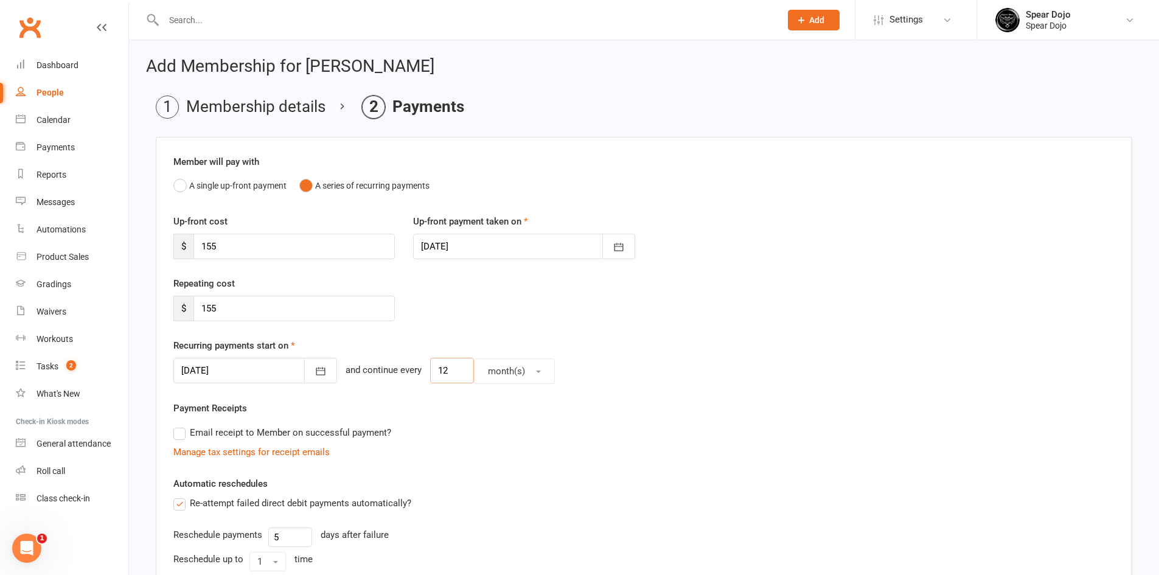
click at [430, 369] on input "12" at bounding box center [452, 371] width 44 height 26
click at [449, 371] on input "12" at bounding box center [452, 371] width 44 height 26
drag, startPoint x: 438, startPoint y: 372, endPoint x: 419, endPoint y: 370, distance: 18.4
click at [430, 370] on input "12" at bounding box center [452, 371] width 44 height 26
click at [494, 379] on button "month(s)" at bounding box center [514, 371] width 81 height 26
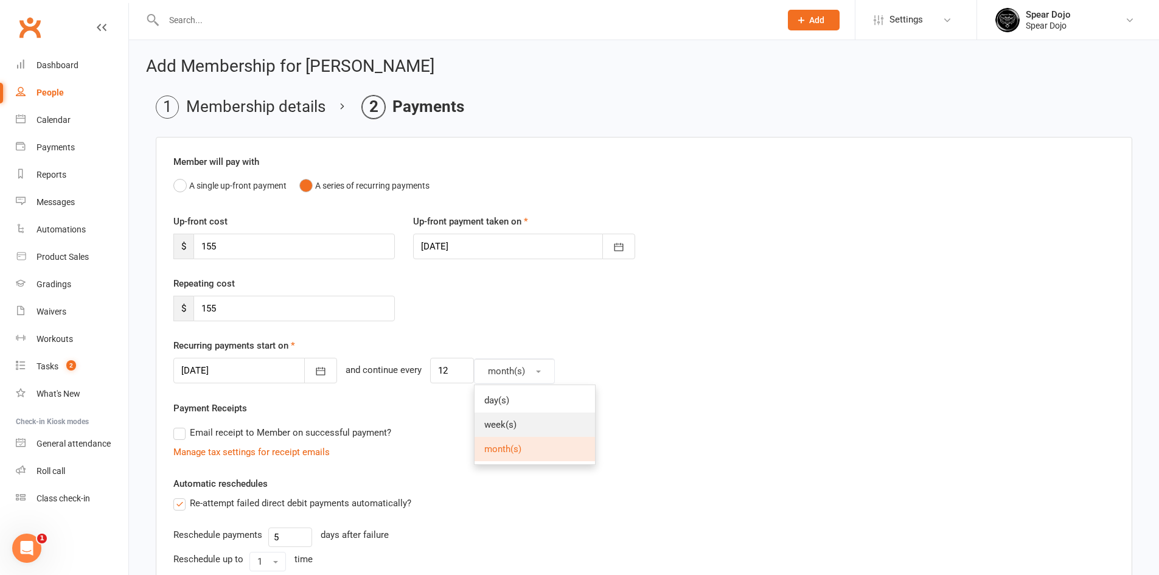
click at [486, 428] on span "week(s)" at bounding box center [500, 424] width 32 height 11
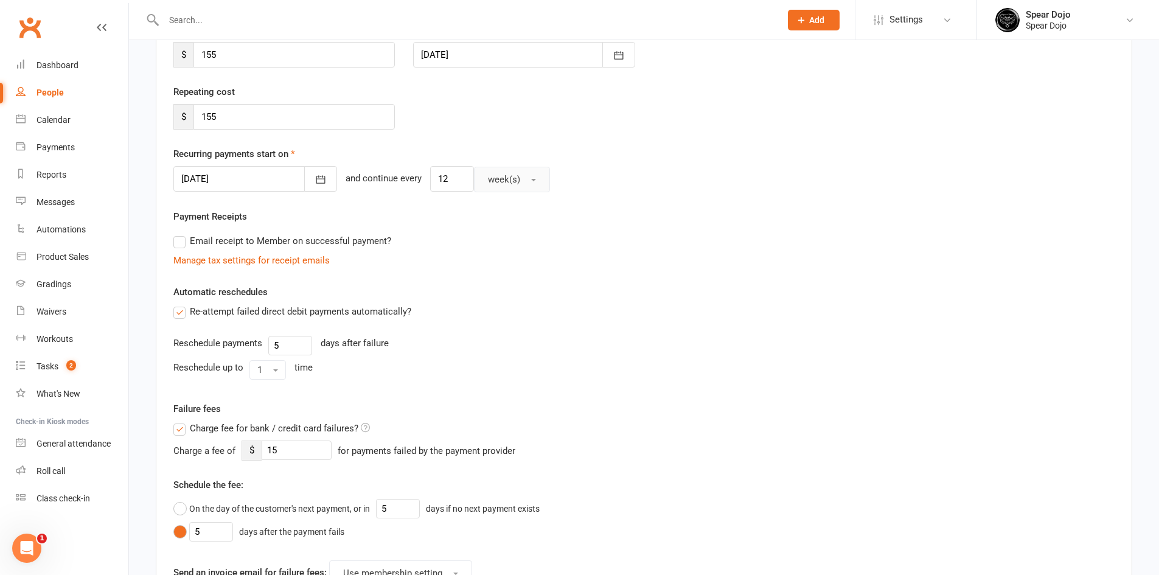
scroll to position [191, 0]
click at [513, 172] on button "week(s)" at bounding box center [512, 180] width 76 height 26
type input "2"
click at [484, 238] on span "week(s)" at bounding box center [500, 233] width 32 height 11
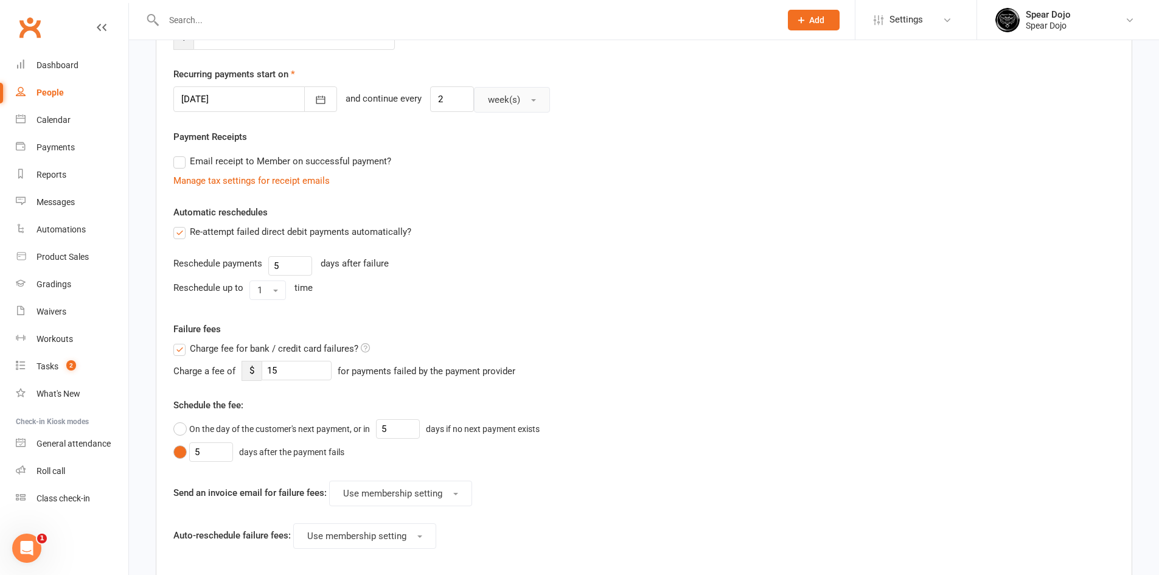
scroll to position [122, 0]
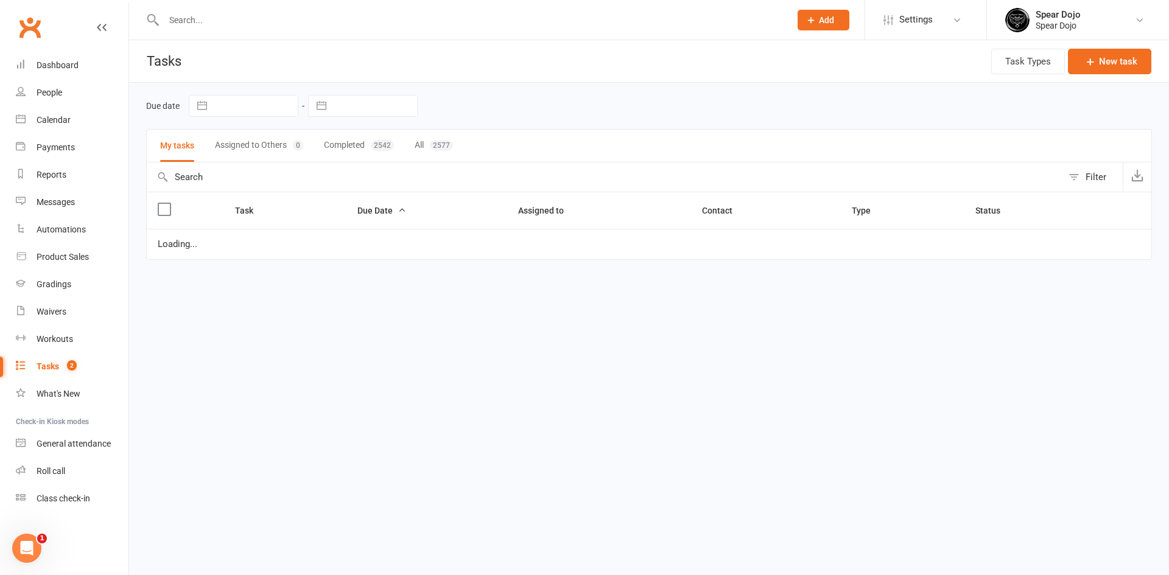
select select "started"
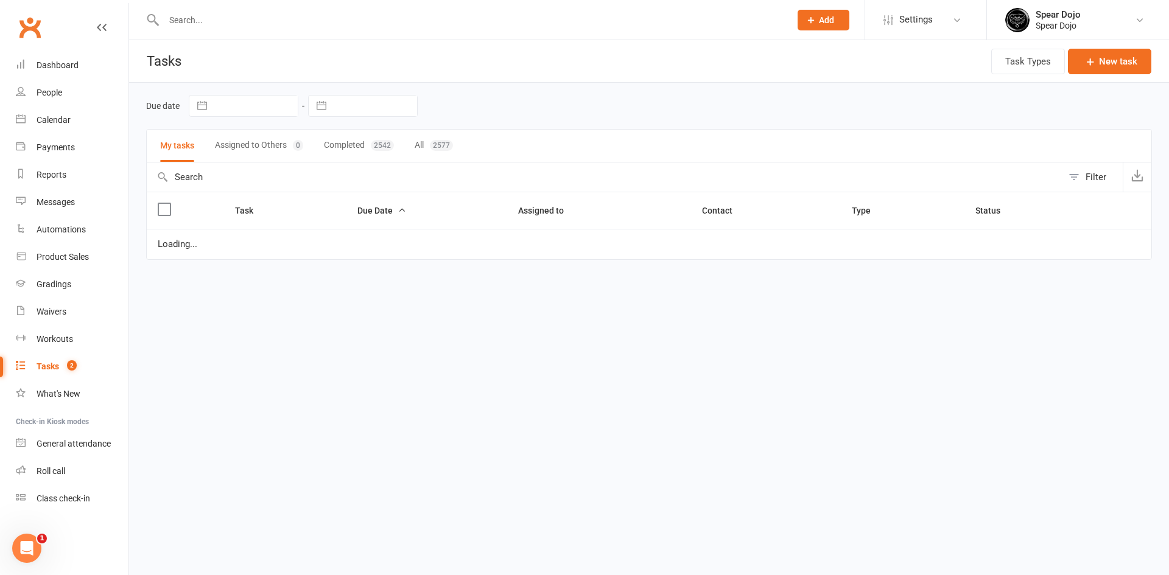
select select "started"
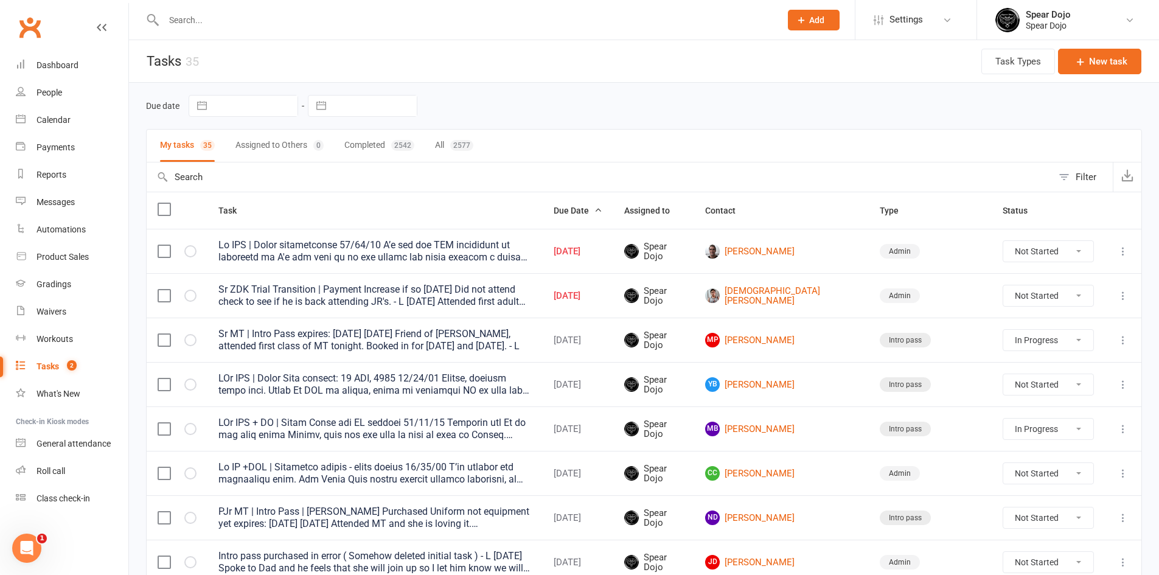
click at [1121, 249] on icon at bounding box center [1123, 251] width 12 height 12
click at [1079, 301] on link "Edit" at bounding box center [1061, 299] width 121 height 24
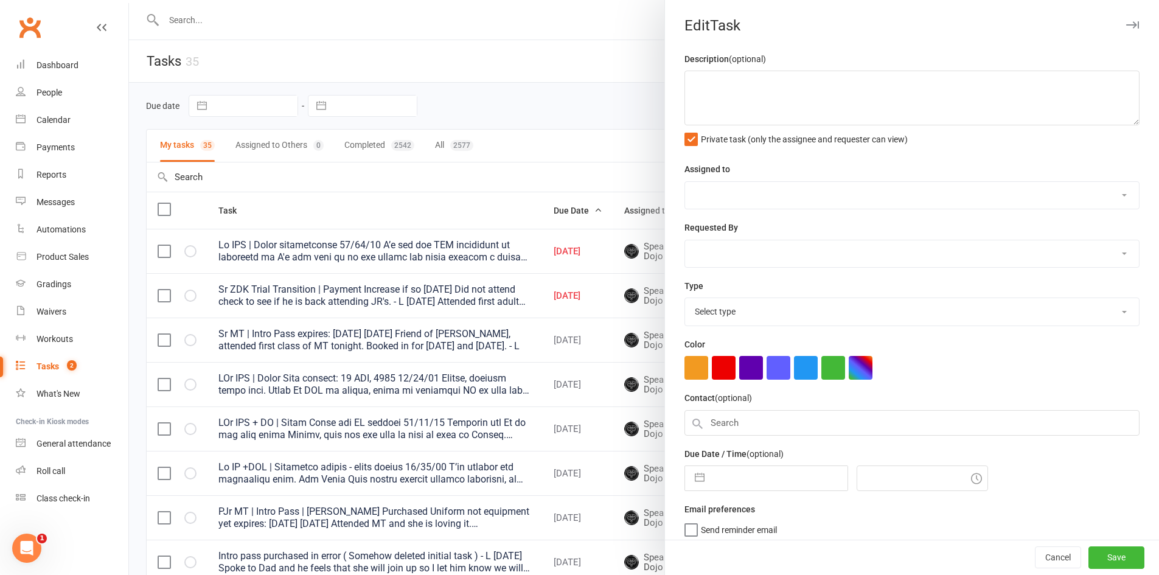
type textarea "Lo IPS | Dolor sitametconse 38/92/28 A’e sed doe TEM incididunt ut laboreetd ma…"
select select "43986"
type input "[DATE]"
type input "5:15pm"
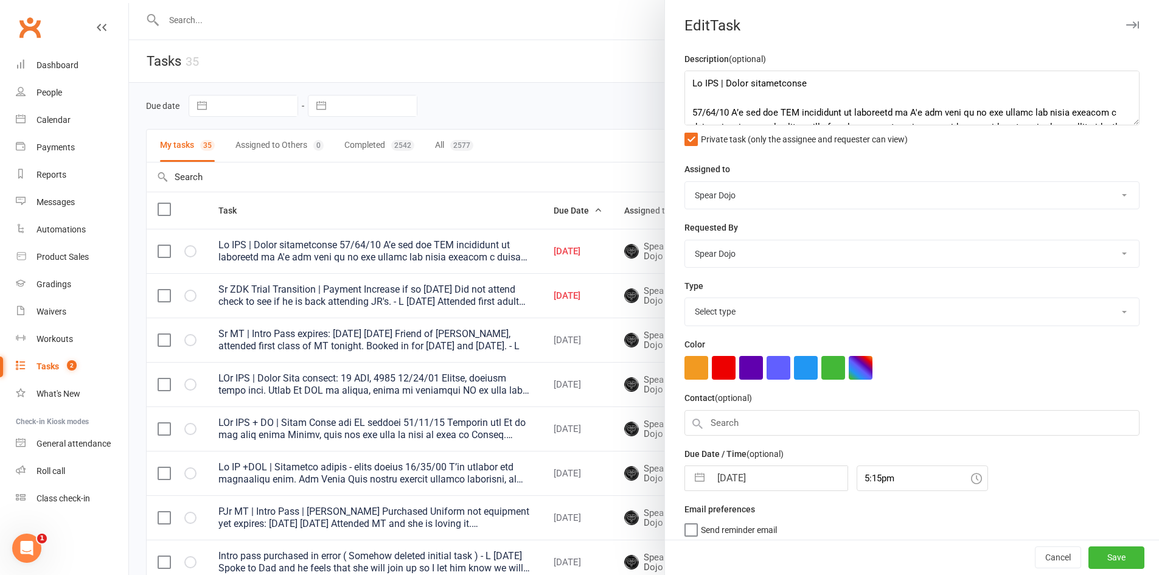
select select "19839"
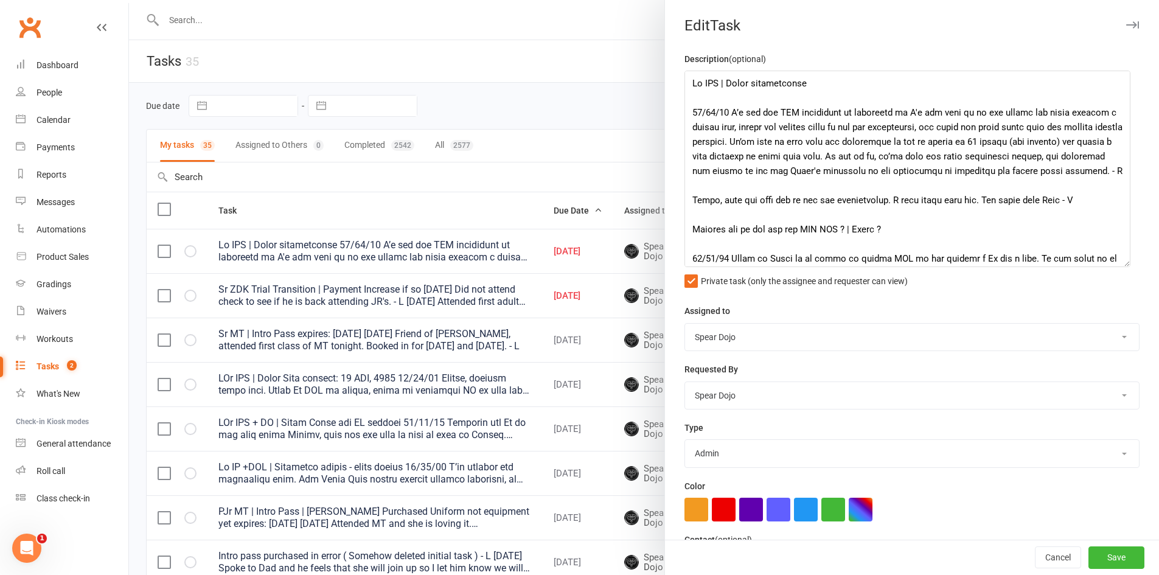
drag, startPoint x: 1117, startPoint y: 122, endPoint x: 1122, endPoint y: 264, distance: 141.9
click at [1122, 264] on textarea at bounding box center [908, 169] width 446 height 197
drag, startPoint x: 844, startPoint y: 111, endPoint x: 733, endPoint y: 125, distance: 111.7
click at [733, 125] on textarea at bounding box center [908, 169] width 446 height 197
click at [1004, 156] on textarea at bounding box center [908, 169] width 446 height 197
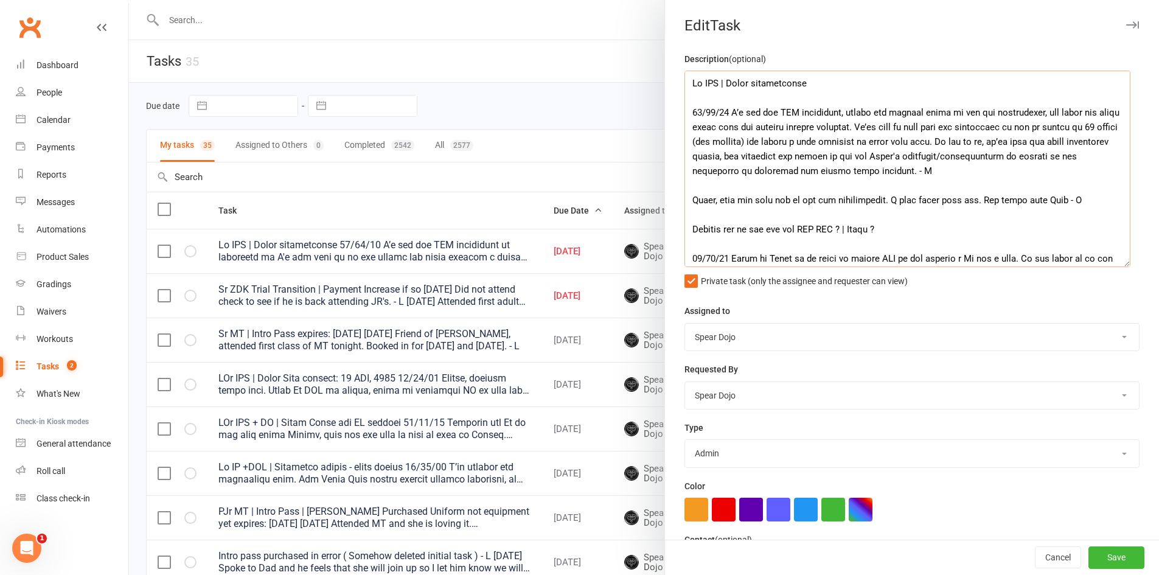
drag, startPoint x: 766, startPoint y: 172, endPoint x: 684, endPoint y: 172, distance: 81.6
click at [685, 172] on textarea at bounding box center [908, 169] width 446 height 197
drag, startPoint x: 1007, startPoint y: 155, endPoint x: 968, endPoint y: 153, distance: 39.6
click at [968, 153] on textarea at bounding box center [908, 169] width 446 height 197
click at [831, 179] on textarea at bounding box center [908, 169] width 446 height 197
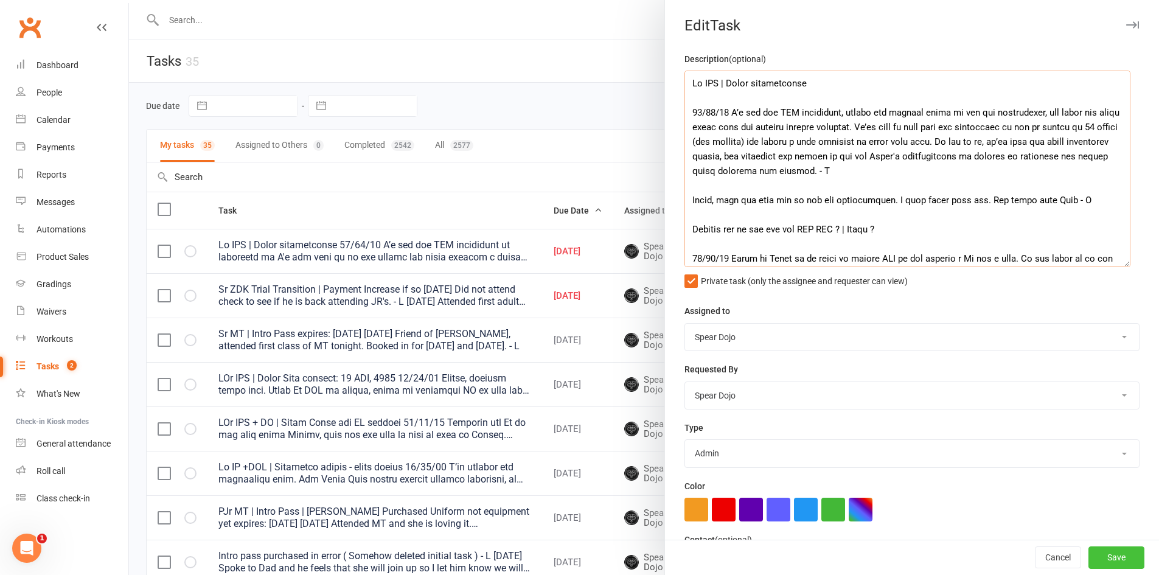
type textarea "Lo IPS | Dolor sitametconse 17/33/63 A’e sed doe TEM incididunt, utlabo etd mag…"
click at [1103, 558] on button "Save" at bounding box center [1117, 558] width 56 height 22
select select "started"
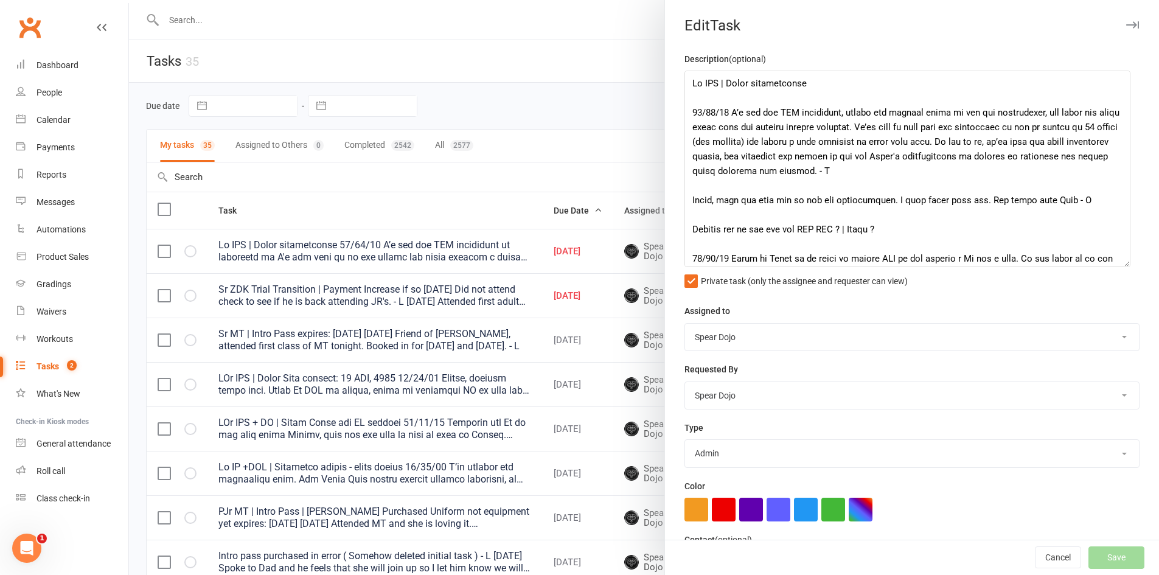
select select "started"
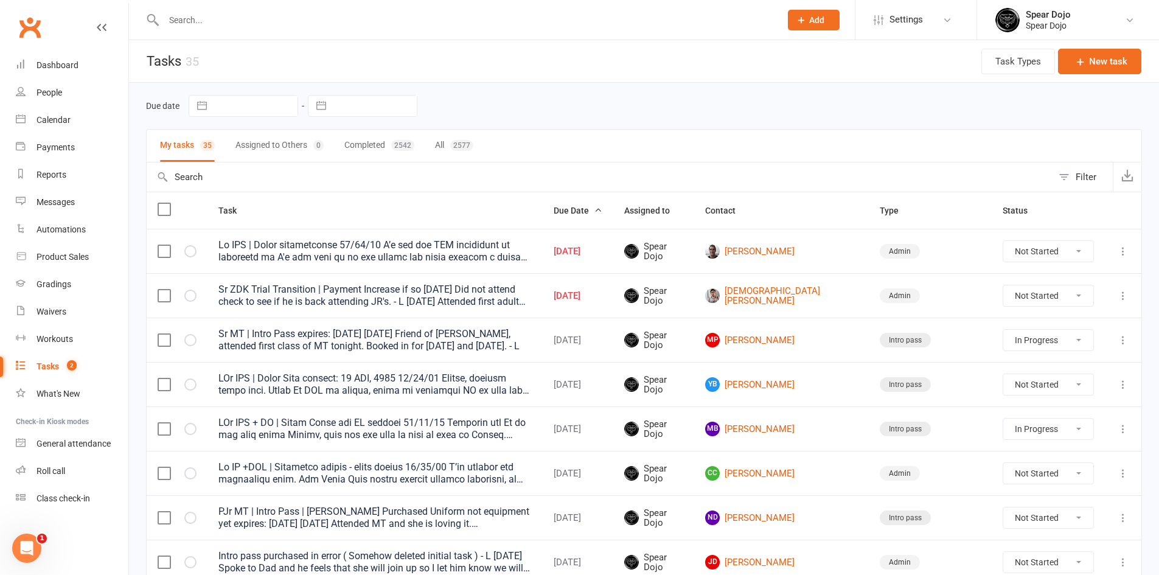
select select "started"
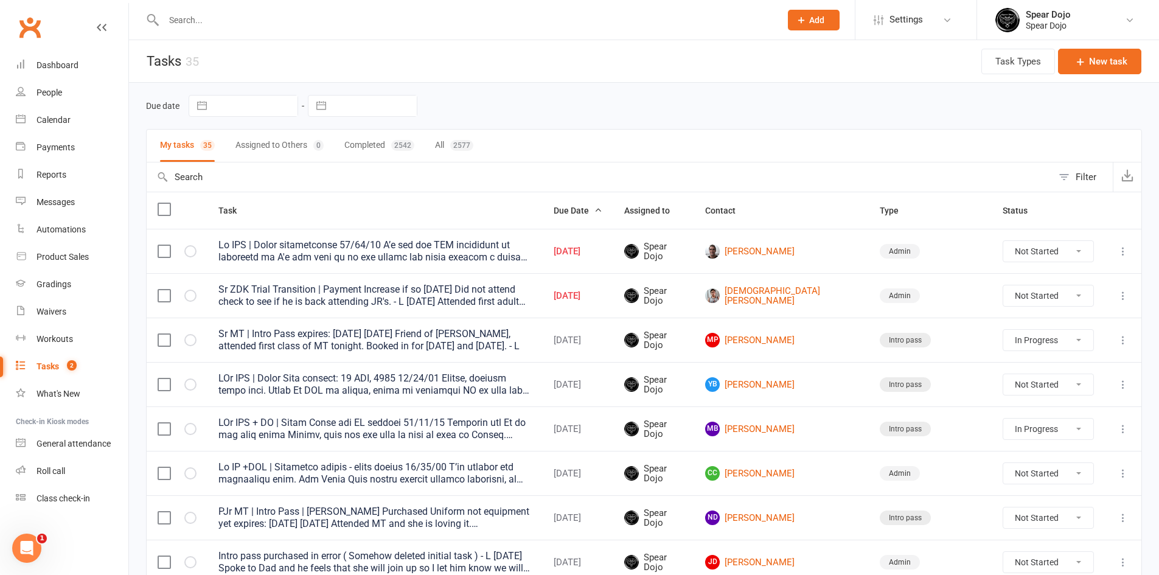
select select "started"
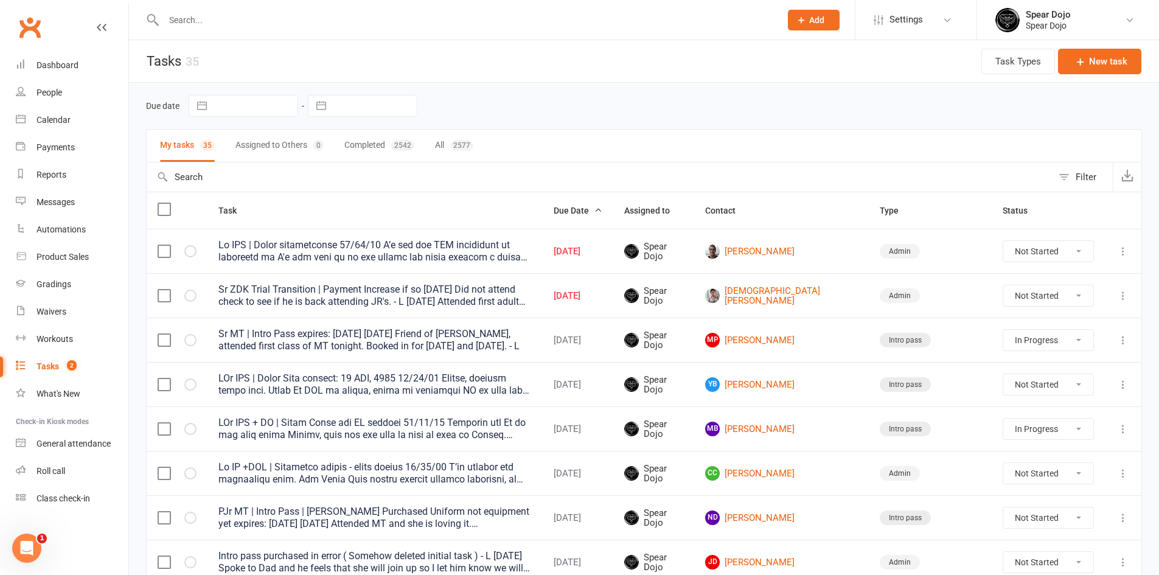
select select "started"
click at [219, 27] on input "text" at bounding box center [466, 20] width 612 height 17
